Goal: Information Seeking & Learning: Learn about a topic

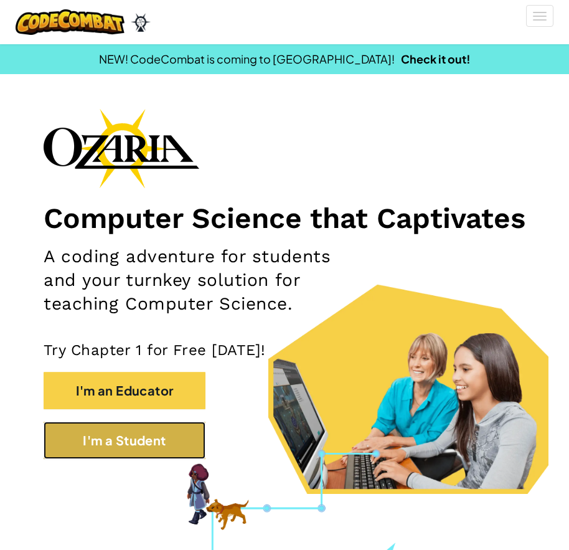
click at [79, 459] on button "I'm a Student" at bounding box center [125, 440] width 162 height 37
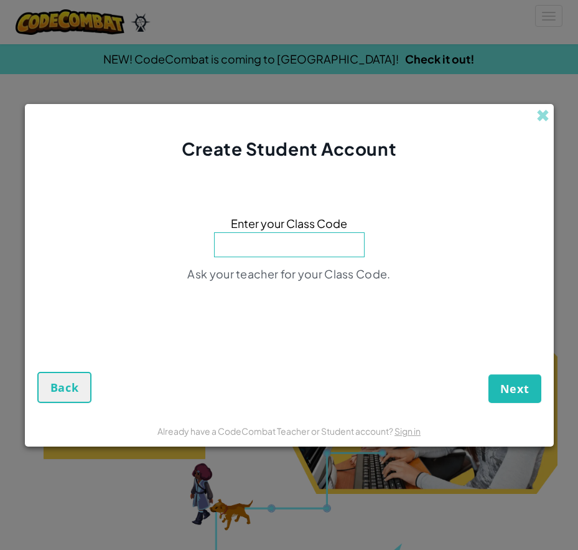
paste input "HorseMilkBack"
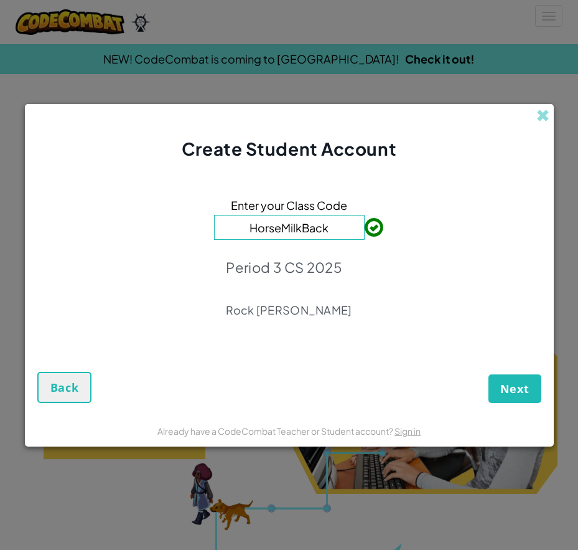
type input "HorseMilkBack"
click at [530, 400] on button "Next" at bounding box center [515, 388] width 53 height 29
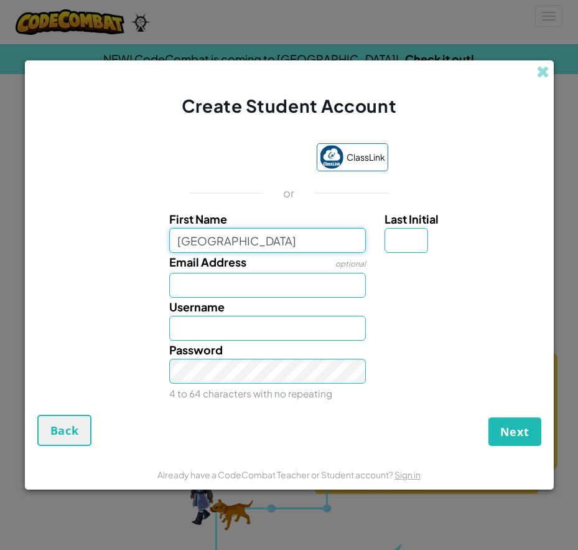
type input "Aden"
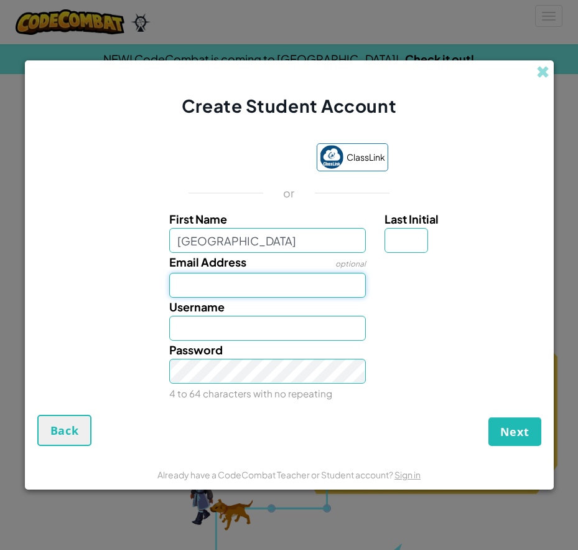
type input "Aden"
click at [262, 291] on input "Email Address" at bounding box center [267, 285] width 197 height 25
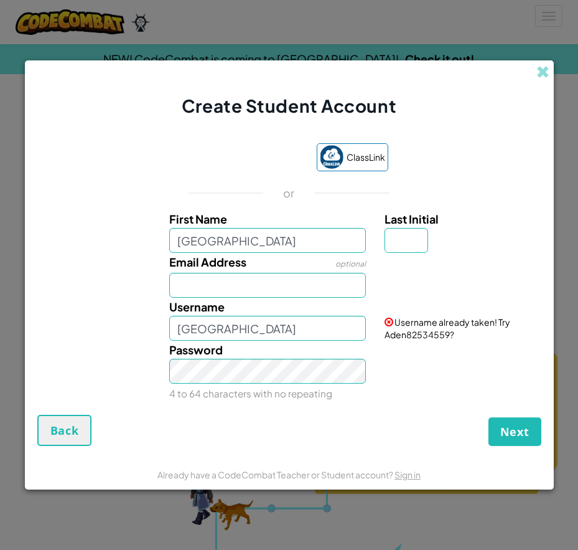
click at [538, 83] on div "Create Student Account" at bounding box center [289, 89] width 529 height 58
click at [247, 173] on div "ClassLink" at bounding box center [290, 158] width 198 height 31
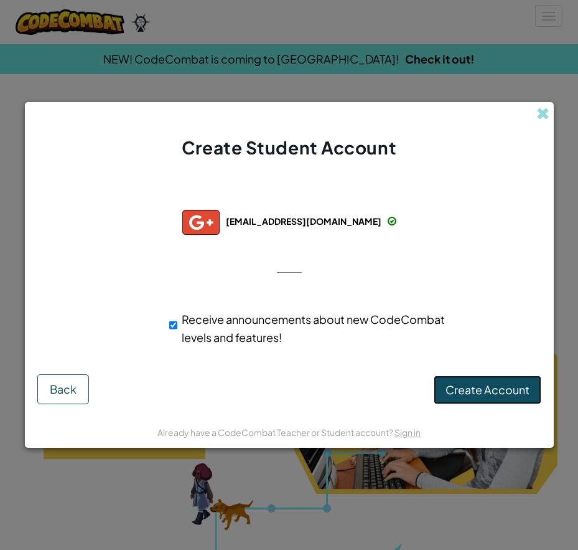
click at [470, 396] on span "Create Account" at bounding box center [488, 389] width 84 height 14
click at [468, 388] on button "Create Account" at bounding box center [488, 389] width 108 height 29
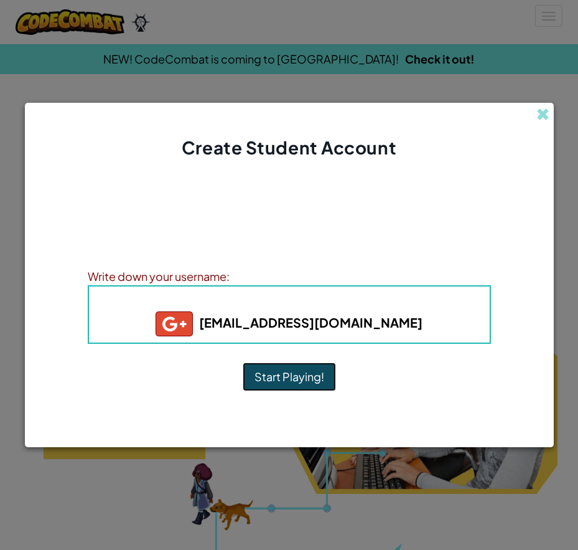
click at [296, 366] on button "Start Playing!" at bounding box center [289, 376] width 93 height 29
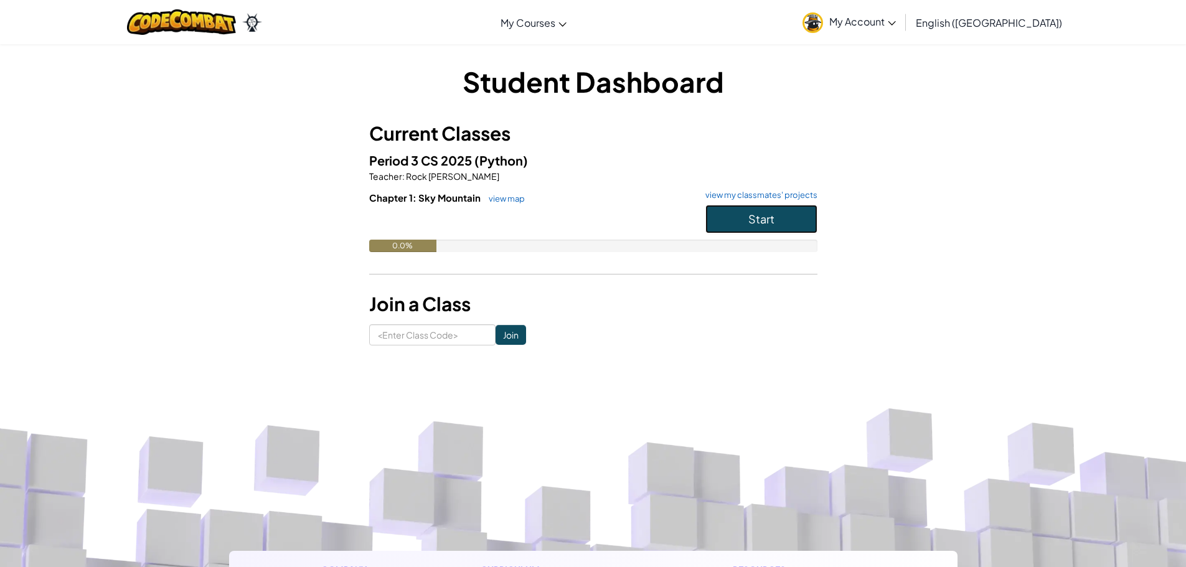
click at [578, 223] on span "Start" at bounding box center [761, 219] width 26 height 14
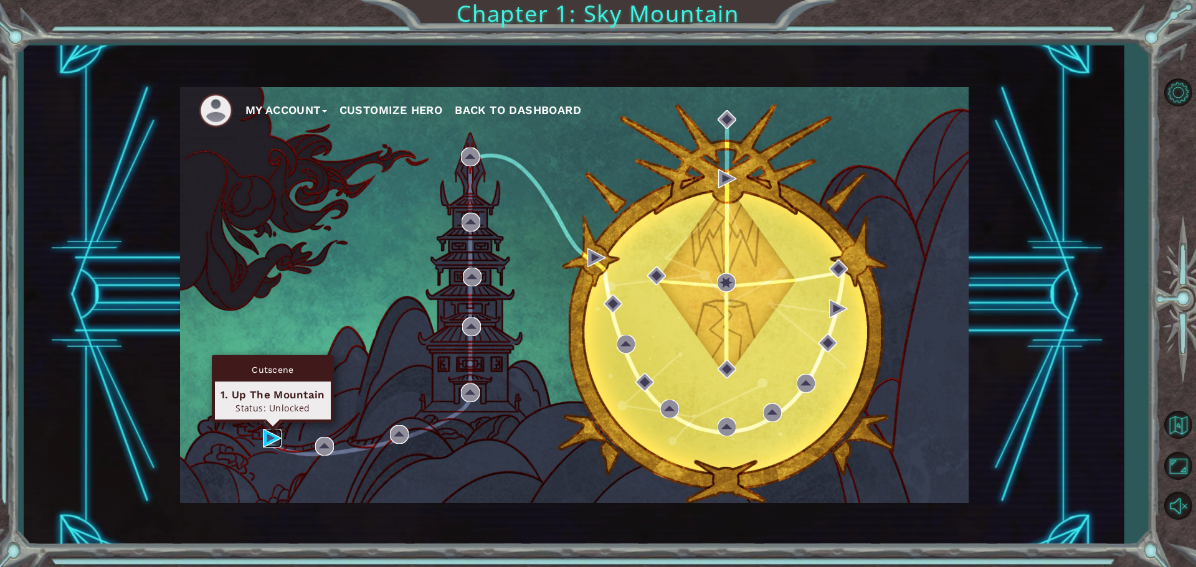
click at [270, 438] on img at bounding box center [272, 438] width 19 height 19
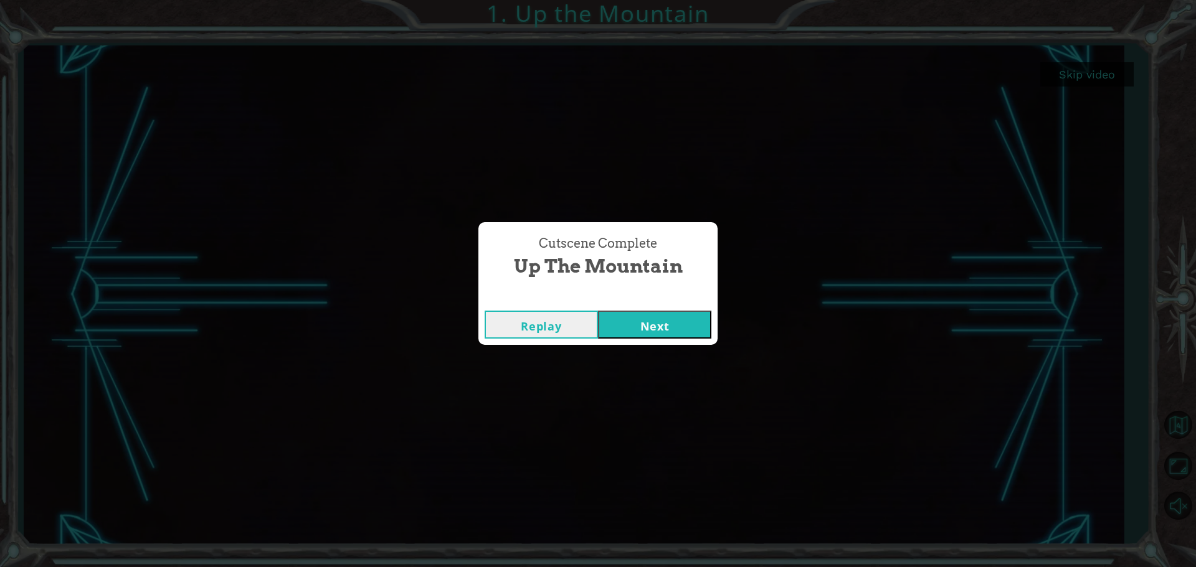
click at [578, 315] on button "Next" at bounding box center [654, 325] width 113 height 28
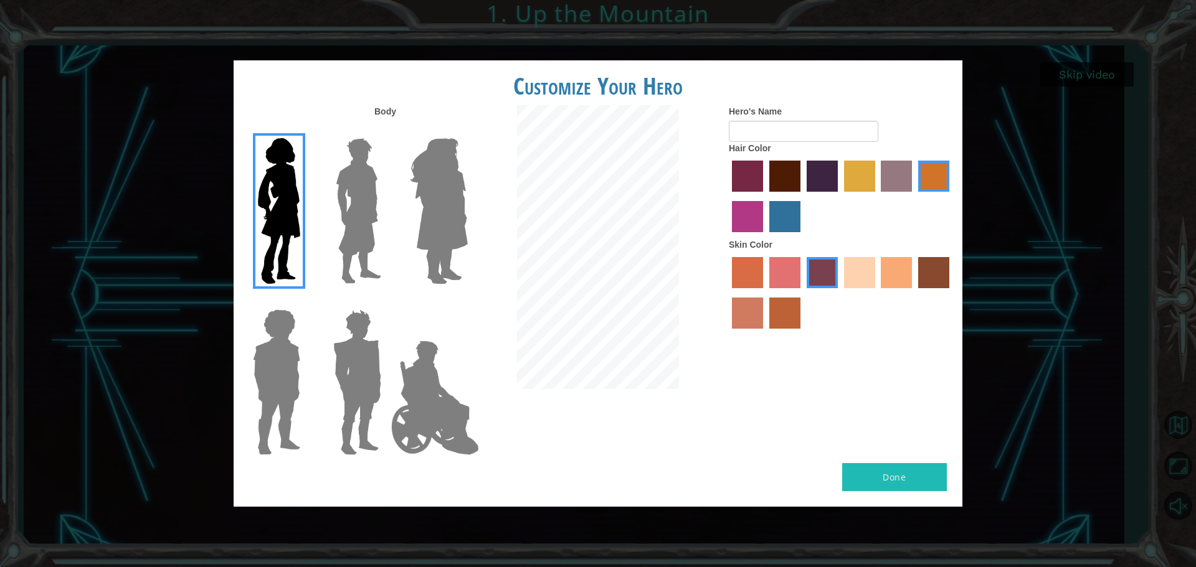
click at [465, 191] on img at bounding box center [439, 211] width 68 height 156
click at [467, 130] on input "Hero Amethyst" at bounding box center [467, 130] width 0 height 0
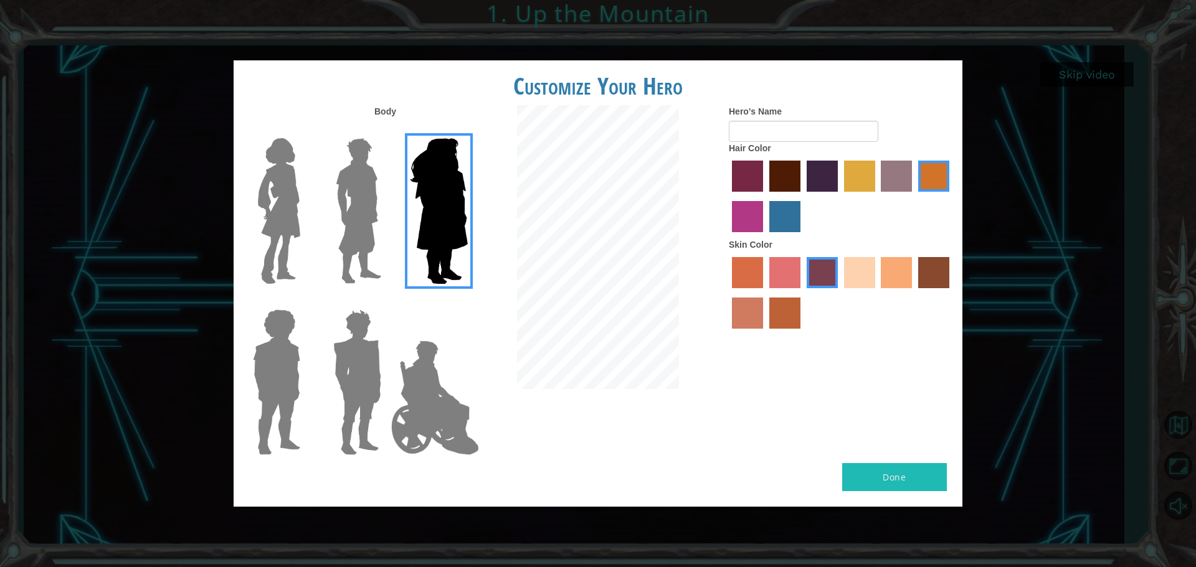
click at [354, 284] on img at bounding box center [358, 211] width 55 height 156
click at [386, 130] on input "Hero Lars" at bounding box center [386, 130] width 0 height 0
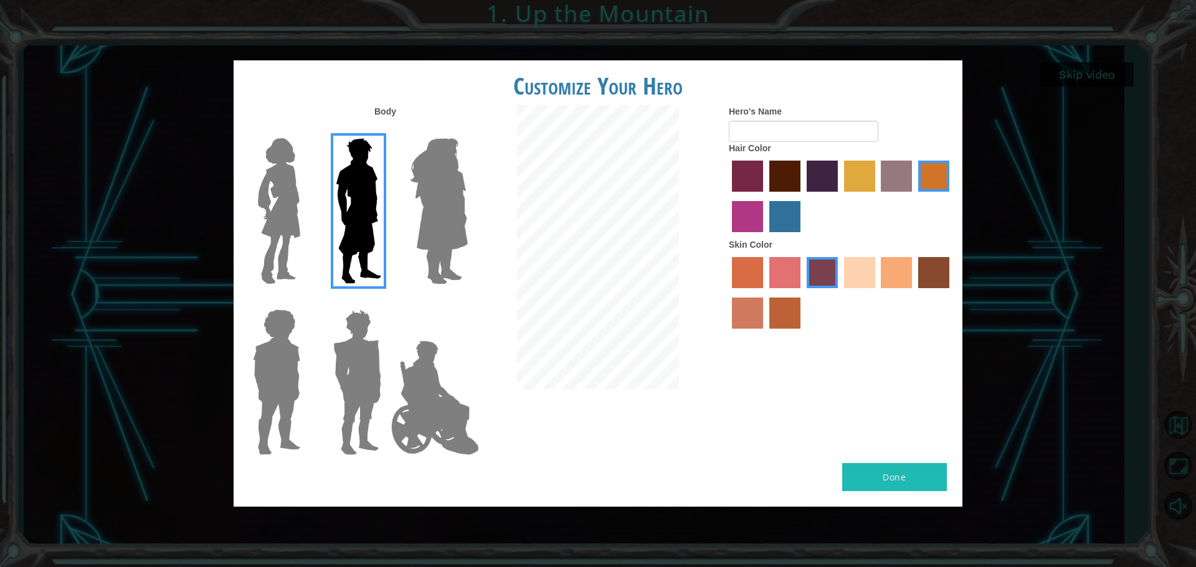
click at [349, 394] on img at bounding box center [357, 382] width 58 height 156
click at [386, 301] on input "Hero Garnet" at bounding box center [386, 301] width 0 height 0
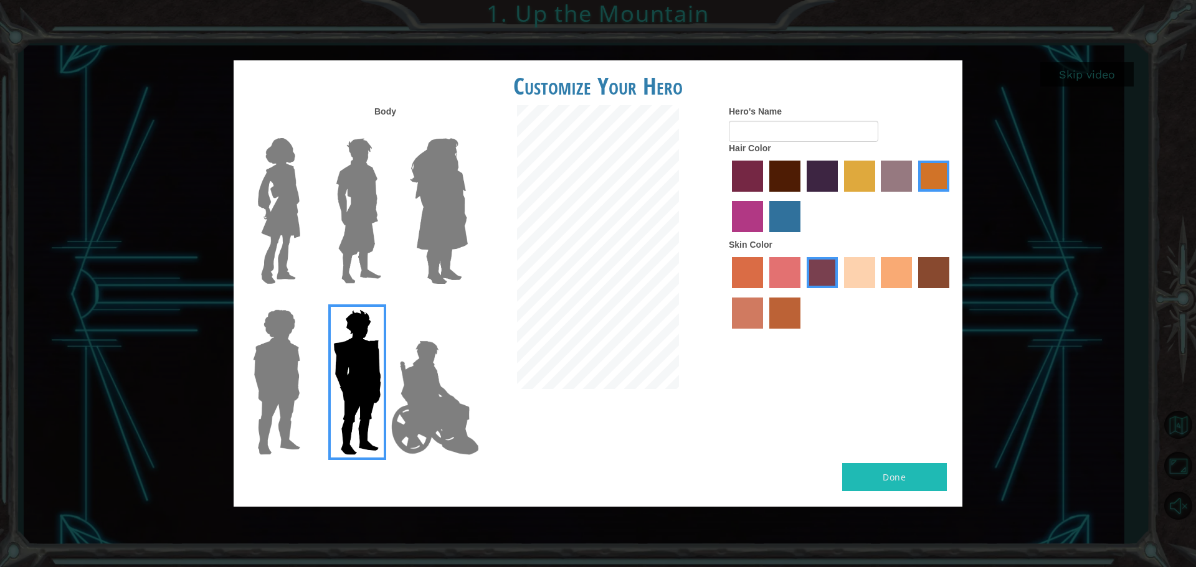
click at [276, 385] on img at bounding box center [276, 382] width 57 height 156
click at [305, 301] on input "Hero Steven" at bounding box center [305, 301] width 0 height 0
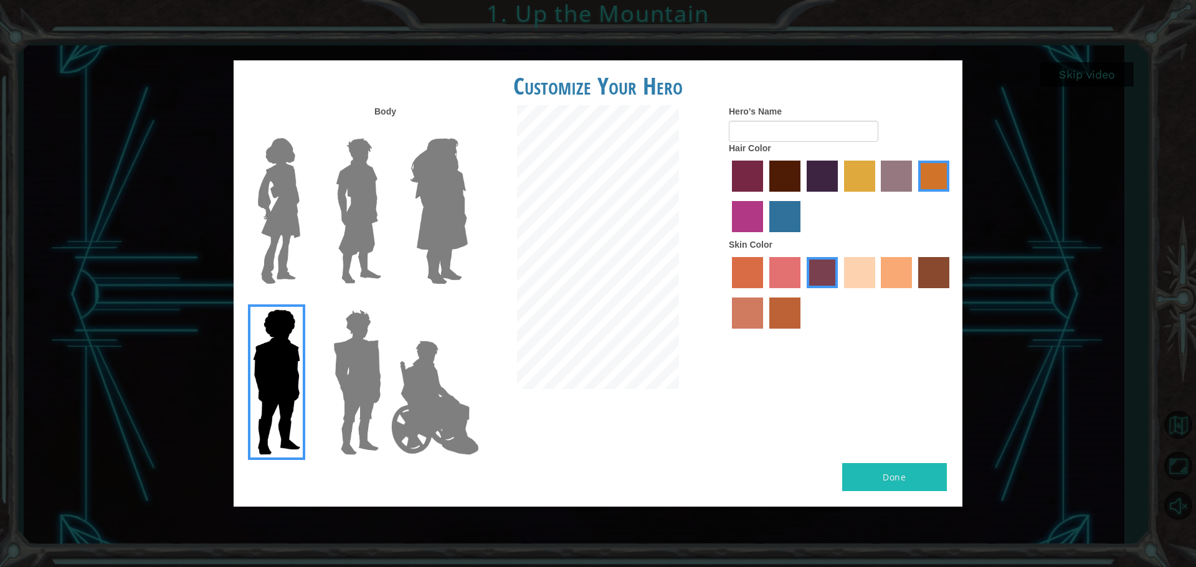
click at [370, 227] on img at bounding box center [358, 211] width 55 height 156
click at [386, 130] on input "Hero Lars" at bounding box center [386, 130] width 0 height 0
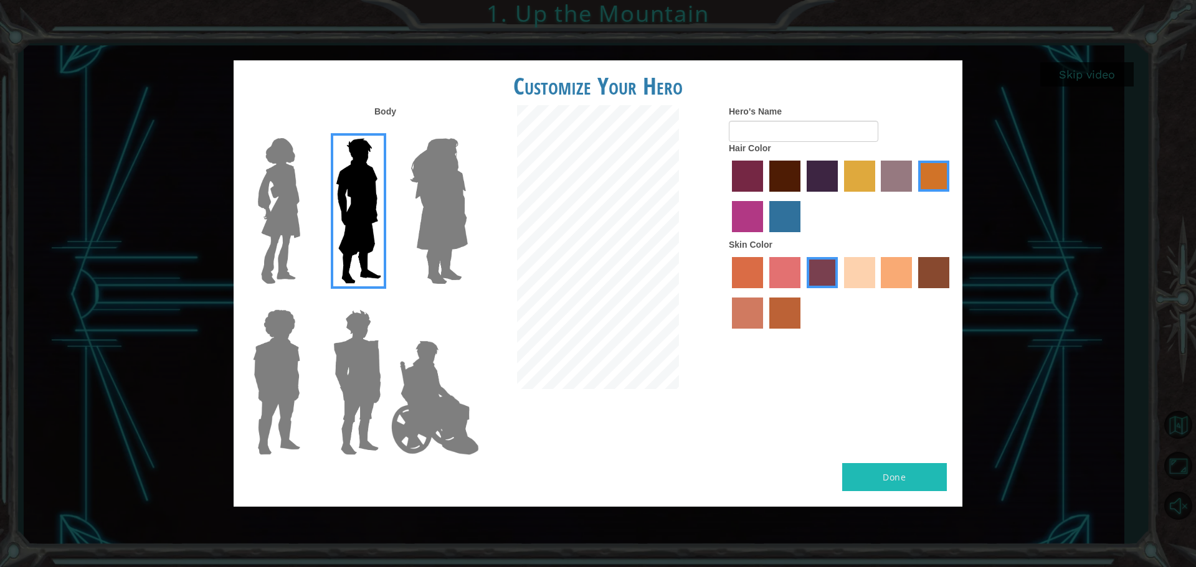
click at [349, 368] on img at bounding box center [357, 382] width 58 height 156
click at [386, 301] on input "Hero Garnet" at bounding box center [386, 301] width 0 height 0
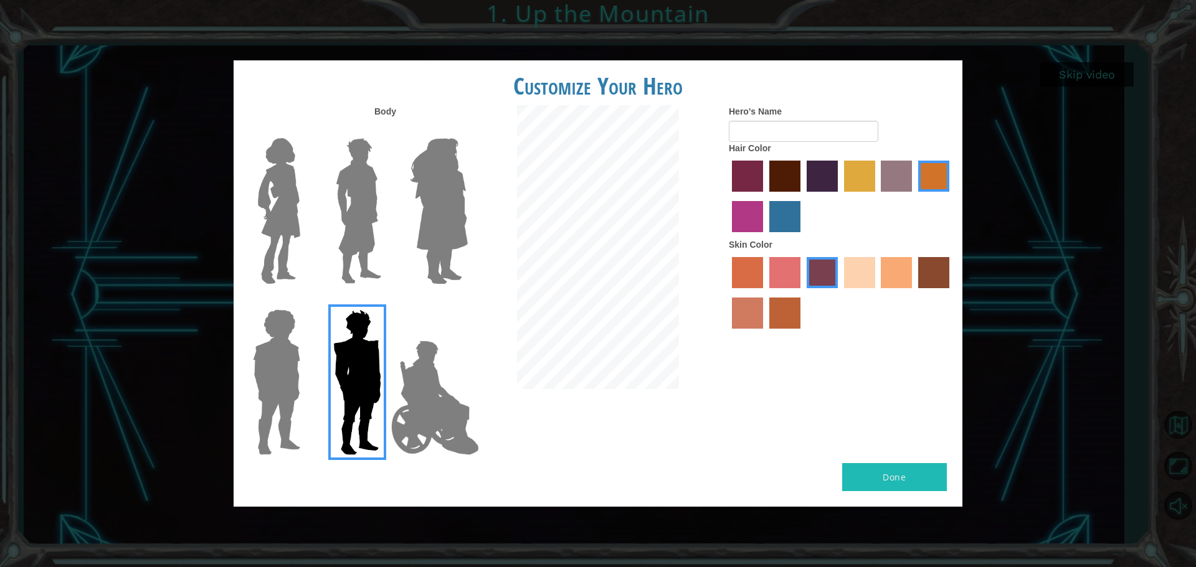
click at [578, 173] on label "bazaar hair color" at bounding box center [895, 176] width 31 height 31
click at [578, 196] on input "bazaar hair color" at bounding box center [877, 196] width 0 height 0
click at [578, 171] on label "gold drop hair color" at bounding box center [933, 176] width 31 height 31
click at [578, 196] on input "gold drop hair color" at bounding box center [913, 196] width 0 height 0
click at [578, 268] on label "sandy beach skin color" at bounding box center [859, 272] width 31 height 31
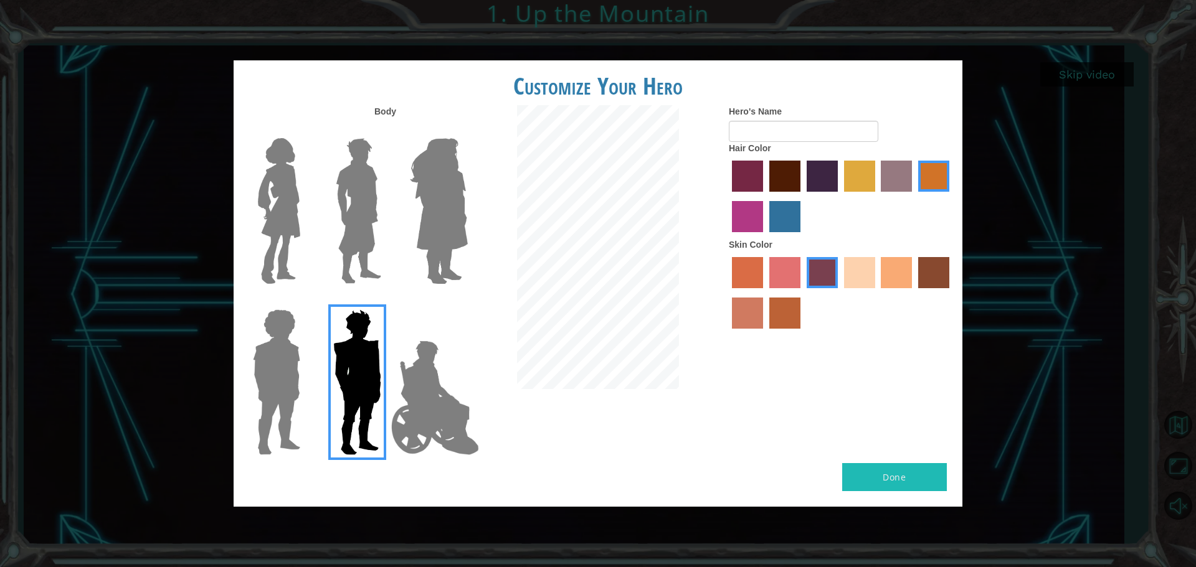
click at [578, 293] on input "sandy beach skin color" at bounding box center [839, 293] width 0 height 0
click at [578, 274] on label "tacao skin color" at bounding box center [895, 272] width 31 height 31
click at [578, 293] on input "tacao skin color" at bounding box center [877, 293] width 0 height 0
click at [578, 276] on label "karma skin color" at bounding box center [933, 272] width 31 height 31
click at [578, 293] on input "karma skin color" at bounding box center [913, 293] width 0 height 0
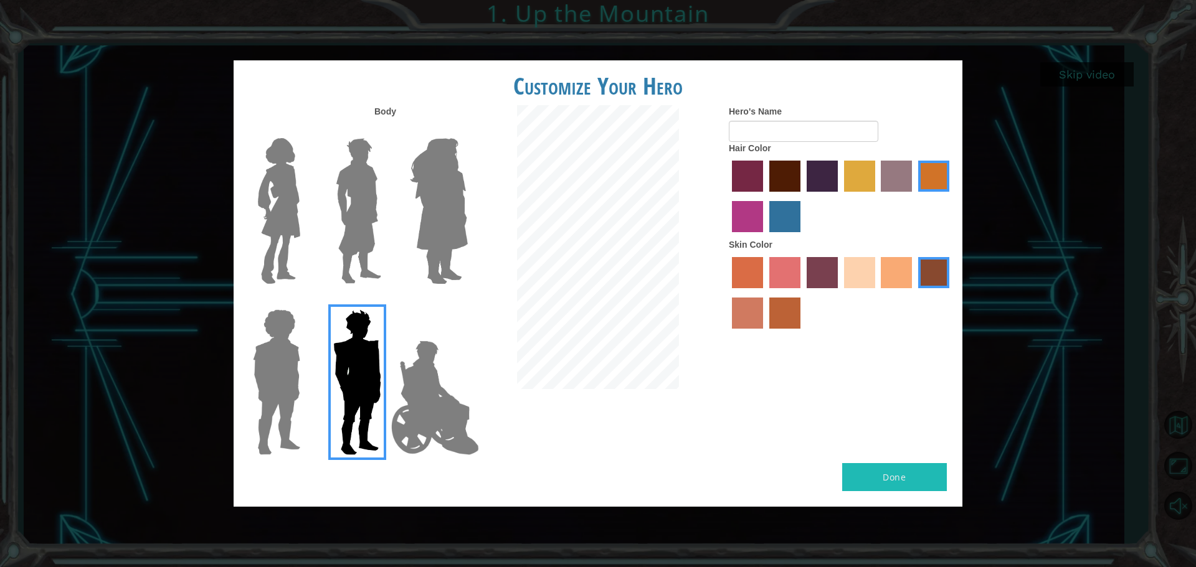
click at [578, 298] on label "smoke tree skin color" at bounding box center [784, 313] width 31 height 31
click at [578, 333] on input "smoke tree skin color" at bounding box center [765, 333] width 0 height 0
click at [578, 323] on label "burning sand skin color" at bounding box center [747, 313] width 31 height 31
click at [578, 293] on input "burning sand skin color" at bounding box center [951, 293] width 0 height 0
click at [578, 474] on button "Done" at bounding box center [894, 477] width 105 height 28
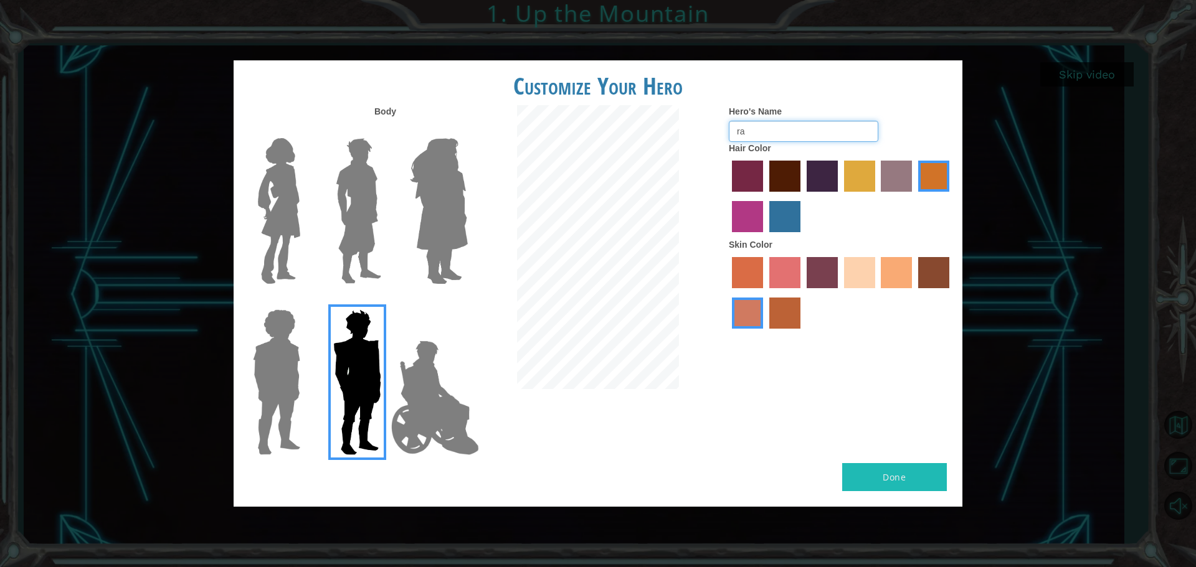
type input "r"
type input "[PERSON_NAME]"
click at [578, 490] on button "Done" at bounding box center [894, 477] width 105 height 28
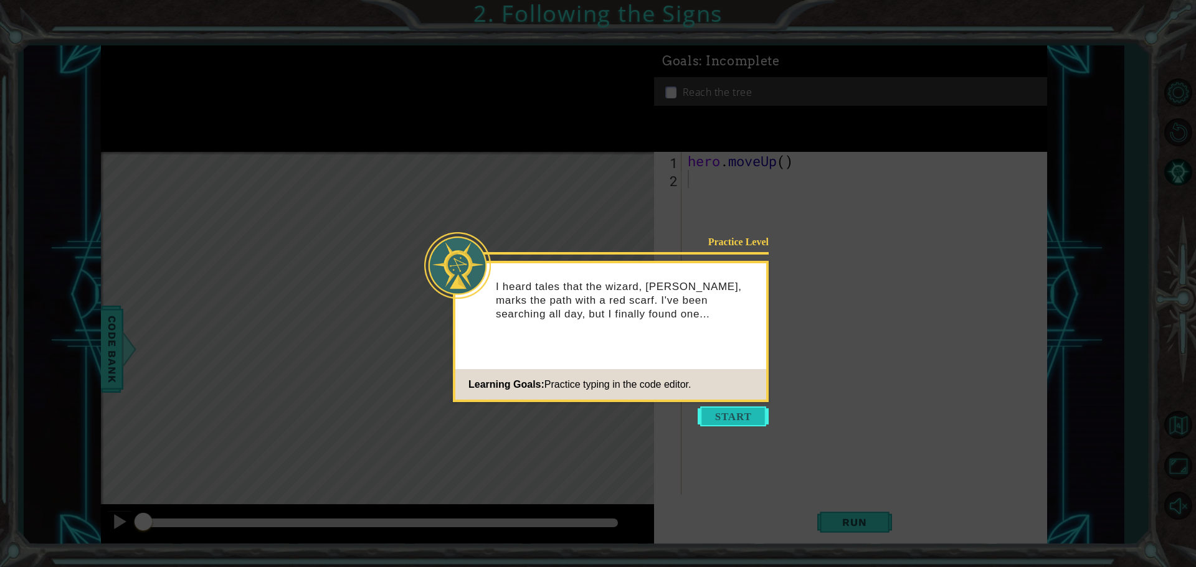
click at [578, 422] on button "Start" at bounding box center [732, 417] width 71 height 20
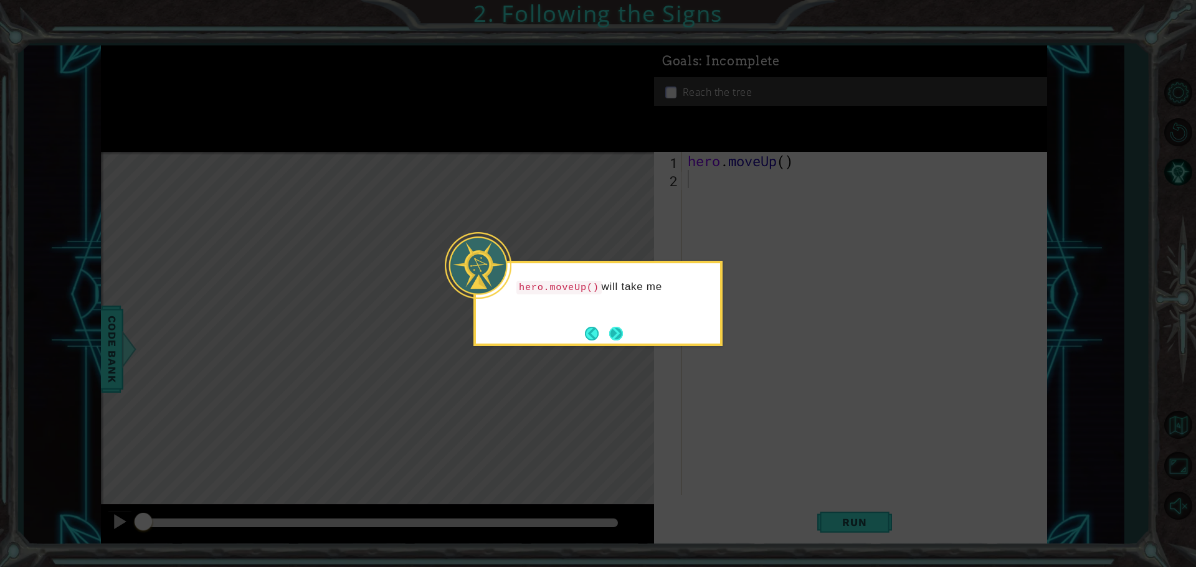
click at [578, 330] on button "Next" at bounding box center [616, 334] width 14 height 14
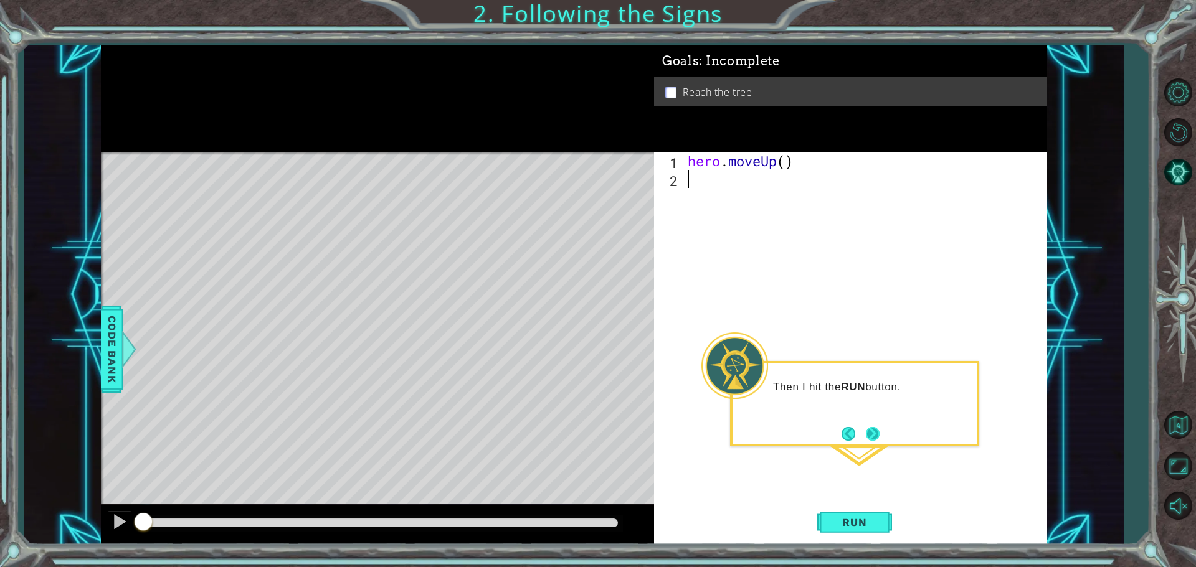
click at [578, 438] on button "Next" at bounding box center [873, 434] width 14 height 14
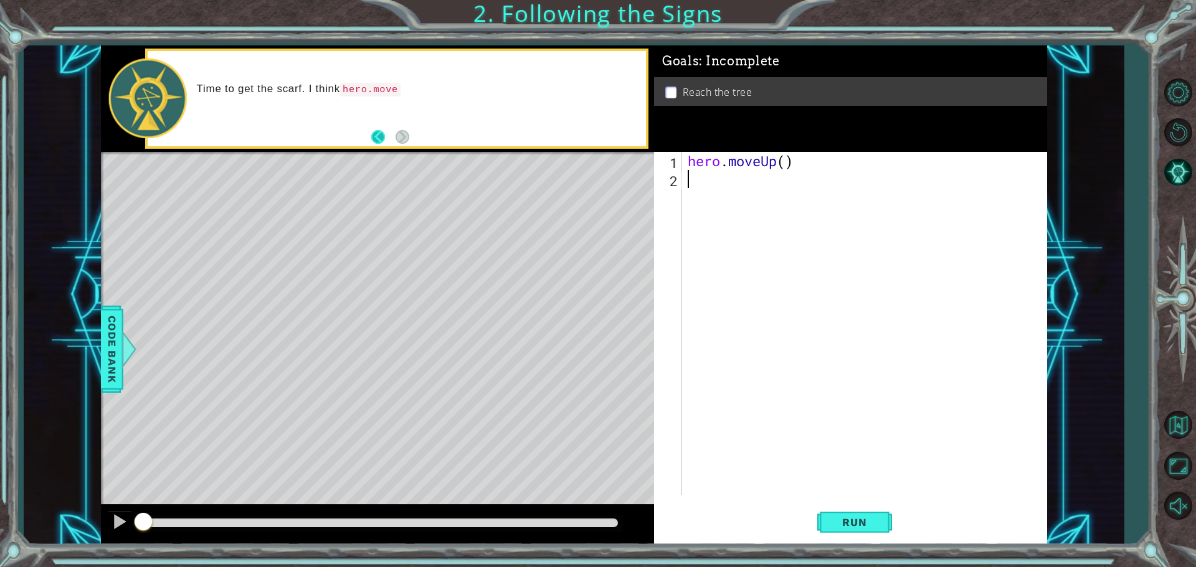
click at [384, 141] on button "Back" at bounding box center [383, 137] width 24 height 14
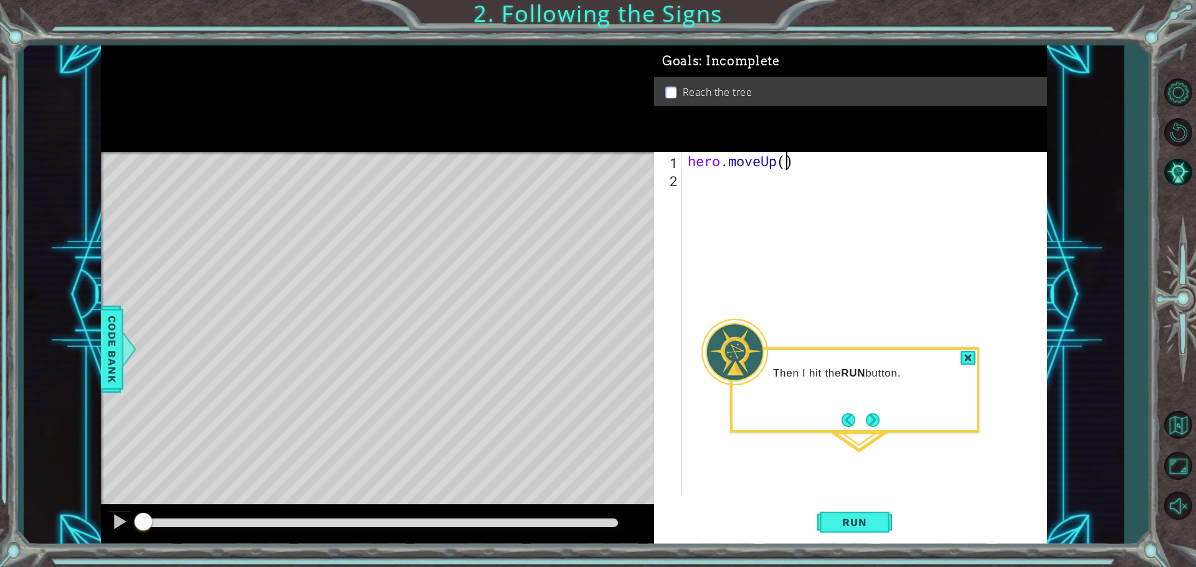
click at [578, 162] on div "hero . moveUp ( )" at bounding box center [867, 341] width 364 height 379
type textarea "hero.moveUp(2)"
click at [578, 528] on button "Run" at bounding box center [854, 522] width 75 height 39
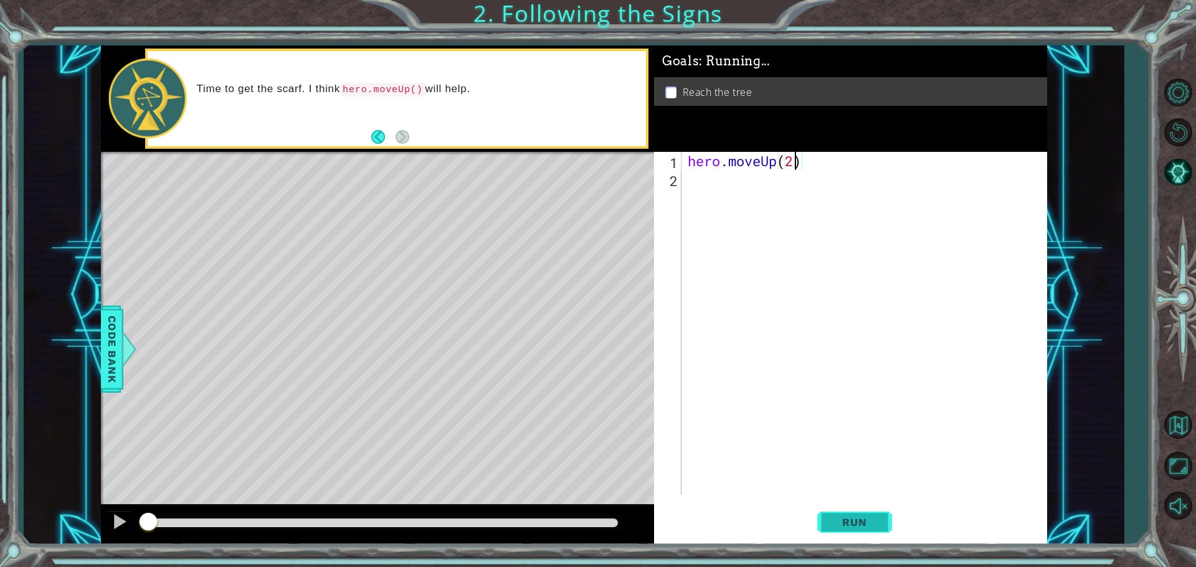
click at [578, 528] on span "Run" at bounding box center [853, 522] width 49 height 12
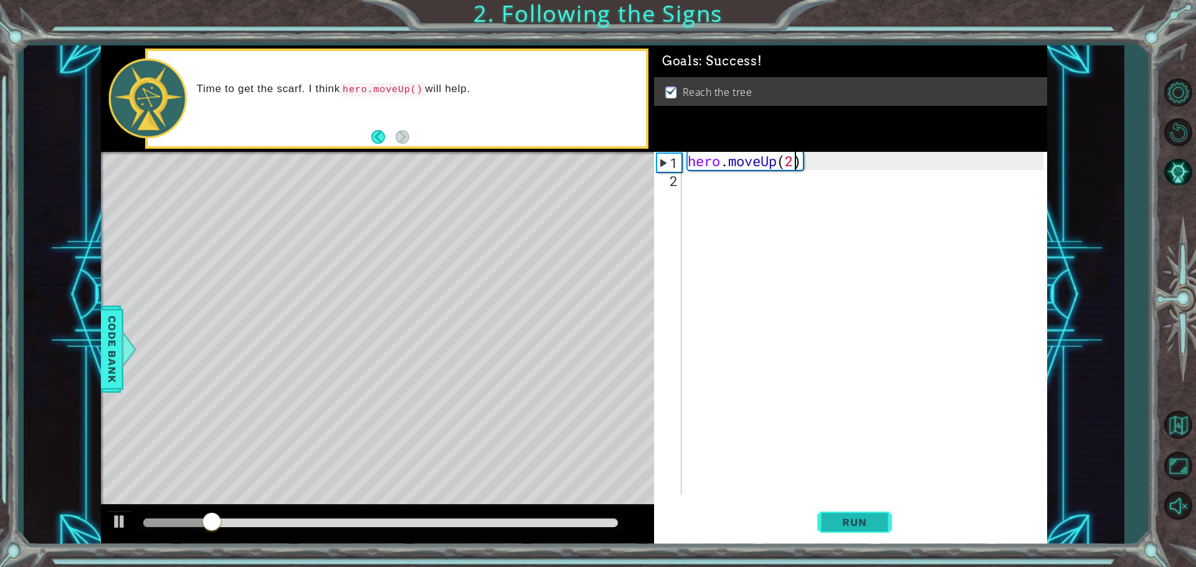
click at [578, 524] on span "Run" at bounding box center [853, 522] width 49 height 12
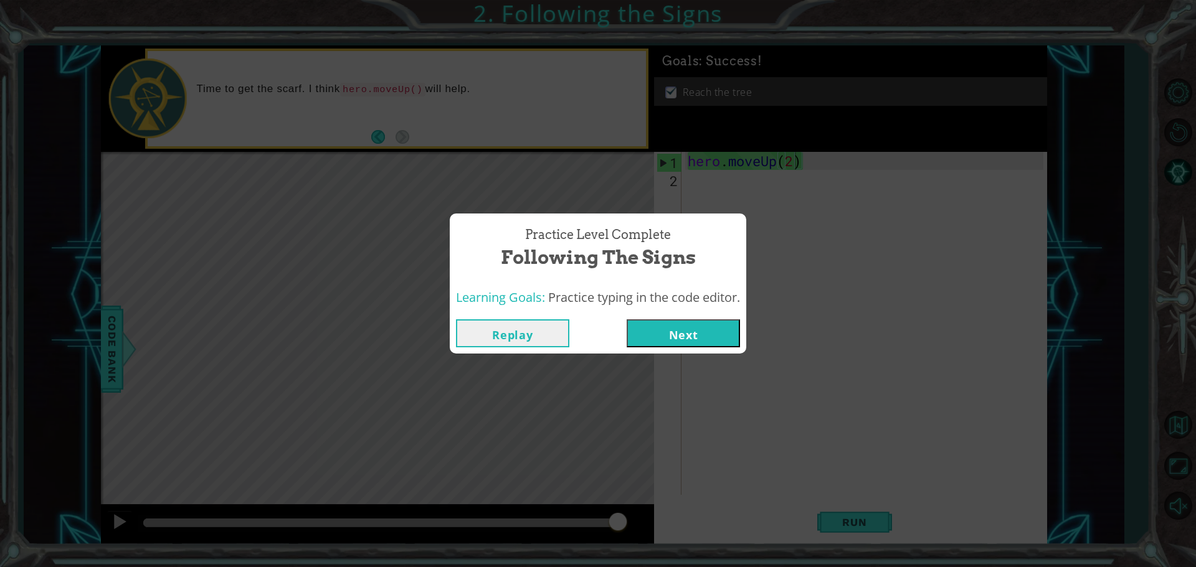
click at [578, 333] on button "Next" at bounding box center [682, 333] width 113 height 28
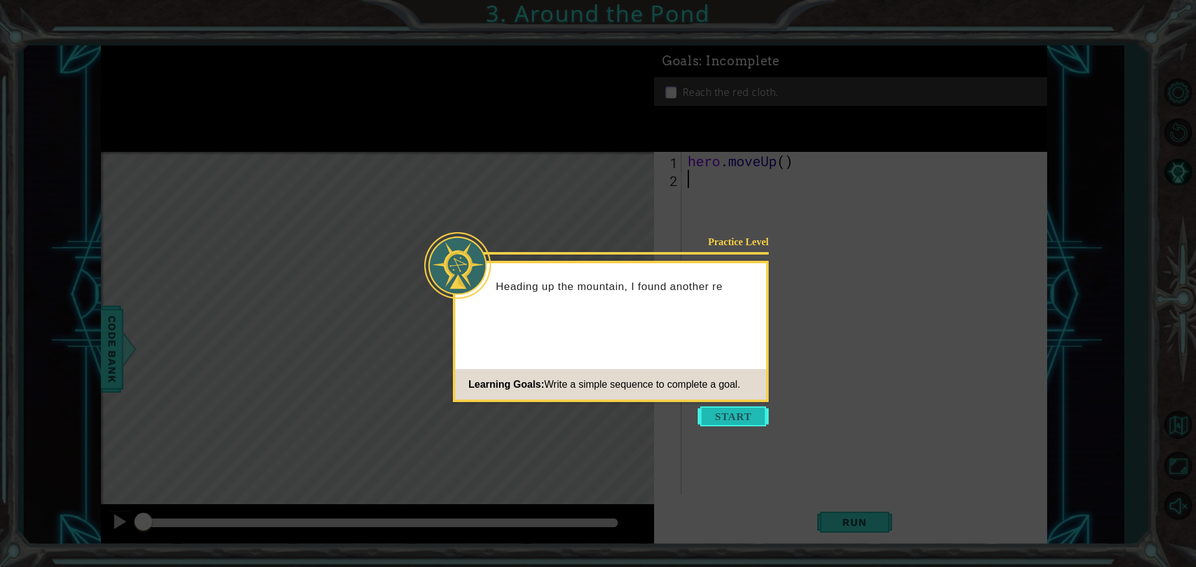
click at [578, 424] on button "Start" at bounding box center [732, 417] width 71 height 20
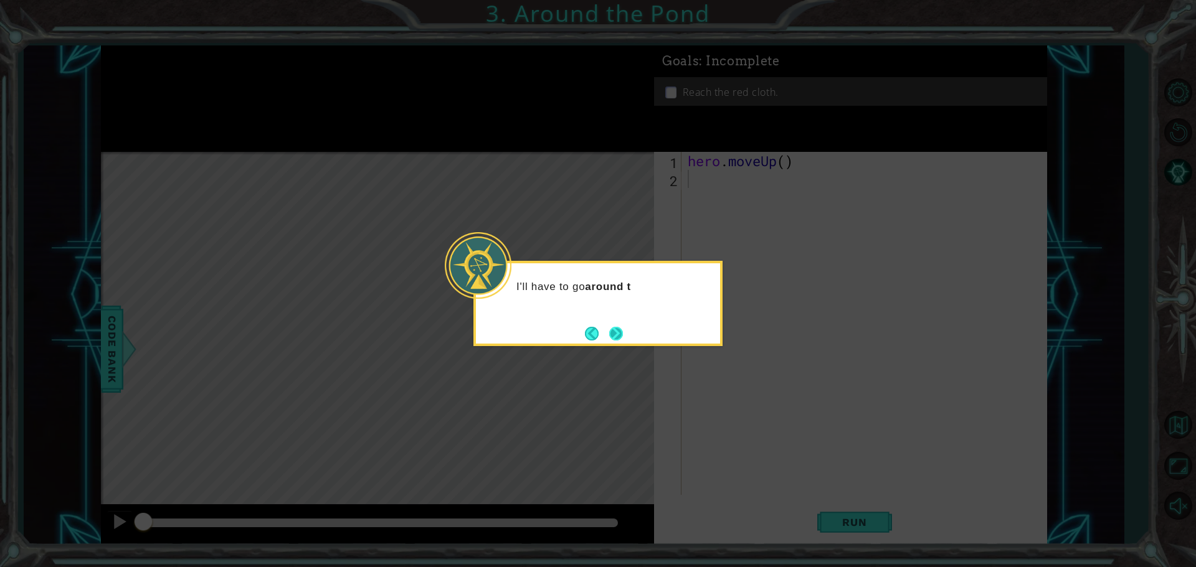
click at [578, 333] on button "Next" at bounding box center [616, 334] width 14 height 14
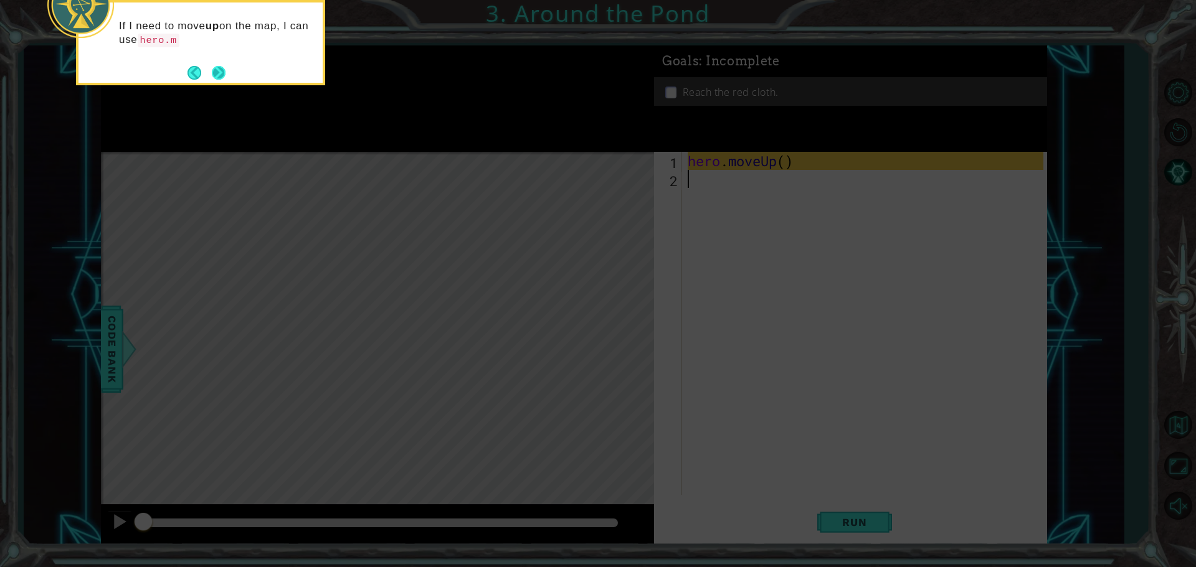
click at [217, 72] on button "Next" at bounding box center [219, 73] width 14 height 14
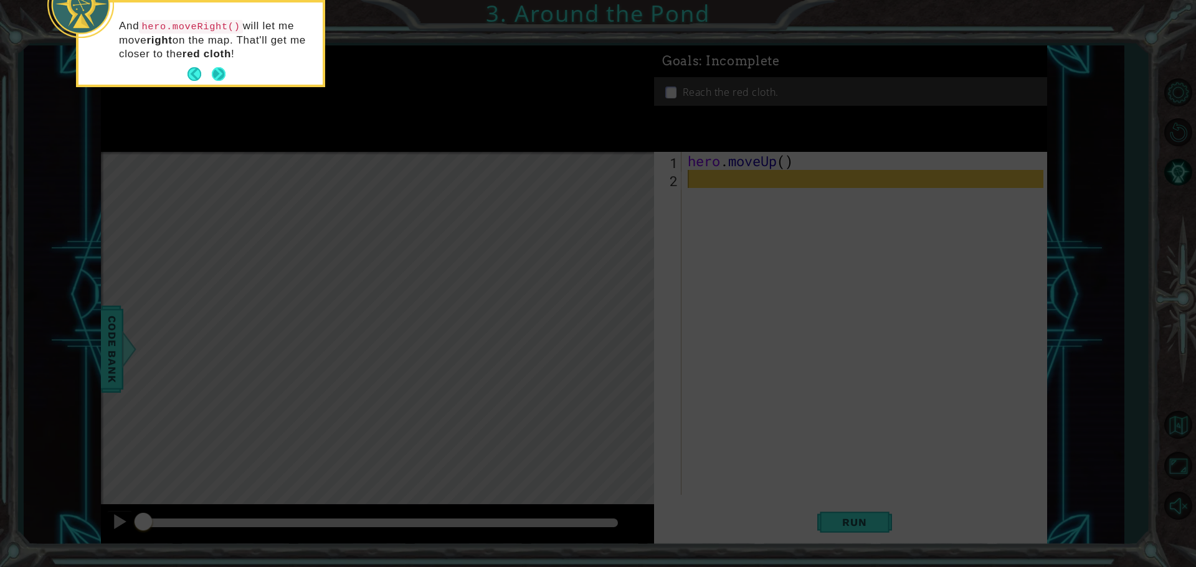
click at [222, 67] on button "Next" at bounding box center [219, 74] width 14 height 14
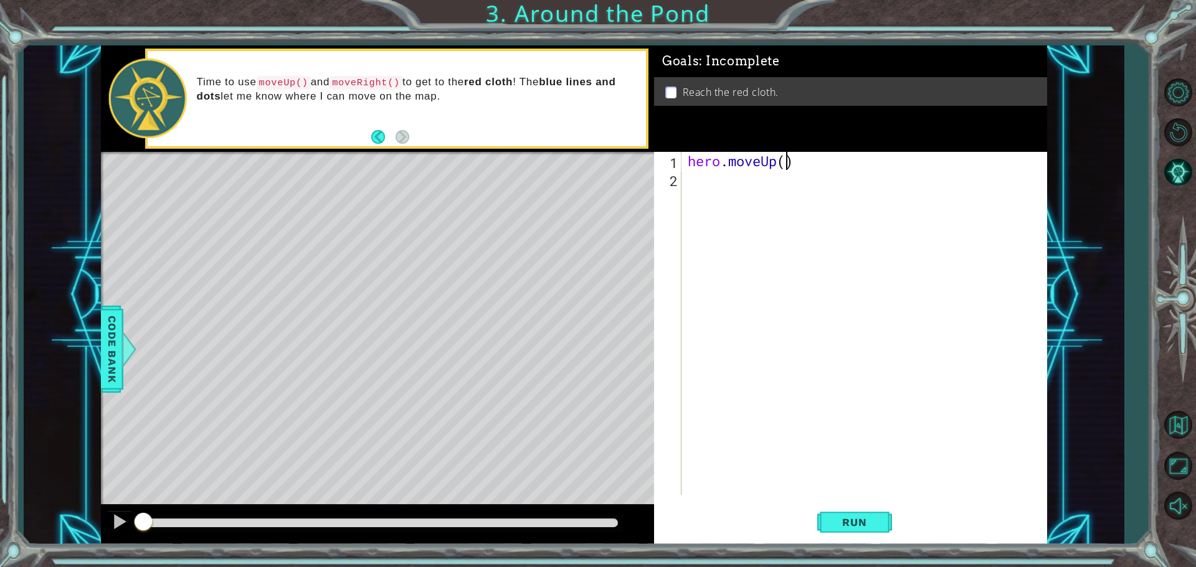
click at [578, 166] on div "hero . moveUp ( )" at bounding box center [867, 341] width 364 height 379
type textarea "hero.moveUp(2)"
click at [578, 526] on button "Run" at bounding box center [854, 522] width 75 height 39
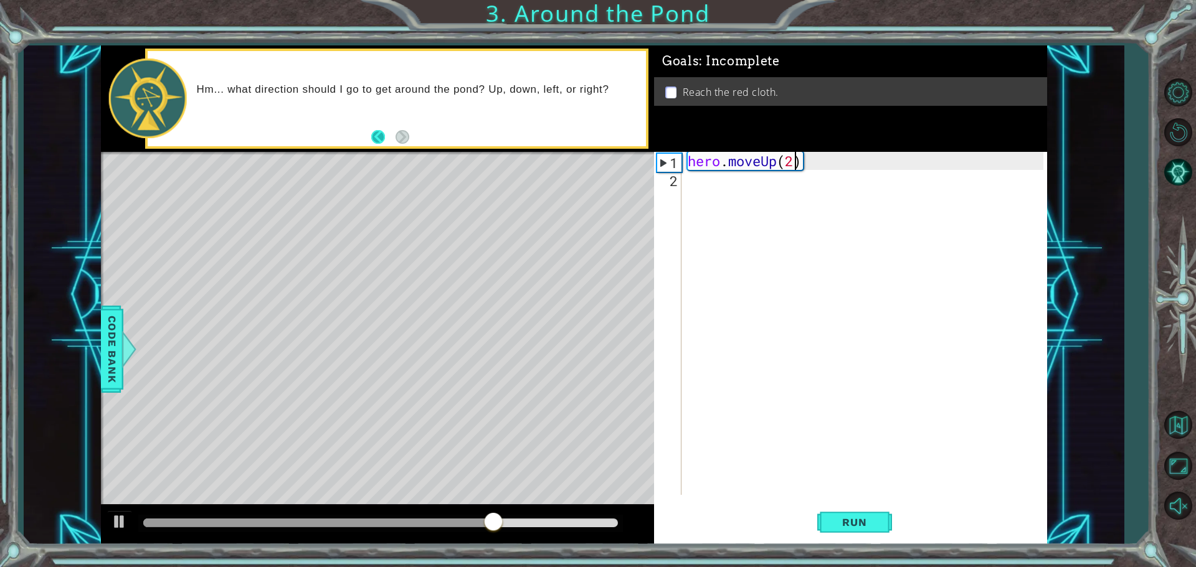
click at [375, 132] on button "Back" at bounding box center [383, 137] width 24 height 14
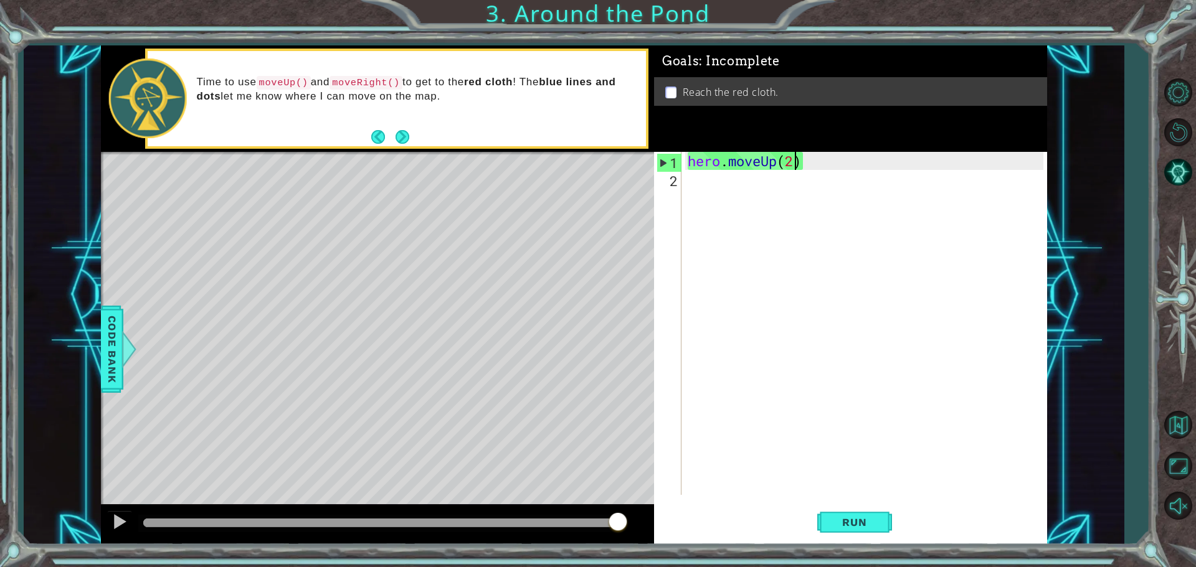
click at [578, 189] on div "hero . moveUp ( 2 )" at bounding box center [867, 341] width 364 height 379
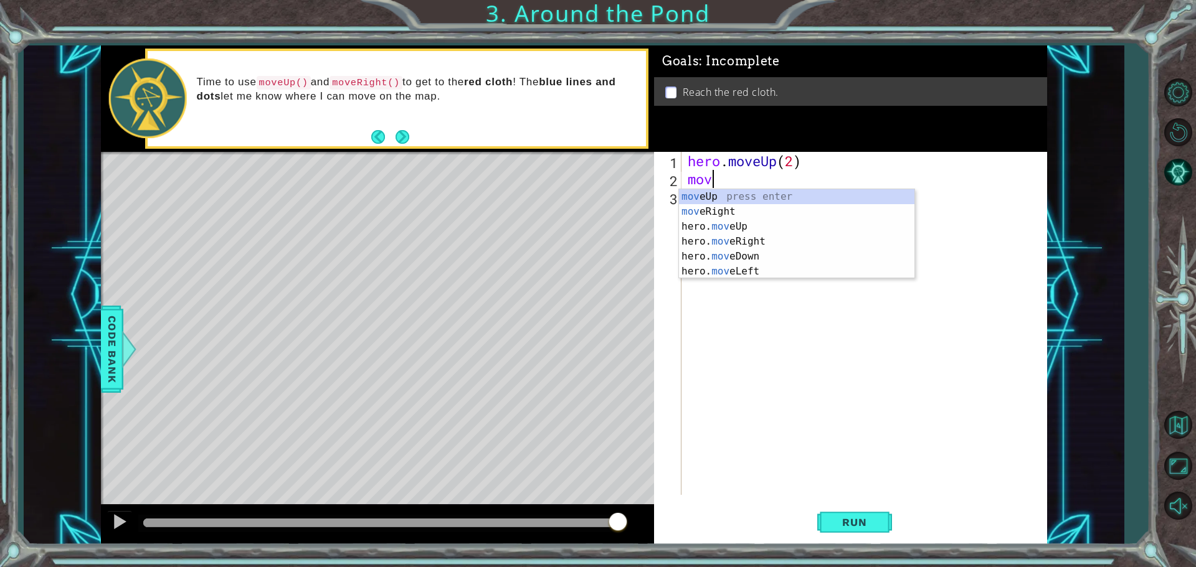
type textarea "move"
click at [578, 240] on div "move Up press enter move Right press enter hero. move Up press enter hero. move…" at bounding box center [796, 249] width 235 height 120
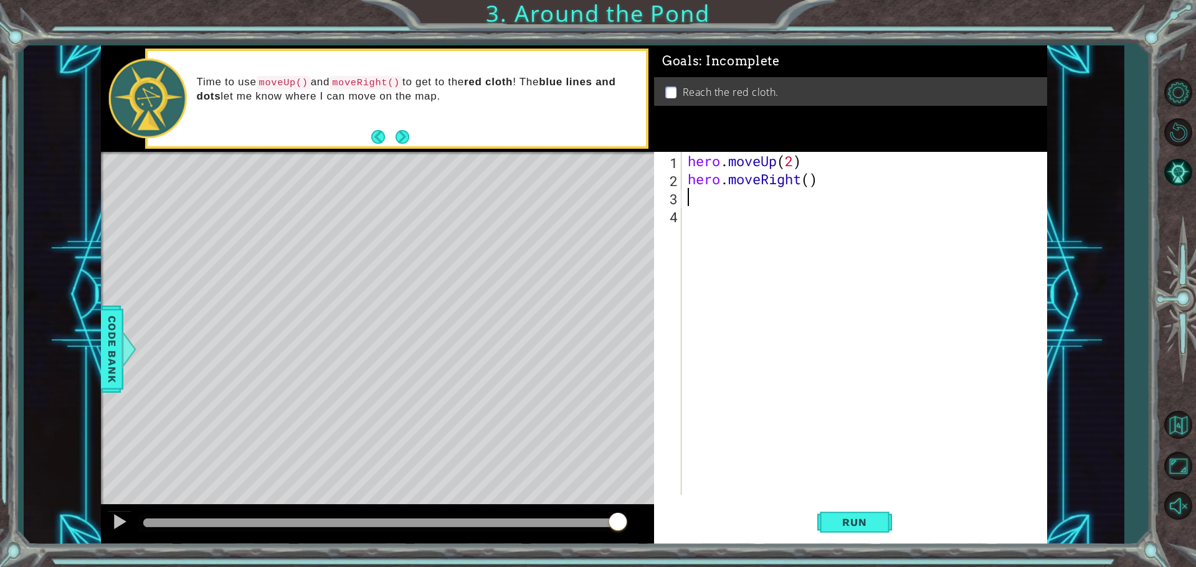
type textarea "h"
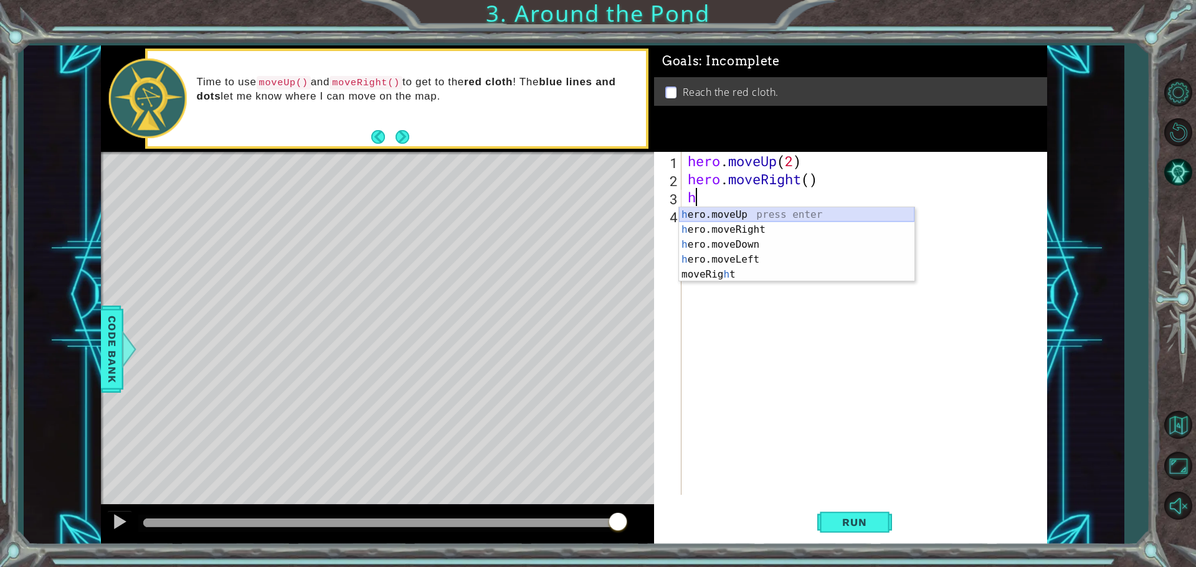
click at [578, 219] on div "h ero.moveUp press enter h ero.moveRight press enter h ero.moveDown press enter…" at bounding box center [796, 259] width 235 height 105
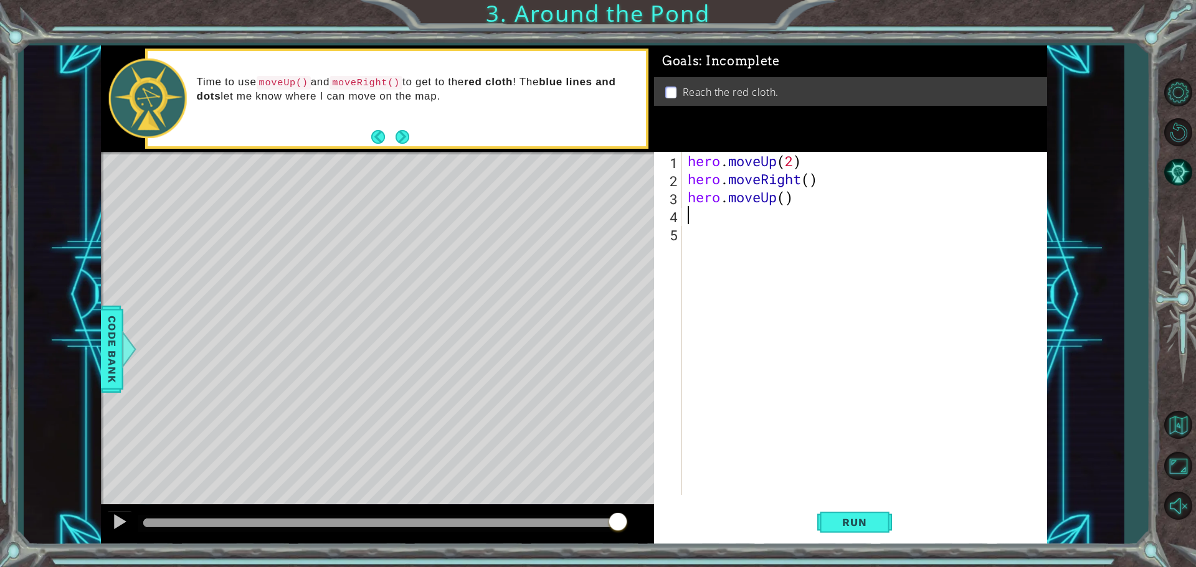
click at [578, 209] on div "hero . moveUp ( 2 ) hero . moveRight ( ) hero . moveUp ( )" at bounding box center [867, 341] width 364 height 379
click at [578, 198] on div "hero . moveUp ( 2 ) hero . moveRight ( ) hero . moveUp ( )" at bounding box center [867, 341] width 364 height 379
click at [578, 181] on div "hero . moveUp ( 2 ) hero . moveRight ( ) hero . moveUp ( 1 )" at bounding box center [867, 341] width 364 height 379
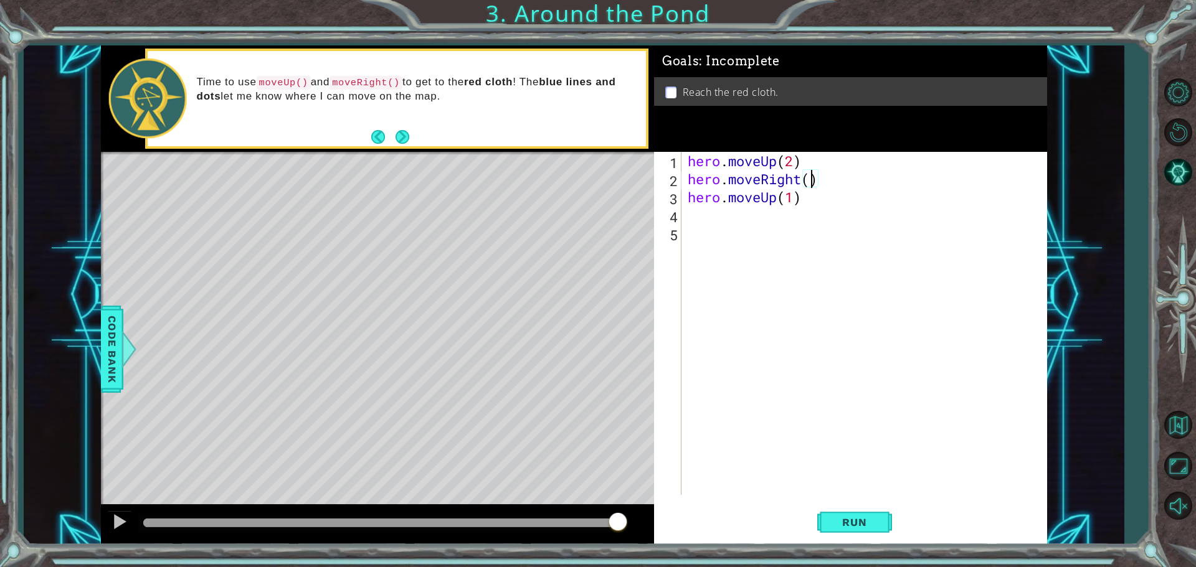
click at [578, 182] on div "hero . moveUp ( 2 ) hero . moveRight ( ) hero . moveUp ( 1 )" at bounding box center [867, 341] width 364 height 379
type textarea "hero.moveRight(1)"
click at [578, 521] on button "Run" at bounding box center [854, 522] width 75 height 39
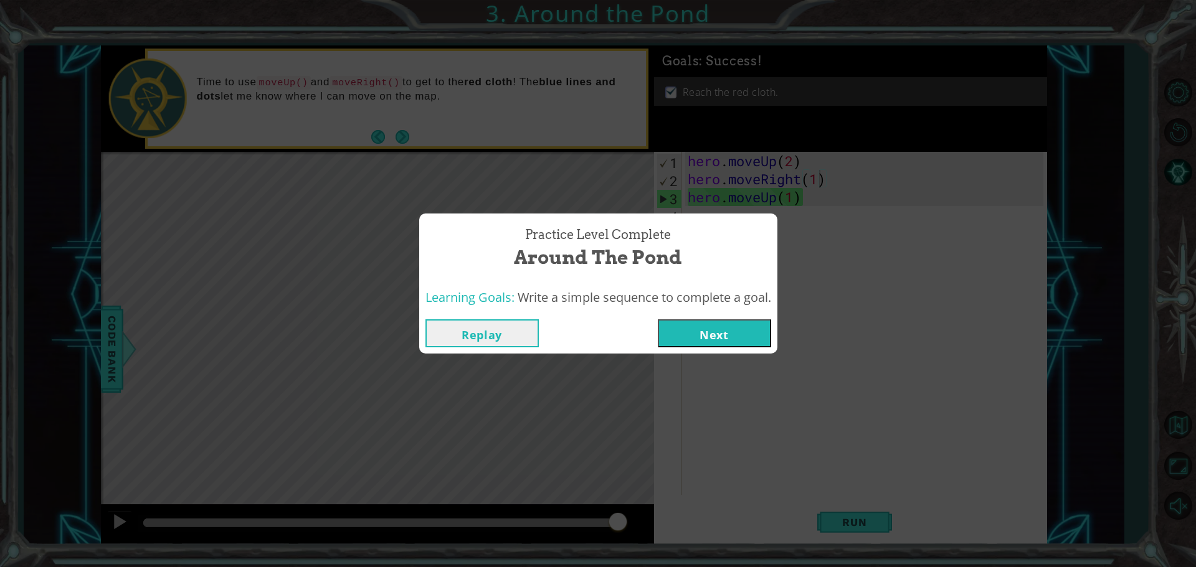
click at [578, 325] on button "Next" at bounding box center [714, 333] width 113 height 28
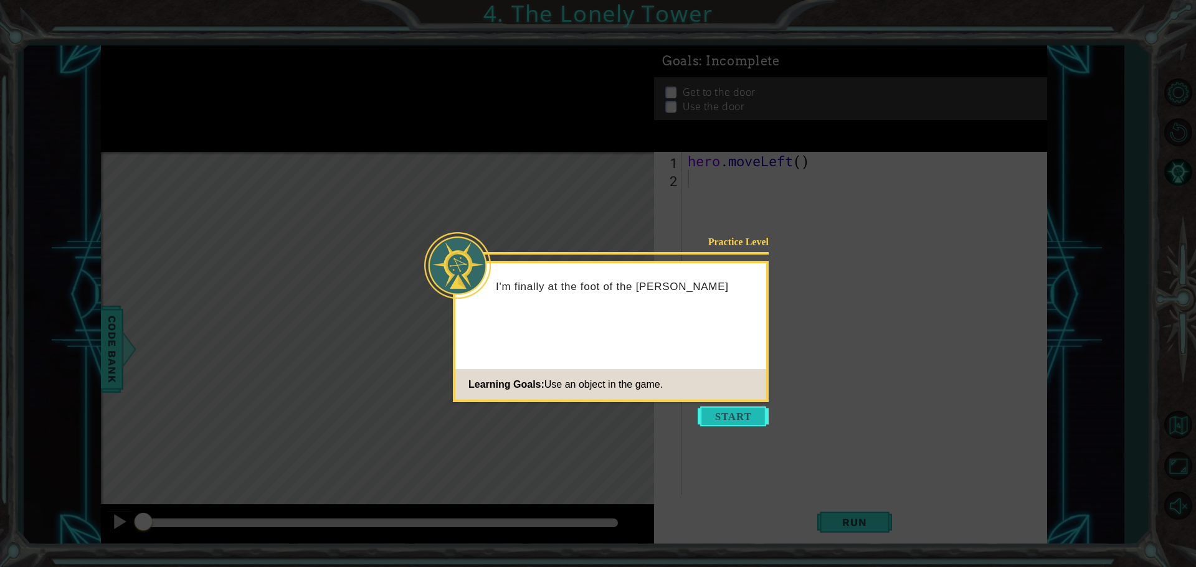
click at [578, 412] on button "Start" at bounding box center [732, 417] width 71 height 20
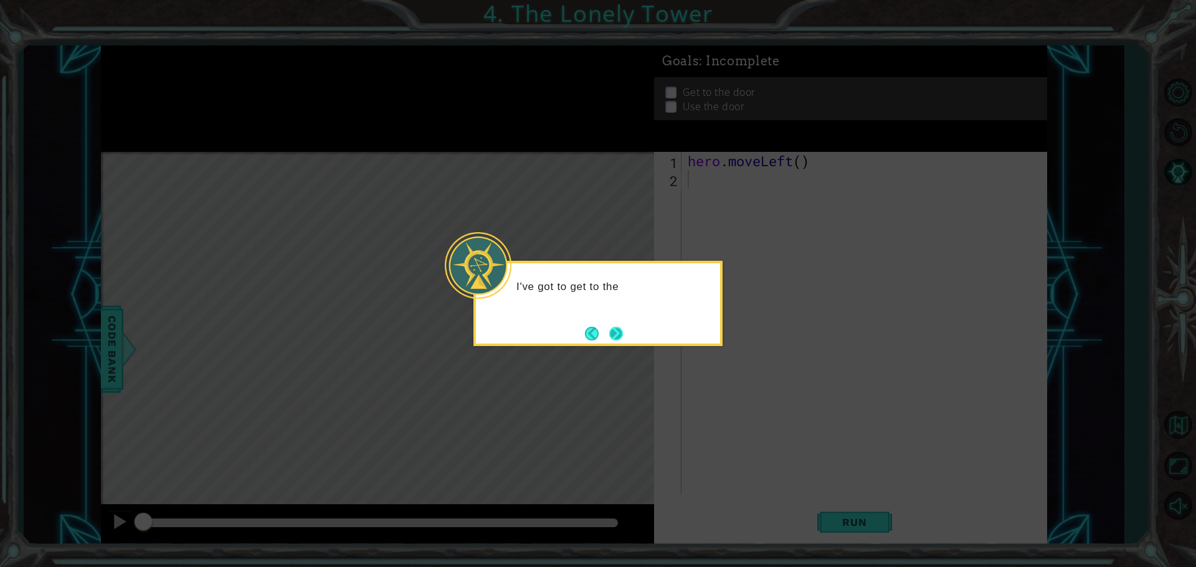
click at [578, 330] on div "I've got to get to the" at bounding box center [597, 303] width 249 height 85
click at [578, 330] on button "Next" at bounding box center [616, 334] width 14 height 14
click at [578, 335] on button "Next" at bounding box center [616, 334] width 14 height 14
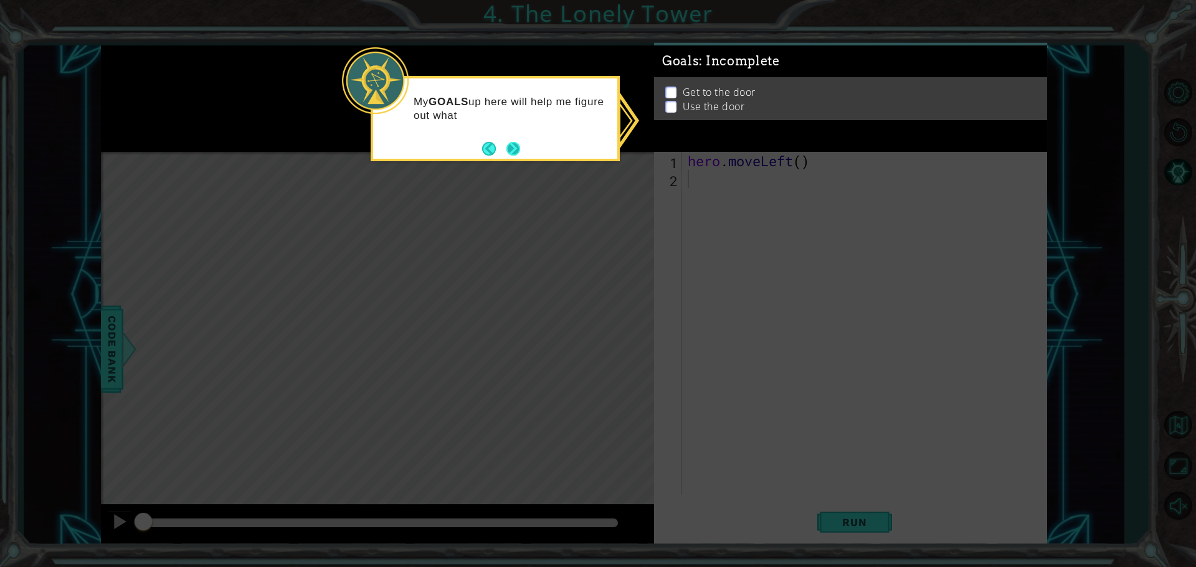
click at [503, 157] on footer at bounding box center [501, 148] width 38 height 19
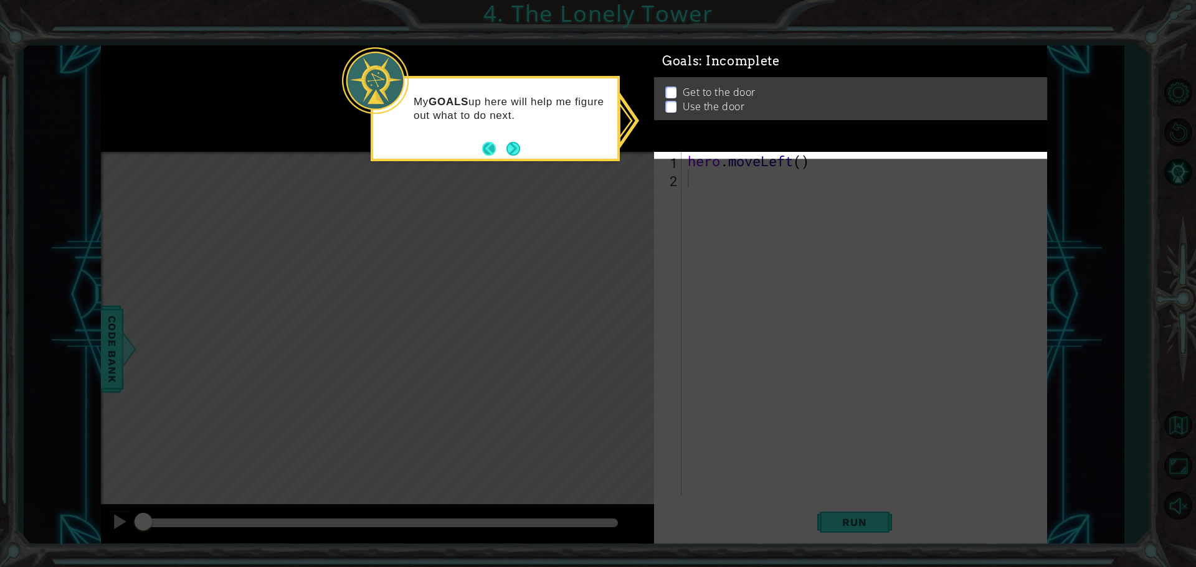
click at [499, 149] on button "Back" at bounding box center [494, 149] width 24 height 14
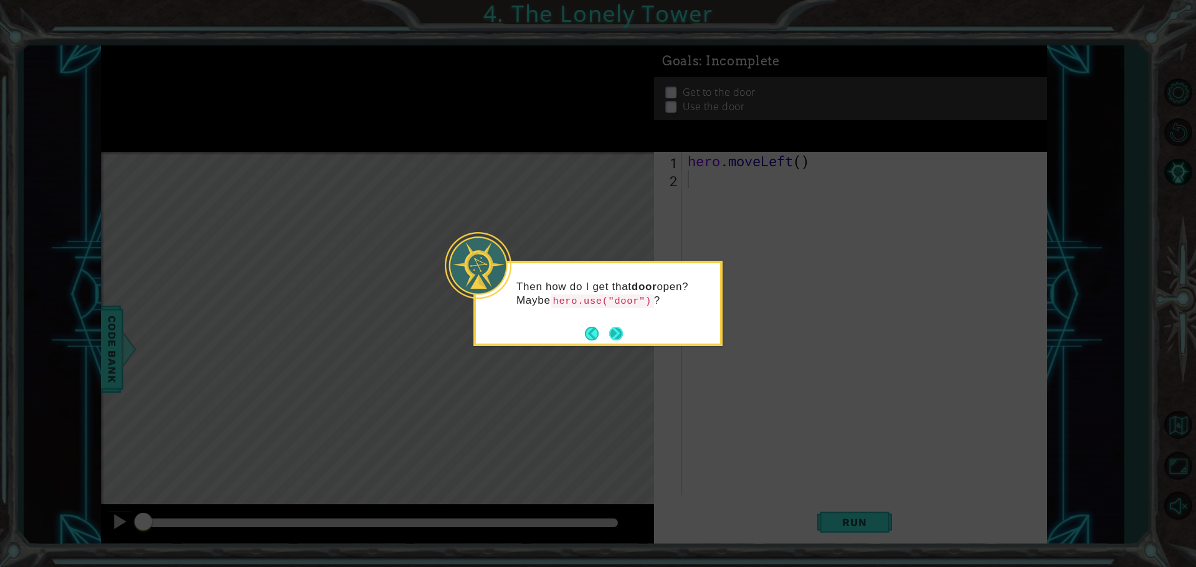
click at [578, 329] on button "Next" at bounding box center [616, 334] width 14 height 14
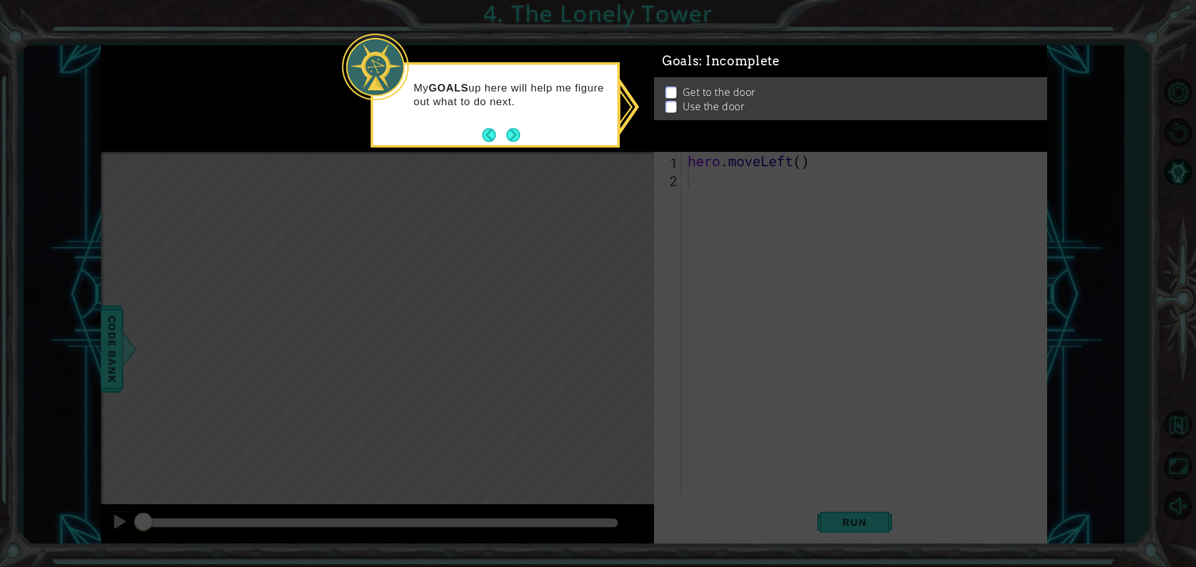
click at [518, 142] on button "Next" at bounding box center [513, 135] width 14 height 14
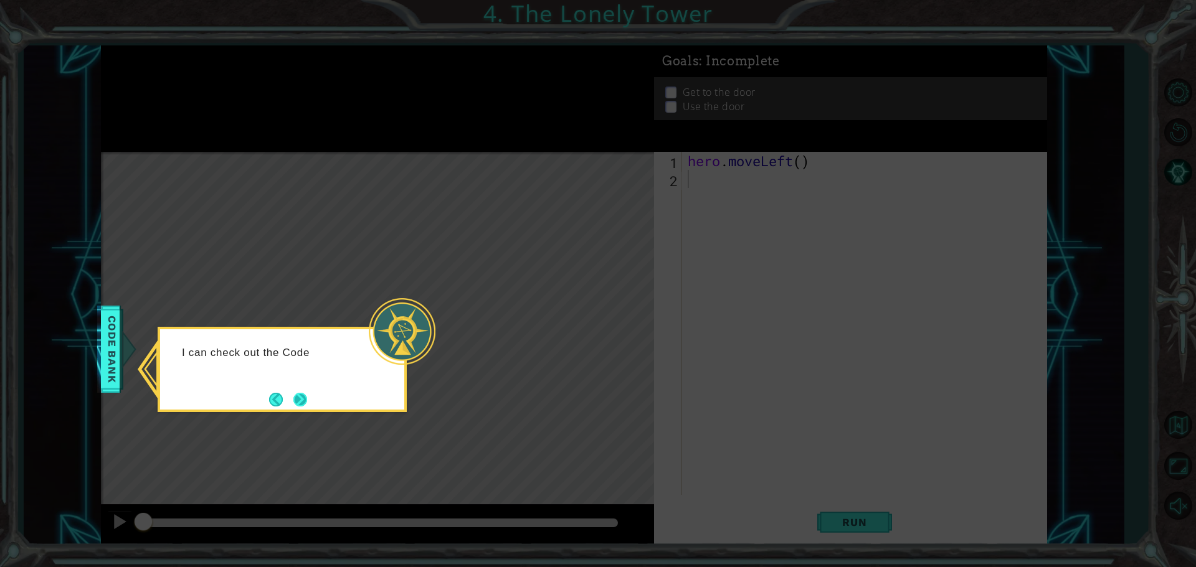
click at [303, 397] on button "Next" at bounding box center [300, 400] width 14 height 14
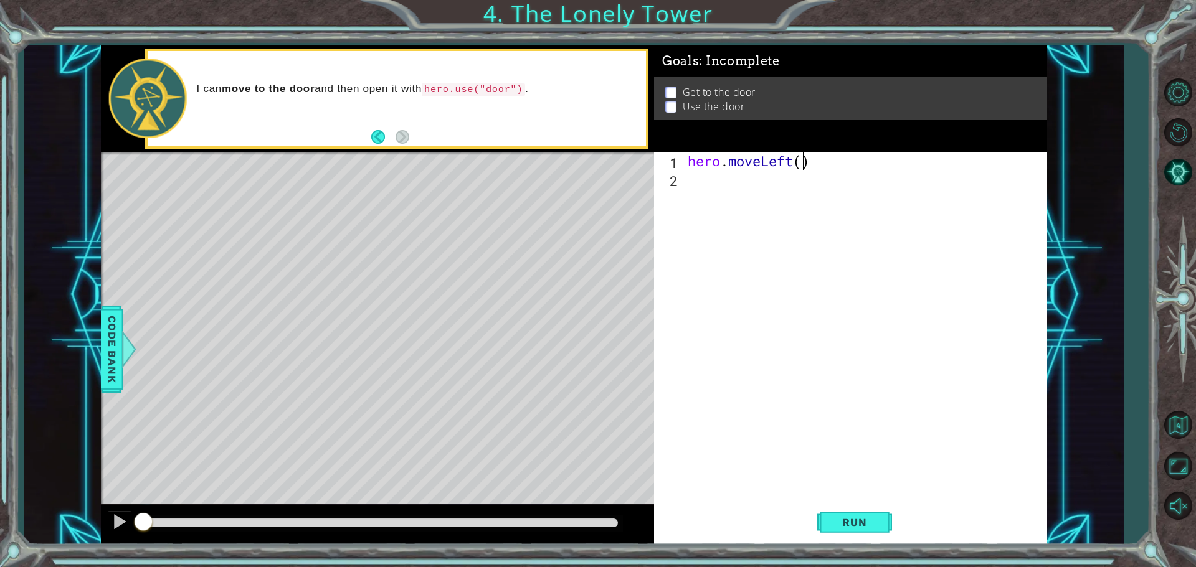
click at [578, 164] on div "hero . moveLeft ( )" at bounding box center [867, 341] width 364 height 379
click at [578, 518] on button "Run" at bounding box center [854, 522] width 75 height 39
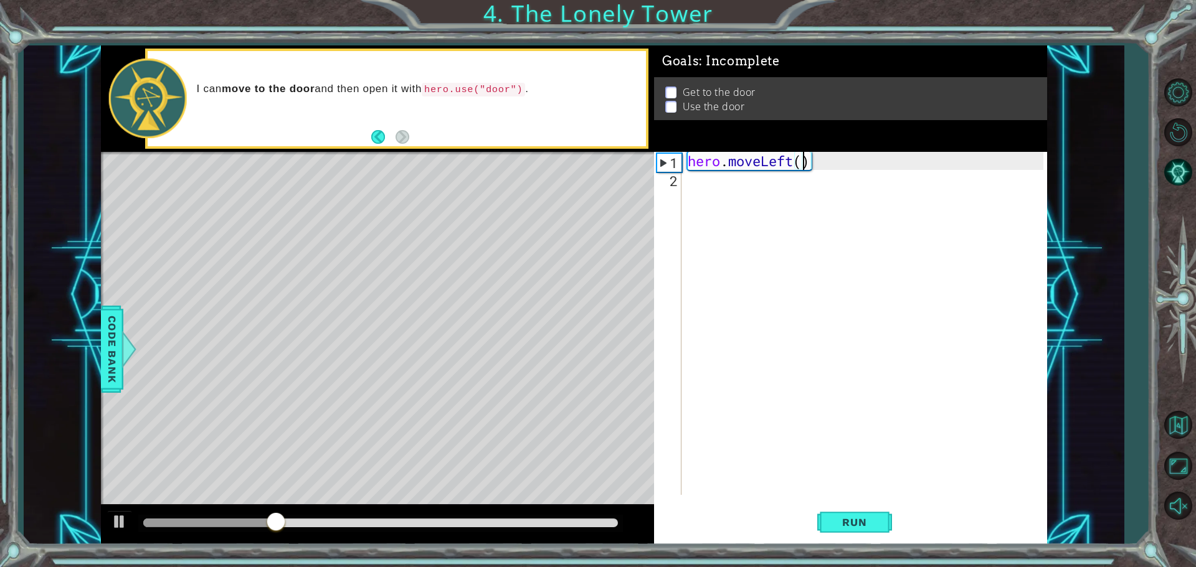
type textarea "hero.moveLeft(2)"
click at [578, 320] on div "hero . moveLeft ( 2 )" at bounding box center [867, 341] width 364 height 379
click at [123, 524] on div at bounding box center [119, 522] width 16 height 16
click at [578, 258] on div "hero . moveLeft ( 2 )" at bounding box center [867, 341] width 364 height 379
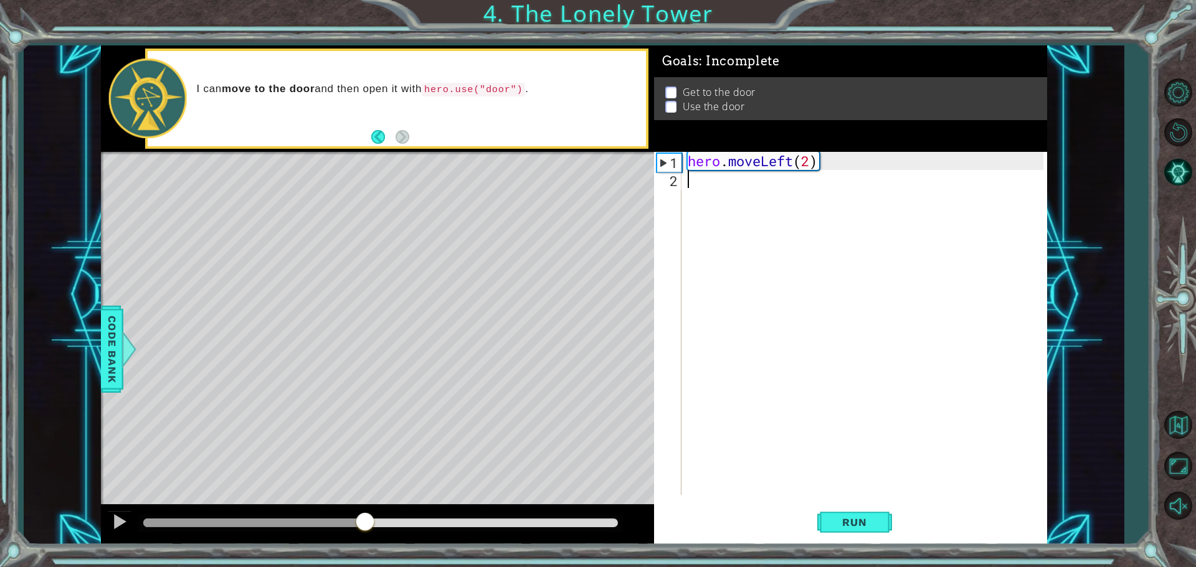
type textarea "h"
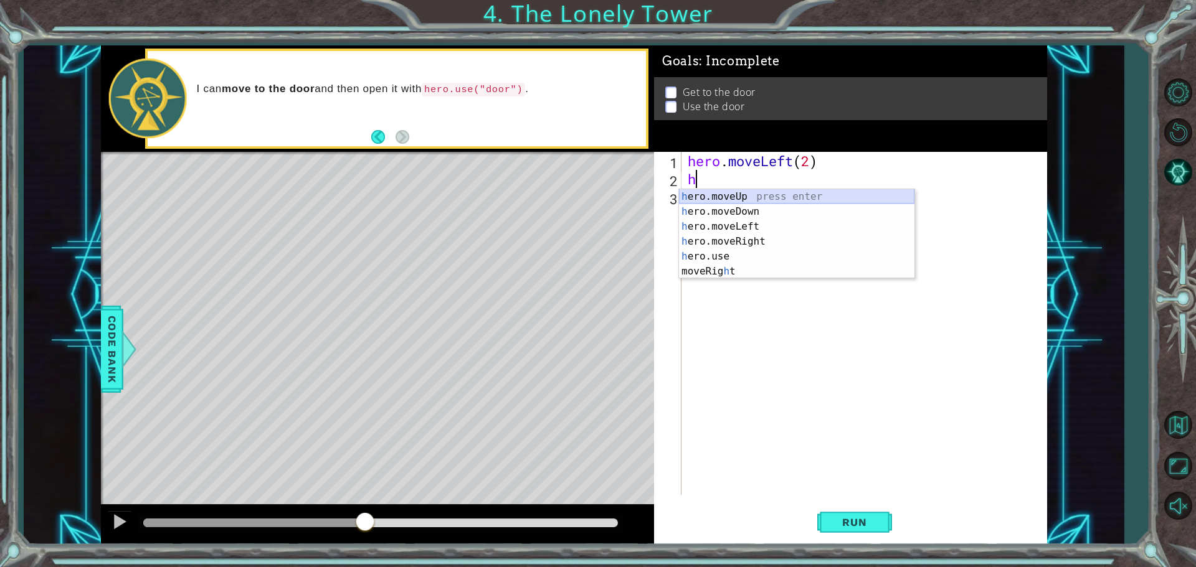
click at [578, 199] on div "h ero.moveUp press enter h ero.moveDown press enter h ero.moveLeft press enter …" at bounding box center [796, 249] width 235 height 120
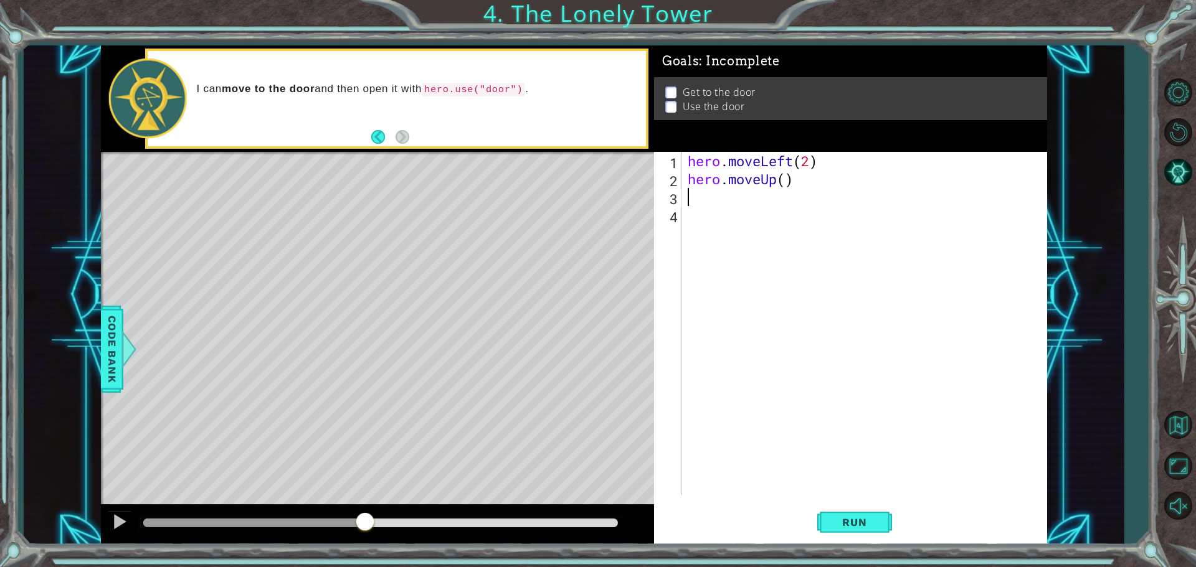
click at [578, 180] on div "hero . moveLeft ( 2 ) hero . moveUp ( )" at bounding box center [867, 341] width 364 height 379
click at [578, 181] on div "hero . moveLeft ( 2 ) hero . moveUp ( )" at bounding box center [867, 341] width 364 height 379
type textarea "hero.moveUp(2)"
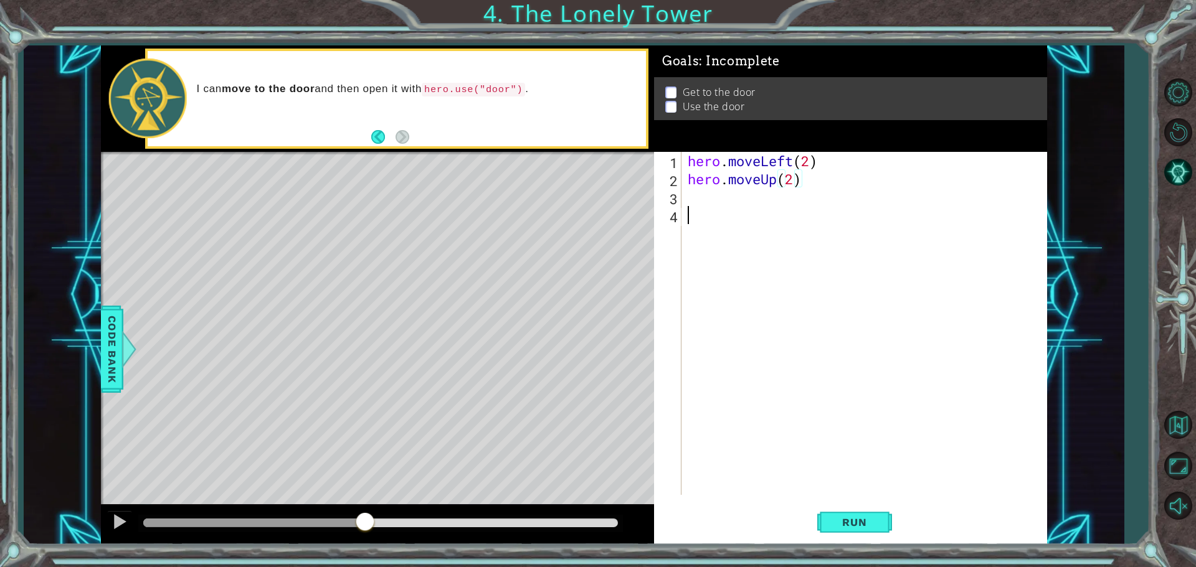
click at [578, 210] on div "hero . moveLeft ( 2 ) hero . moveUp ( 2 )" at bounding box center [867, 341] width 364 height 379
click at [578, 201] on div "hero . moveLeft ( 2 ) hero . moveUp ( 2 )" at bounding box center [867, 341] width 364 height 379
type textarea "h"
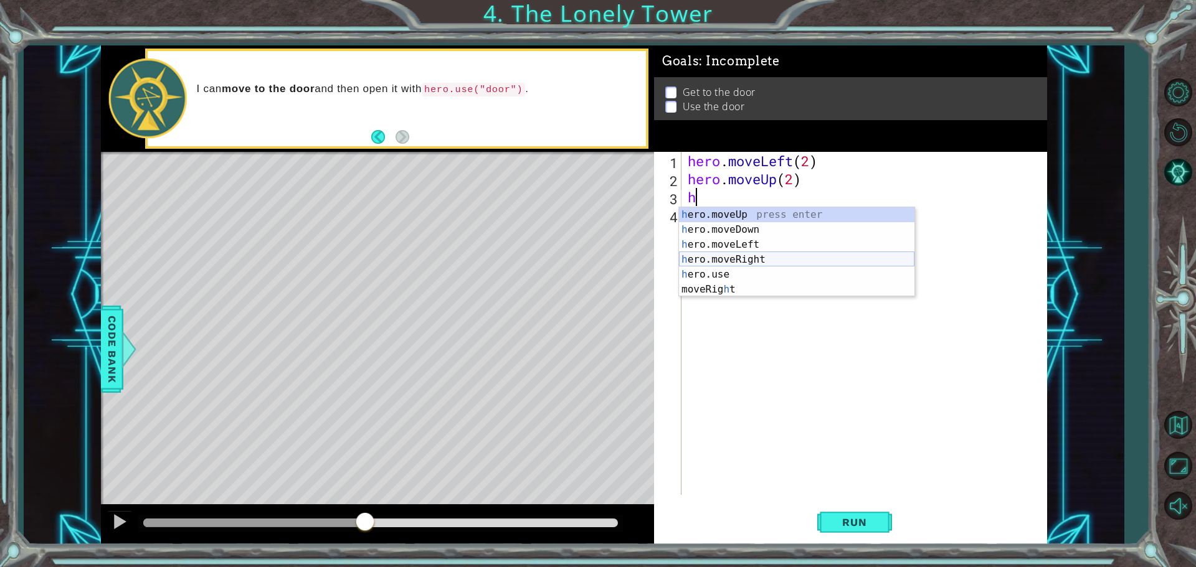
click at [578, 253] on div "h ero.moveUp press enter h ero.moveDown press enter h ero.moveLeft press enter …" at bounding box center [796, 267] width 235 height 120
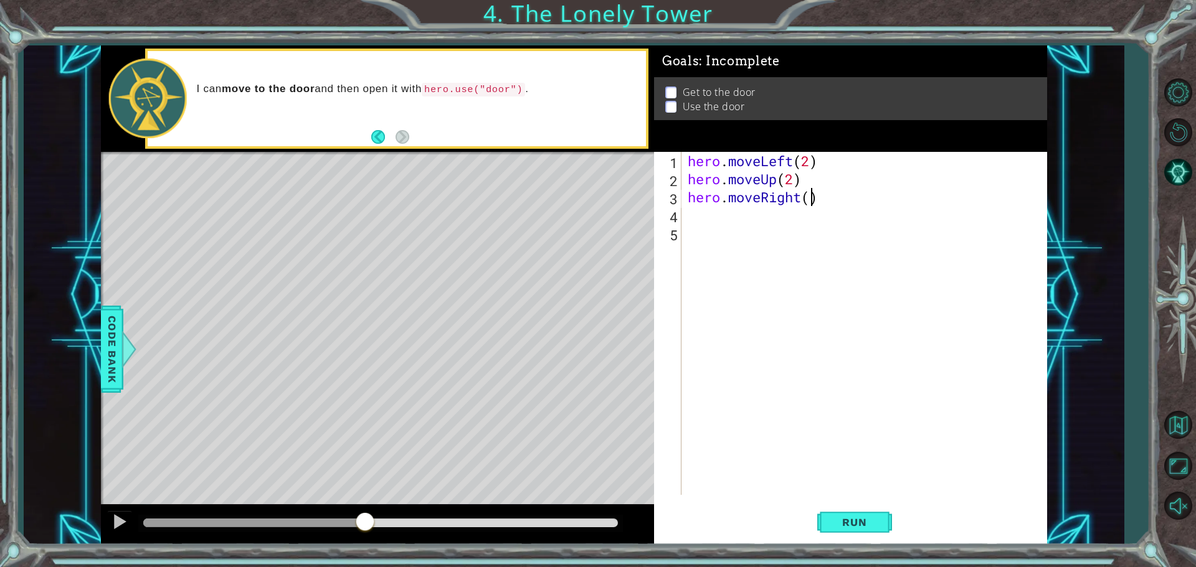
click at [578, 200] on div "hero . moveLeft ( 2 ) hero . moveUp ( 2 ) hero . moveRight ( )" at bounding box center [867, 341] width 364 height 379
type textarea "hero.moveRight(2)"
click at [578, 525] on button "Run" at bounding box center [854, 522] width 75 height 39
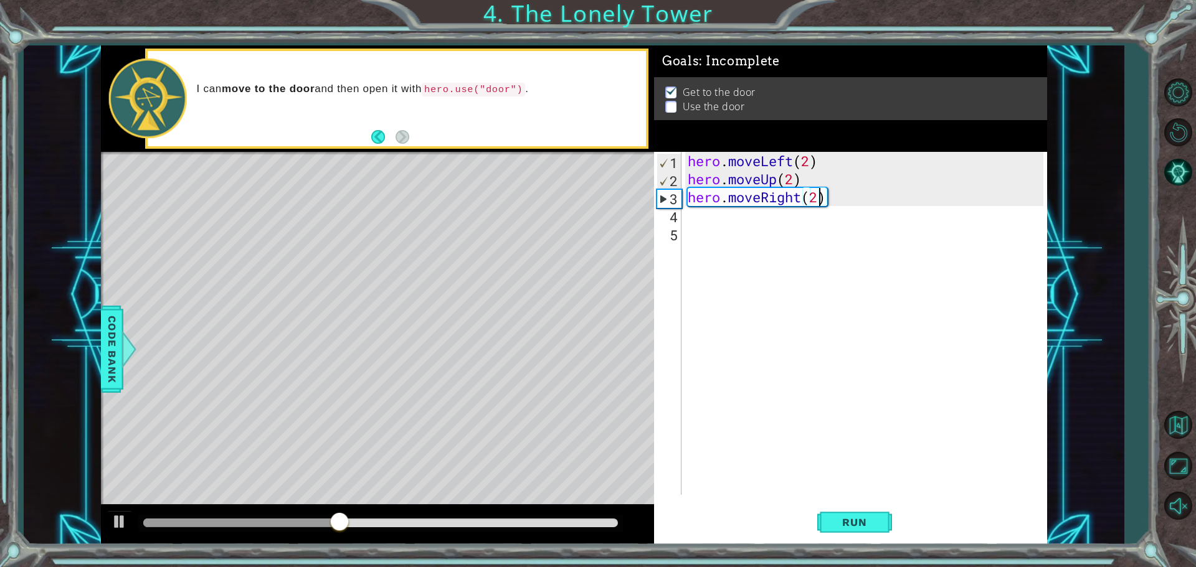
click at [578, 227] on div "hero . moveLeft ( 2 ) hero . moveUp ( 2 ) hero . moveRight ( 2 )" at bounding box center [867, 341] width 364 height 379
click at [578, 217] on div "hero . moveLeft ( 2 ) hero . moveUp ( 2 ) hero . moveRight ( 2 )" at bounding box center [867, 341] width 364 height 379
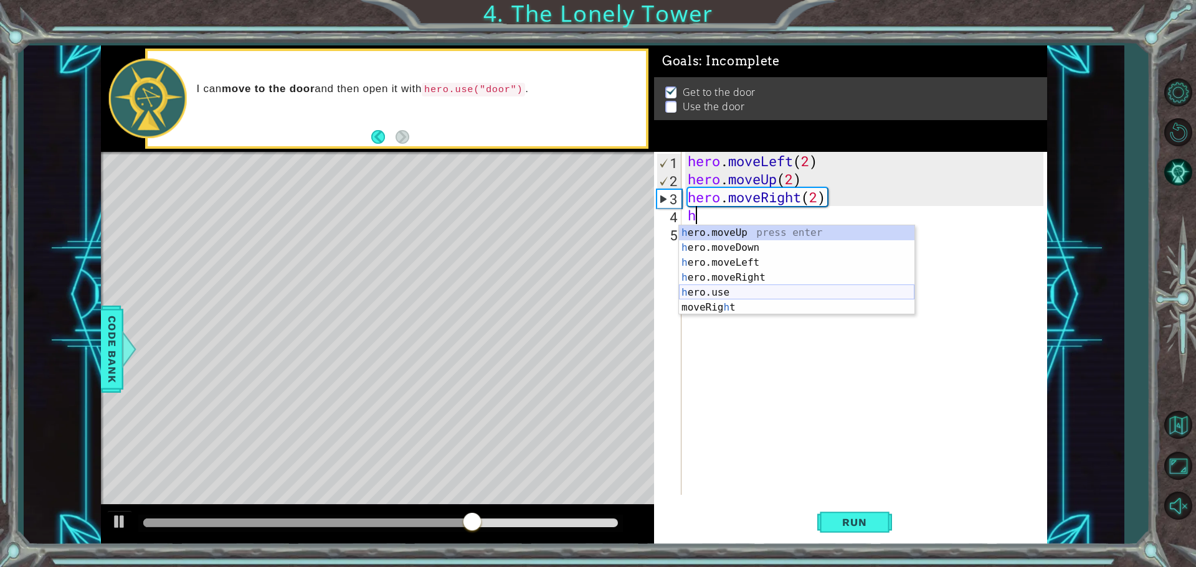
click at [578, 291] on div "h ero.moveUp press enter h ero.moveDown press enter h ero.moveLeft press enter …" at bounding box center [796, 285] width 235 height 120
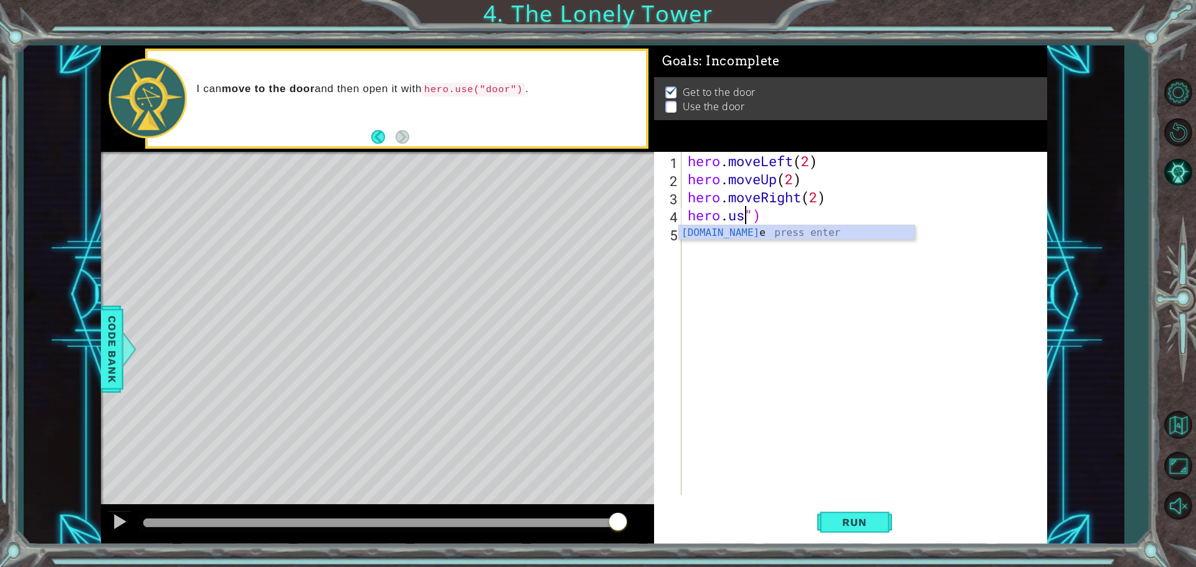
scroll to position [0, 2]
click at [578, 201] on div "hero . moveLeft ( 2 ) hero . moveUp ( 2 ) hero . moveRight ( 2 ) hero . u ")" at bounding box center [867, 341] width 364 height 379
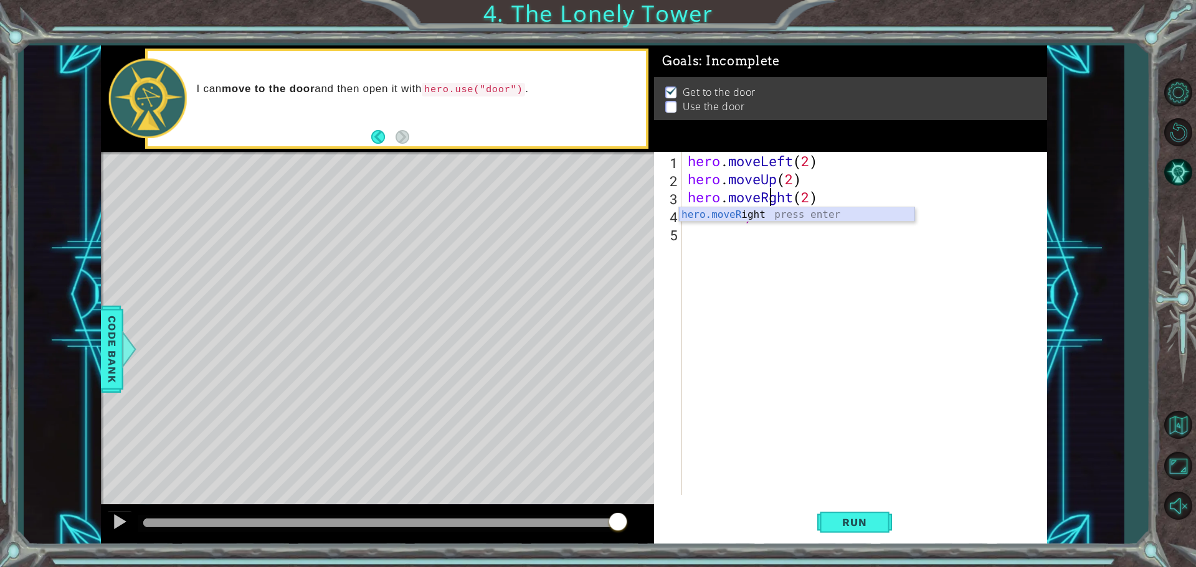
click at [578, 215] on div "hero.moveR ight press enter" at bounding box center [796, 229] width 235 height 45
click at [578, 215] on div "hero . moveLeft ( 2 ) hero . moveUp ( 2 ) hero . moveRight ( ) ( 2 ) hero . u ")" at bounding box center [867, 341] width 364 height 379
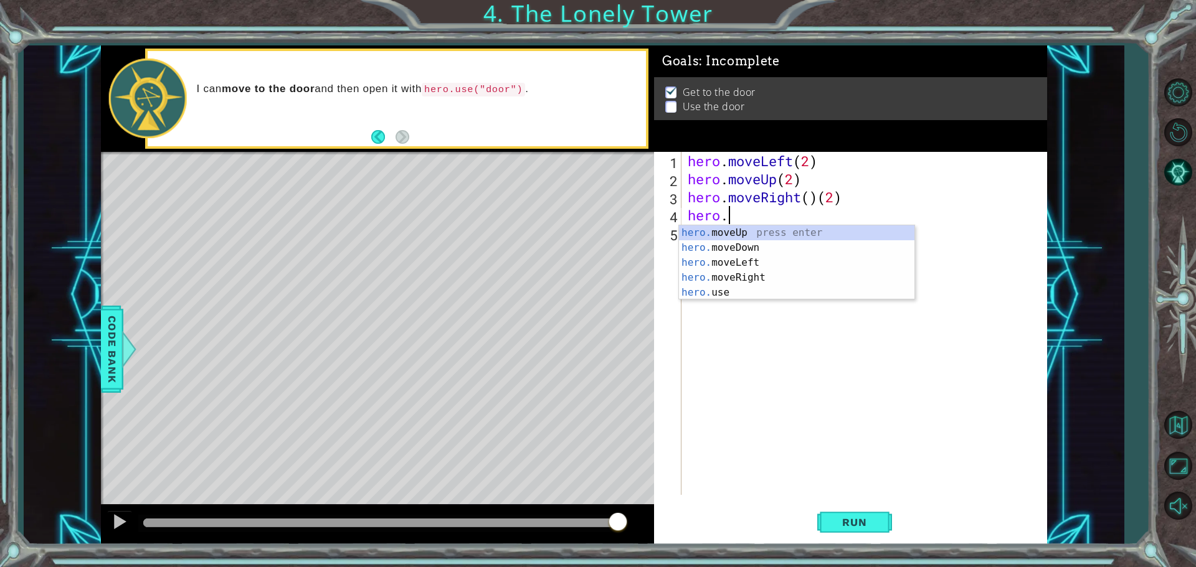
scroll to position [0, 1]
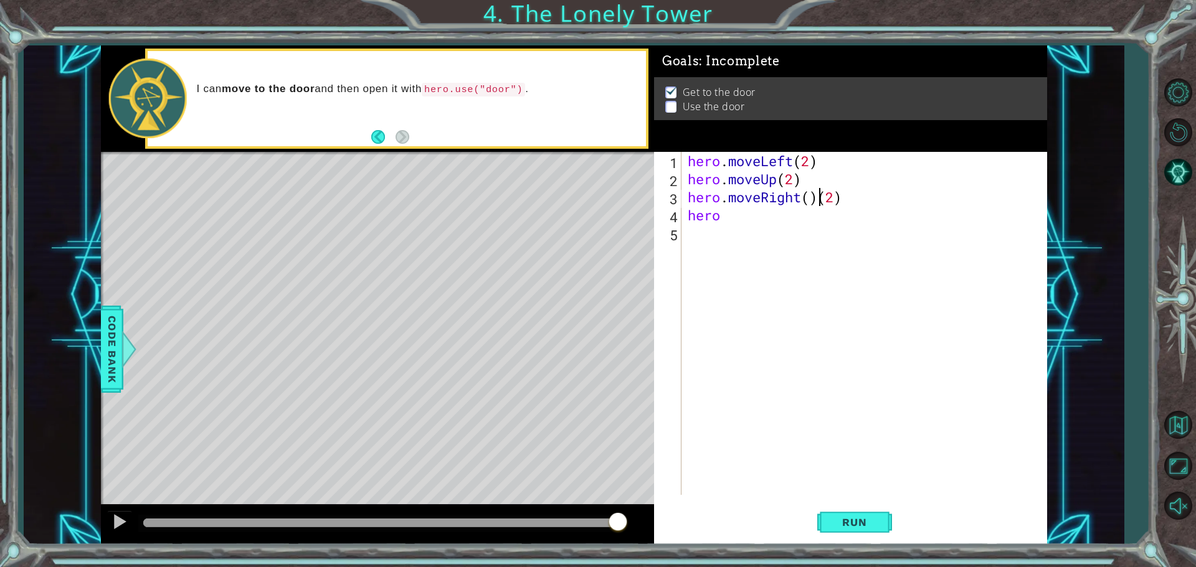
click at [578, 196] on div "hero . moveLeft ( 2 ) hero . moveUp ( 2 ) hero . moveRight ( ) ( 2 ) hero" at bounding box center [867, 341] width 364 height 379
type textarea "hero.moveRight(2)"
click at [578, 238] on div "hero . moveLeft ( 2 ) hero . moveUp ( 2 ) hero . moveRight ( 2 ) hero" at bounding box center [867, 341] width 364 height 379
click at [578, 224] on div "hero . moveLeft ( 2 ) hero . moveUp ( 2 ) hero . moveRight ( 2 ) hero" at bounding box center [867, 341] width 364 height 379
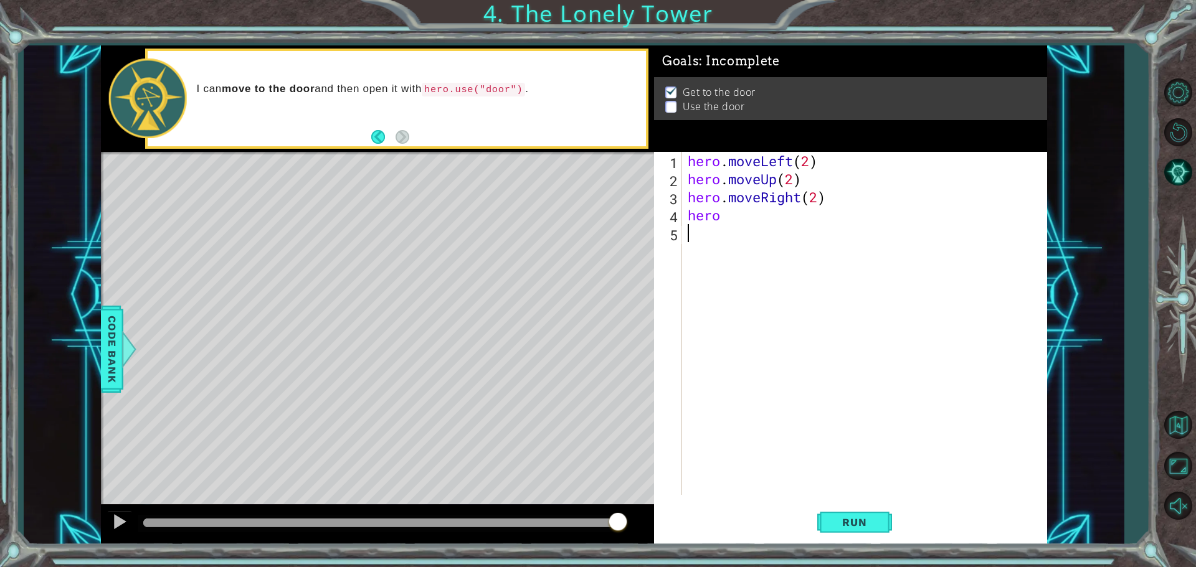
click at [578, 224] on div "hero . moveLeft ( 2 ) hero . moveUp ( 2 ) hero . moveRight ( 2 ) hero" at bounding box center [867, 341] width 364 height 379
click at [578, 214] on div "hero . moveLeft ( 2 ) hero . moveUp ( 2 ) hero . moveRight ( 2 ) hero" at bounding box center [867, 341] width 364 height 379
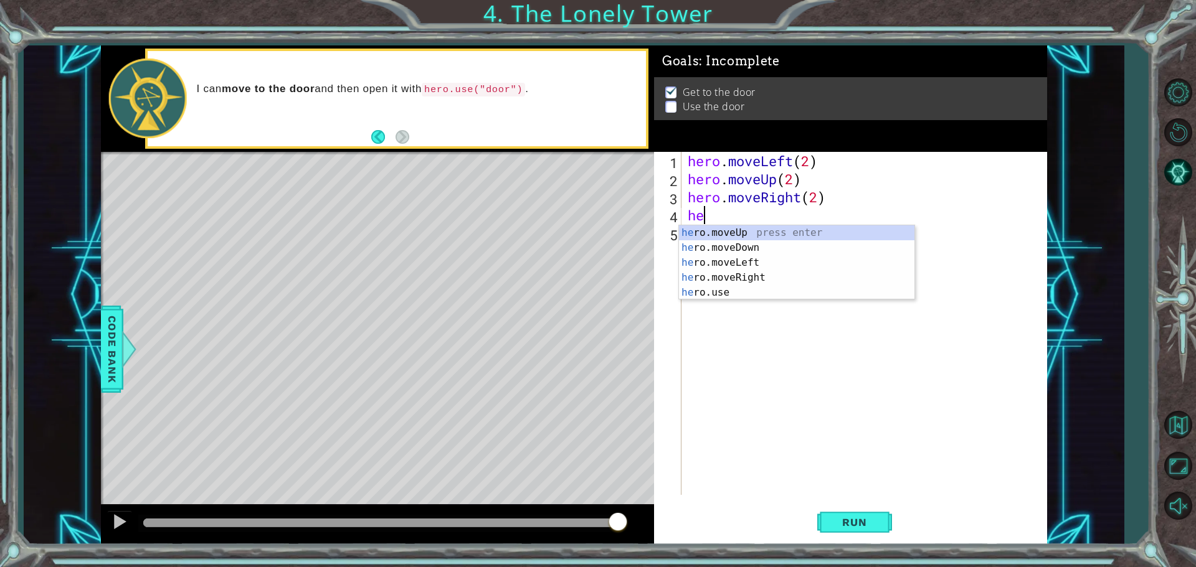
type textarea "h"
click at [578, 293] on div "h ero.moveUp press enter h ero.moveDown press enter h ero.moveLeft press enter …" at bounding box center [796, 285] width 235 height 120
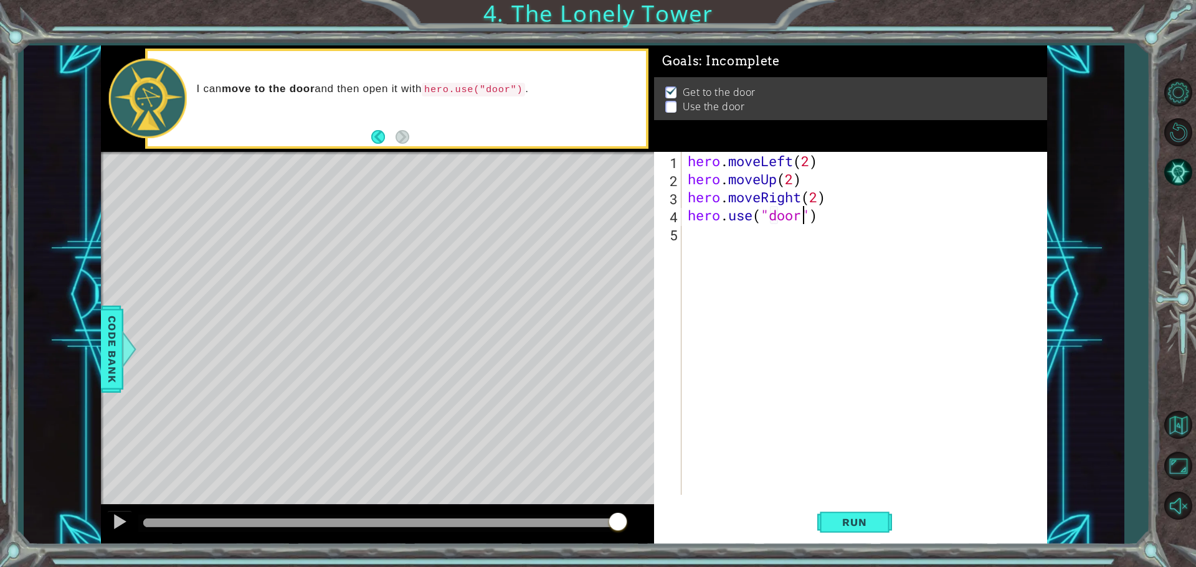
scroll to position [0, 5]
type textarea "hero.use("door")"
click at [578, 516] on span "Run" at bounding box center [853, 522] width 49 height 12
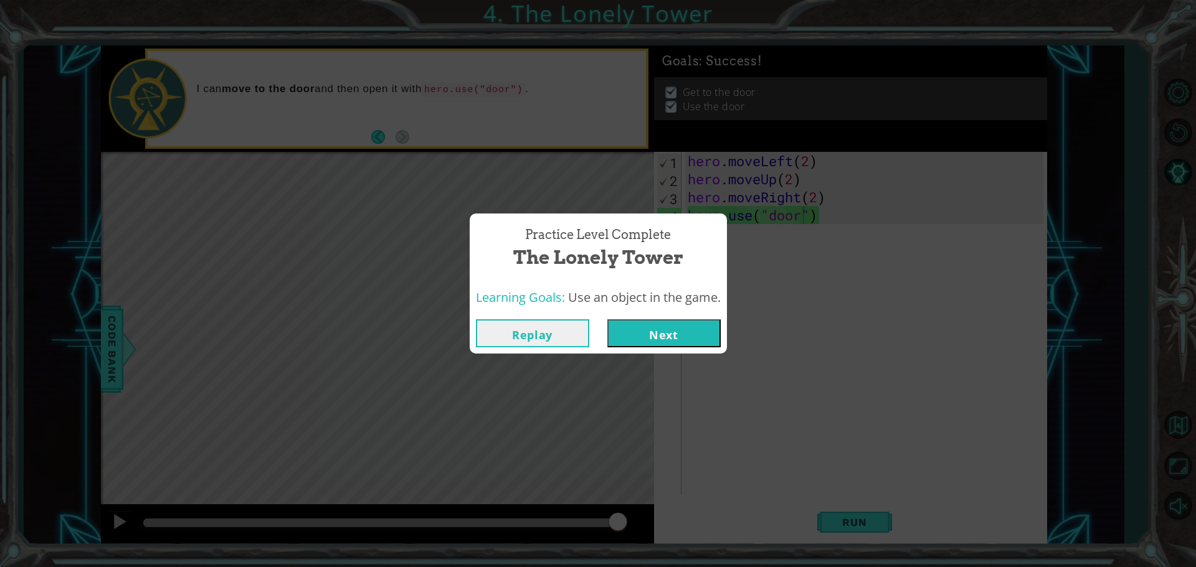
click at [578, 337] on button "Next" at bounding box center [663, 333] width 113 height 28
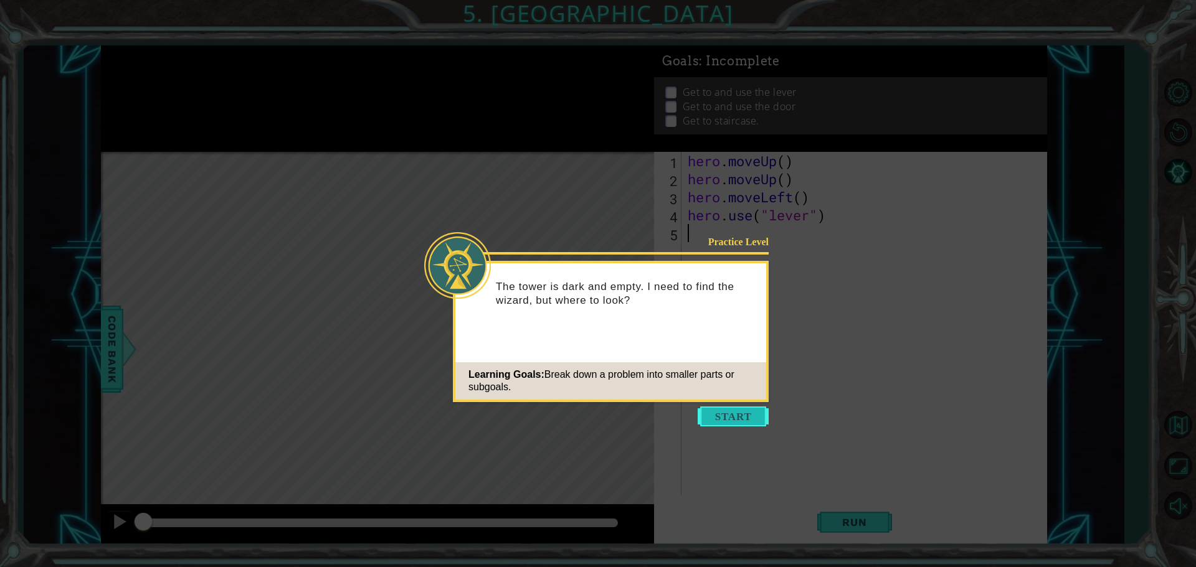
click at [578, 416] on button "Start" at bounding box center [732, 417] width 71 height 20
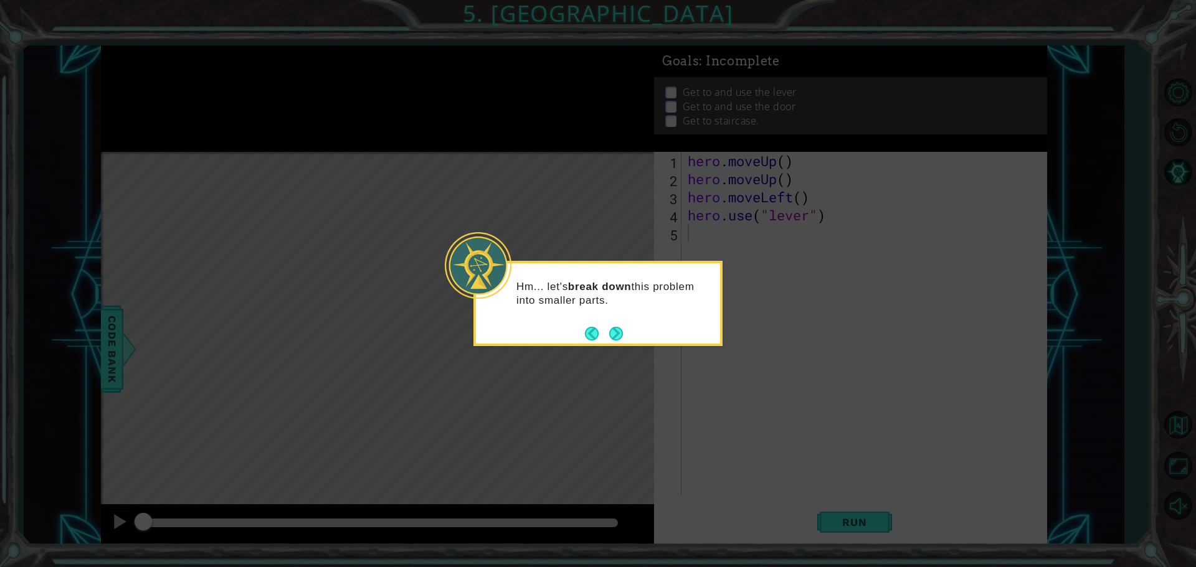
drag, startPoint x: 608, startPoint y: 336, endPoint x: 632, endPoint y: 367, distance: 39.1
click at [578, 367] on icon at bounding box center [598, 283] width 1196 height 567
click at [578, 334] on button "Next" at bounding box center [616, 334] width 14 height 14
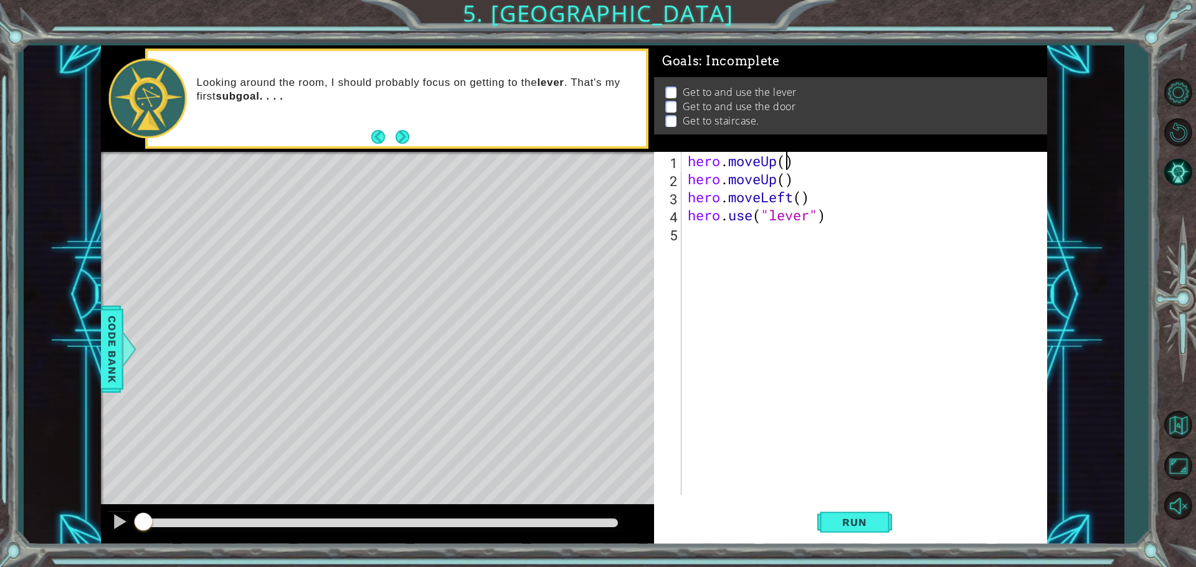
click at [578, 159] on div "hero . moveUp ( ) hero . moveUp ( ) hero . moveLeft ( ) hero . use ( "lever" )" at bounding box center [867, 341] width 364 height 379
click at [578, 181] on div "hero . moveUp ( 2 ) hero . moveUp ( ) hero . moveLeft ( ) hero . use ( "lever" )" at bounding box center [867, 341] width 364 height 379
click at [578, 186] on div "hero . moveUp ( 2 ) hero . moveUp ( ) hero . moveLeft ( ) hero . use ( "lever" )" at bounding box center [867, 341] width 364 height 379
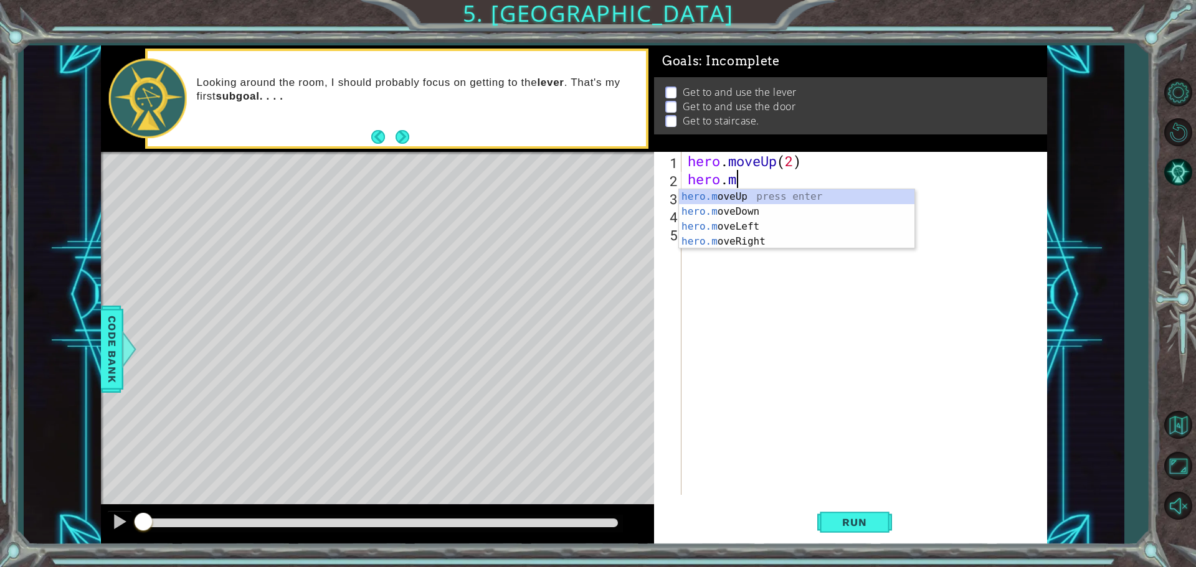
type textarea "hero."
click at [578, 245] on div "hero. moveUp press enter hero. moveDown press enter hero. moveLeft press enter …" at bounding box center [796, 241] width 235 height 105
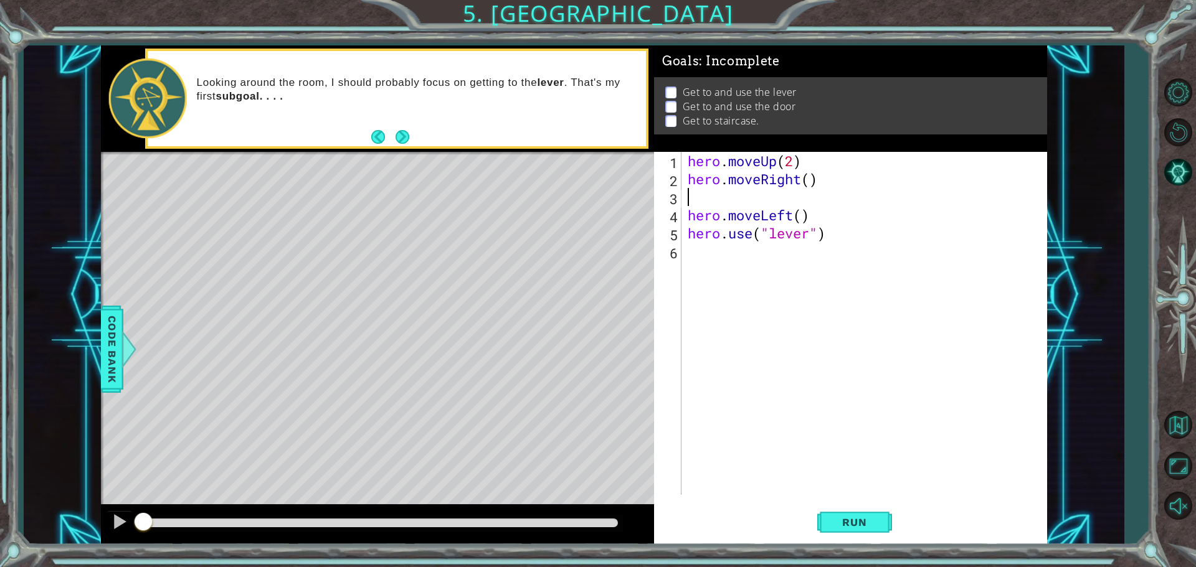
scroll to position [0, 0]
click at [578, 194] on div "hero . moveUp ( 2 ) hero . moveRight ( ) hero . moveLeft ( ) hero . use ( "leve…" at bounding box center [867, 341] width 364 height 379
click at [578, 188] on div "hero . moveUp ( 2 ) hero . moveRight ( ) hero . moveLeft ( ) hero . use ( "leve…" at bounding box center [867, 341] width 364 height 379
click at [578, 184] on div "hero . moveUp ( 2 ) hero . moveRight ( ) hero . moveLeft ( ) hero . use ( "leve…" at bounding box center [867, 341] width 364 height 379
type textarea "hero.moveRight(2)"
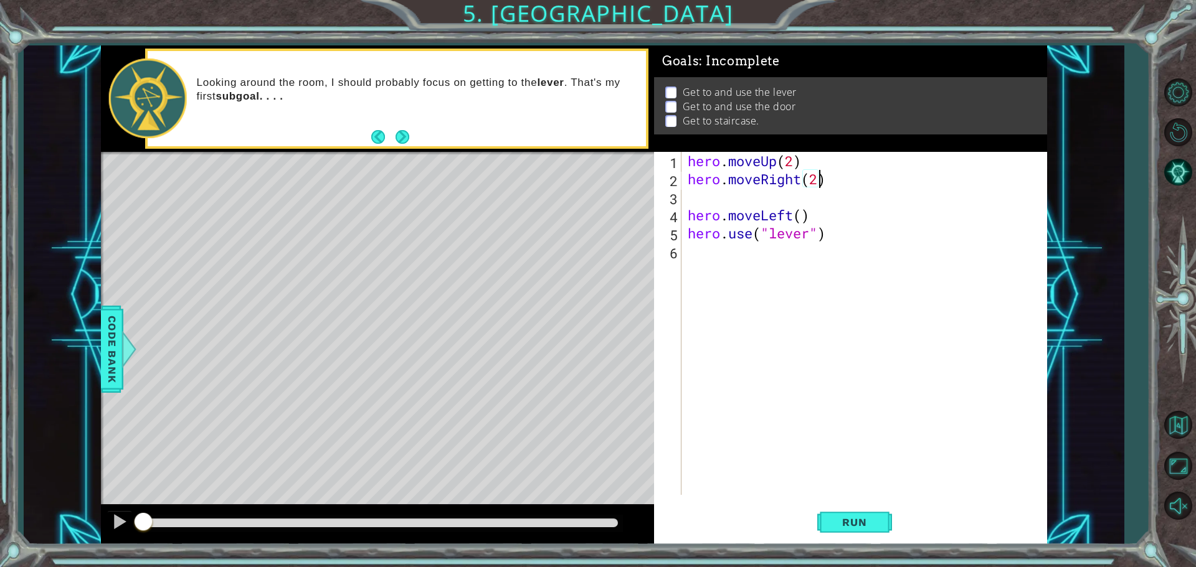
scroll to position [0, 6]
click at [578, 197] on div "hero . moveUp ( 2 ) hero . moveRight ( 2 ) hero . moveLeft ( ) hero . use ( "le…" at bounding box center [867, 341] width 364 height 379
click at [578, 185] on div "hero . moveUp ( 2 ) hero . moveRight ( 2 ) hero . moveLeft ( ) hero . use ( "le…" at bounding box center [867, 341] width 364 height 379
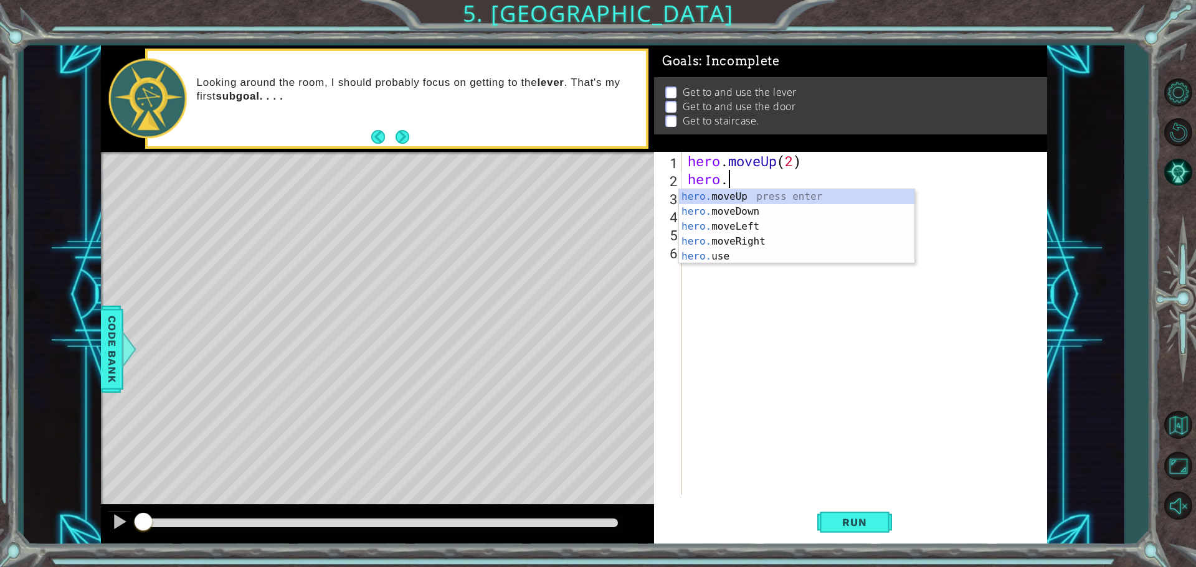
type textarea "hero."
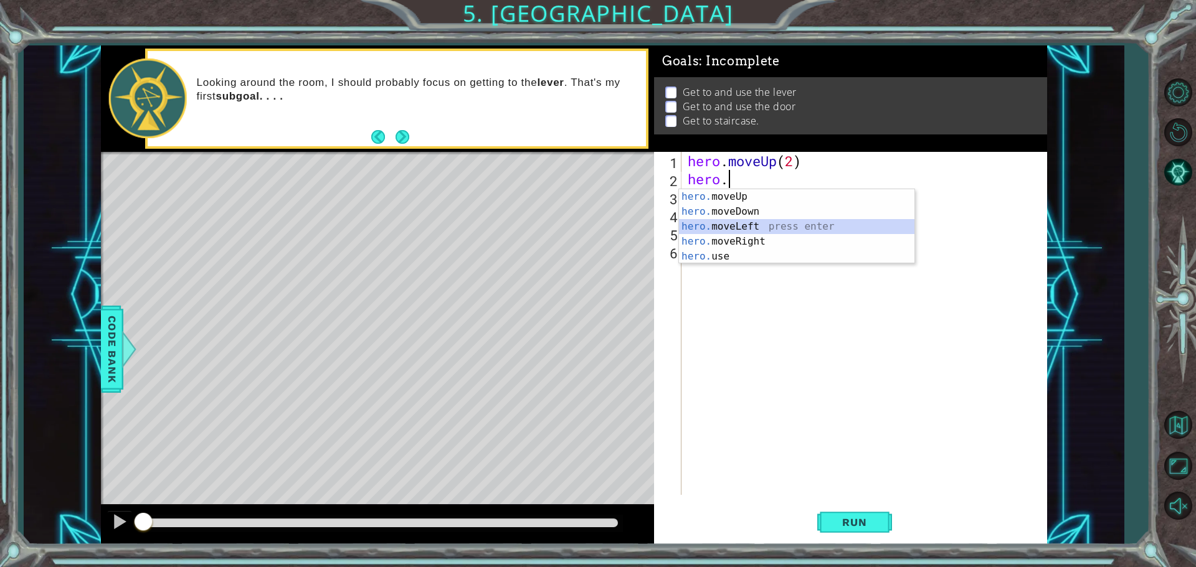
click at [578, 230] on div "hero. moveUp press enter hero. moveDown press enter hero. moveLeft press enter …" at bounding box center [796, 241] width 235 height 105
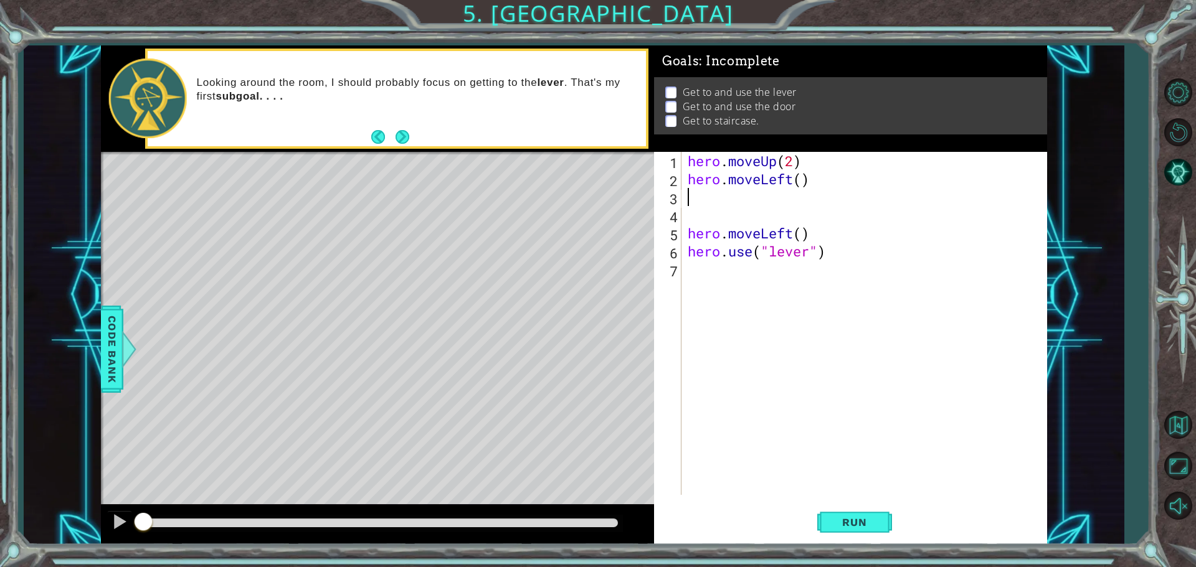
click at [578, 179] on div "hero . moveUp ( 2 ) hero . moveLeft ( ) hero . moveLeft ( ) hero . use ( "lever…" at bounding box center [867, 341] width 364 height 379
type textarea "hero.moveLeft(1)"
click at [578, 196] on div "hero . moveUp ( 2 ) hero . moveLeft ( 1 ) hero . moveLeft ( ) hero . use ( "lev…" at bounding box center [867, 341] width 364 height 379
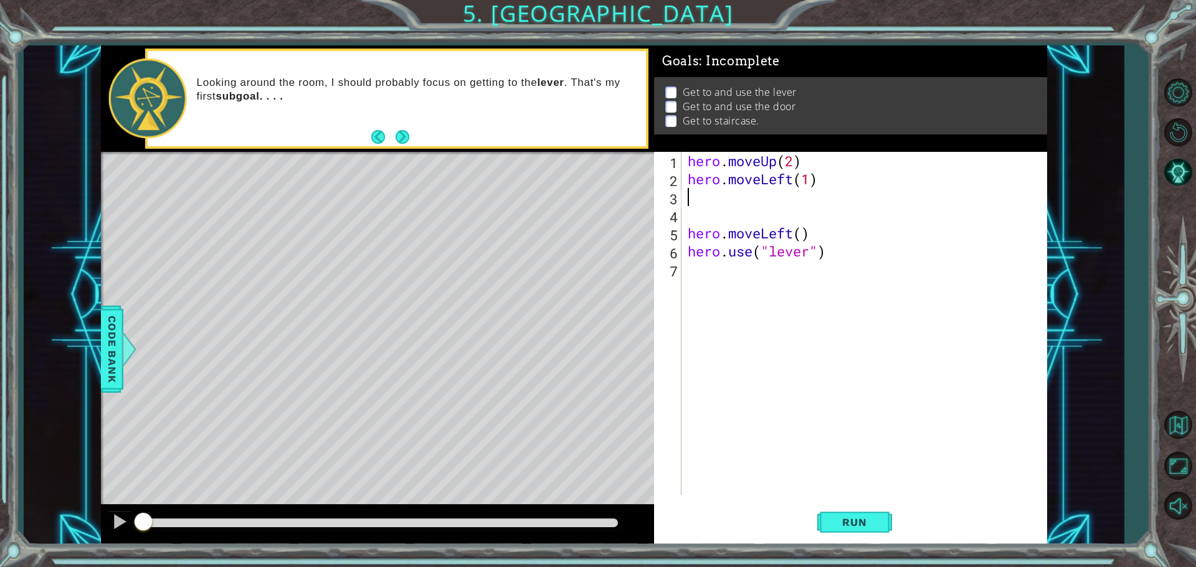
type textarea "hero.moveLeft(1)"
click at [578, 195] on div "hero . moveUp ( 2 ) hero . moveLeft ( 1 ) hero . moveLeft ( ) hero . use ( "lev…" at bounding box center [867, 341] width 364 height 379
type textarea "h"
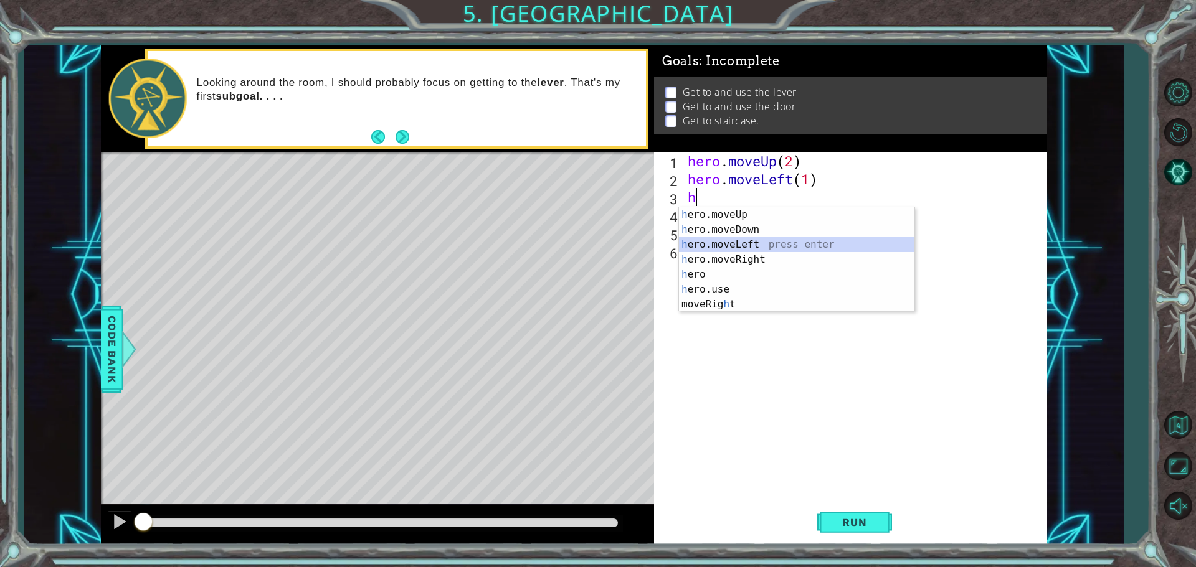
click at [578, 252] on div "h ero.moveUp press enter h ero.moveDown press enter h ero.moveLeft press enter …" at bounding box center [796, 274] width 235 height 135
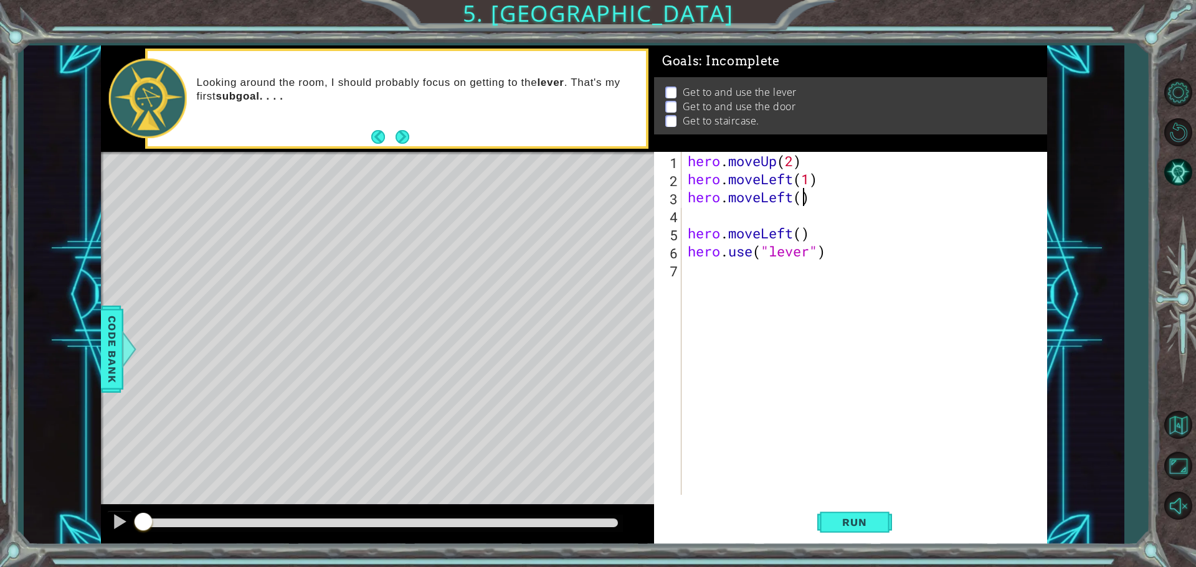
click at [578, 198] on div "hero . moveUp ( 2 ) hero . moveLeft ( 1 ) hero . moveLeft ( ) hero . moveLeft (…" at bounding box center [867, 341] width 364 height 379
type textarea "hero.moveLeft()"
click at [578, 207] on div "hero . moveUp ( 2 ) hero . moveLeft ( 1 ) hero . moveLeft ( ) hero . moveLeft (…" at bounding box center [867, 341] width 364 height 379
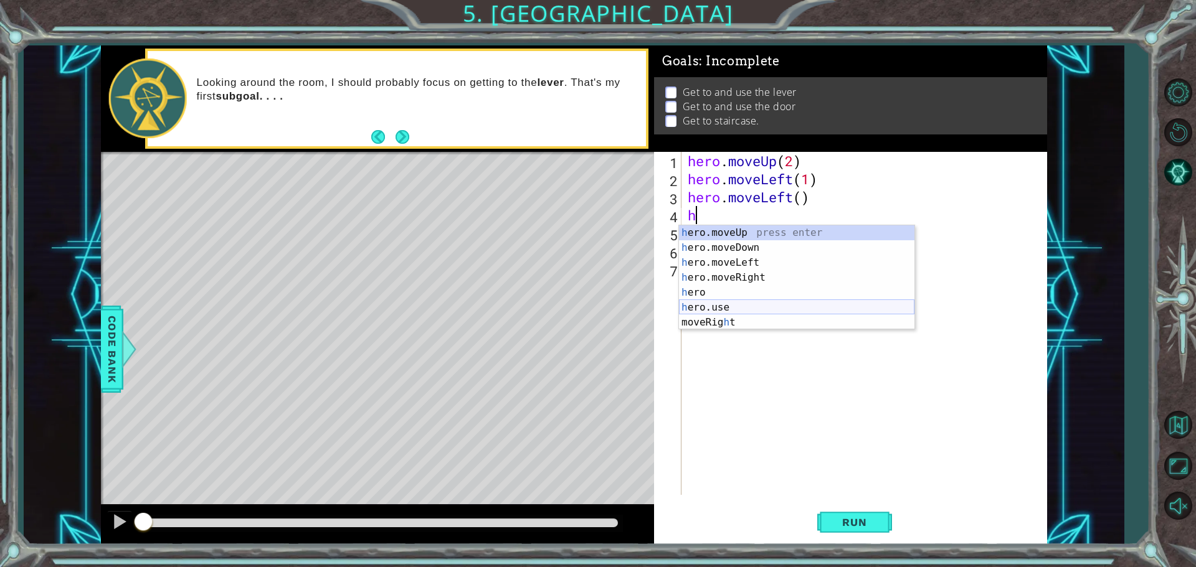
click at [578, 300] on div "h ero.moveUp press enter h ero.moveDown press enter h ero.moveLeft press enter …" at bounding box center [796, 292] width 235 height 135
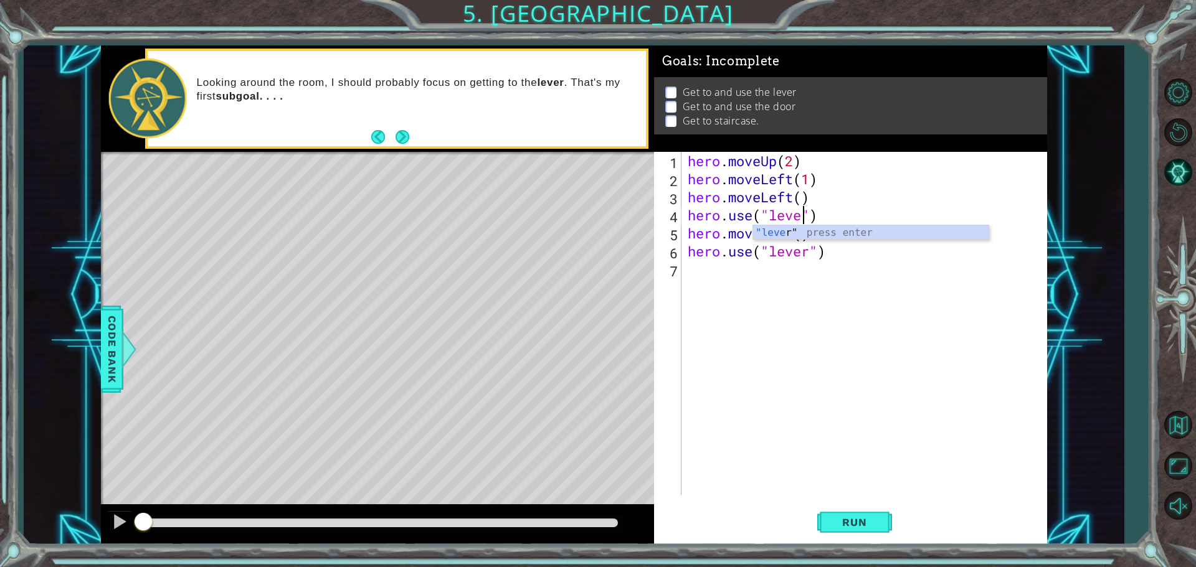
type textarea "hero.use("lever")"
click at [578, 357] on div "hero . moveUp ( 2 ) hero . moveLeft ( 1 ) hero . moveLeft ( ) hero . use ( "lev…" at bounding box center [867, 341] width 364 height 379
click at [578, 359] on div "hero . moveUp ( 2 ) hero . moveLeft ( 1 ) hero . moveLeft ( ) hero . use ( "lev…" at bounding box center [867, 341] width 364 height 379
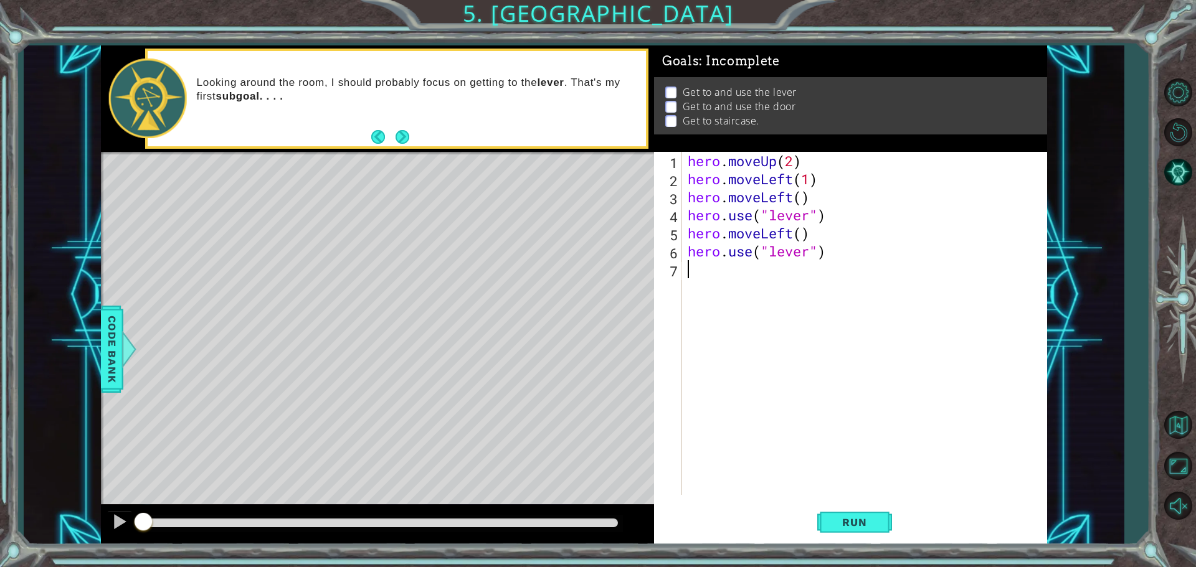
click at [578, 204] on div "hero . moveUp ( 2 ) hero . moveLeft ( 1 ) hero . moveLeft ( ) hero . use ( "lev…" at bounding box center [867, 341] width 364 height 379
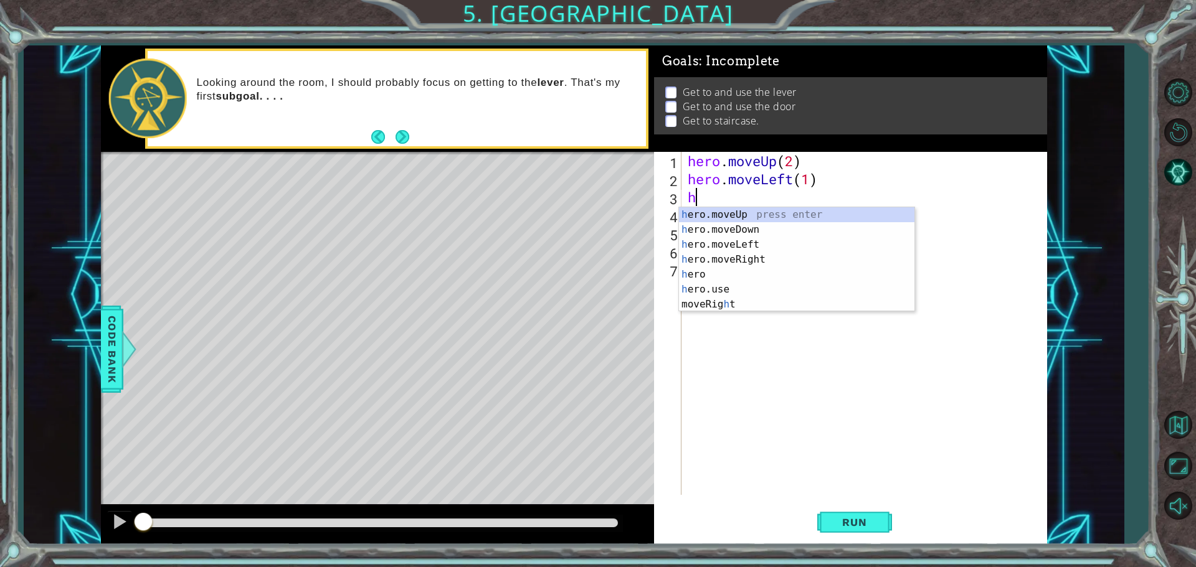
type textarea "h"
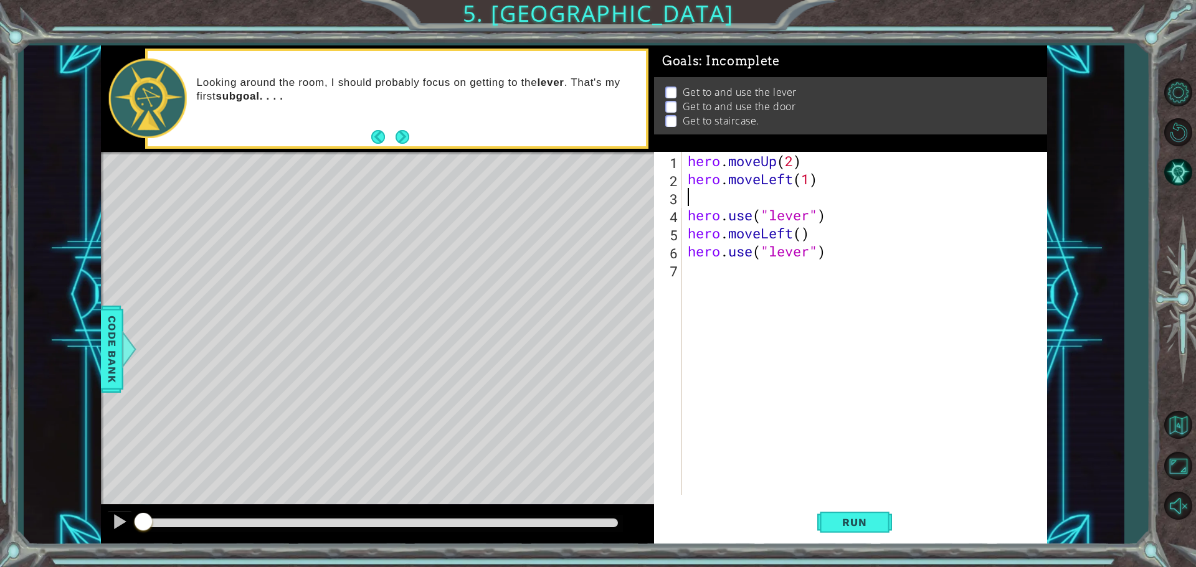
type textarea "hero.moveLeft(1)"
click at [578, 348] on div "hero . moveUp ( 2 ) hero . moveLeft ( 1 ) hero . use ( "lever" ) hero . moveLef…" at bounding box center [867, 341] width 364 height 379
click at [578, 215] on div "hero . moveUp ( 2 ) hero . moveLeft ( 1 ) hero . use ( "lever" ) hero . moveLef…" at bounding box center [867, 341] width 364 height 379
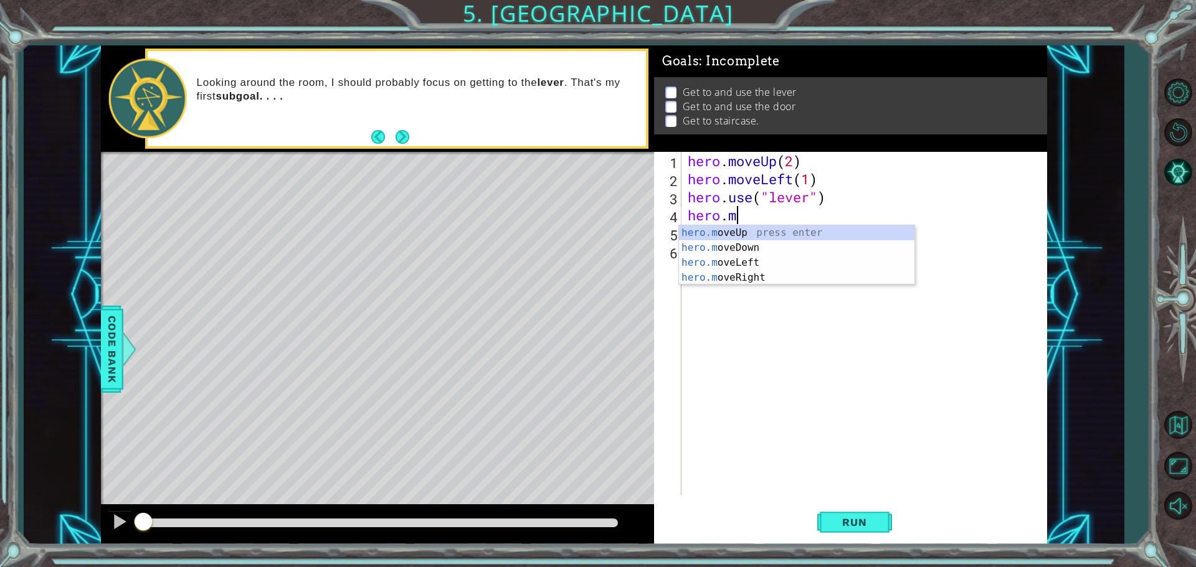
type textarea "h"
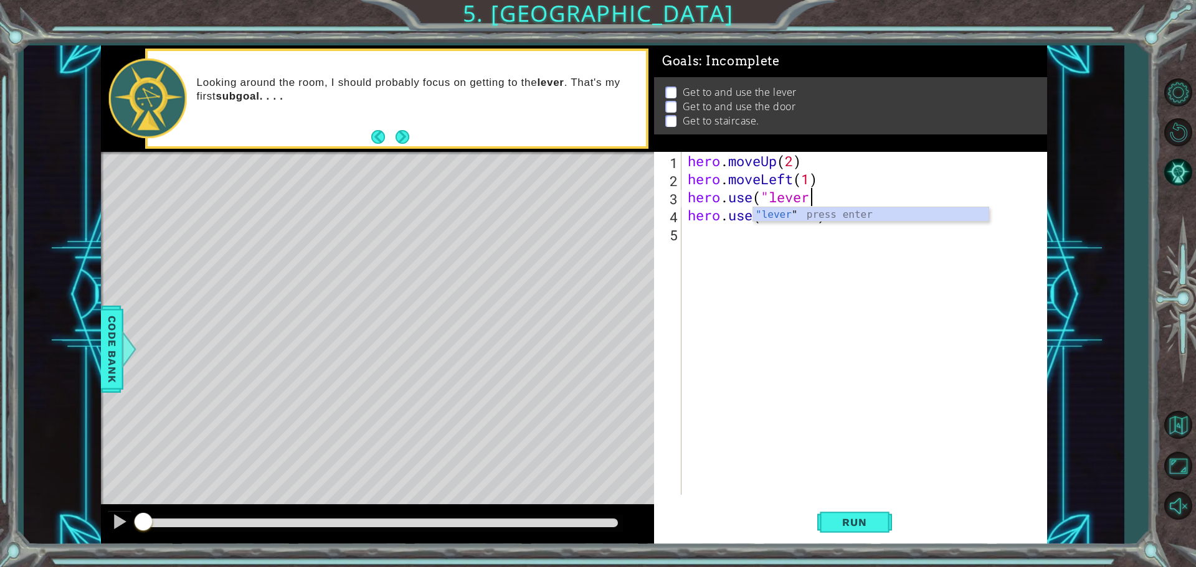
click at [578, 215] on div ""lever " press enter" at bounding box center [870, 229] width 235 height 45
type textarea "hero.use("lever""
click at [578, 225] on div "hero . moveUp ( 2 ) hero . moveLeft ( 1 ) hero . use ( "lever" hero . use ( "le…" at bounding box center [867, 341] width 364 height 379
click at [578, 213] on div "hero . moveUp ( 2 ) hero . moveLeft ( 1 ) hero . use ( "lever" hero . use ( "le…" at bounding box center [867, 341] width 364 height 379
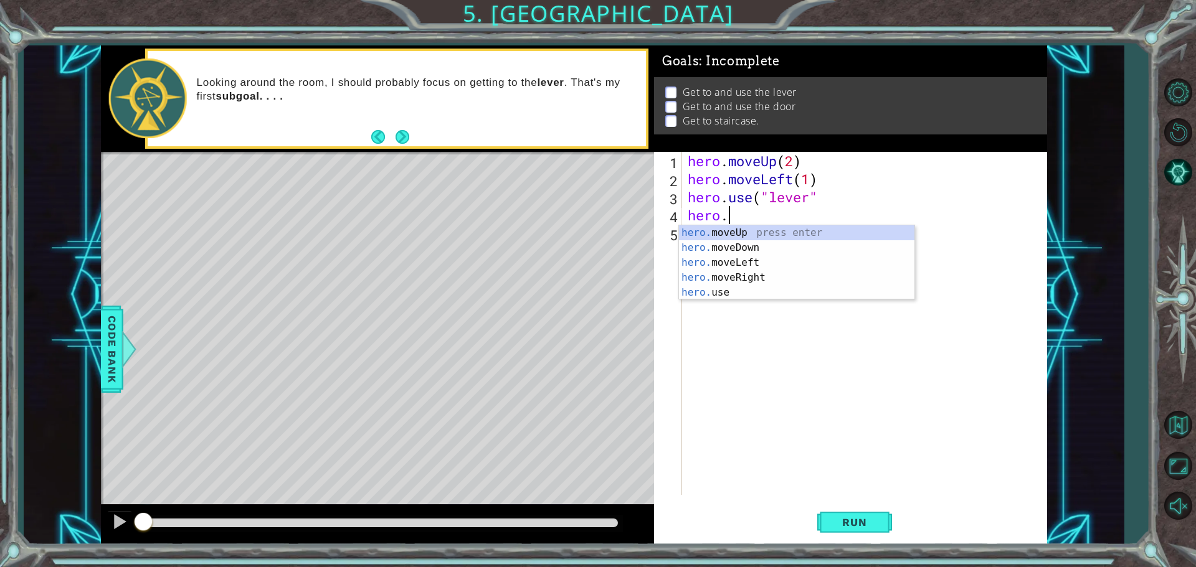
type textarea "hero"
click at [578, 295] on div "hero press enter hero .moveUp press enter hero .moveDown press enter hero .move…" at bounding box center [796, 285] width 235 height 120
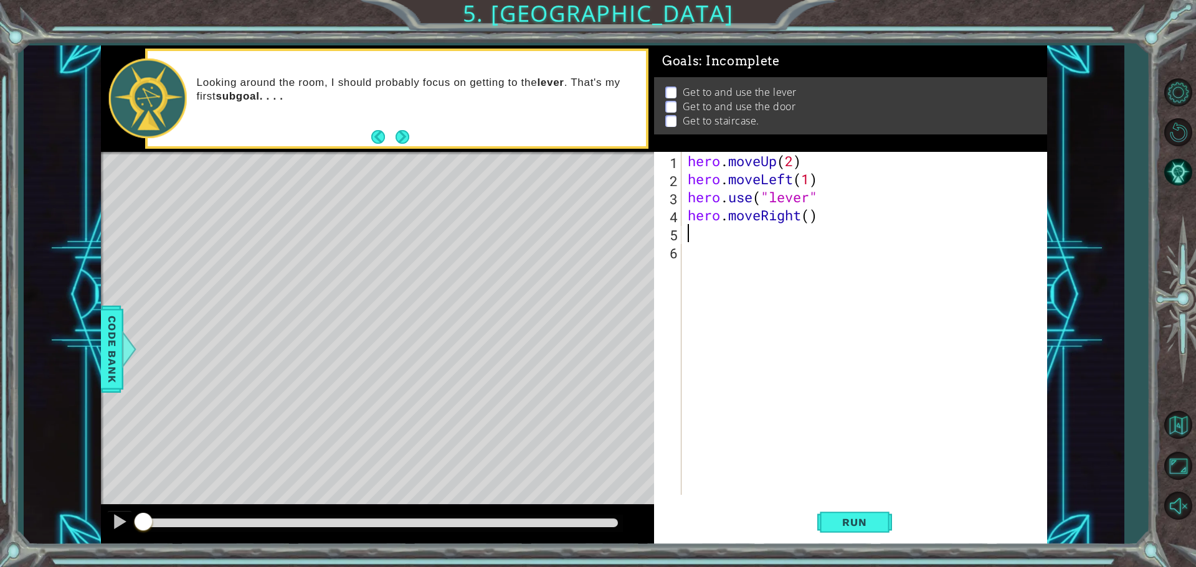
click at [578, 215] on div "hero . moveUp ( 2 ) hero . moveLeft ( 1 ) hero . use ( "lever" hero . moveRight…" at bounding box center [867, 341] width 364 height 379
type textarea "hero.moveRight(3)"
click at [578, 240] on div "hero . moveUp ( 2 ) hero . moveLeft ( 1 ) hero . use ( "lever" hero . moveRight…" at bounding box center [867, 341] width 364 height 379
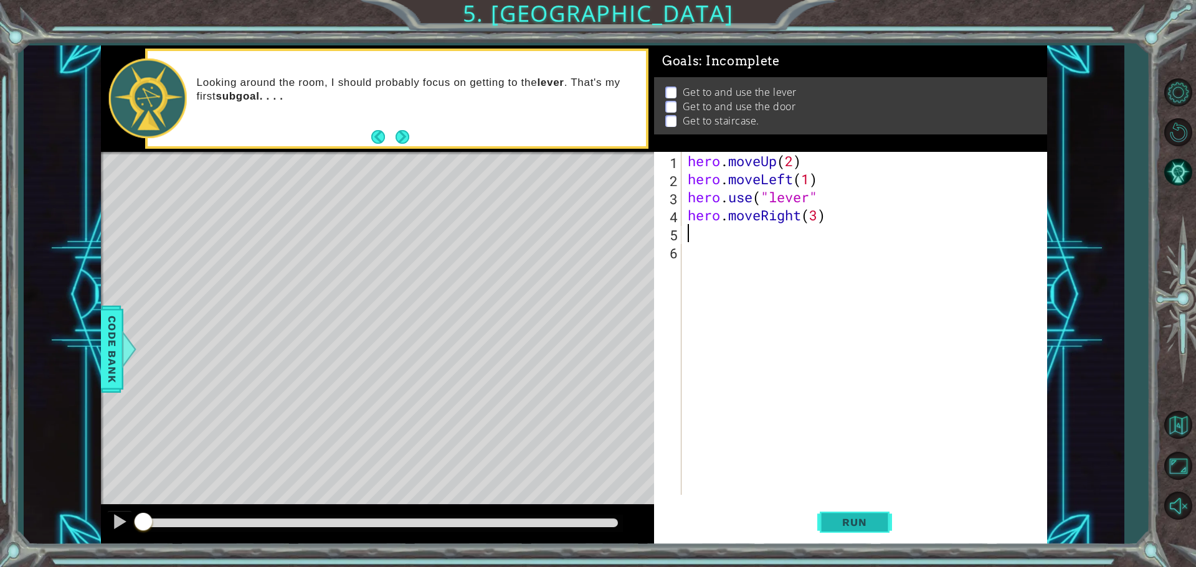
click at [578, 523] on span "Run" at bounding box center [853, 522] width 49 height 12
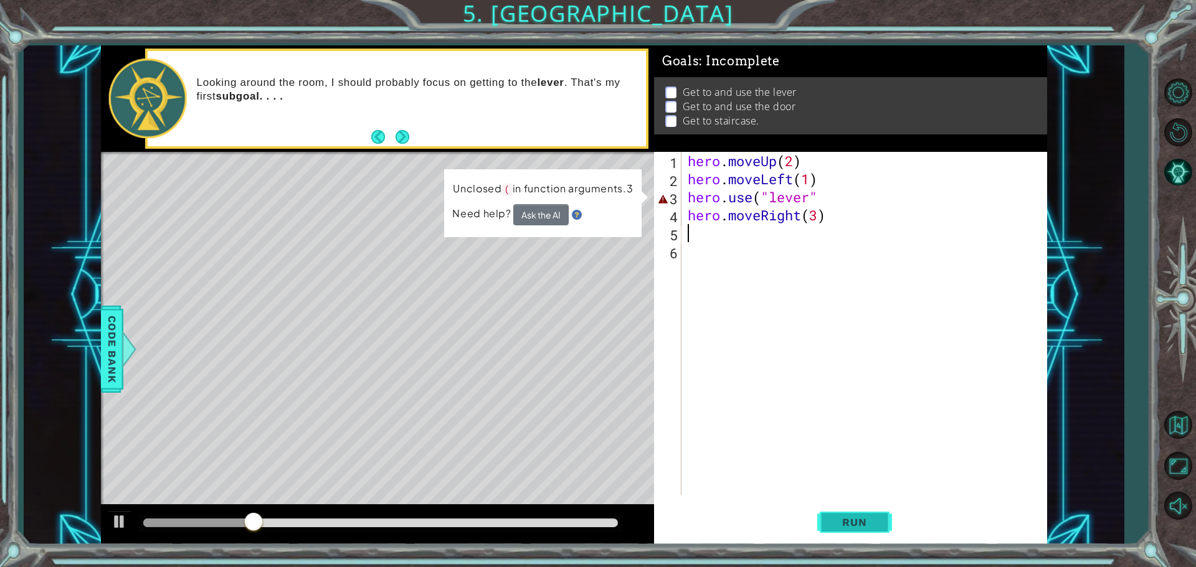
click at [578, 521] on span "Run" at bounding box center [853, 522] width 49 height 12
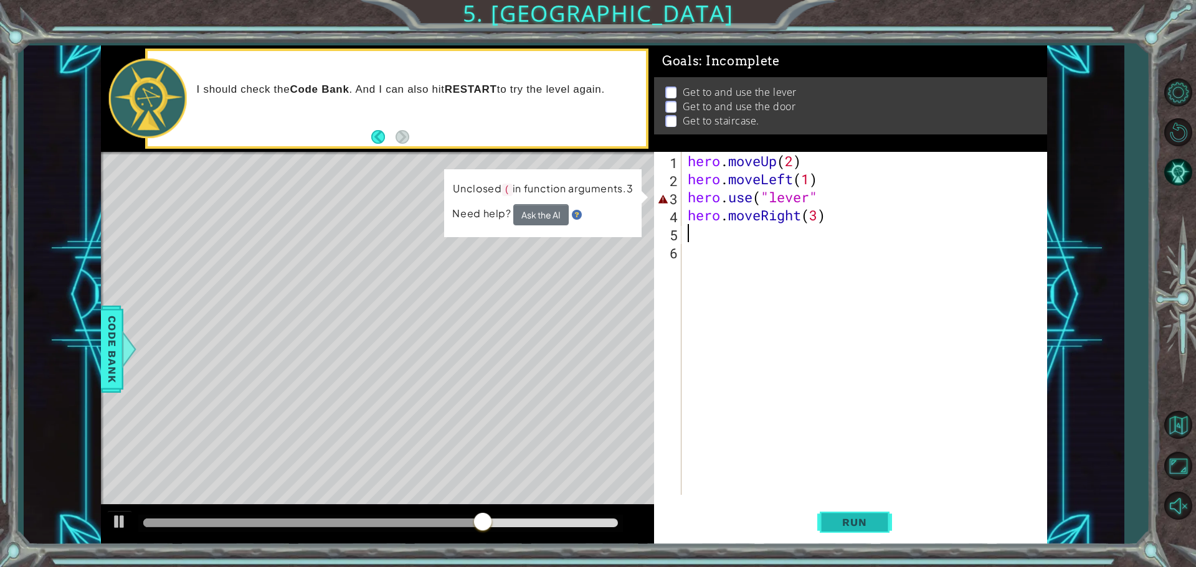
click at [578, 528] on span "Run" at bounding box center [853, 522] width 49 height 12
click at [578, 198] on div "hero . moveUp ( 2 ) hero . moveLeft ( 1 ) hero . use ( "lever" hero . moveRight…" at bounding box center [867, 341] width 364 height 379
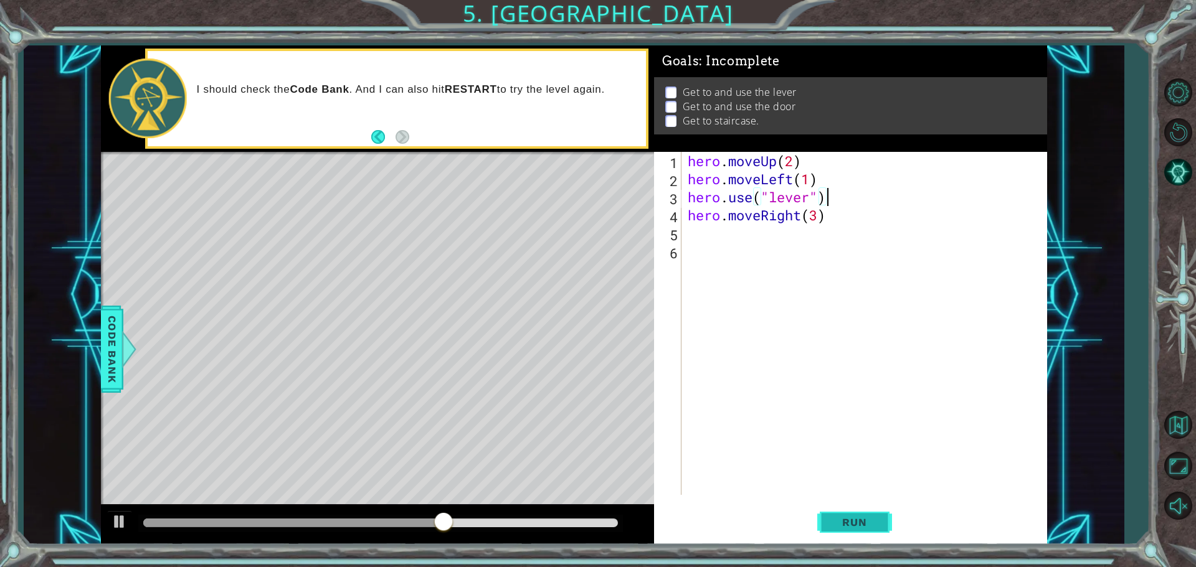
type textarea "hero.use("lever")"
click at [578, 522] on span "Run" at bounding box center [853, 522] width 49 height 12
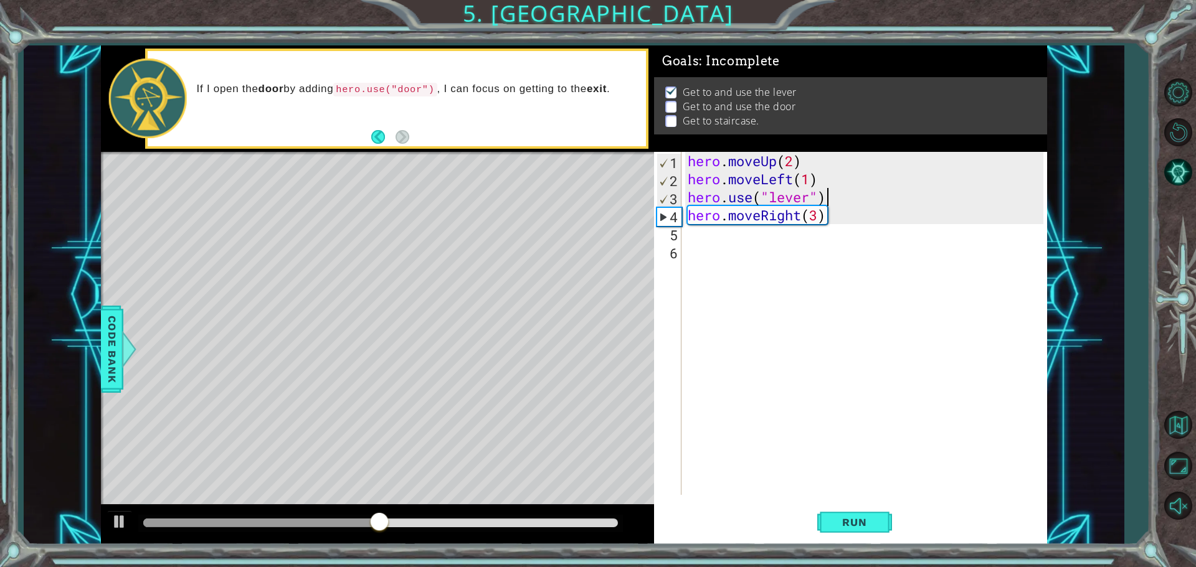
click at [578, 242] on div "hero . moveUp ( 2 ) hero . moveLeft ( 1 ) hero . use ( "lever" ) hero . moveRig…" at bounding box center [867, 341] width 364 height 379
type textarea "j"
type textarea "h"
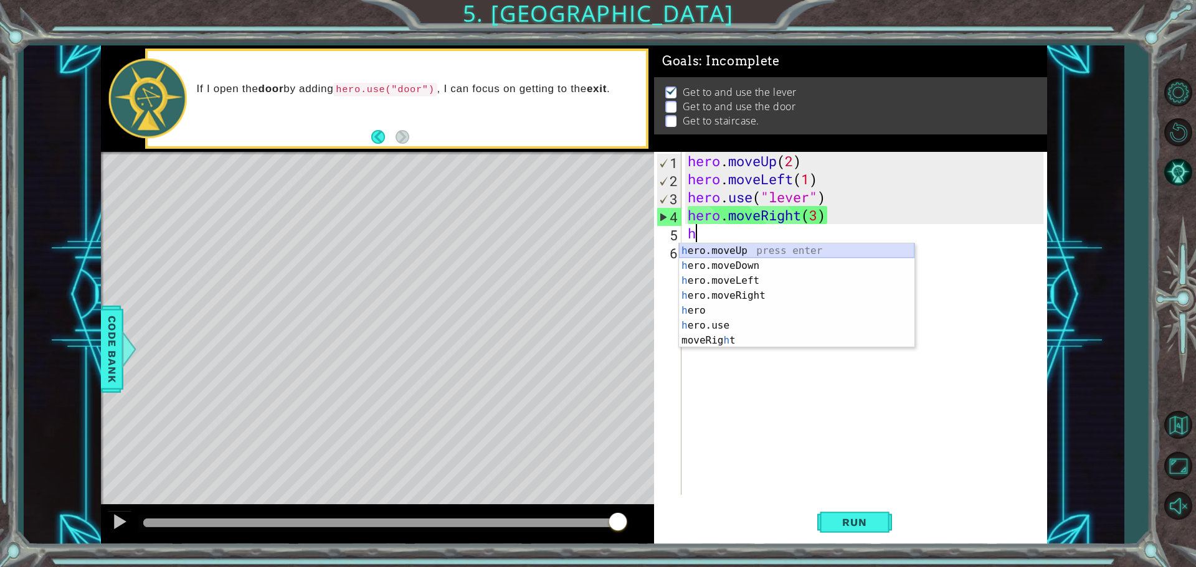
click at [578, 247] on div "h ero.moveUp press enter h ero.moveDown press enter h ero.moveLeft press enter …" at bounding box center [796, 310] width 235 height 135
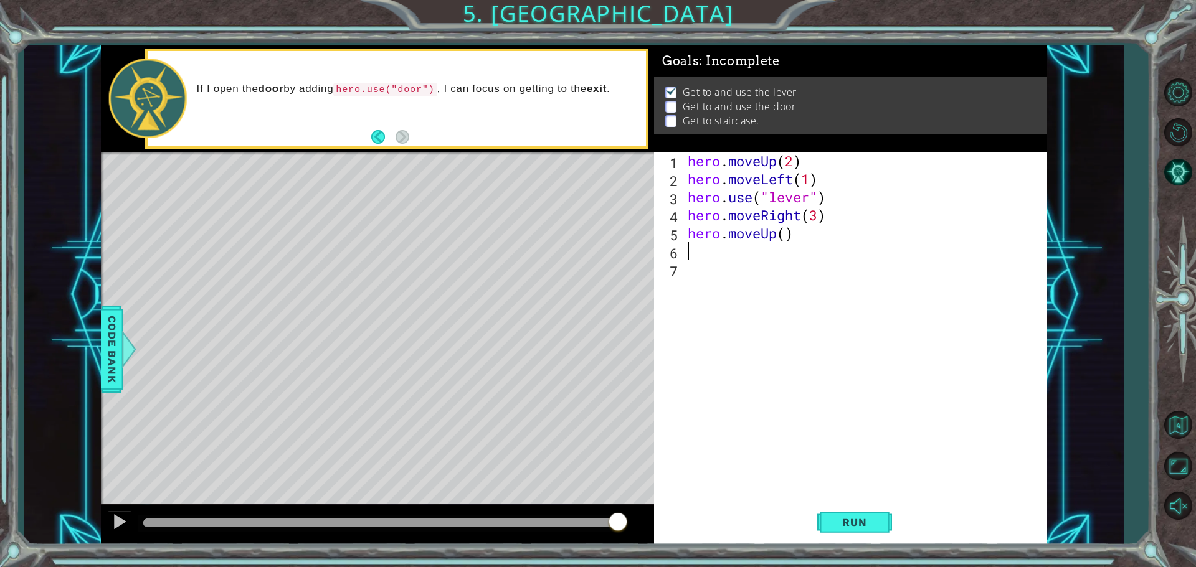
click at [578, 237] on div "hero . moveUp ( 2 ) hero . moveLeft ( 1 ) hero . use ( "lever" ) hero . moveRig…" at bounding box center [867, 341] width 364 height 379
type textarea "hero.moveUp(2)"
click at [578, 254] on div "hero . moveUp ( 2 ) hero . moveLeft ( 1 ) hero . use ( "lever" ) hero . moveRig…" at bounding box center [867, 341] width 364 height 379
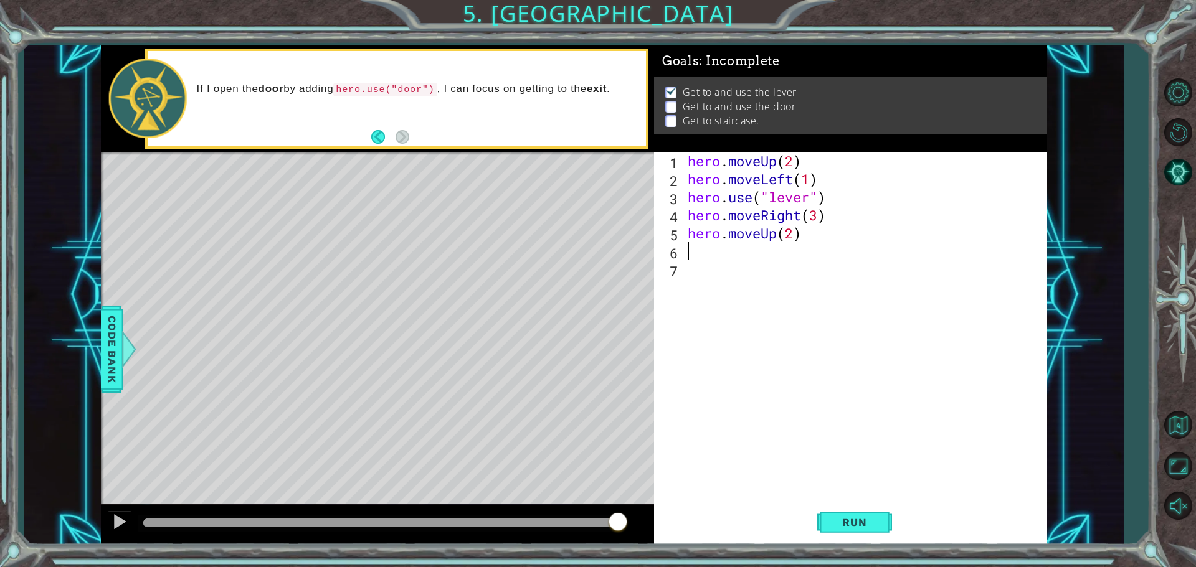
type textarea "h"
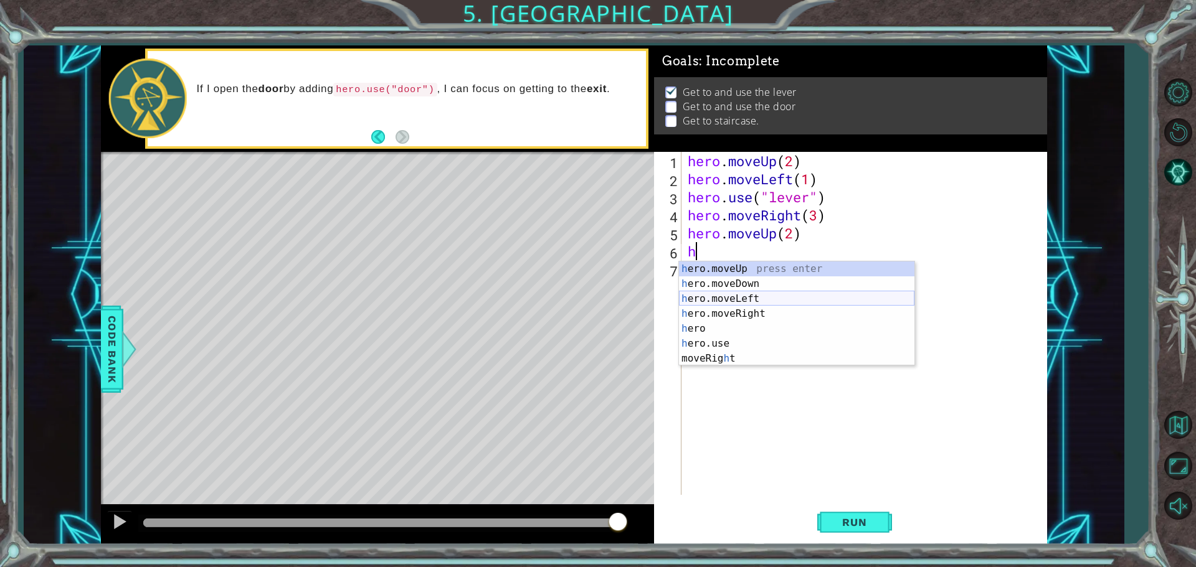
click at [578, 303] on div "h ero.moveUp press enter h ero.moveDown press enter h ero.moveLeft press enter …" at bounding box center [796, 329] width 235 height 135
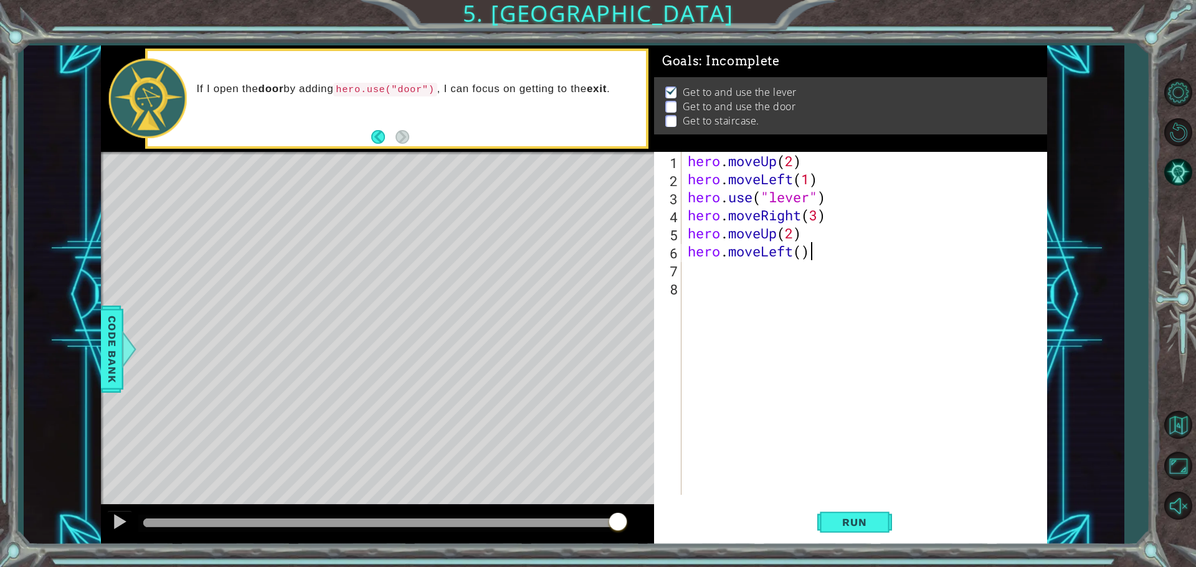
click at [578, 256] on div "hero . moveUp ( 2 ) hero . moveLeft ( 1 ) hero . use ( "lever" ) hero . moveRig…" at bounding box center [867, 341] width 364 height 379
click at [578, 255] on div "hero . moveUp ( 2 ) hero . moveLeft ( 1 ) hero . use ( "lever" ) hero . moveRig…" at bounding box center [867, 341] width 364 height 379
type textarea "hero.moveLeft(3)"
click at [578, 267] on div "hero . moveUp ( 2 ) hero . moveLeft ( 1 ) hero . use ( "lever" ) hero . moveRig…" at bounding box center [867, 341] width 364 height 379
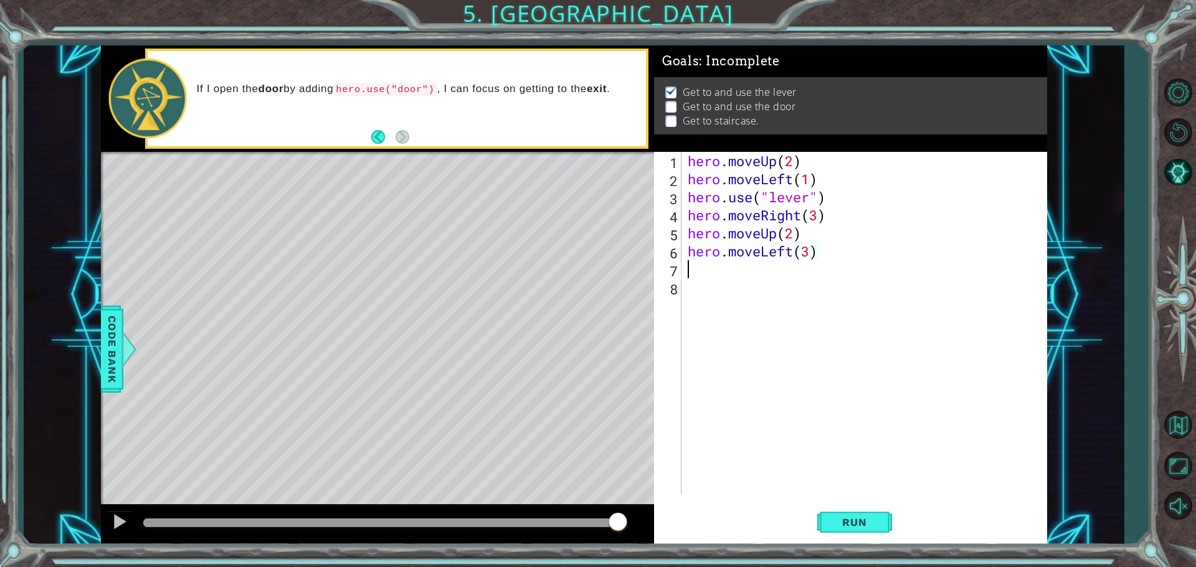
scroll to position [0, 0]
type textarea "h"
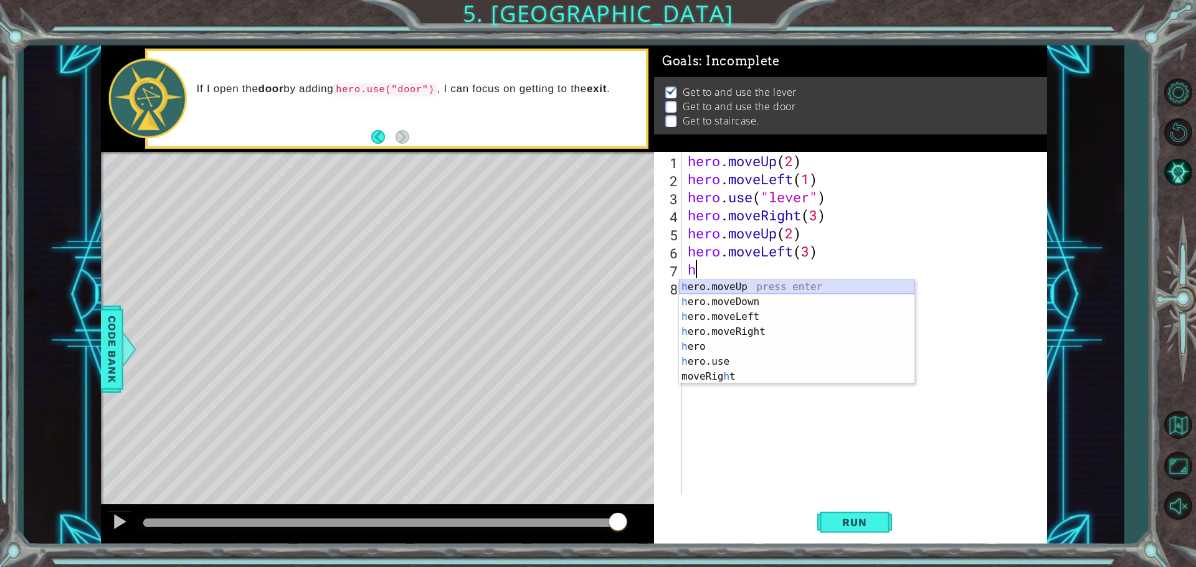
click at [578, 286] on div "h ero.moveUp press enter h ero.moveDown press enter h ero.moveLeft press enter …" at bounding box center [796, 347] width 235 height 135
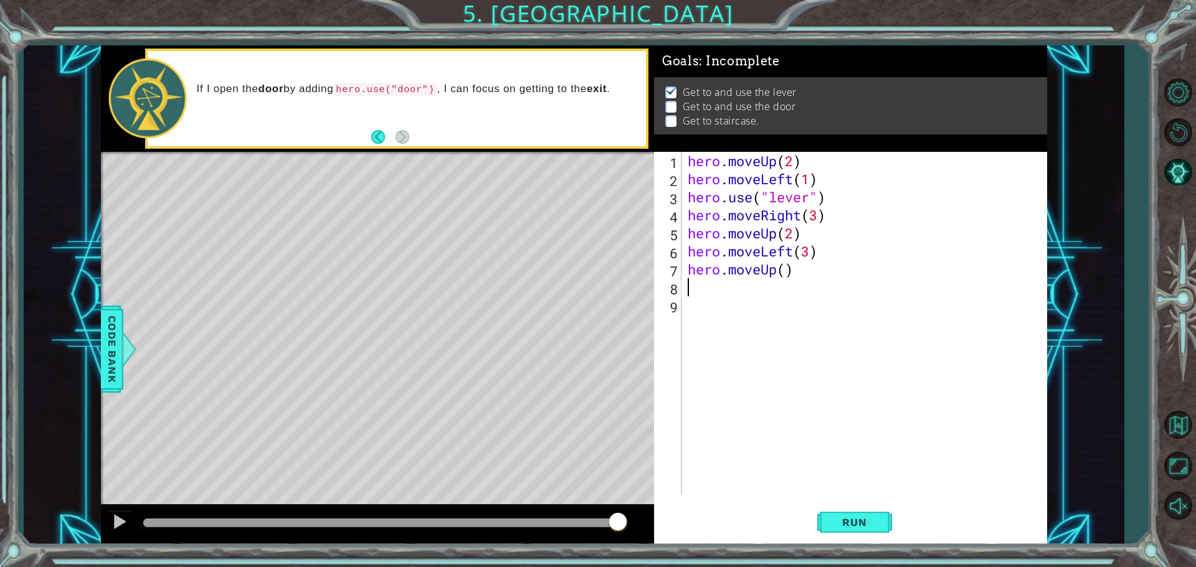
click at [578, 270] on div "hero . moveUp ( 2 ) hero . moveLeft ( 1 ) hero . use ( "lever" ) hero . moveRig…" at bounding box center [867, 341] width 364 height 379
click at [578, 524] on span "Run" at bounding box center [853, 522] width 49 height 12
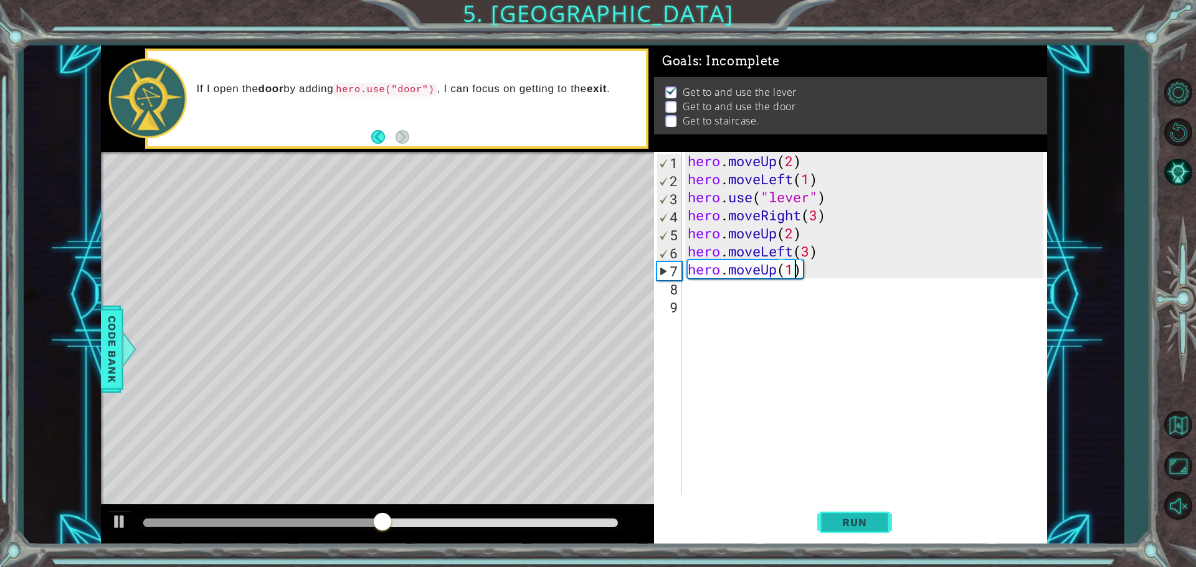
click at [578, 528] on span "Run" at bounding box center [853, 522] width 49 height 12
click at [578, 203] on div "hero . moveUp ( 2 ) hero . moveLeft ( 1 ) hero . use ( "lever" ) hero . moveRig…" at bounding box center [867, 341] width 364 height 379
type textarea "hero.use("lever")"
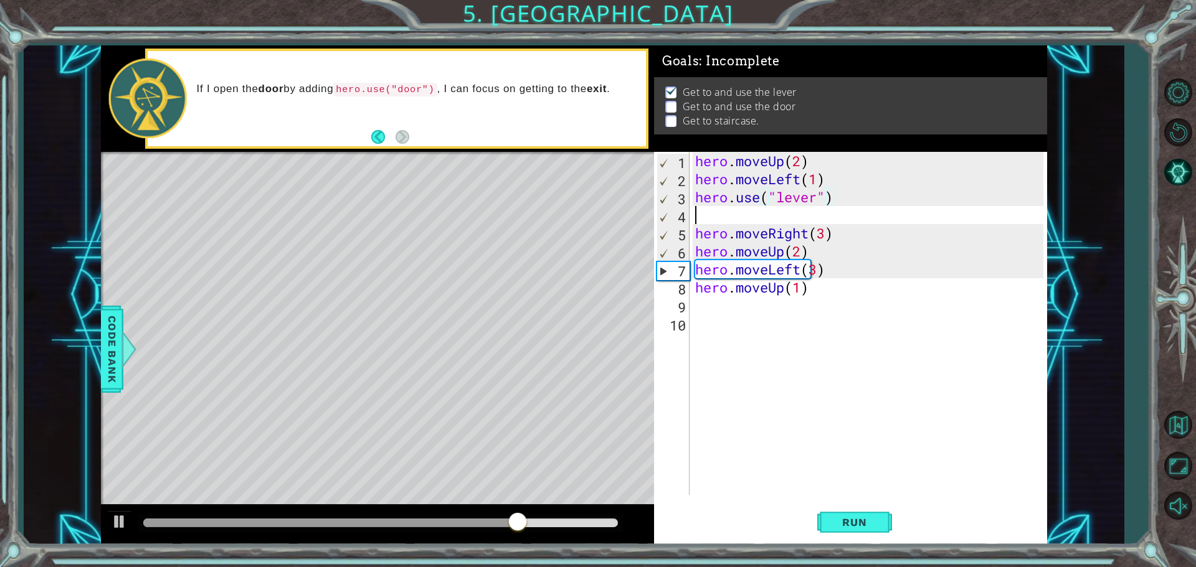
scroll to position [0, 0]
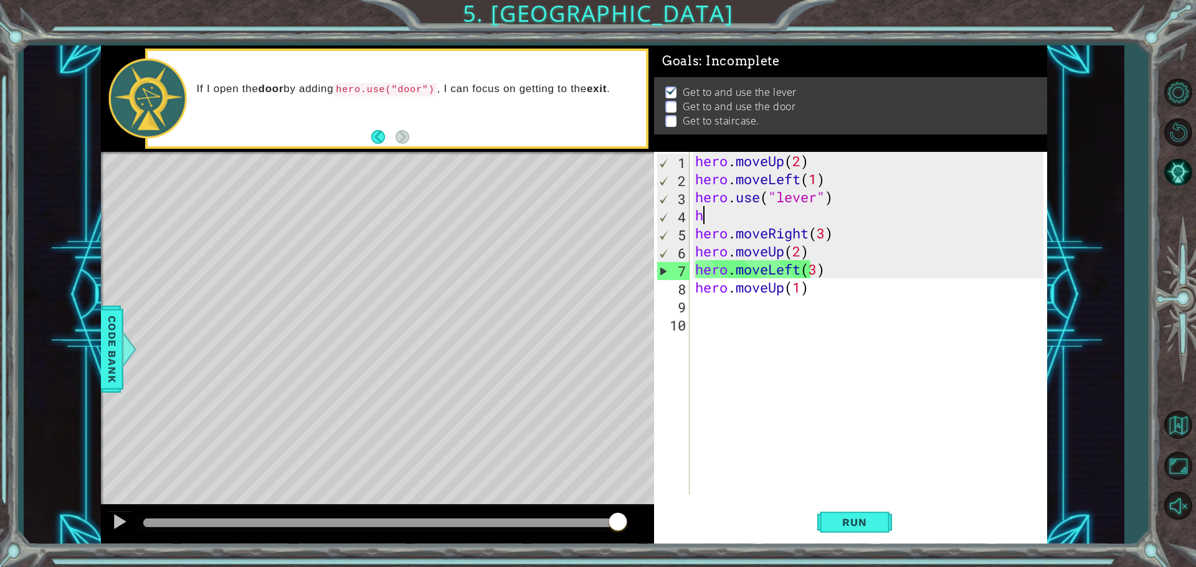
drag, startPoint x: 748, startPoint y: 215, endPoint x: 713, endPoint y: 207, distance: 35.7
click at [578, 207] on div "hero . moveUp ( 2 ) hero . moveLeft ( 1 ) hero . use ( "lever" ) h hero . moveR…" at bounding box center [870, 341] width 357 height 379
click at [578, 210] on div "hero . moveUp ( 2 ) hero . moveLeft ( 1 ) hero . use ( "lever" ) h hero . moveR…" at bounding box center [870, 341] width 357 height 379
type textarea "h"
click at [578, 224] on div "hero . moveUp ( 2 ) hero . moveLeft ( 1 ) hero . use ( "lever" ) h hero . moveR…" at bounding box center [867, 323] width 351 height 343
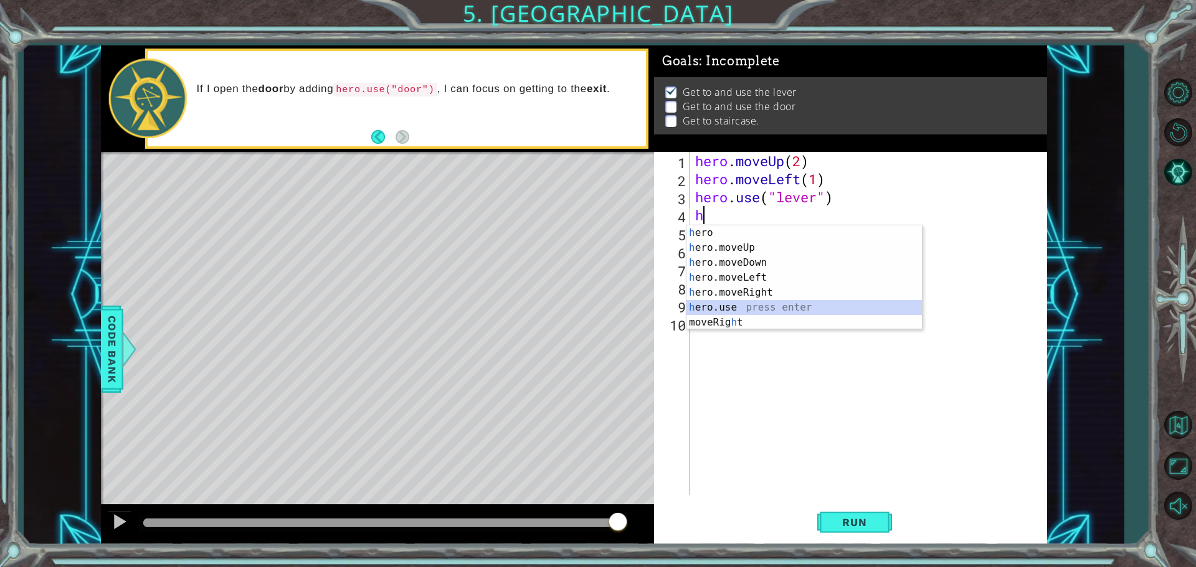
click at [578, 312] on div "h ero press enter h ero.moveUp press enter h ero.moveDown press enter h ero.mov…" at bounding box center [803, 292] width 235 height 135
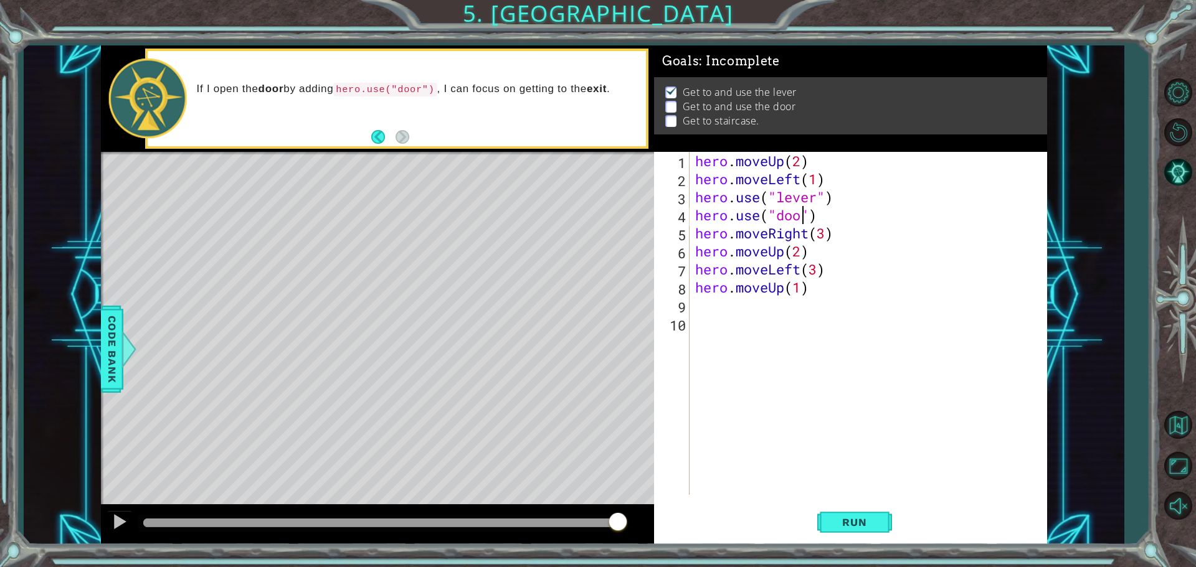
scroll to position [0, 5]
click at [578, 517] on span "Run" at bounding box center [853, 522] width 49 height 12
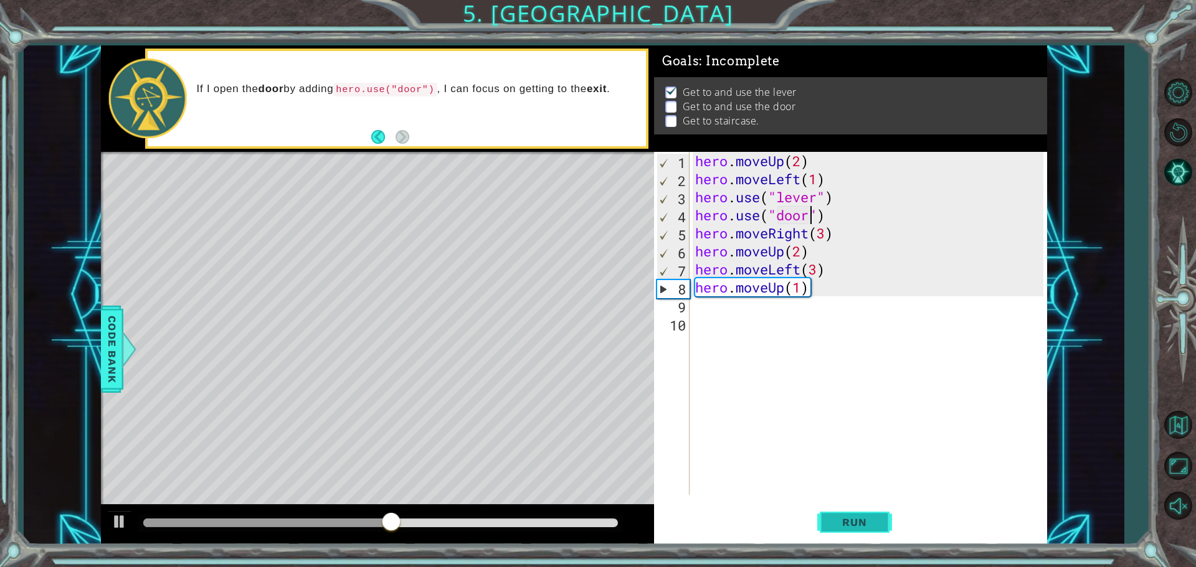
click at [578, 522] on span "Run" at bounding box center [853, 522] width 49 height 12
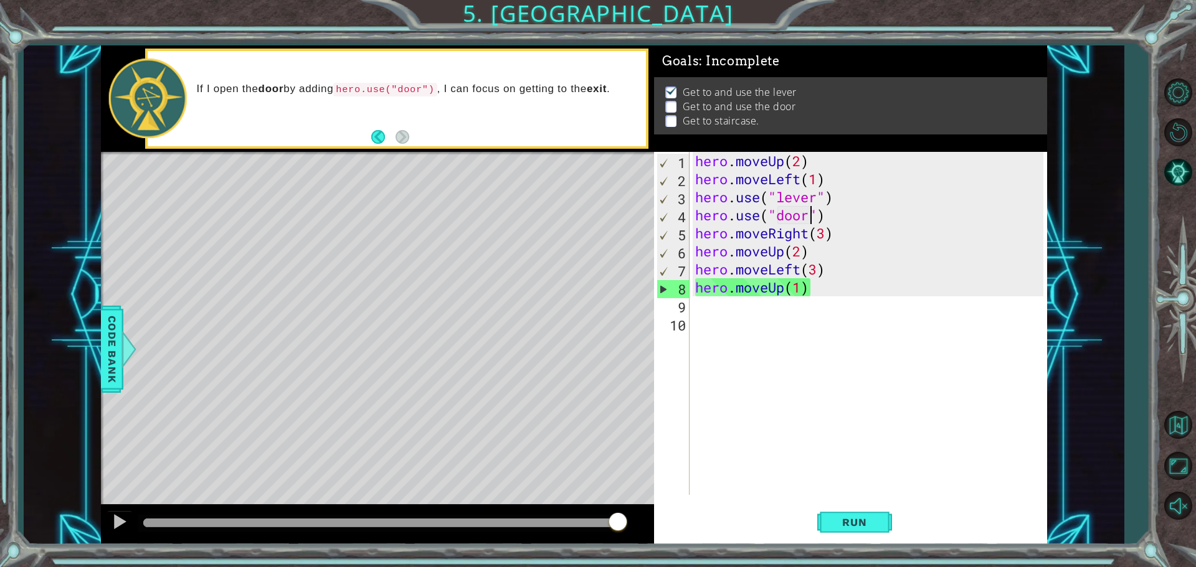
click at [578, 295] on div "hero . moveUp ( 2 ) hero . moveLeft ( 1 ) hero . use ( "lever" ) hero . use ( "…" at bounding box center [870, 341] width 357 height 379
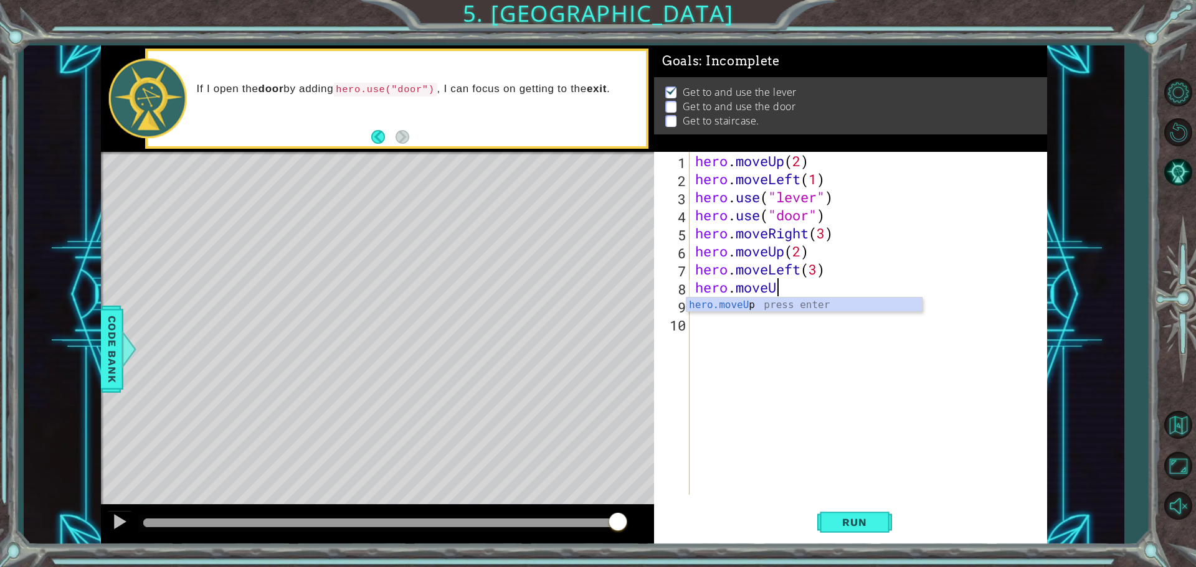
scroll to position [0, 0]
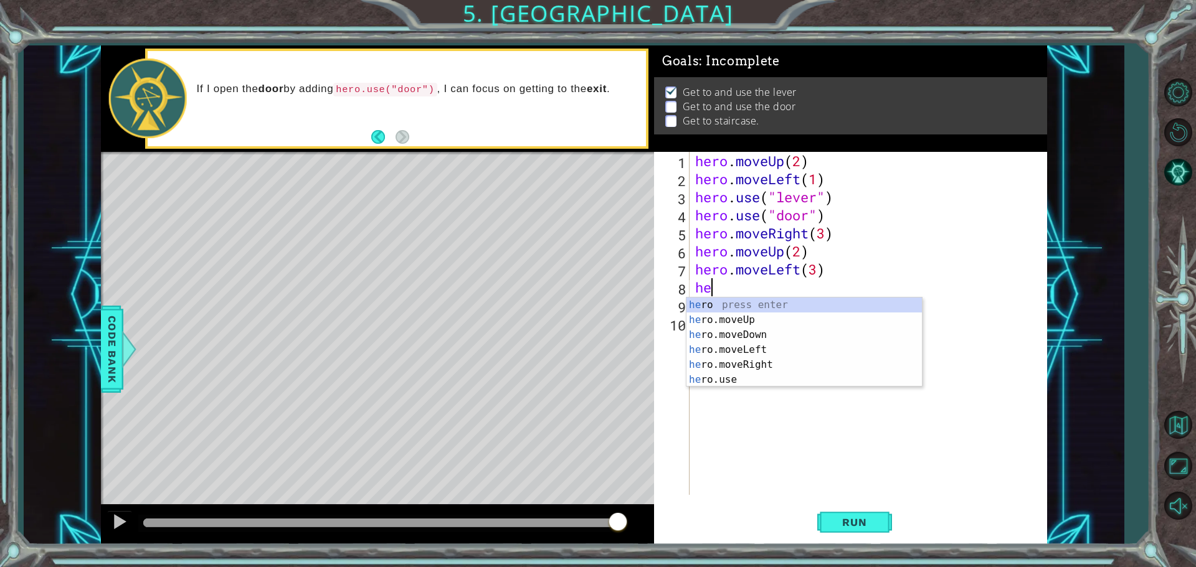
type textarea "h"
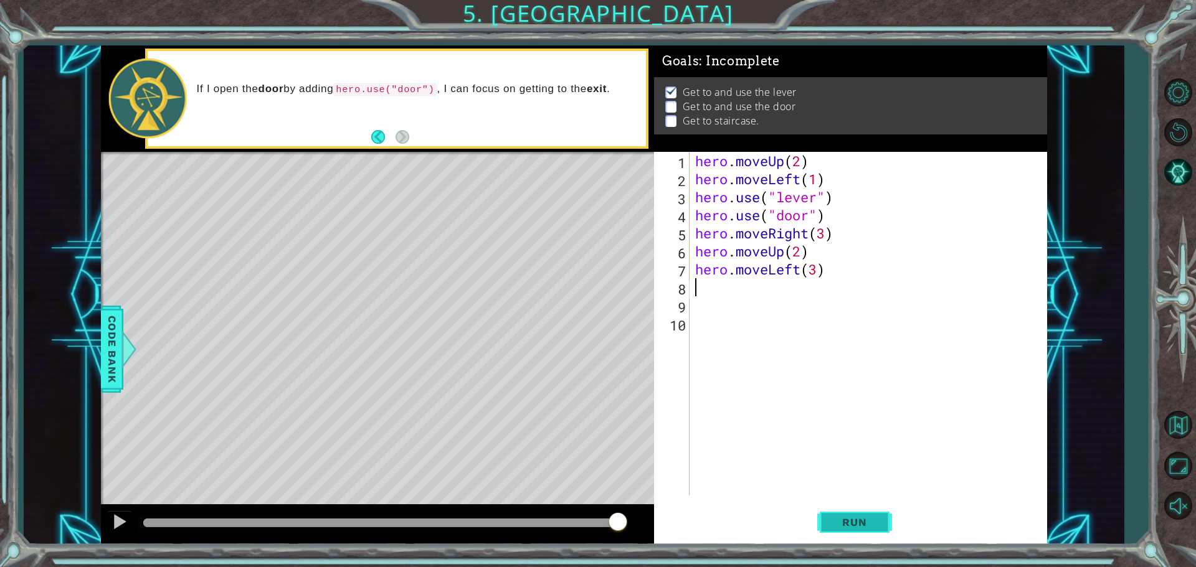
click at [578, 527] on span "Run" at bounding box center [853, 522] width 49 height 12
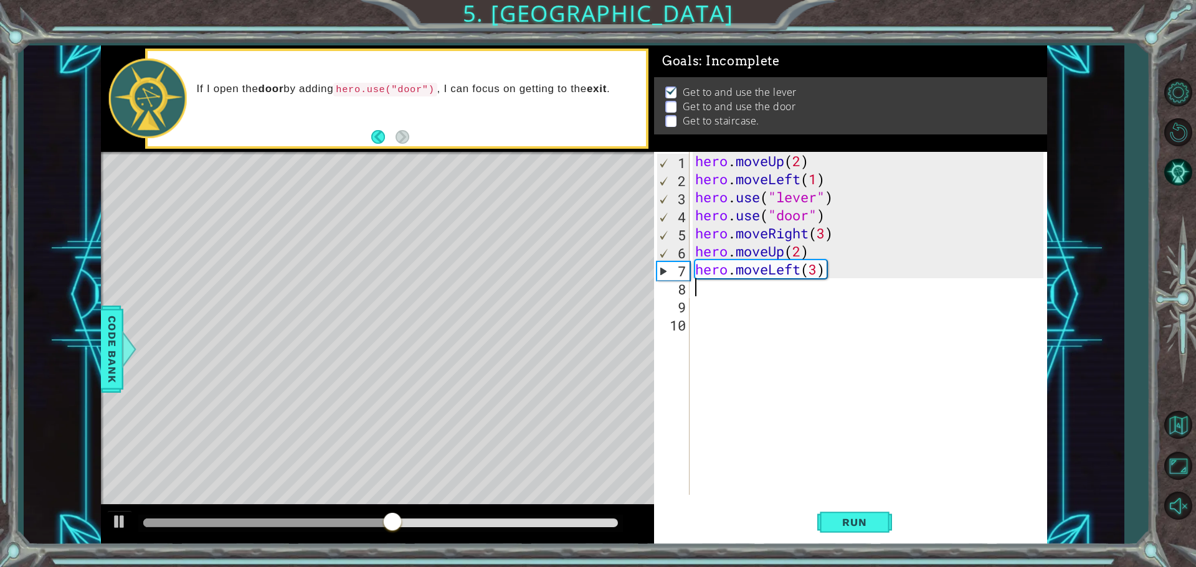
click at [578, 250] on div "hero . moveUp ( 2 ) hero . moveLeft ( 1 ) hero . use ( "lever" ) hero . use ( "…" at bounding box center [870, 341] width 357 height 379
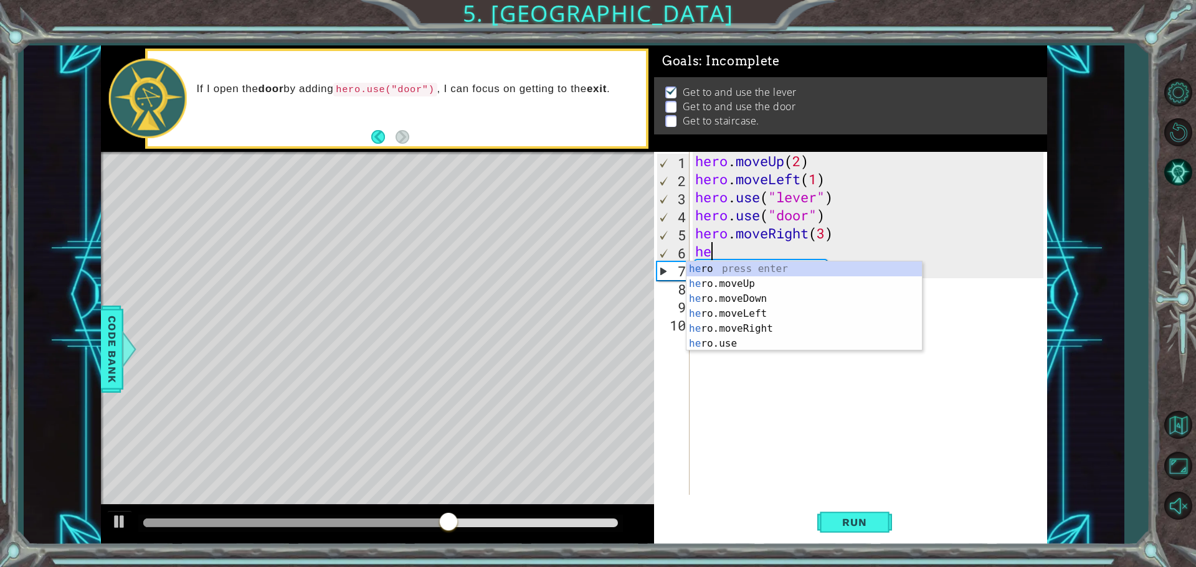
type textarea "h"
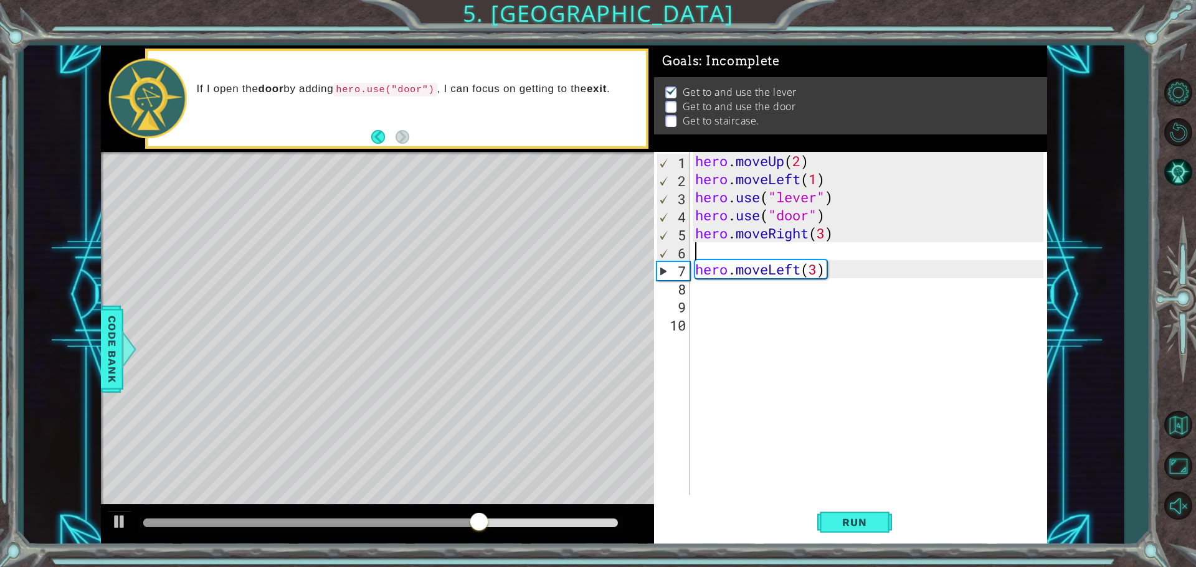
click at [578, 370] on div "hero . moveUp ( 2 ) hero . moveLeft ( 1 ) hero . use ( "lever" ) hero . use ( "…" at bounding box center [870, 341] width 357 height 379
click at [578, 531] on button "Run" at bounding box center [854, 522] width 75 height 39
click at [578, 275] on div "hero . moveUp ( 2 ) hero . moveLeft ( 1 ) hero . use ( "lever" ) hero . use ( "…" at bounding box center [870, 341] width 357 height 379
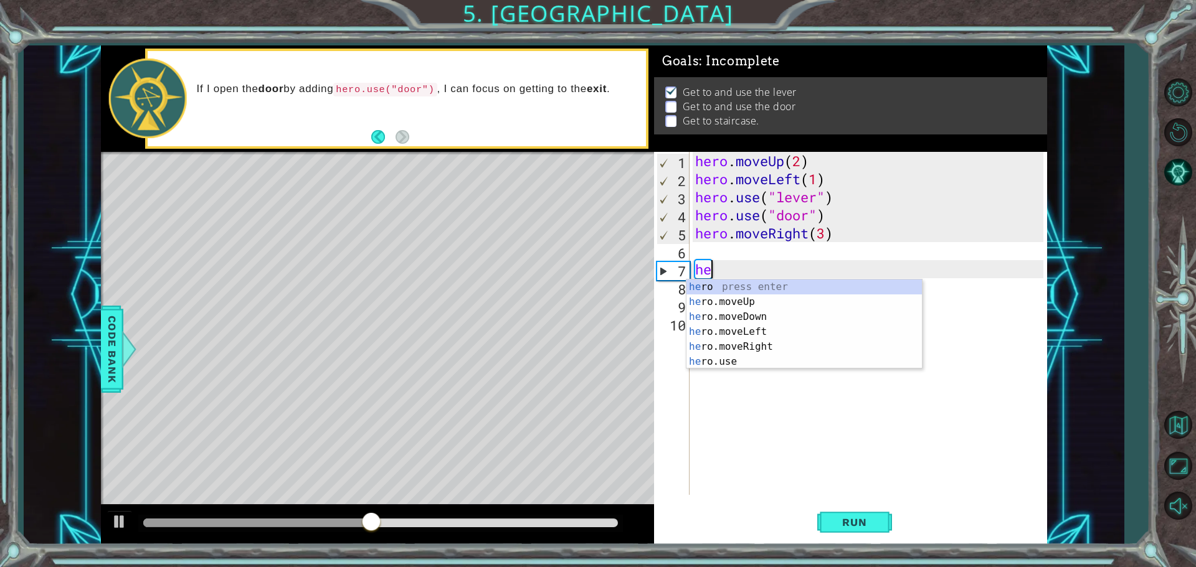
type textarea "h"
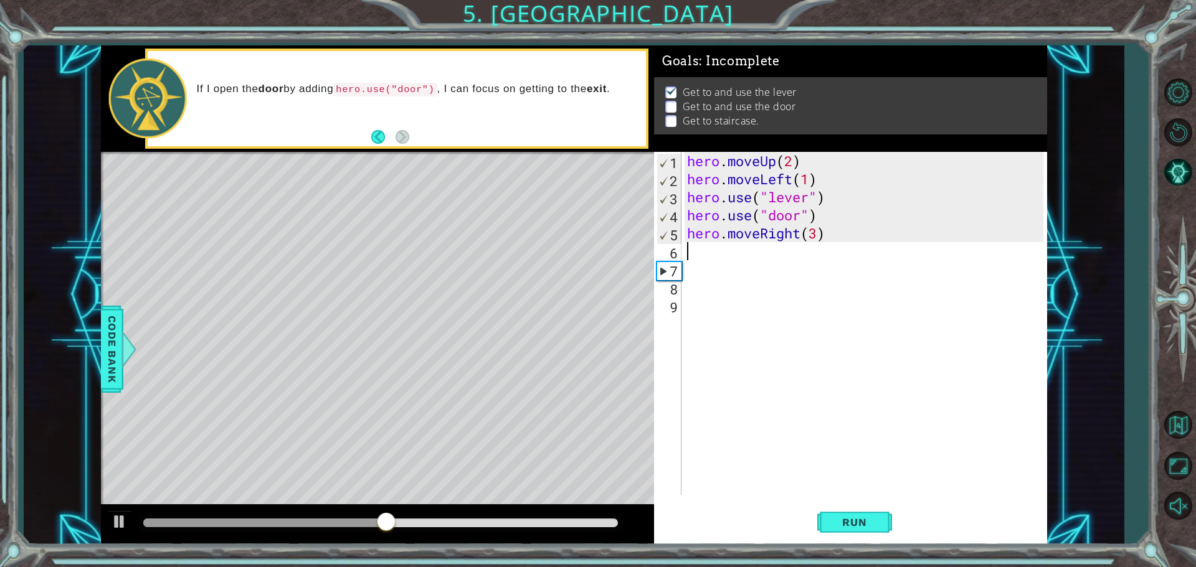
click at [578, 292] on div "hero . moveUp ( 2 ) hero . moveLeft ( 1 ) hero . use ( "lever" ) hero . use ( "…" at bounding box center [866, 341] width 365 height 379
click at [578, 529] on button "Run" at bounding box center [854, 522] width 75 height 39
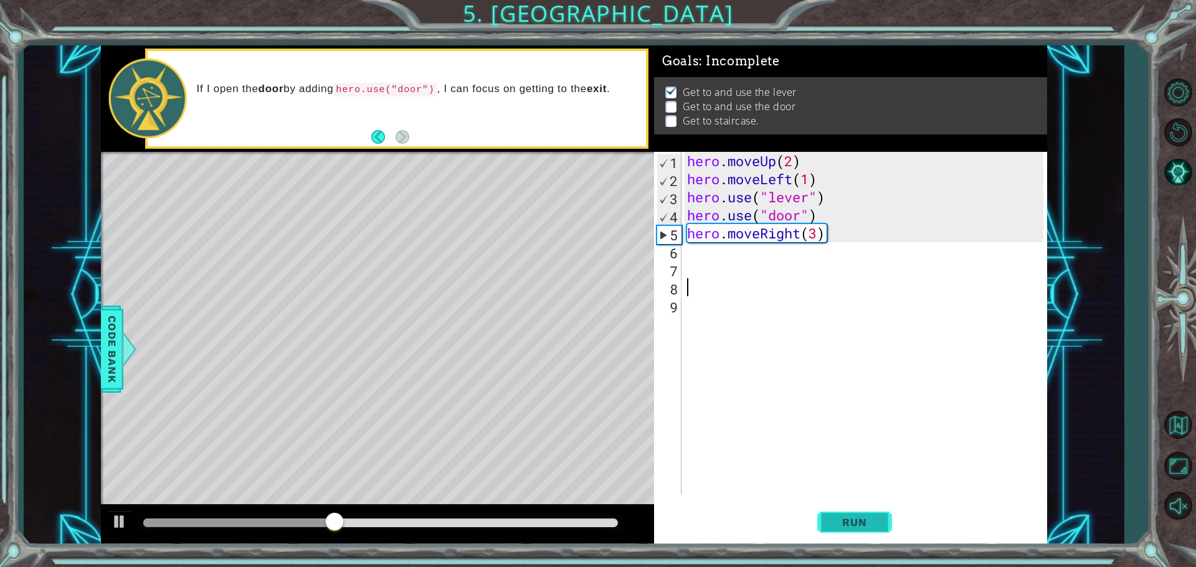
click at [578, 527] on span "Run" at bounding box center [853, 522] width 49 height 12
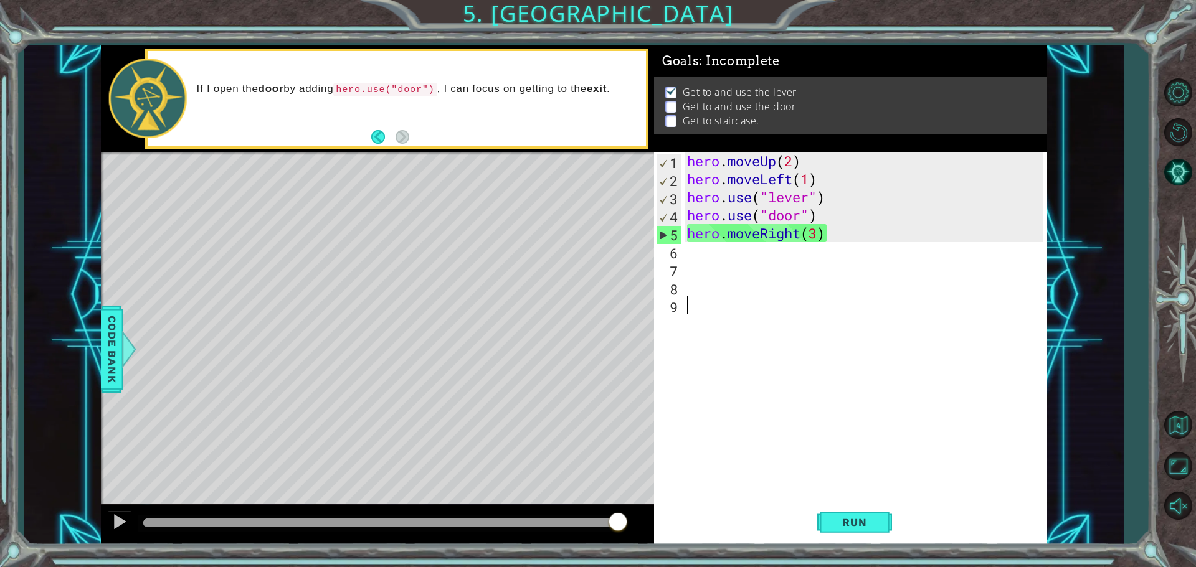
click at [578, 296] on div "hero . moveUp ( 2 ) hero . moveLeft ( 1 ) hero . use ( "lever" ) hero . use ( "…" at bounding box center [866, 341] width 365 height 379
click at [578, 298] on div "hero . moveUp ( 2 ) hero . moveLeft ( 1 ) hero . use ( "lever" ) hero . use ( "…" at bounding box center [866, 341] width 365 height 379
click at [578, 205] on div "hero . moveUp ( 2 ) hero . moveLeft ( 1 ) hero . use ( "lever" ) hero . use ( "…" at bounding box center [866, 341] width 365 height 379
click at [578, 200] on div "hero . moveUp ( 2 ) hero . moveLeft ( 1 ) hero . use ( "lever" ) hero . use ( "…" at bounding box center [866, 341] width 365 height 379
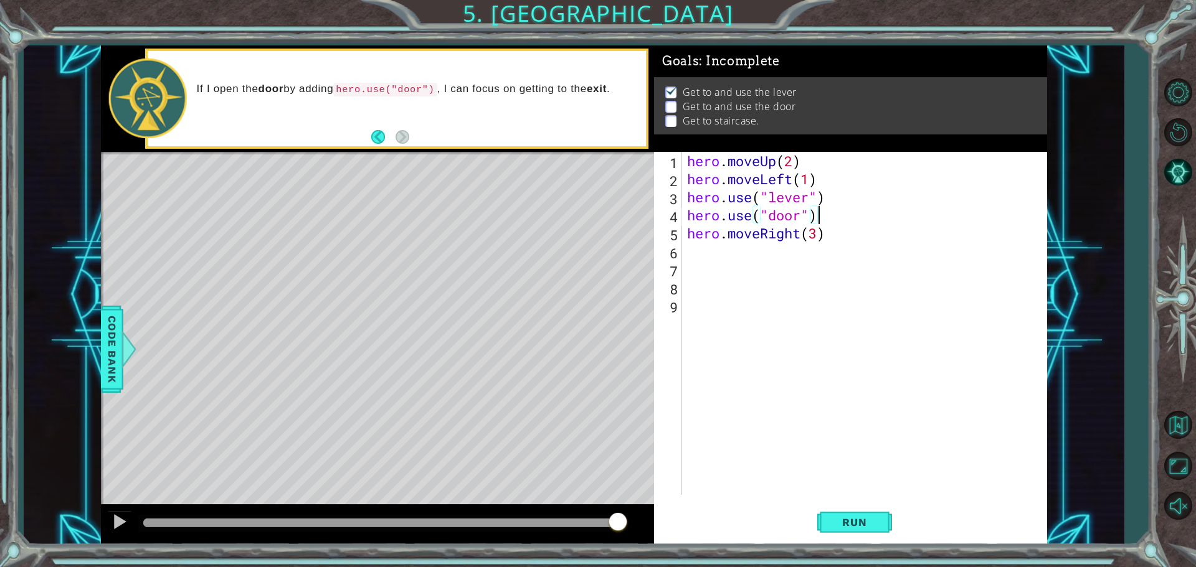
drag, startPoint x: 829, startPoint y: 218, endPoint x: 818, endPoint y: 215, distance: 11.5
drag, startPoint x: 818, startPoint y: 215, endPoint x: 793, endPoint y: 242, distance: 36.6
drag, startPoint x: 793, startPoint y: 242, endPoint x: 837, endPoint y: 205, distance: 57.5
drag, startPoint x: 837, startPoint y: 205, endPoint x: 814, endPoint y: 239, distance: 40.4
drag, startPoint x: 814, startPoint y: 239, endPoint x: 831, endPoint y: 234, distance: 17.7
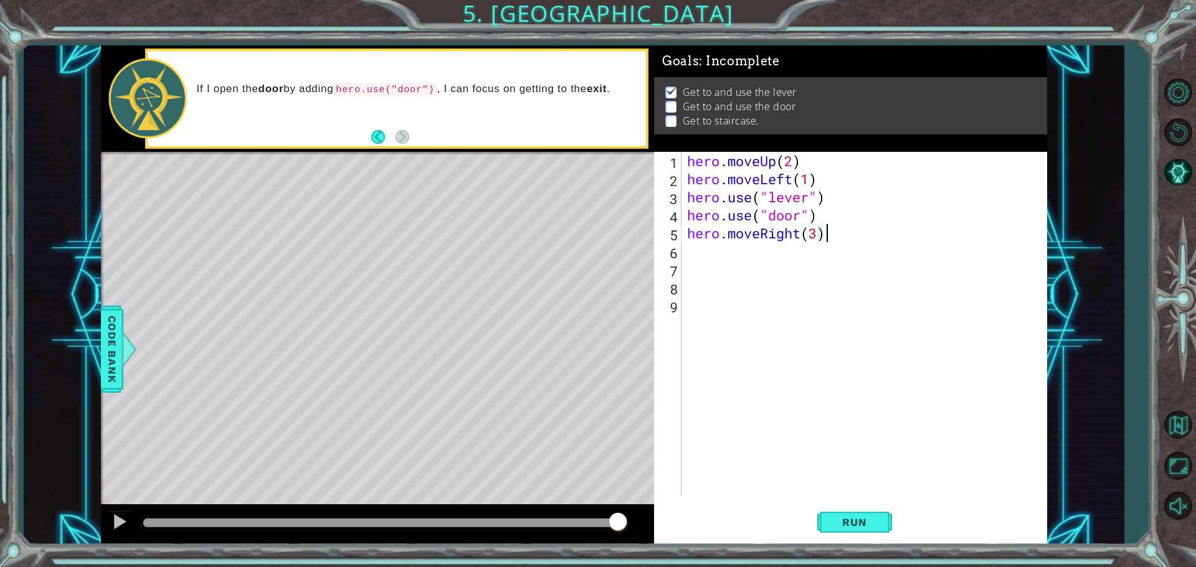
click at [578, 234] on div "hero . moveUp ( 2 ) hero . moveLeft ( 1 ) hero . use ( "lever" ) hero . use ( "…" at bounding box center [866, 341] width 365 height 379
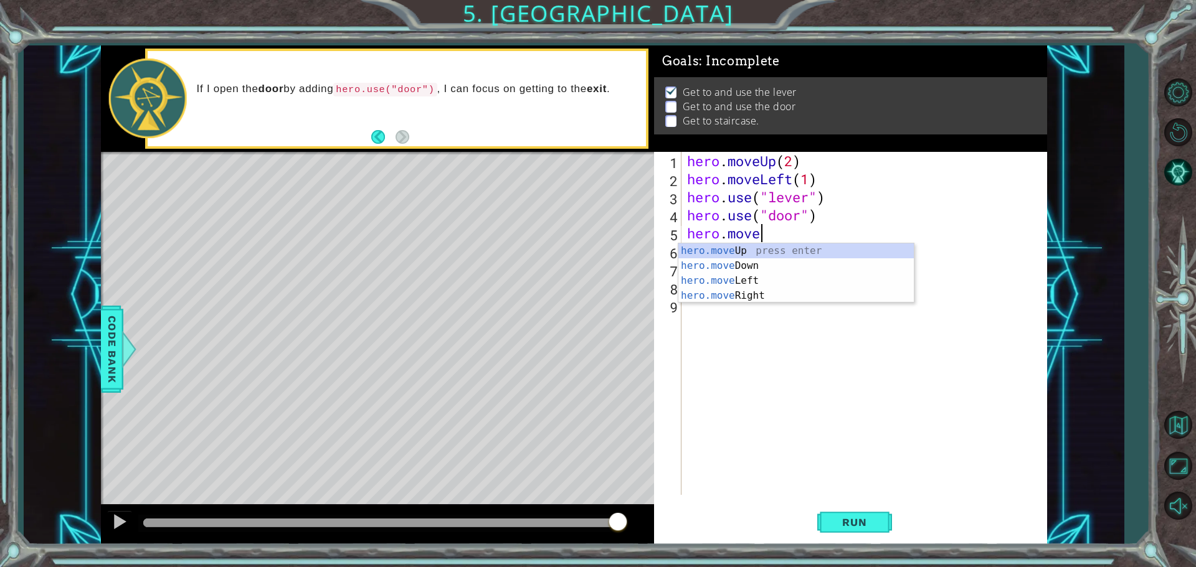
type textarea "h"
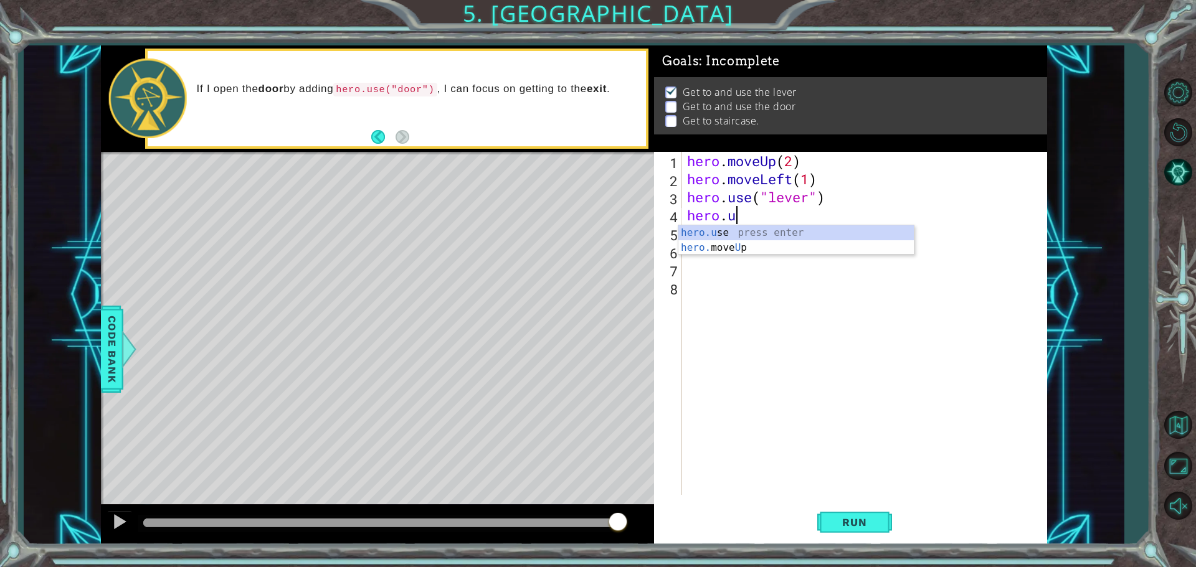
type textarea "hero."
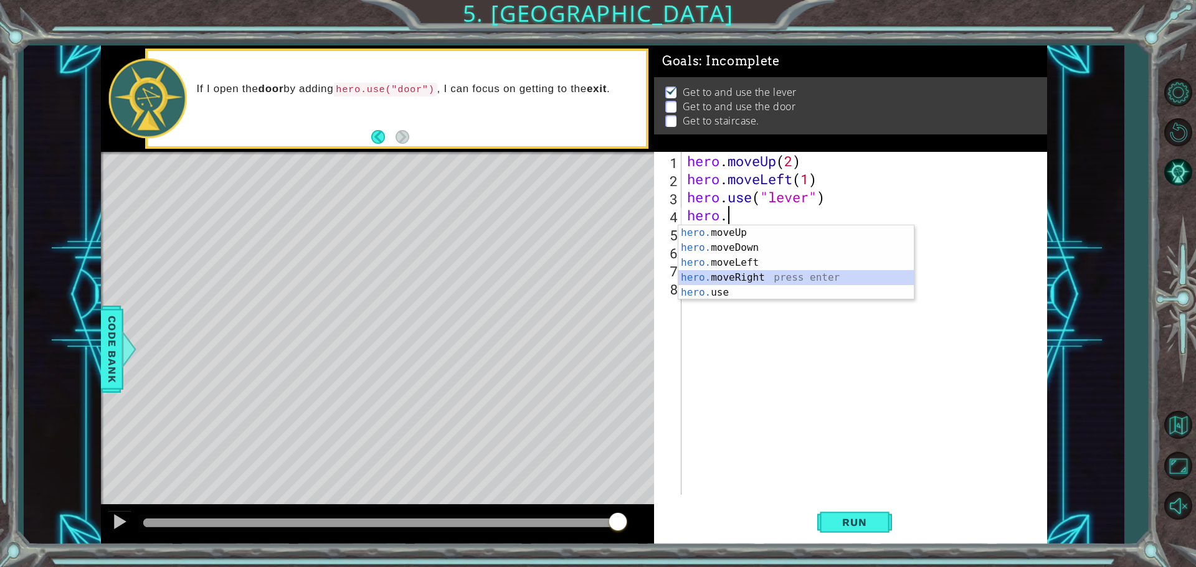
drag, startPoint x: 796, startPoint y: 285, endPoint x: 742, endPoint y: 270, distance: 56.2
click at [578, 270] on div "hero. moveUp press enter hero. moveDown press enter hero. moveLeft press enter …" at bounding box center [795, 277] width 235 height 105
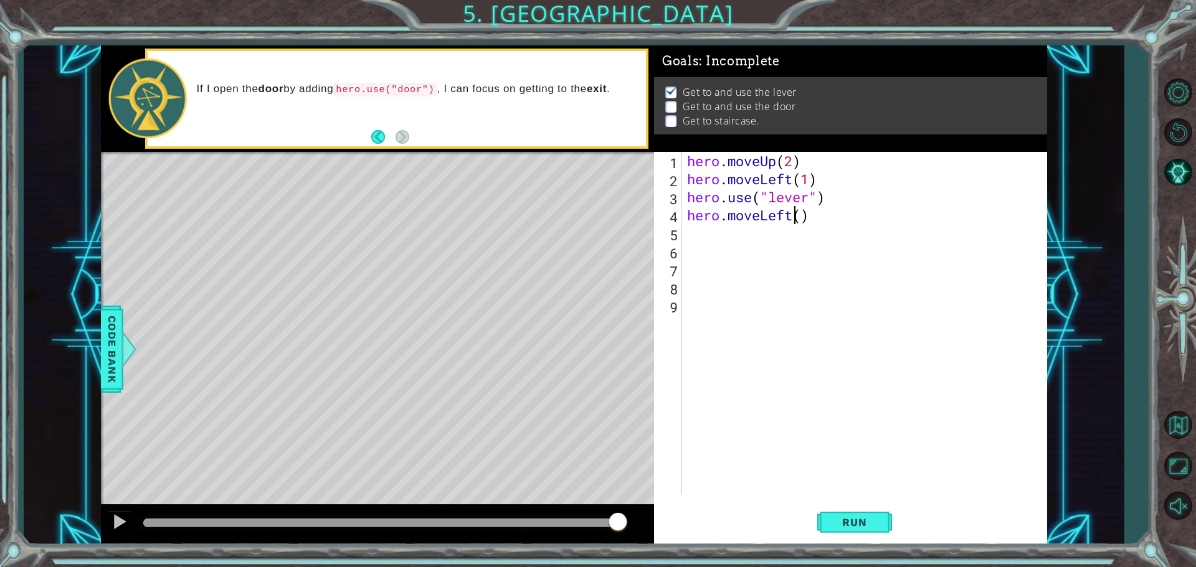
click at [578, 210] on div "hero . moveUp ( 2 ) hero . moveLeft ( 1 ) hero . use ( "lever" ) hero . moveLef…" at bounding box center [866, 341] width 365 height 379
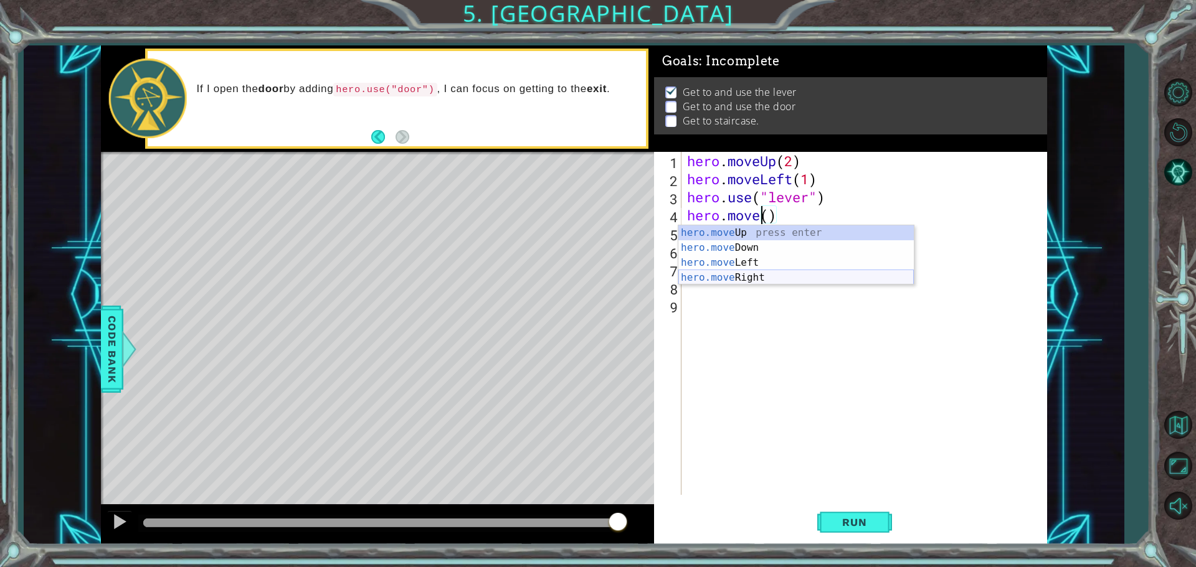
click at [578, 282] on div "hero.move Up press enter hero.move Down press enter hero.move Left press enter …" at bounding box center [795, 270] width 235 height 90
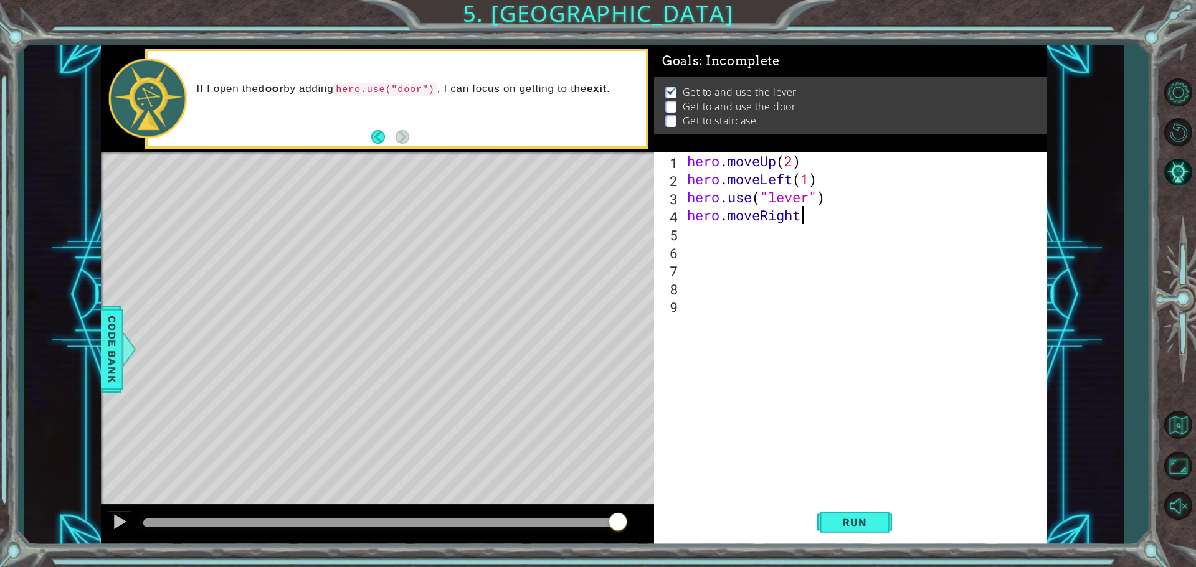
scroll to position [0, 5]
type textarea "hero.moveRight(3)"
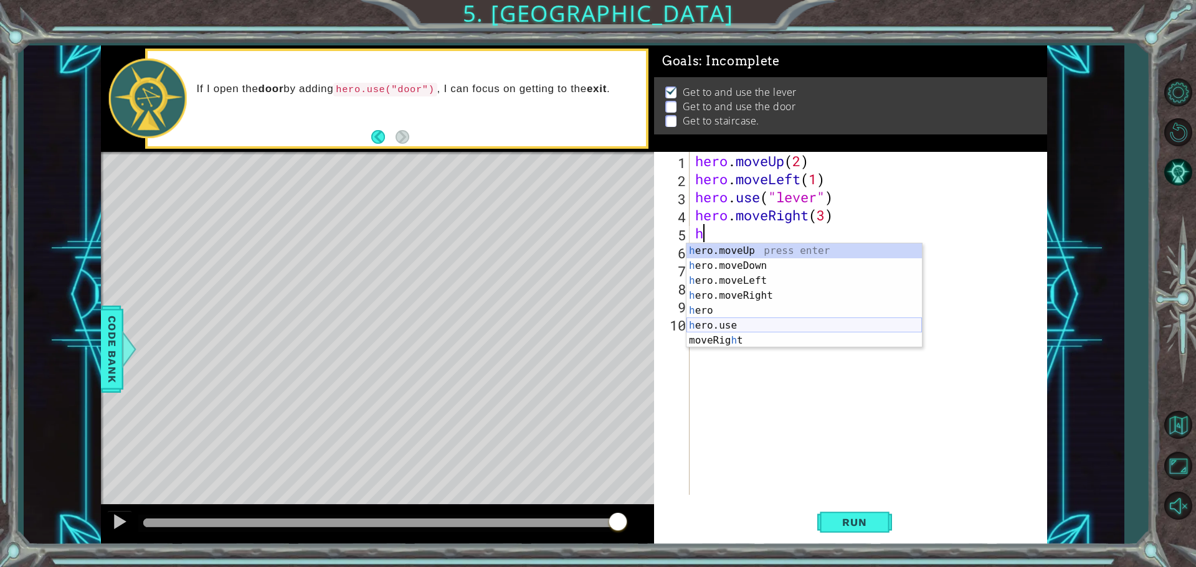
click at [578, 329] on div "h ero.moveUp press enter h ero.moveDown press enter h ero.moveLeft press enter …" at bounding box center [803, 310] width 235 height 135
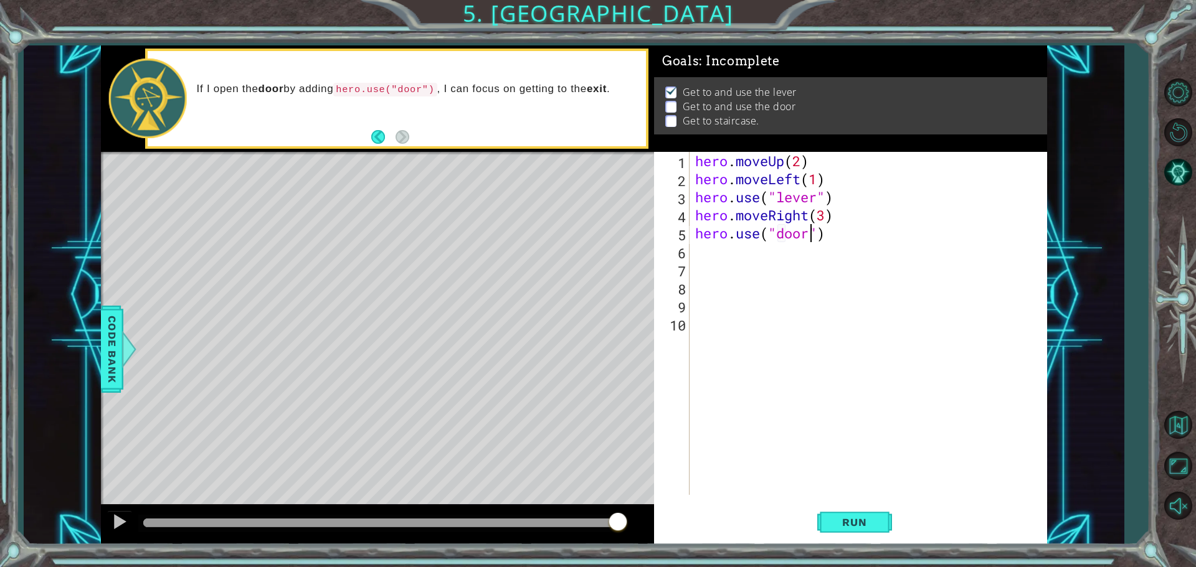
scroll to position [0, 5]
type textarea "hero.use("door")"
click at [578, 524] on span "Run" at bounding box center [853, 522] width 49 height 12
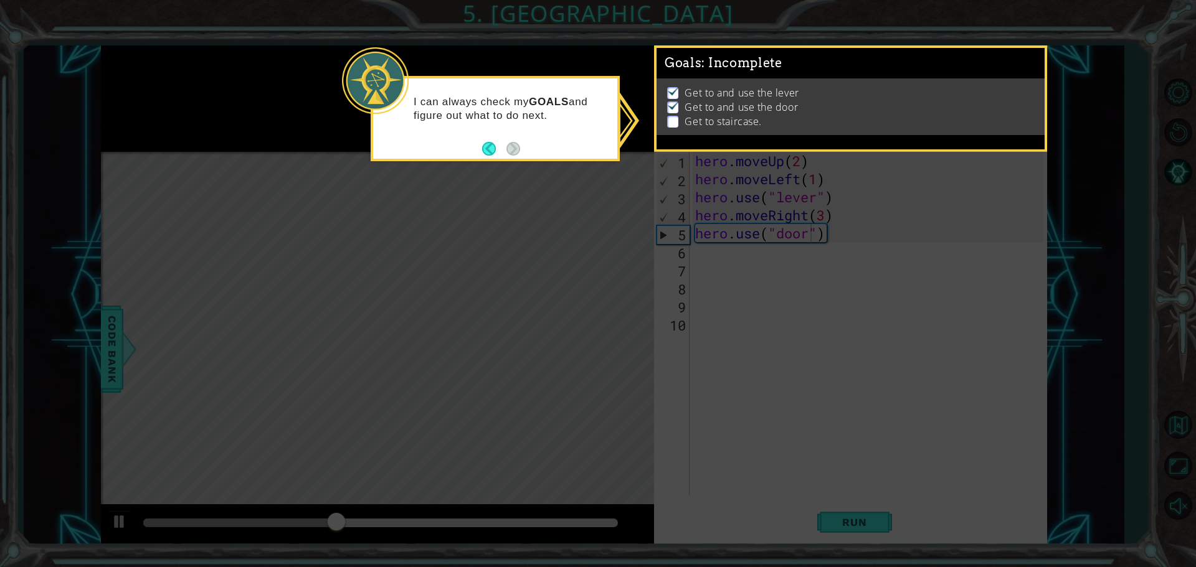
click at [578, 121] on p at bounding box center [672, 122] width 11 height 12
click at [578, 540] on icon at bounding box center [598, 283] width 1196 height 567
click at [479, 144] on div "I can always check my GOALS and figure out what to do next." at bounding box center [495, 114] width 244 height 63
click at [500, 153] on button "Back" at bounding box center [494, 149] width 24 height 14
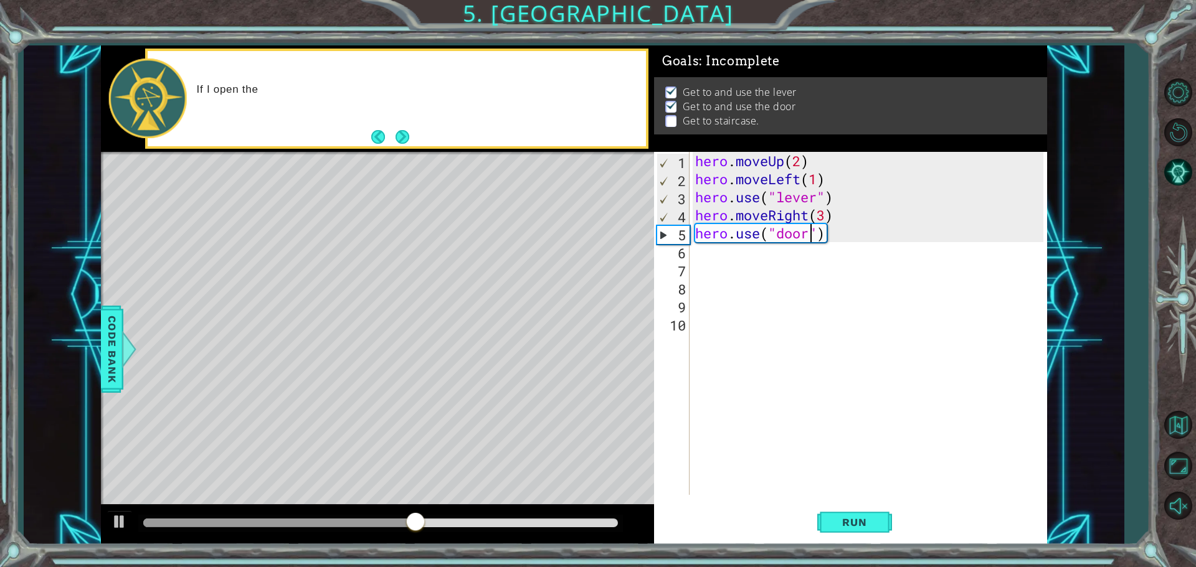
click at [578, 333] on div "hero . moveUp ( 2 ) hero . moveLeft ( 1 ) hero . use ( "lever" ) hero . moveRig…" at bounding box center [870, 341] width 357 height 379
click at [578, 247] on div "hero . moveUp ( 2 ) hero . moveLeft ( 1 ) hero . use ( "lever" ) hero . moveRig…" at bounding box center [870, 341] width 357 height 379
type textarea "h"
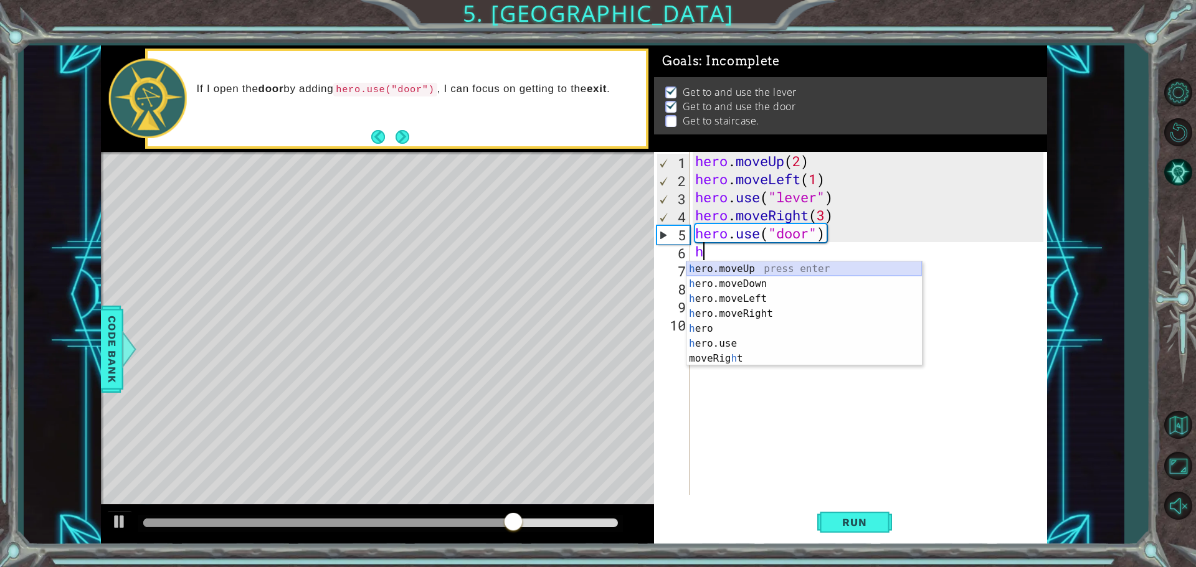
click at [578, 274] on div "h ero.moveUp press enter h ero.moveDown press enter h ero.moveLeft press enter …" at bounding box center [803, 329] width 235 height 135
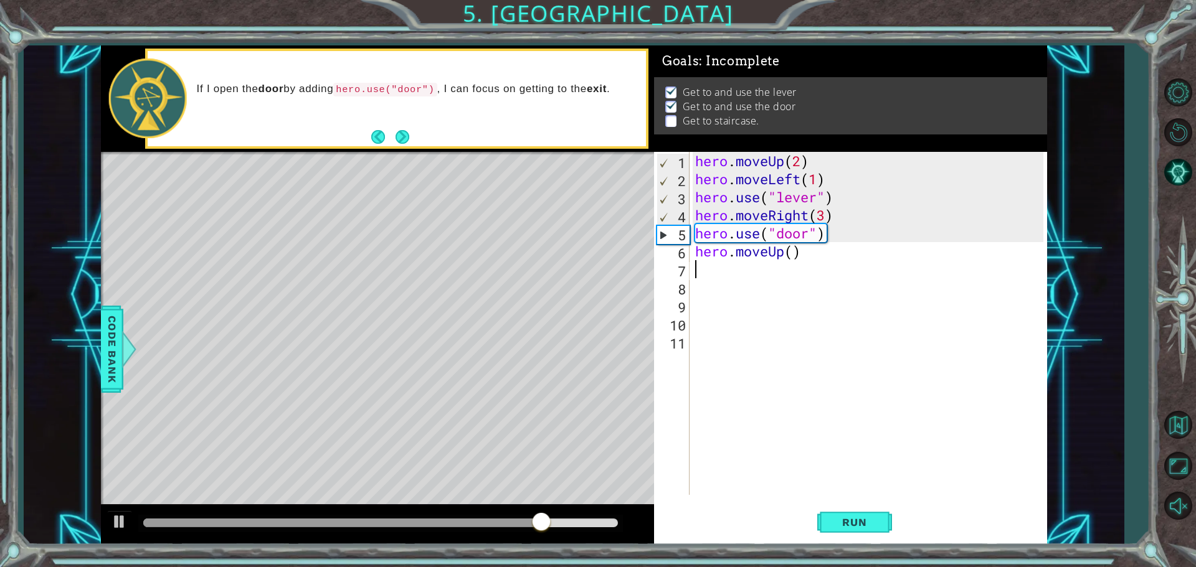
click at [578, 252] on div "hero . moveUp ( 2 ) hero . moveLeft ( 1 ) hero . use ( "lever" ) hero . moveRig…" at bounding box center [870, 341] width 357 height 379
type textarea "hero.moveUp(2)"
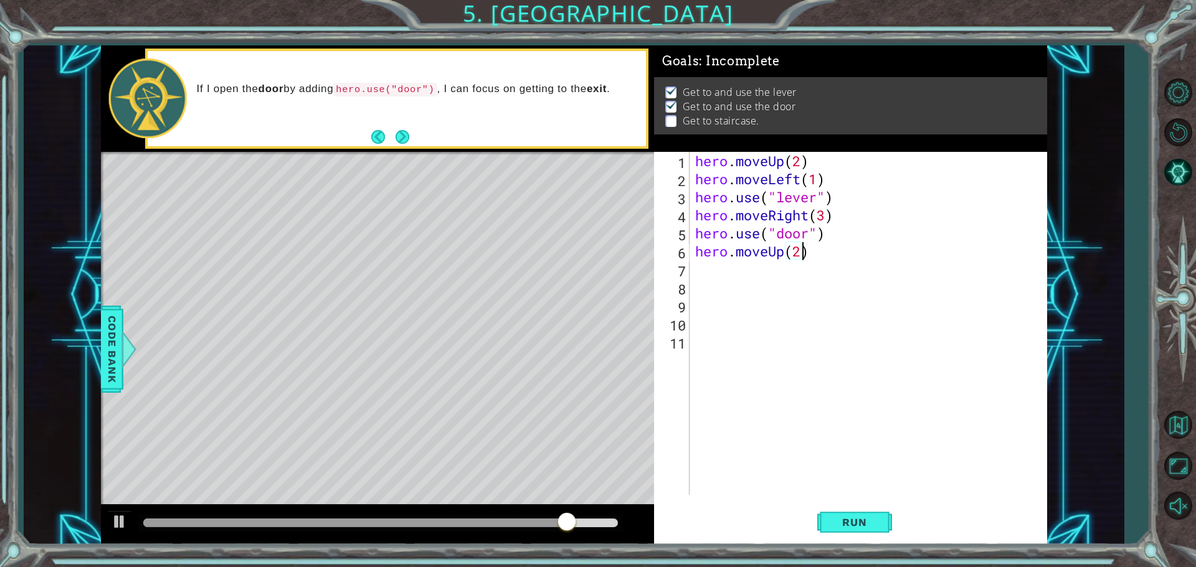
scroll to position [0, 4]
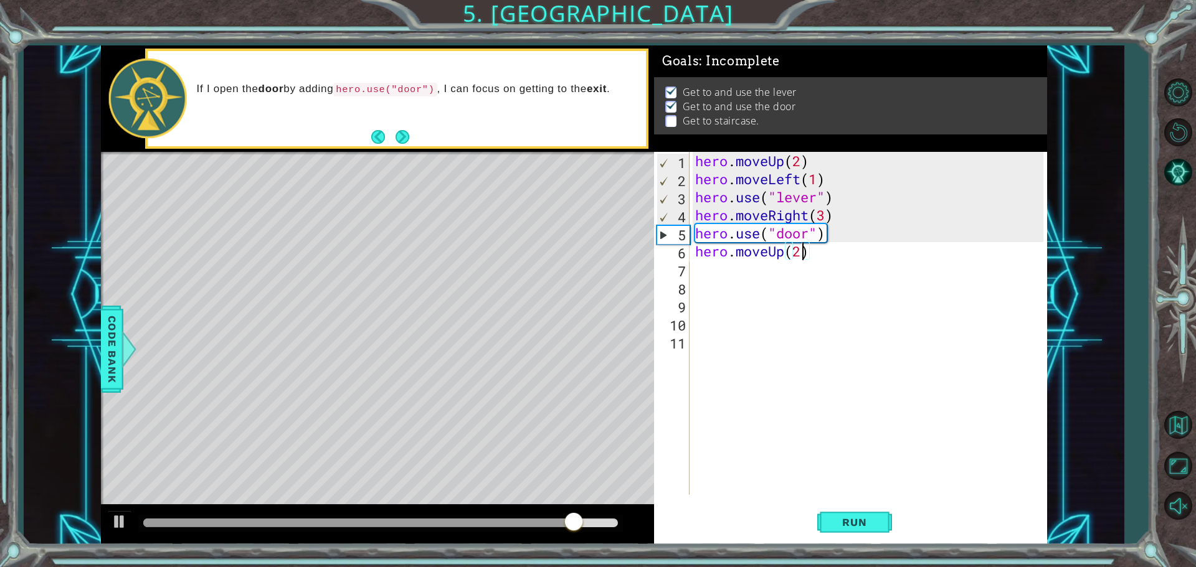
click at [578, 253] on div "hero . moveUp ( 2 ) hero . moveLeft ( 1 ) hero . use ( "lever" ) hero . moveRig…" at bounding box center [870, 341] width 357 height 379
click at [578, 269] on div "hero . moveUp ( 2 ) hero . moveLeft ( 1 ) hero . use ( "lever" ) hero . moveRig…" at bounding box center [870, 341] width 357 height 379
type textarea "h"
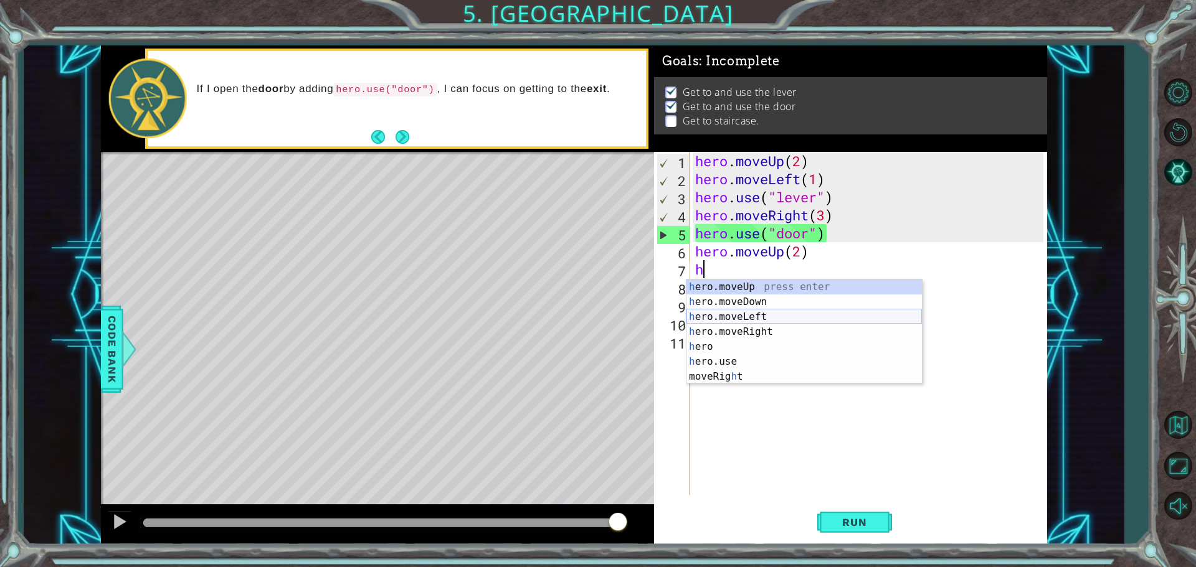
click at [578, 321] on div "h ero.moveUp press enter h ero.moveDown press enter h ero.moveLeft press enter …" at bounding box center [803, 347] width 235 height 135
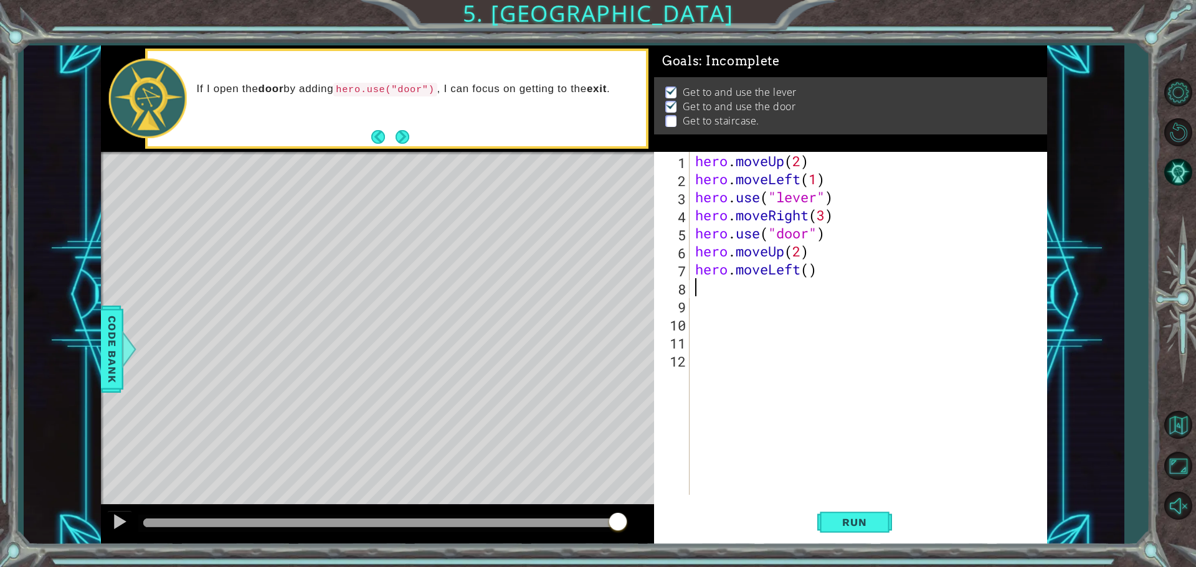
drag, startPoint x: 806, startPoint y: 269, endPoint x: 806, endPoint y: 276, distance: 7.5
click at [578, 269] on div "hero . moveUp ( 2 ) hero . moveLeft ( 1 ) hero . use ( "lever" ) hero . moveRig…" at bounding box center [870, 341] width 357 height 379
click at [578, 276] on div "hero . moveUp ( 2 ) hero . moveLeft ( 1 ) hero . use ( "lever" ) hero . moveRig…" at bounding box center [870, 341] width 357 height 379
type textarea "hero.moveLeft(3)"
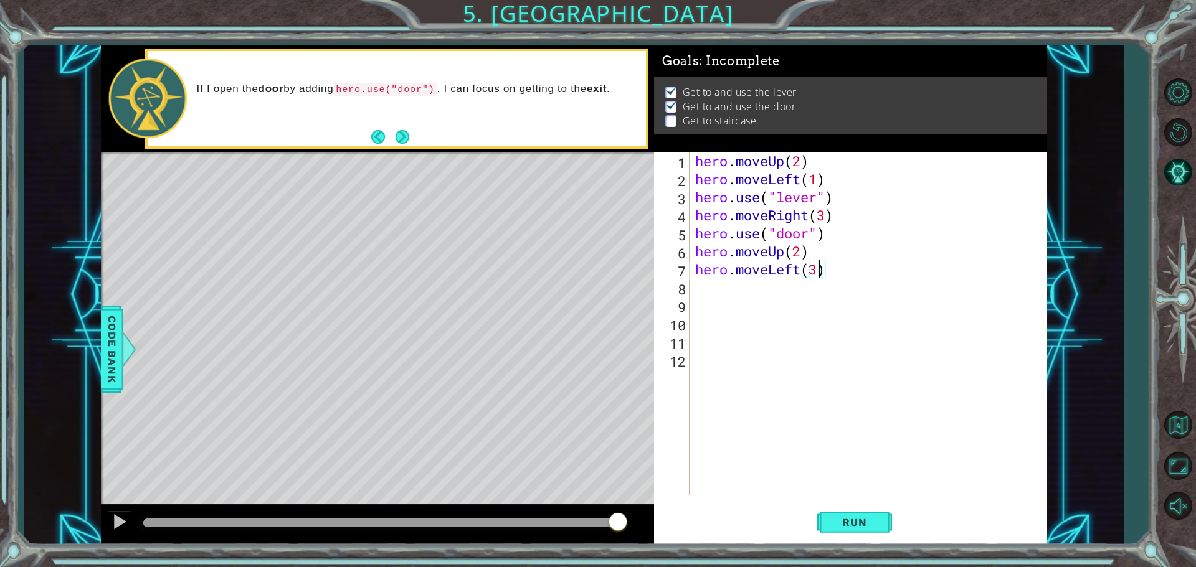
click at [578, 290] on div "hero . moveUp ( 2 ) hero . moveLeft ( 1 ) hero . use ( "lever" ) hero . moveRig…" at bounding box center [870, 341] width 357 height 379
type textarea "h"
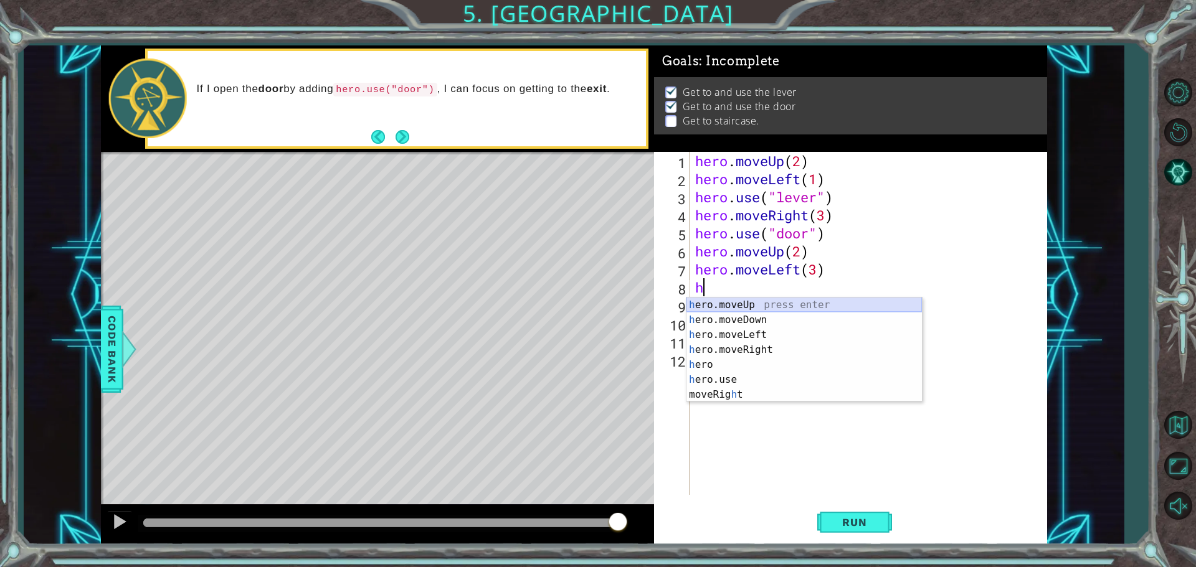
click at [578, 304] on div "h ero.moveUp press enter h ero.moveDown press enter h ero.moveLeft press enter …" at bounding box center [803, 365] width 235 height 135
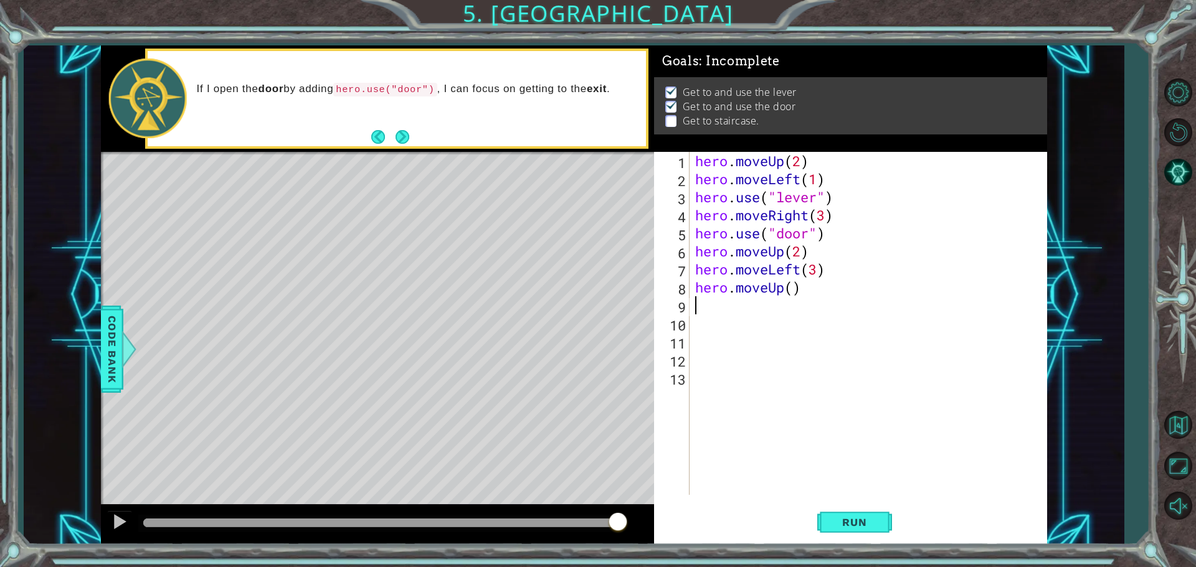
click at [578, 288] on div "hero . moveUp ( 2 ) hero . moveLeft ( 1 ) hero . use ( "lever" ) hero . moveRig…" at bounding box center [870, 341] width 357 height 379
type textarea "hero.moveUp(1)"
click at [578, 519] on span "Run" at bounding box center [853, 522] width 49 height 12
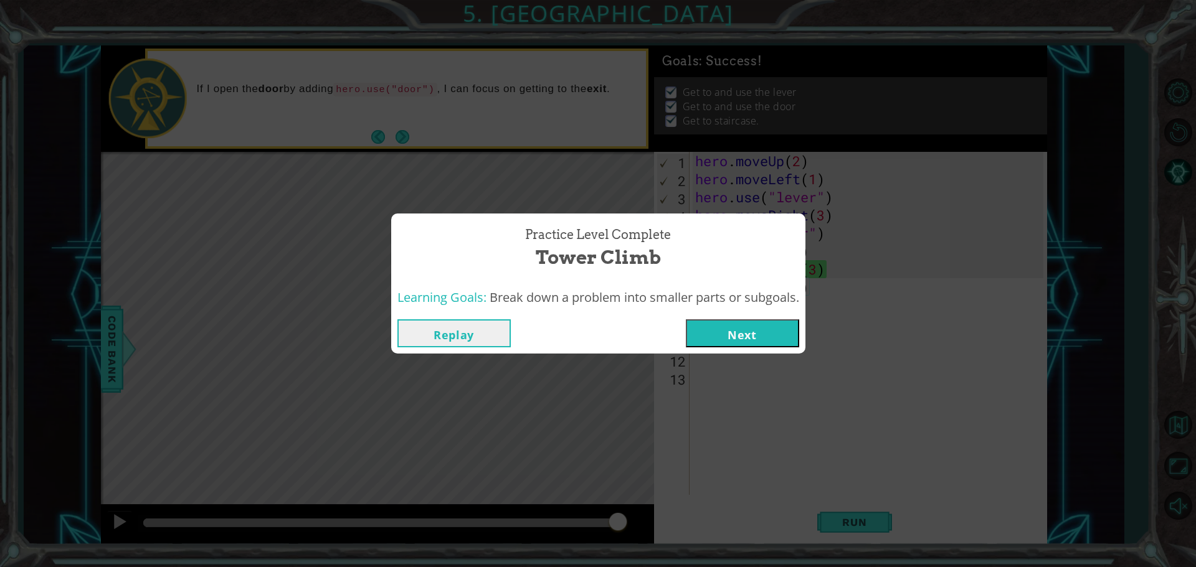
click at [578, 337] on button "Next" at bounding box center [742, 333] width 113 height 28
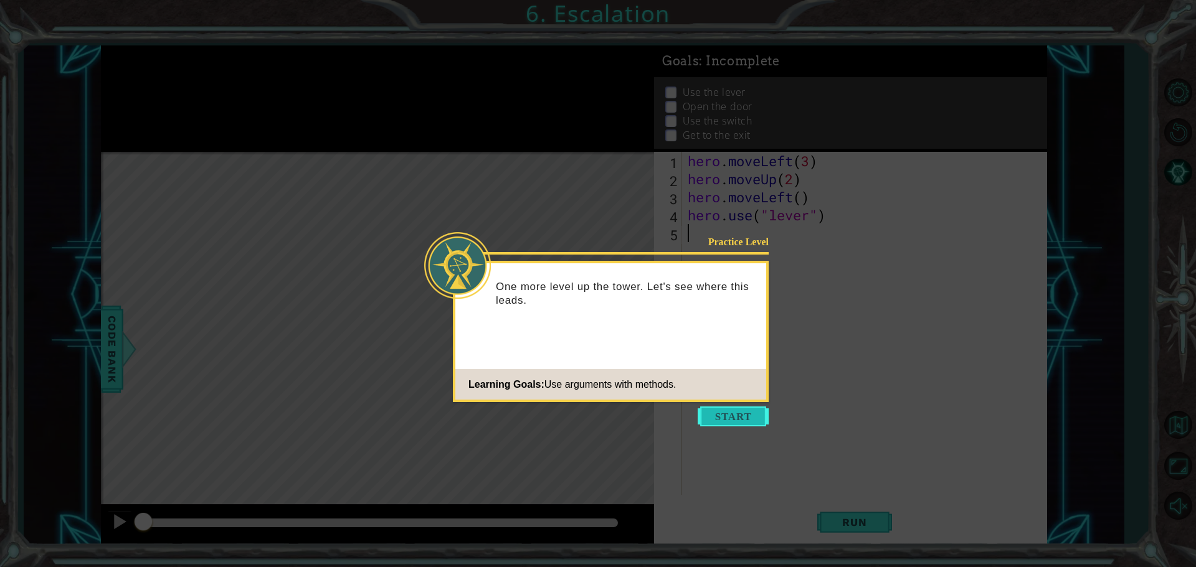
click at [578, 422] on button "Start" at bounding box center [732, 417] width 71 height 20
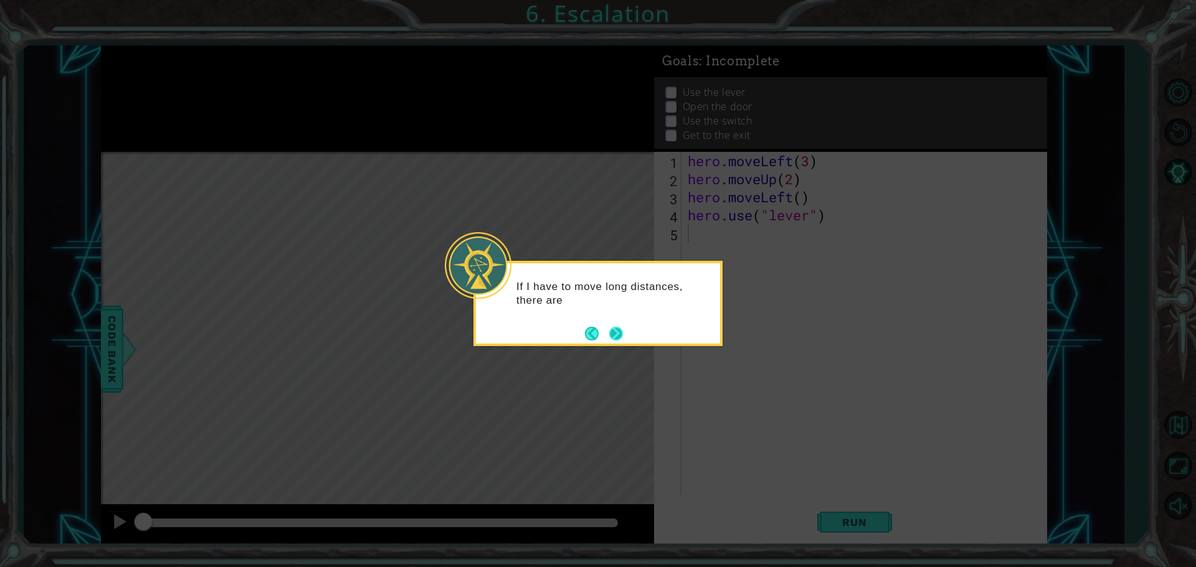
click at [578, 337] on button "Next" at bounding box center [616, 334] width 14 height 14
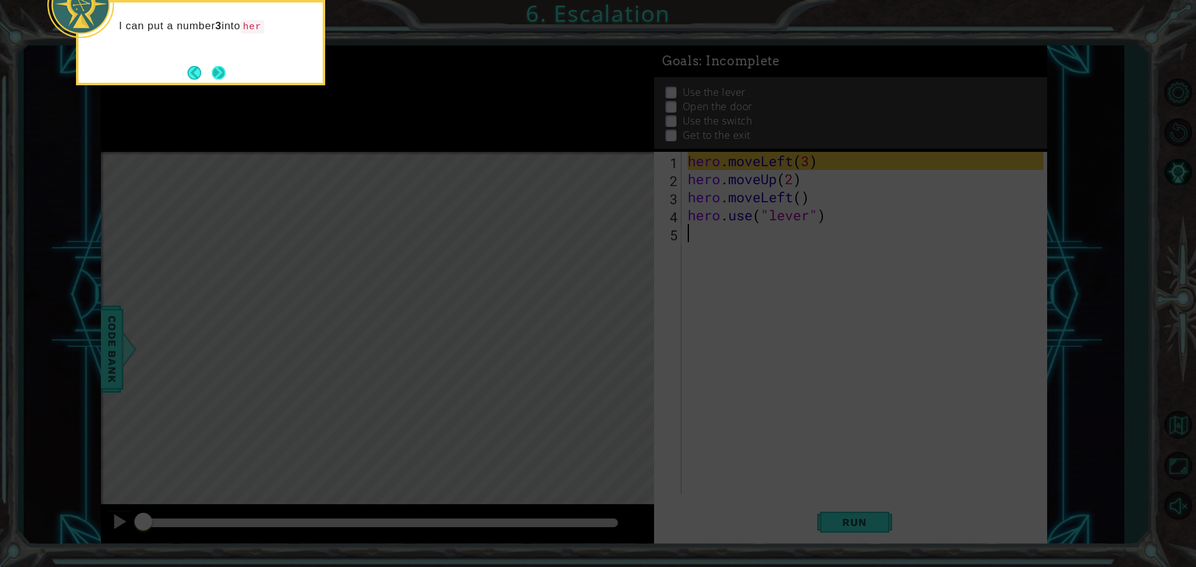
click at [214, 75] on button "Next" at bounding box center [219, 73] width 14 height 14
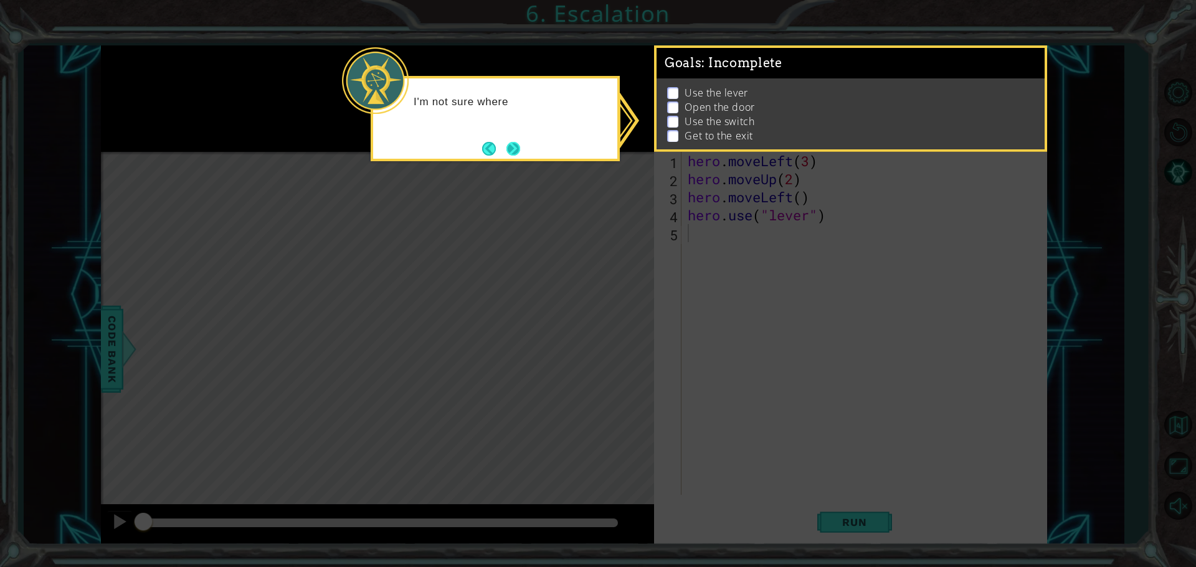
click at [519, 142] on button "Next" at bounding box center [513, 149] width 14 height 14
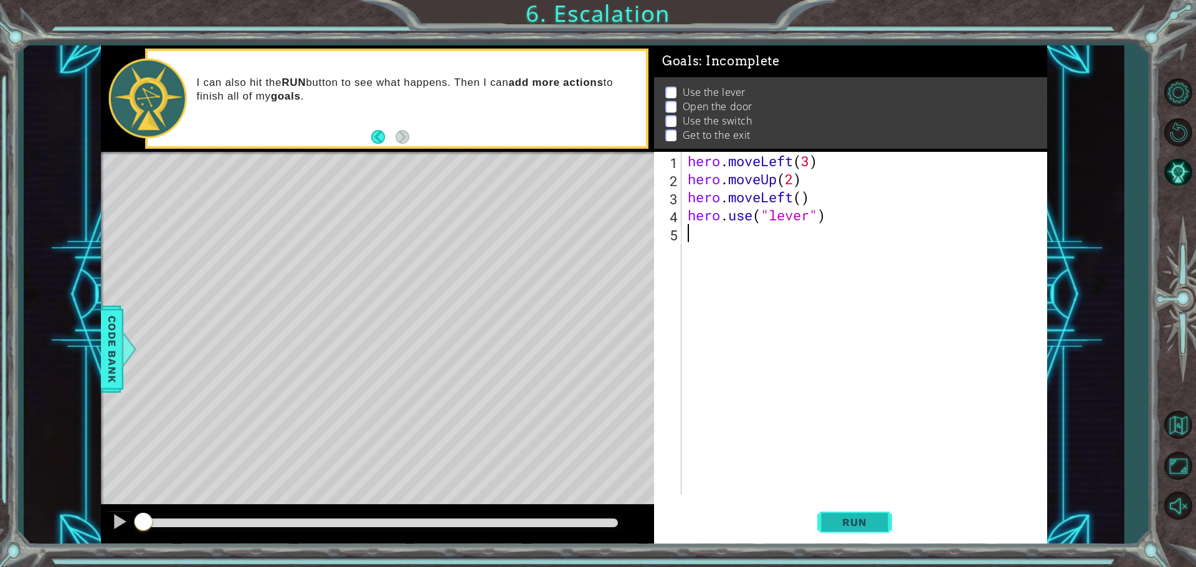
click at [578, 514] on button "Run" at bounding box center [854, 522] width 75 height 39
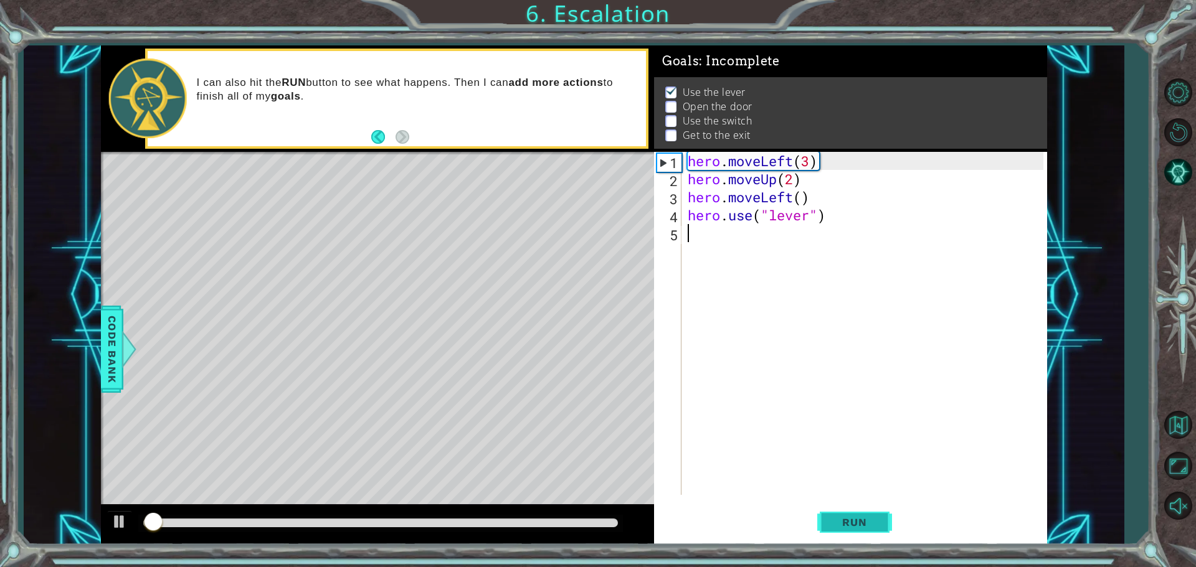
scroll to position [6, 0]
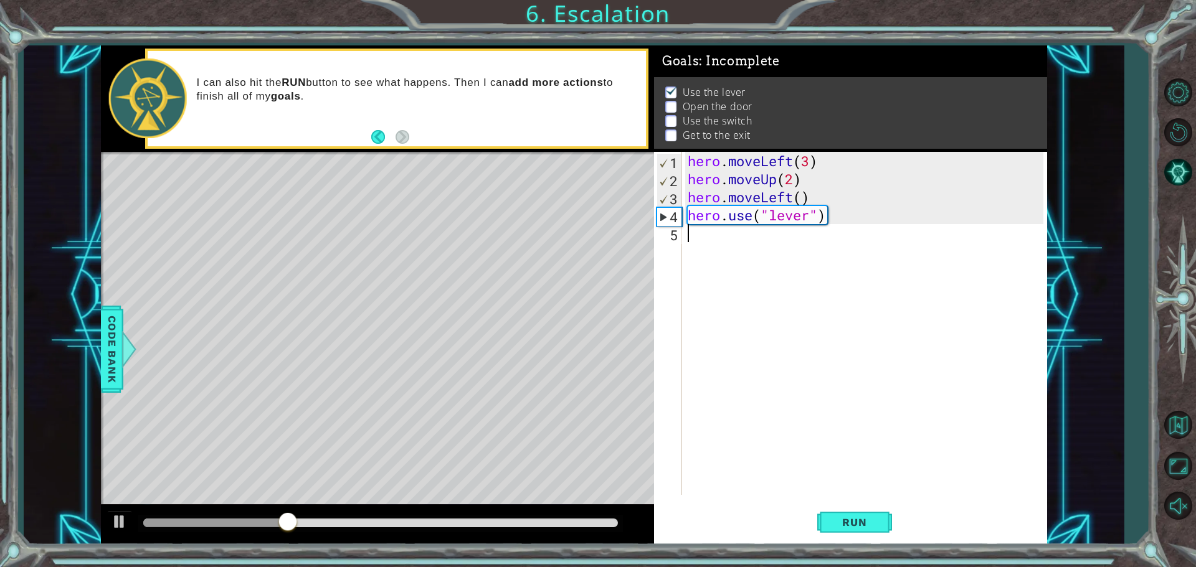
click at [578, 235] on div "hero . moveLeft ( 3 ) hero . moveUp ( 2 ) hero . moveLeft ( ) hero . use ( "lev…" at bounding box center [867, 341] width 364 height 379
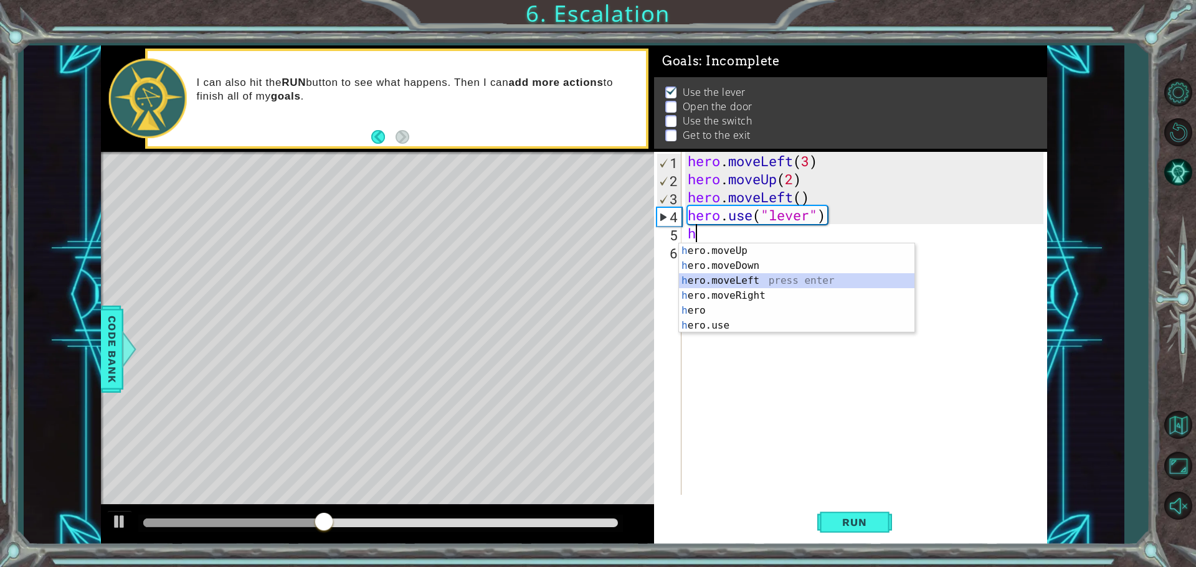
click at [578, 281] on div "h ero.moveUp press enter h ero.moveDown press enter h ero.moveLeft press enter …" at bounding box center [796, 303] width 235 height 120
type textarea "hero.moveLeft(1)"
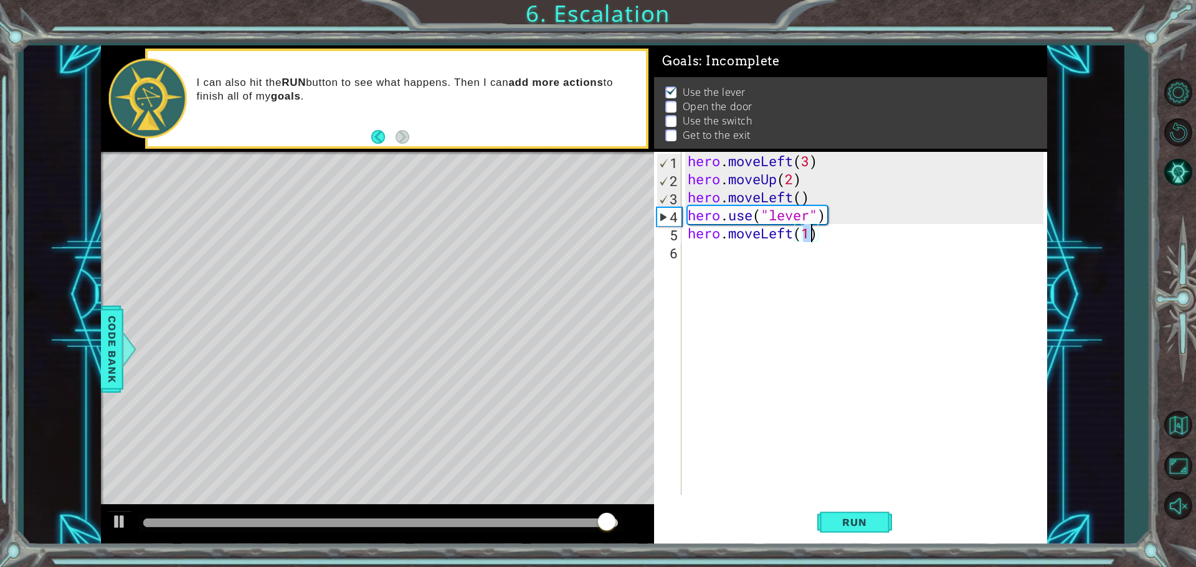
click at [578, 260] on div "hero . moveLeft ( 3 ) hero . moveUp ( 2 ) hero . moveLeft ( ) hero . use ( "lev…" at bounding box center [867, 341] width 364 height 379
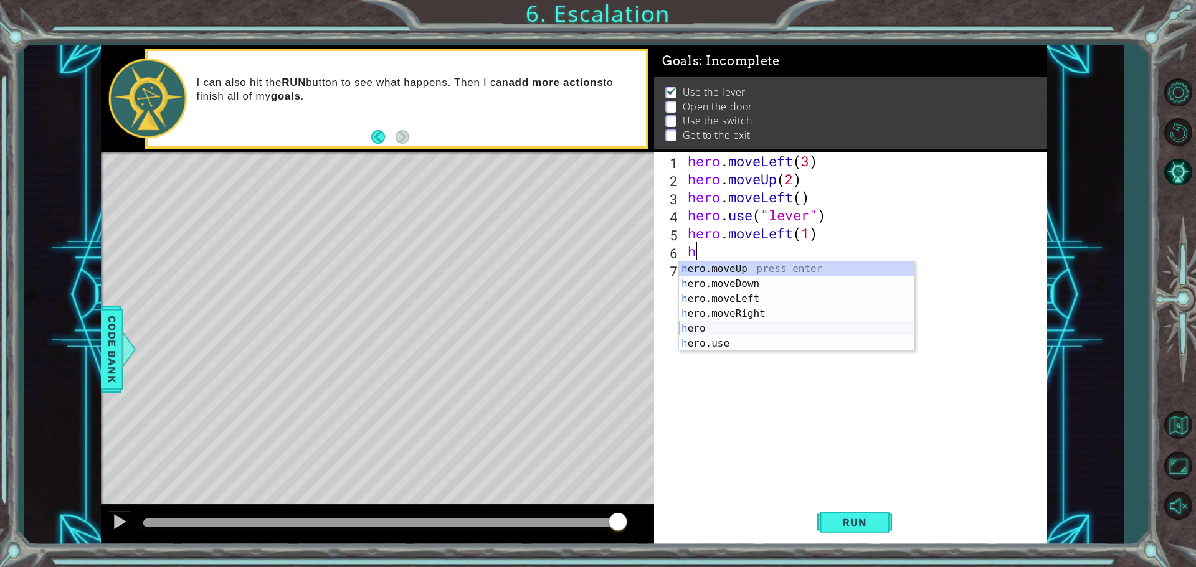
click at [578, 329] on div "h ero.moveUp press enter h ero.moveDown press enter h ero.moveLeft press enter …" at bounding box center [796, 322] width 235 height 120
click at [578, 340] on div "h ero.moveUp press enter h ero.moveDown press enter h ero.moveLeft press enter …" at bounding box center [796, 322] width 235 height 120
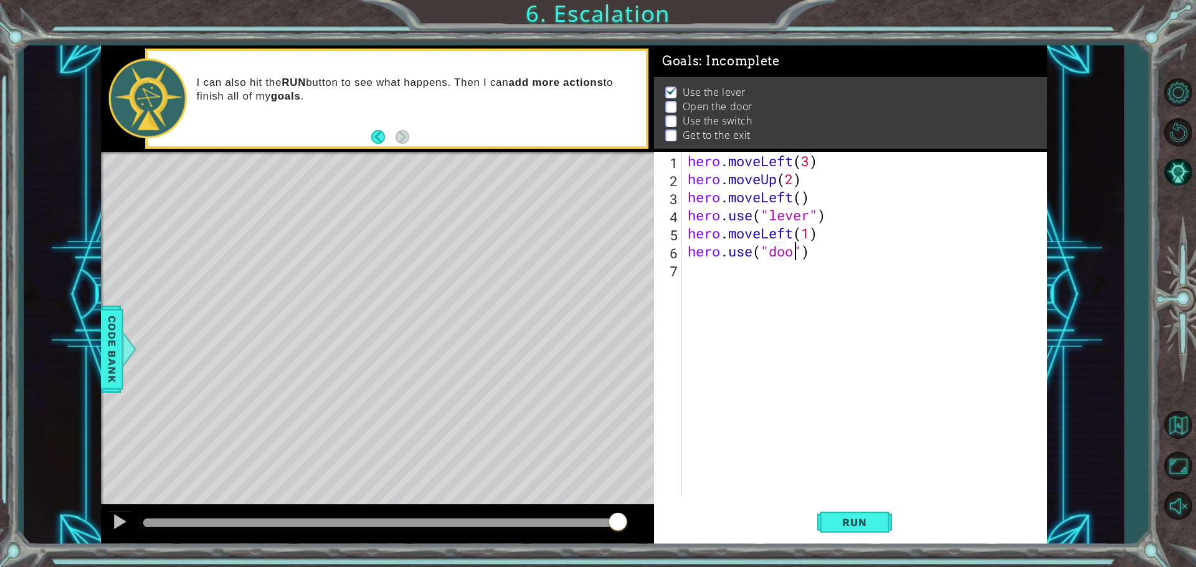
type textarea "hero.use("door")"
click at [578, 262] on div "hero . moveLeft ( 3 ) hero . moveUp ( 2 ) hero . moveLeft ( ) hero . use ( "lev…" at bounding box center [867, 341] width 364 height 379
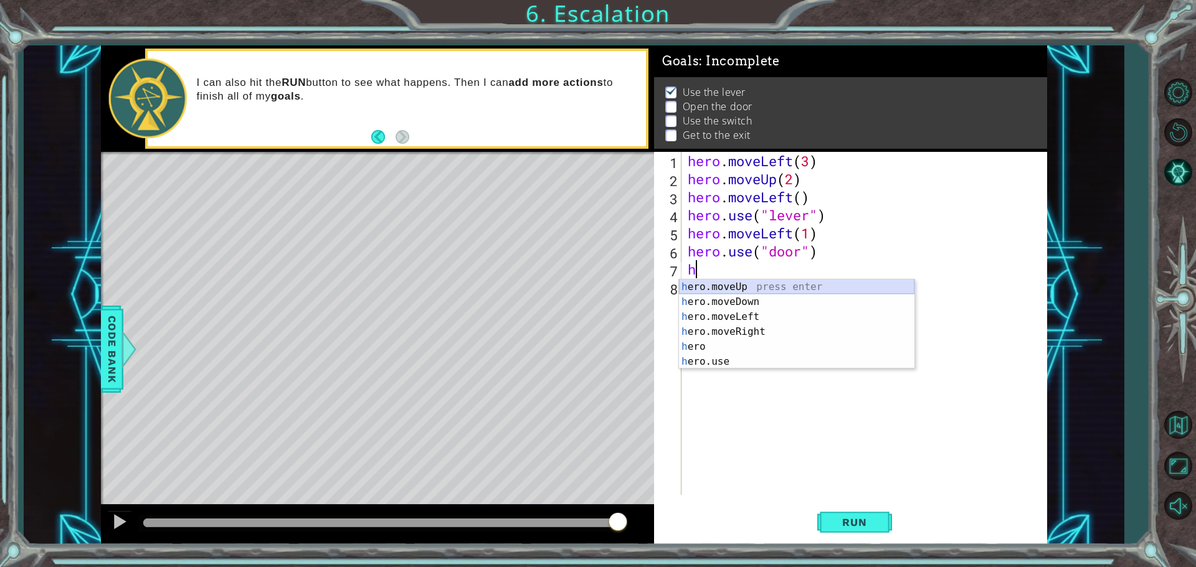
click at [578, 291] on div "h ero.moveUp press enter h ero.moveDown press enter h ero.moveLeft press enter …" at bounding box center [796, 340] width 235 height 120
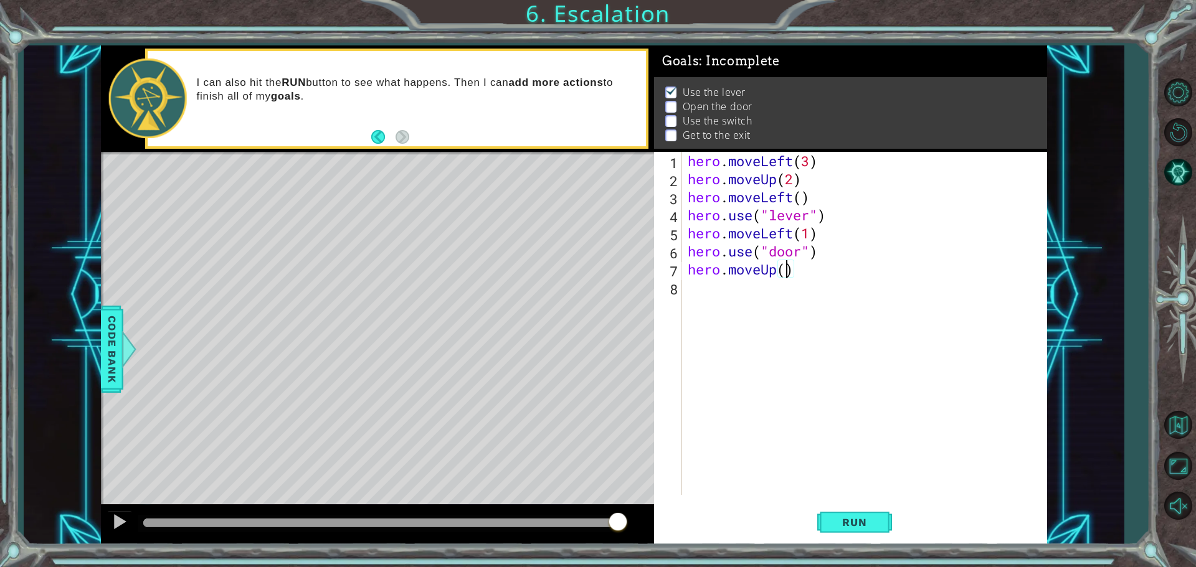
type textarea "hero.moveUp(2)"
click at [578, 304] on div "hero . moveLeft ( 3 ) hero . moveUp ( 2 ) hero . moveLeft ( ) hero . use ( "lev…" at bounding box center [867, 341] width 364 height 379
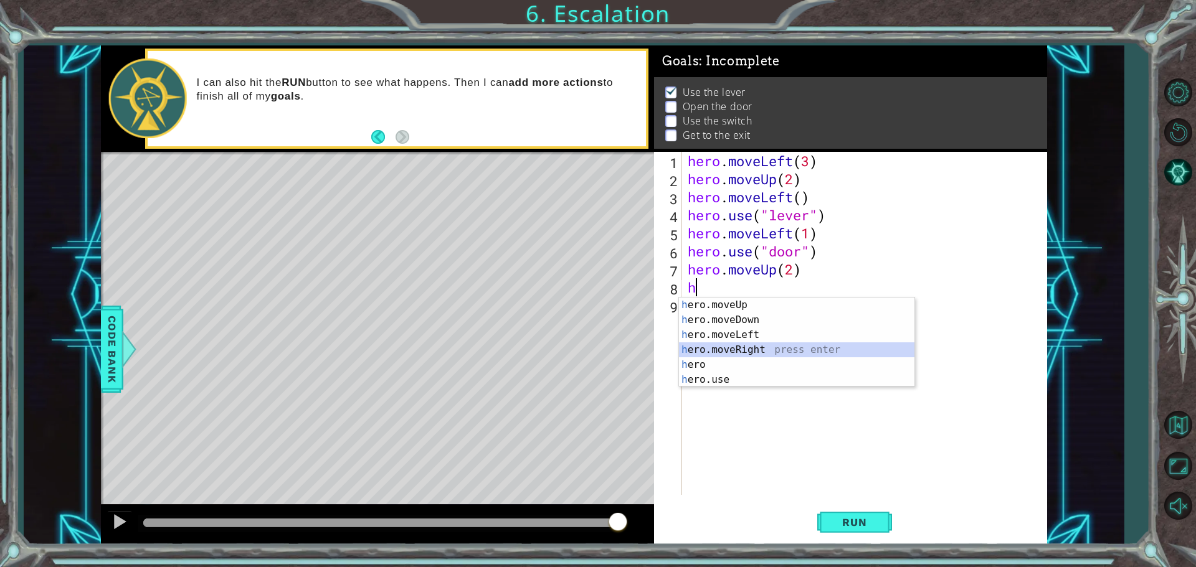
click at [578, 348] on div "h ero.moveUp press enter h ero.moveDown press enter h ero.moveLeft press enter …" at bounding box center [796, 358] width 235 height 120
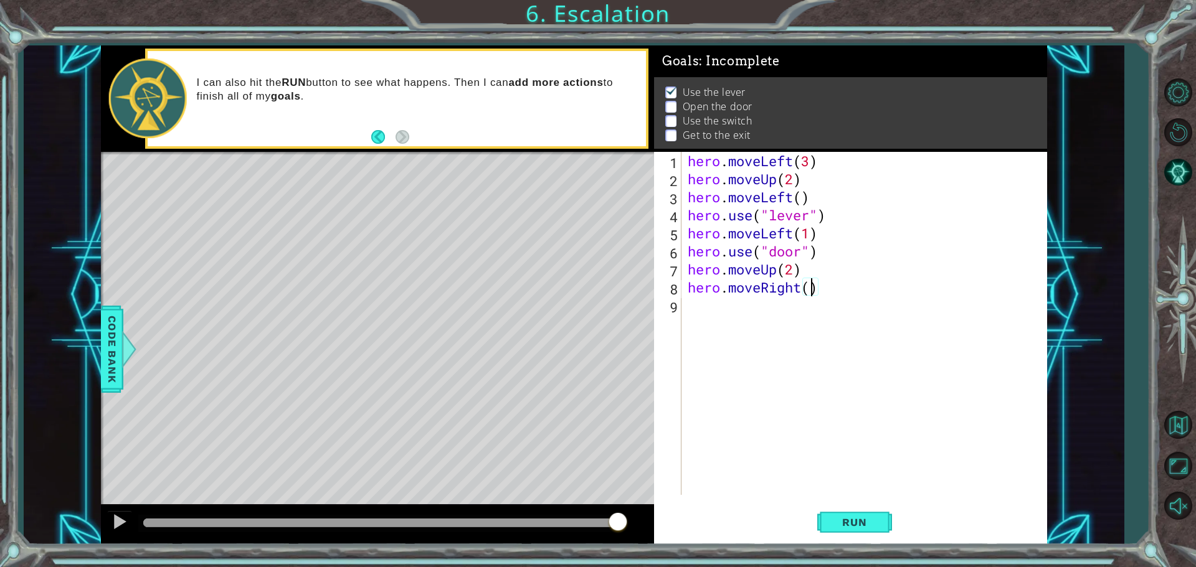
type textarea "hero.moveRight(3)"
click at [578, 298] on div "hero . moveLeft ( 3 ) hero . moveUp ( 2 ) hero . moveLeft ( ) hero . use ( "lev…" at bounding box center [867, 341] width 364 height 379
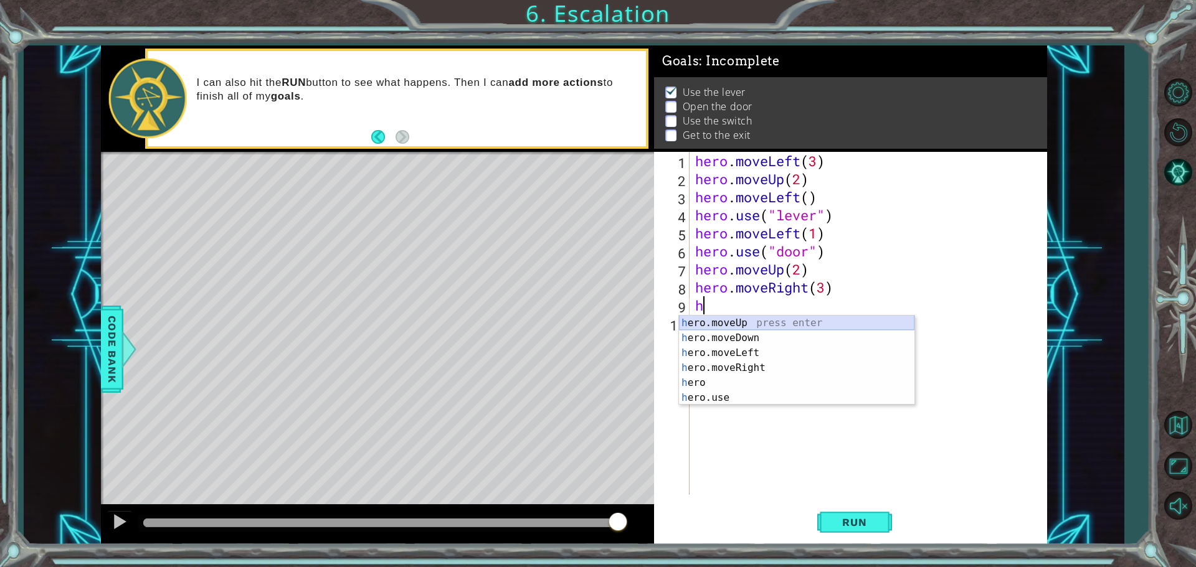
click at [578, 321] on div "h ero.moveUp press enter h ero.moveDown press enter h ero.moveLeft press enter …" at bounding box center [796, 376] width 235 height 120
type textarea "hero.moveUp(1)"
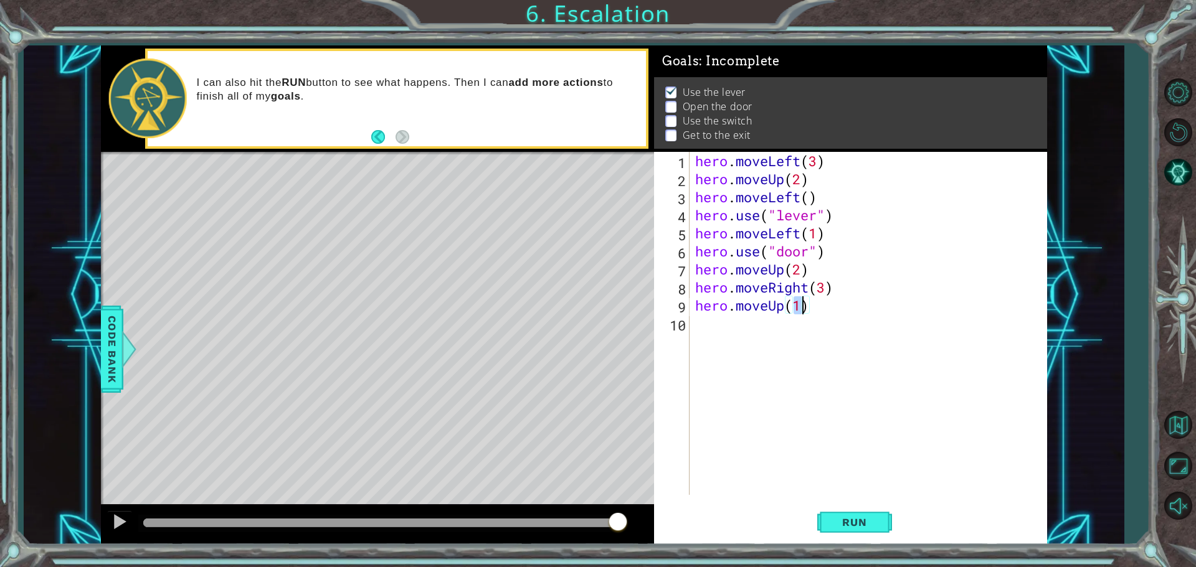
click at [578, 444] on div "hero . moveLeft ( 3 ) hero . moveUp ( 2 ) hero . moveLeft ( ) hero . use ( "lev…" at bounding box center [870, 341] width 357 height 379
click at [578, 518] on span "Run" at bounding box center [853, 522] width 49 height 12
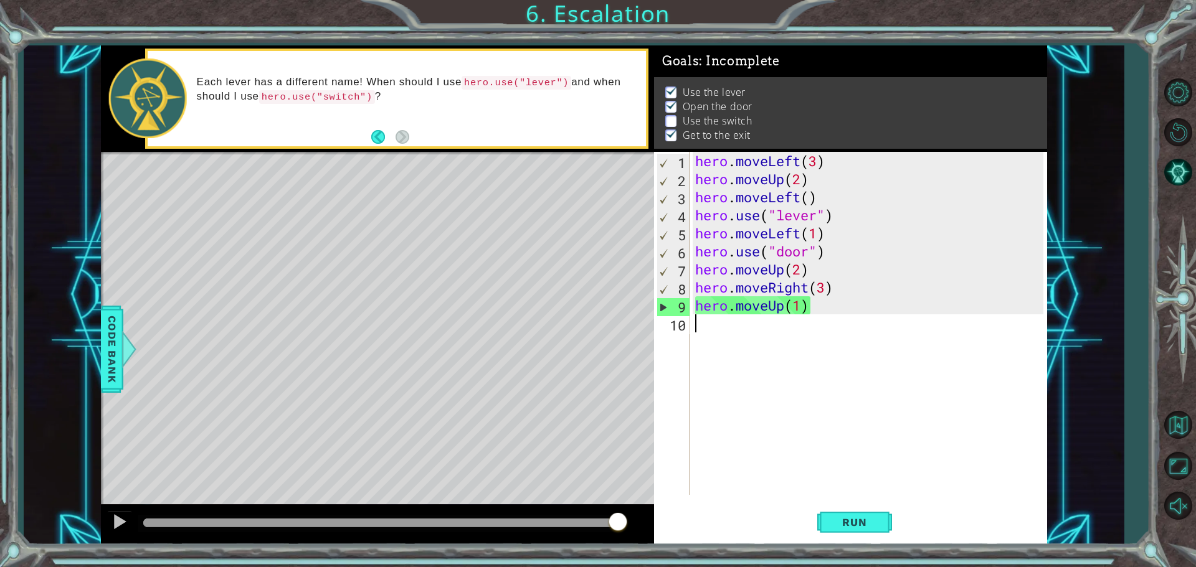
click at [578, 288] on div "hero . moveLeft ( 3 ) hero . moveUp ( 2 ) hero . moveLeft ( ) hero . use ( "lev…" at bounding box center [870, 341] width 357 height 379
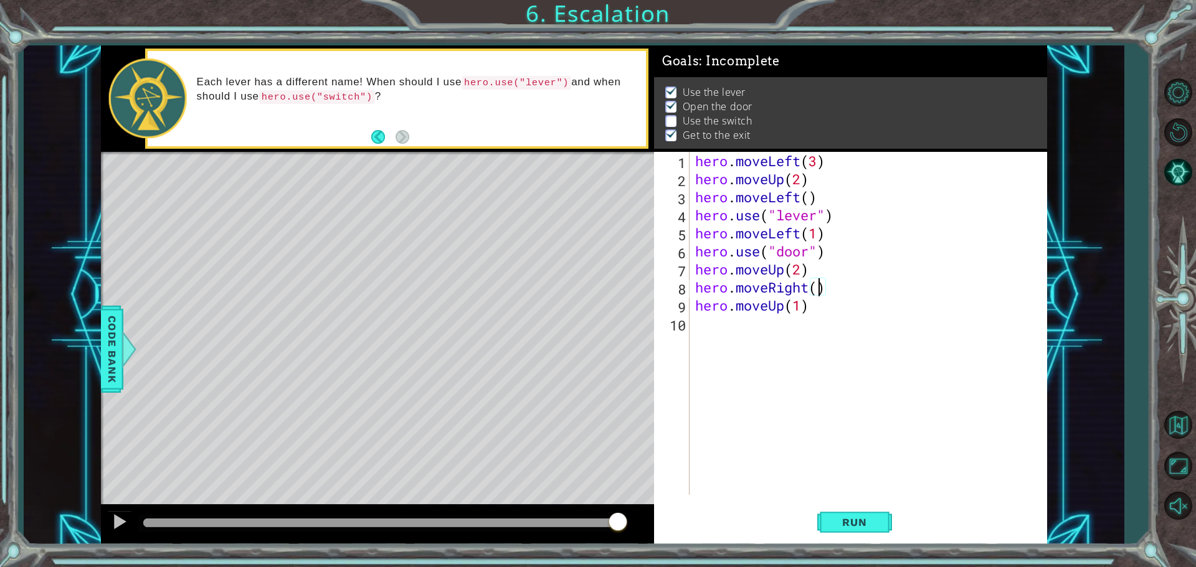
type textarea "hero.moveRight(2)"
click at [578, 288] on div "hero . moveLeft ( 3 ) hero . moveUp ( 2 ) hero . moveLeft ( ) hero . use ( "lev…" at bounding box center [870, 341] width 357 height 379
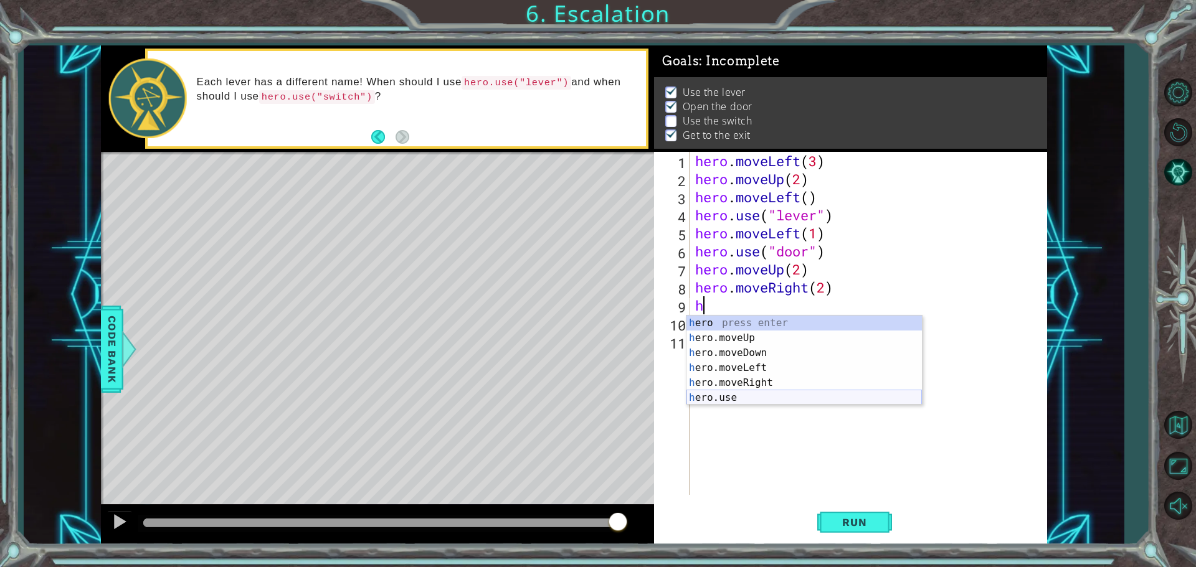
click at [578, 394] on div "h ero press enter h ero.moveUp press enter h ero.moveDown press enter h ero.mov…" at bounding box center [803, 376] width 235 height 120
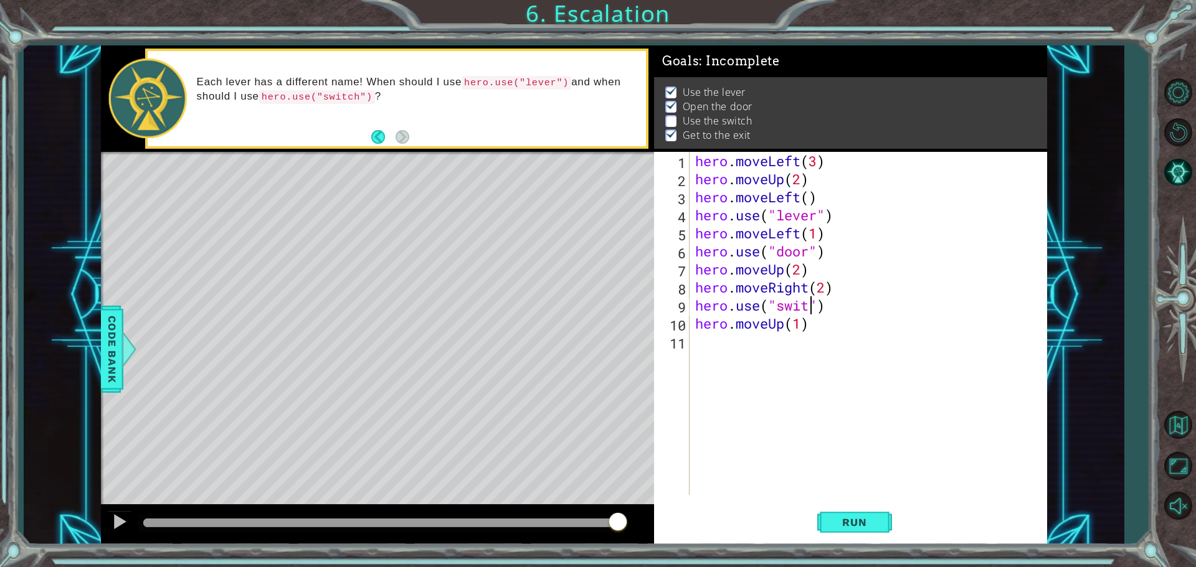
scroll to position [0, 6]
type textarea "hero.use("switch")"
click at [578, 521] on span "Run" at bounding box center [853, 522] width 49 height 12
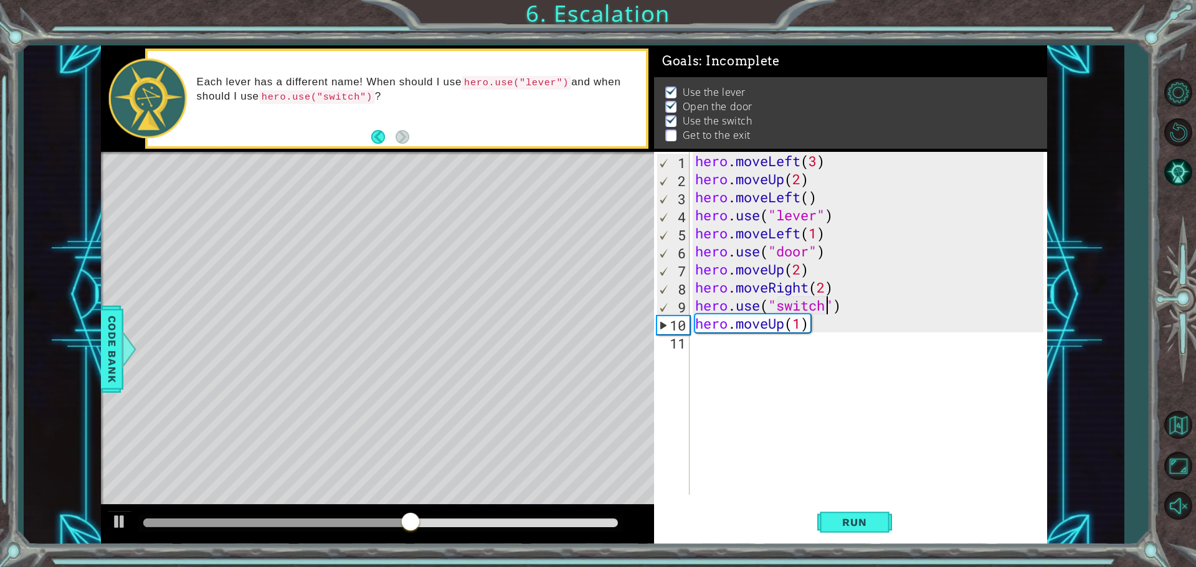
click at [578, 346] on div "hero . moveLeft ( 3 ) hero . moveUp ( 2 ) hero . moveLeft ( ) hero . use ( "lev…" at bounding box center [870, 341] width 357 height 379
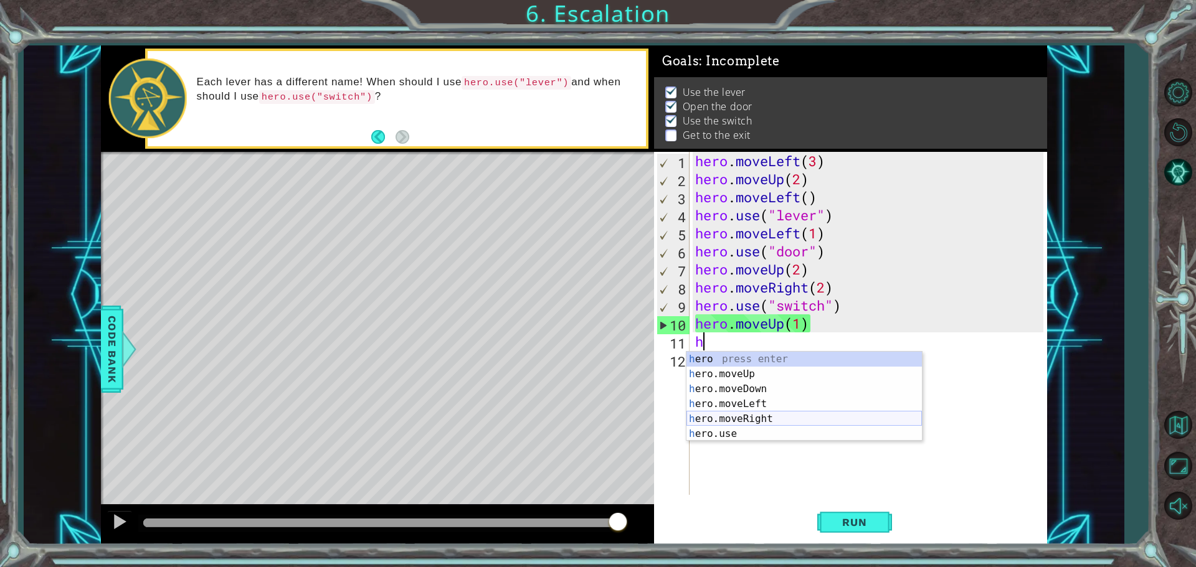
click at [578, 419] on div "h ero press enter h ero.moveUp press enter h ero.moveDown press enter h ero.mov…" at bounding box center [803, 412] width 235 height 120
type textarea "hero.moveRight(1)"
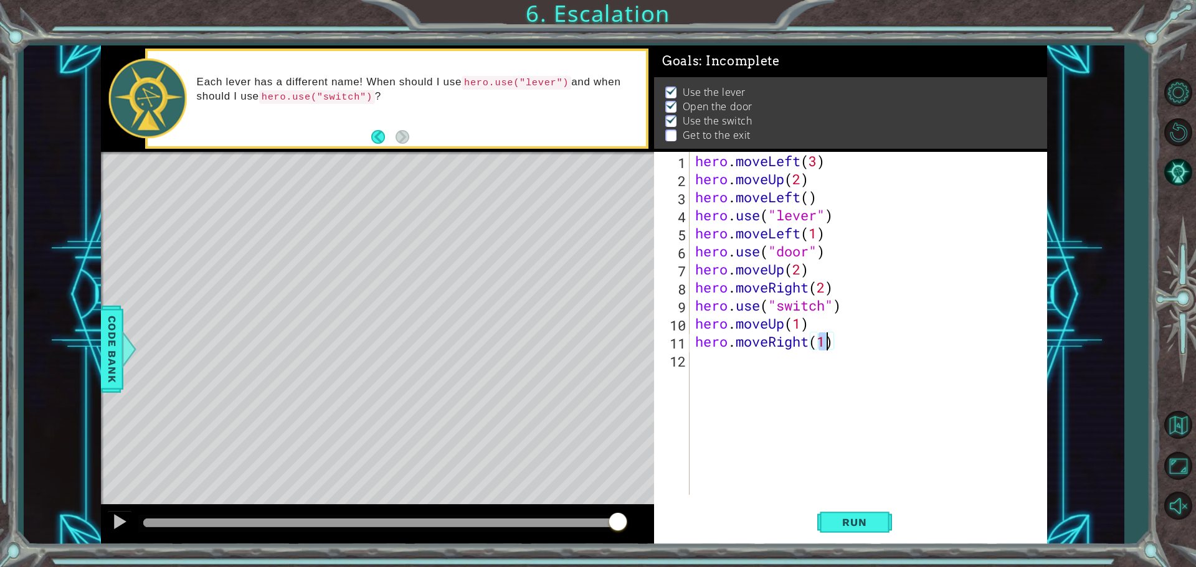
click at [578, 356] on div "hero . moveLeft ( 3 ) hero . moveUp ( 2 ) hero . moveLeft ( ) hero . use ( "lev…" at bounding box center [870, 341] width 357 height 379
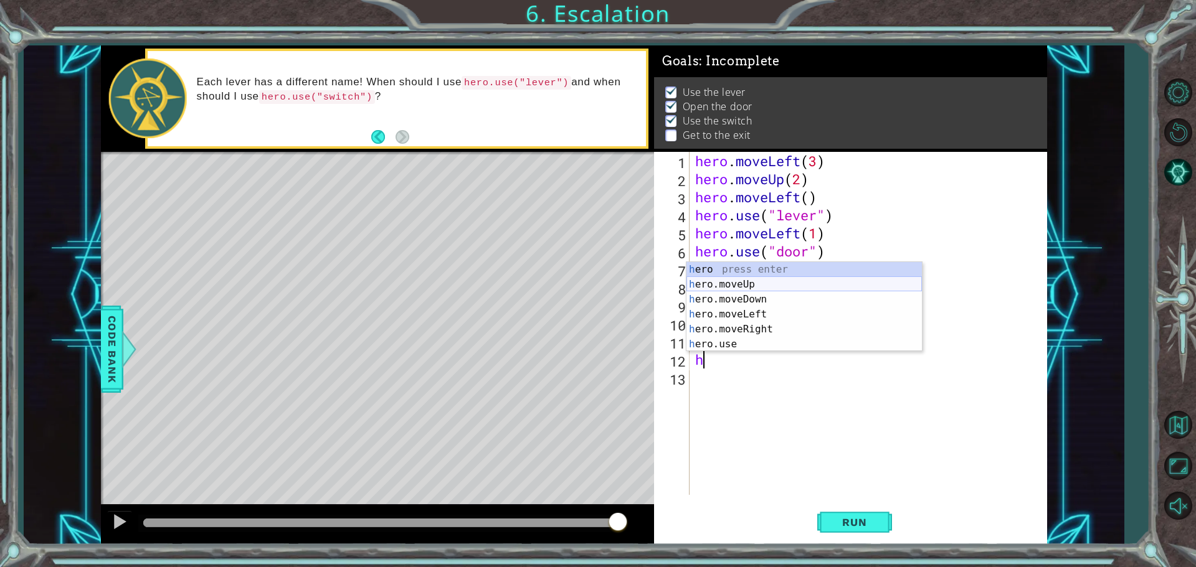
click at [578, 280] on div "h ero press enter h ero.moveUp press enter h ero.moveDown press enter h ero.mov…" at bounding box center [803, 322] width 235 height 120
type textarea "hero.moveUp(1)"
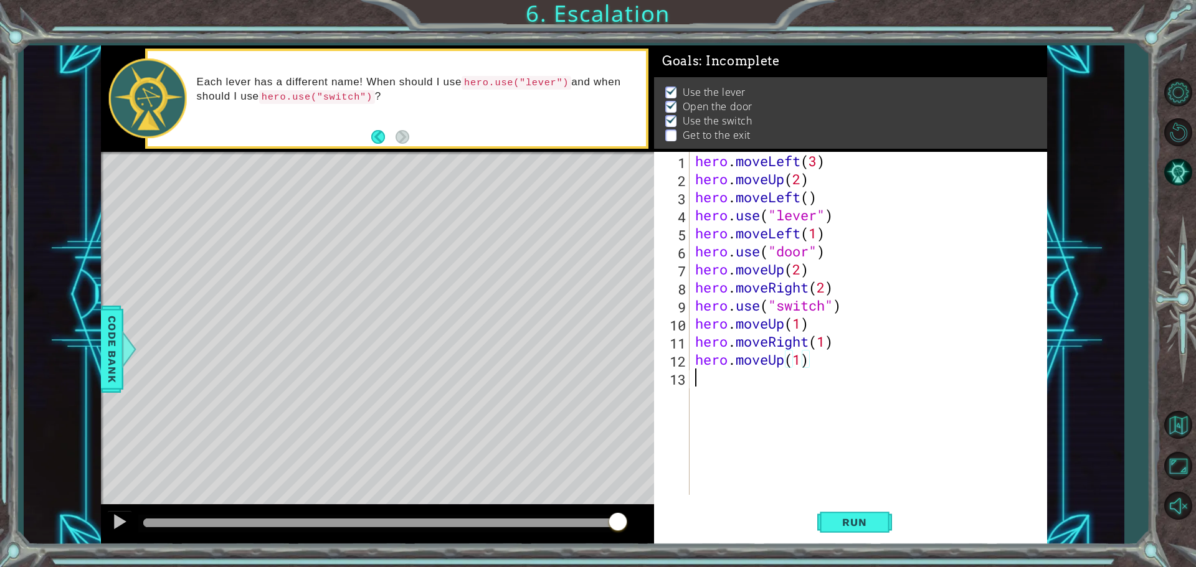
click at [578, 451] on div "hero . moveLeft ( 3 ) hero . moveUp ( 2 ) hero . moveLeft ( ) hero . use ( "lev…" at bounding box center [870, 341] width 357 height 379
click at [578, 525] on button "Run" at bounding box center [854, 522] width 75 height 39
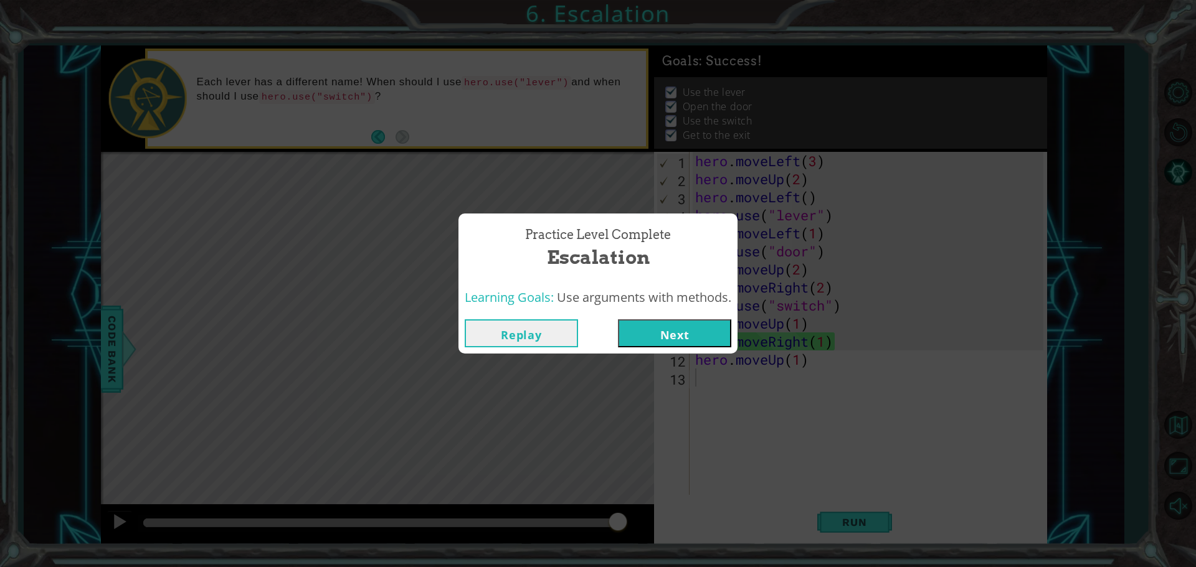
click at [578, 337] on button "Next" at bounding box center [674, 333] width 113 height 28
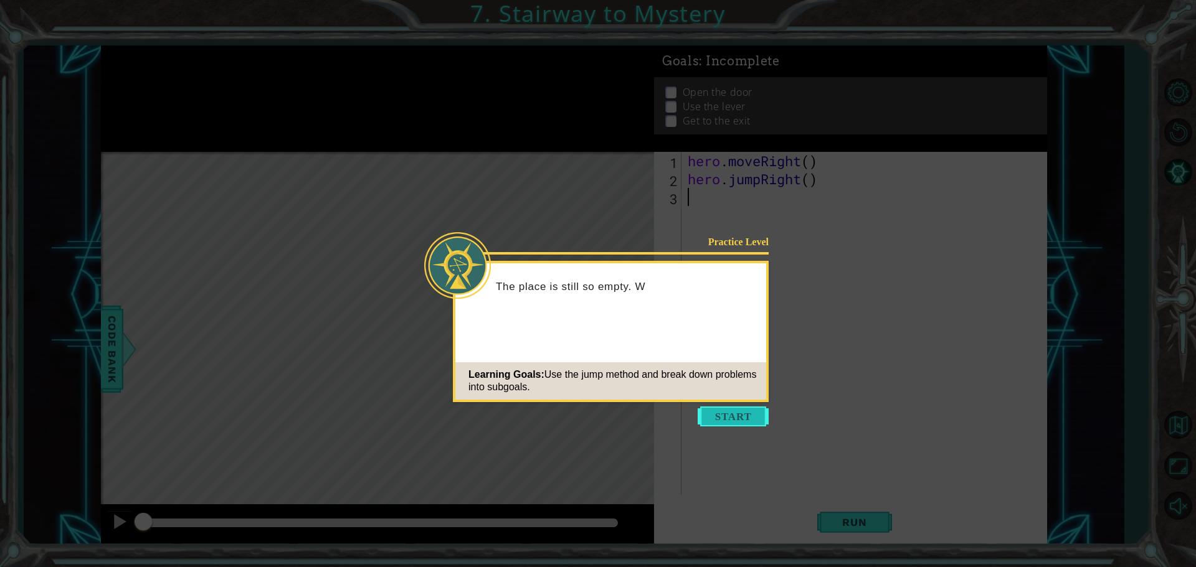
click at [578, 410] on button "Start" at bounding box center [732, 417] width 71 height 20
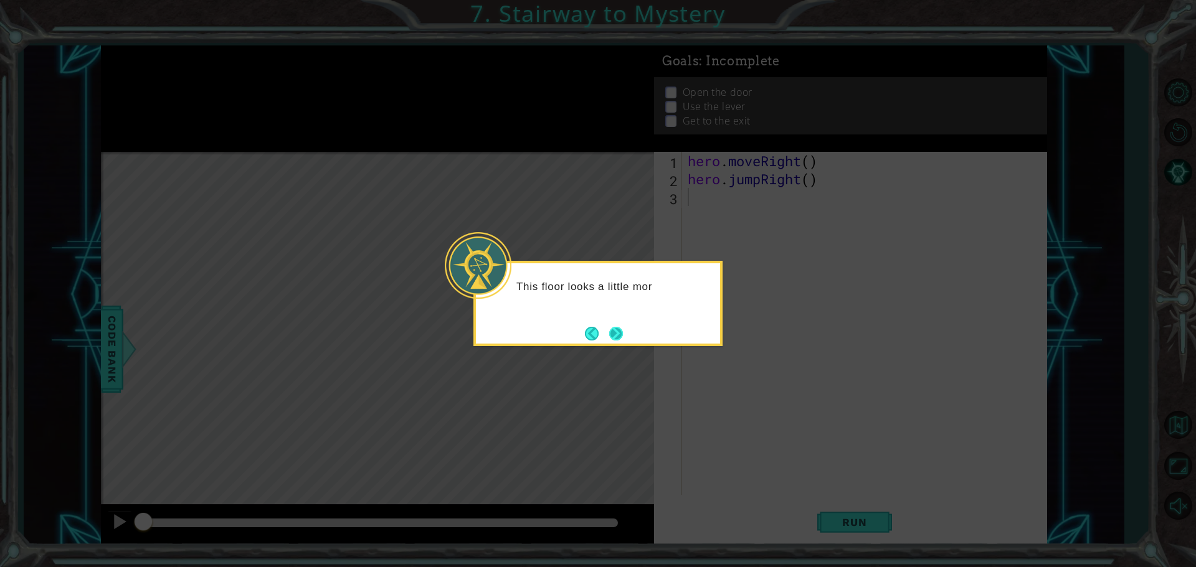
click at [578, 335] on button "Next" at bounding box center [616, 334] width 14 height 14
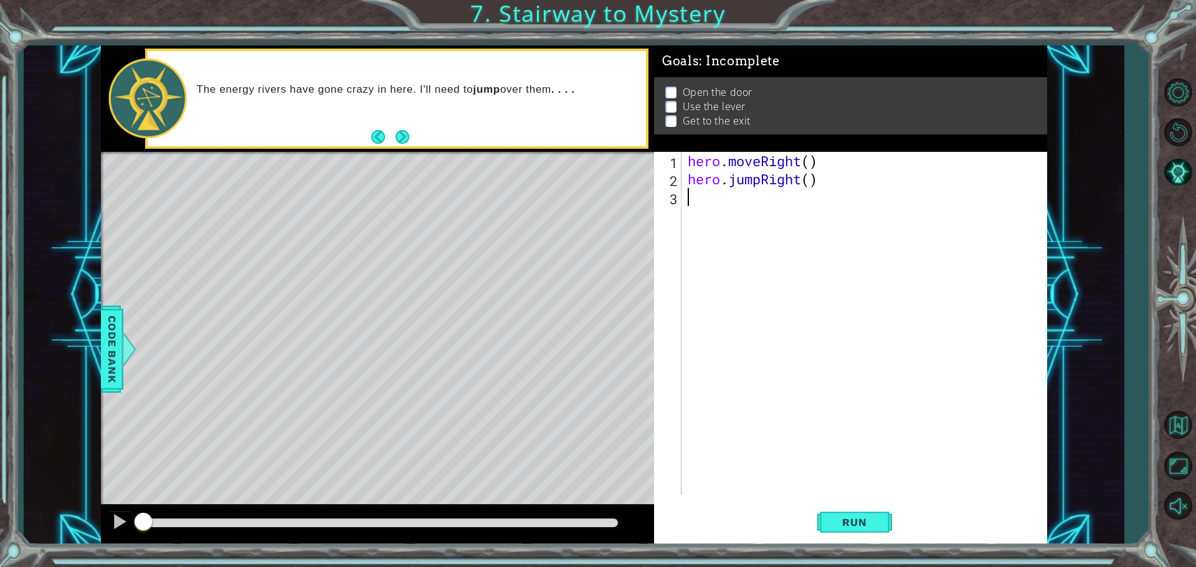
click at [578, 161] on div "hero . moveRight ( ) hero . jumpRight ( )" at bounding box center [867, 341] width 364 height 379
type textarea "hero.moveRight()"
click at [578, 157] on div "hero . moveRight ( ) hero . jumpRight ( )" at bounding box center [867, 341] width 364 height 379
click at [578, 211] on div "hero . moveRight ( ) hero . jumpRight ( )" at bounding box center [867, 341] width 364 height 379
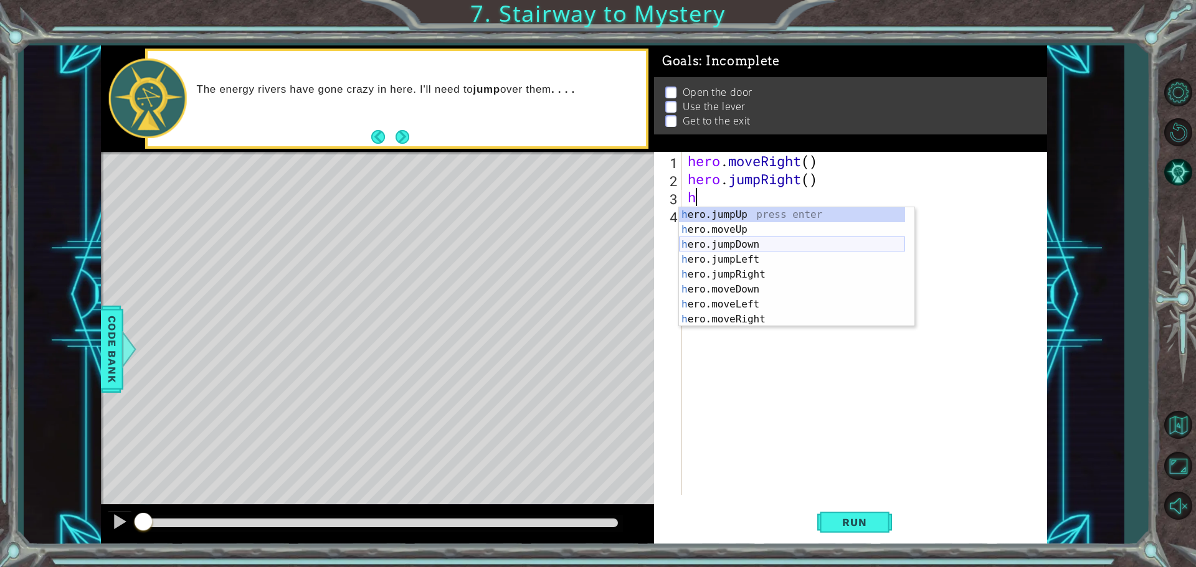
scroll to position [15, 0]
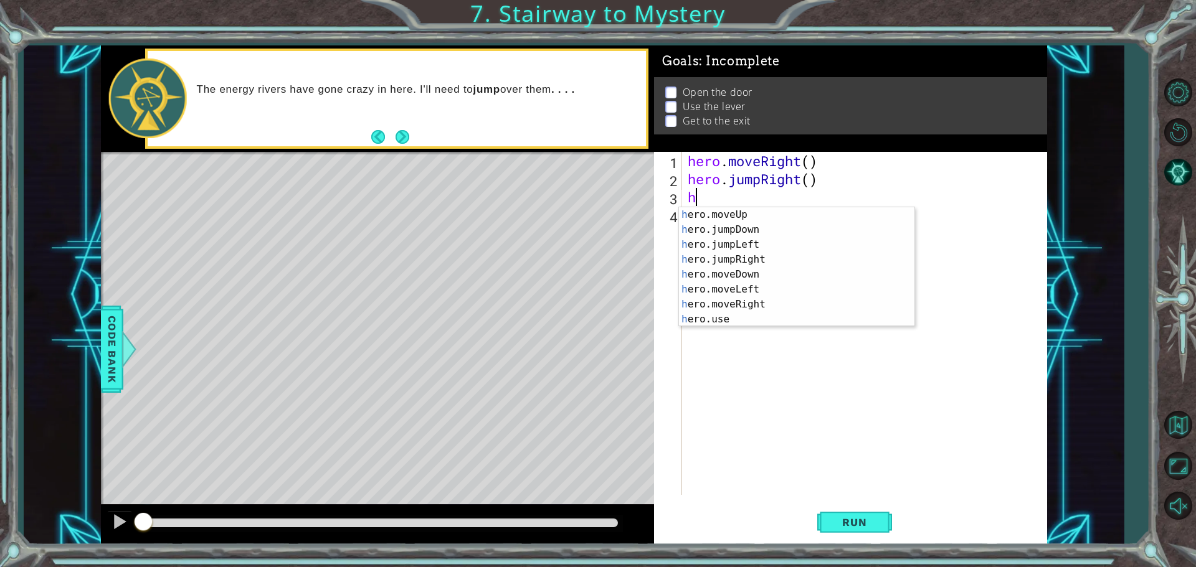
click at [578, 168] on div "hero . moveRight ( ) hero . jumpRight ( ) h" at bounding box center [867, 341] width 364 height 379
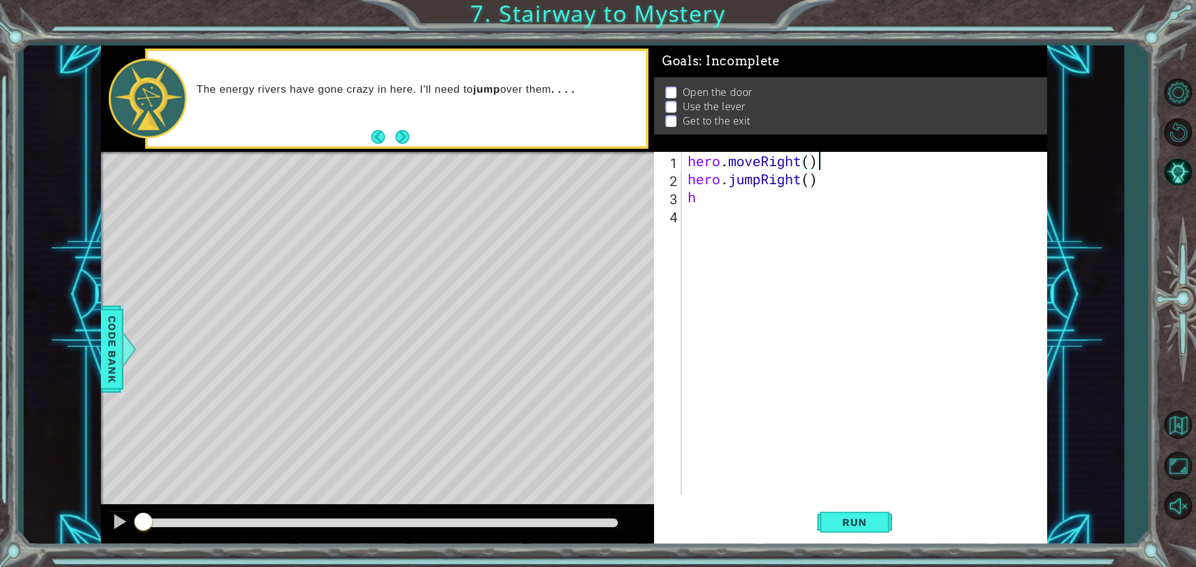
click at [578, 163] on div "hero . moveRight ( ) hero . jumpRight ( ) h" at bounding box center [867, 341] width 364 height 379
click at [578, 181] on div "hero . moveRight ( 1 ) hero . jumpRight ( ) h" at bounding box center [867, 341] width 364 height 379
click at [578, 199] on div "hero . moveRight ( 1 ) hero . jumpRight ( 1 ) h" at bounding box center [867, 341] width 364 height 379
type textarea "h"
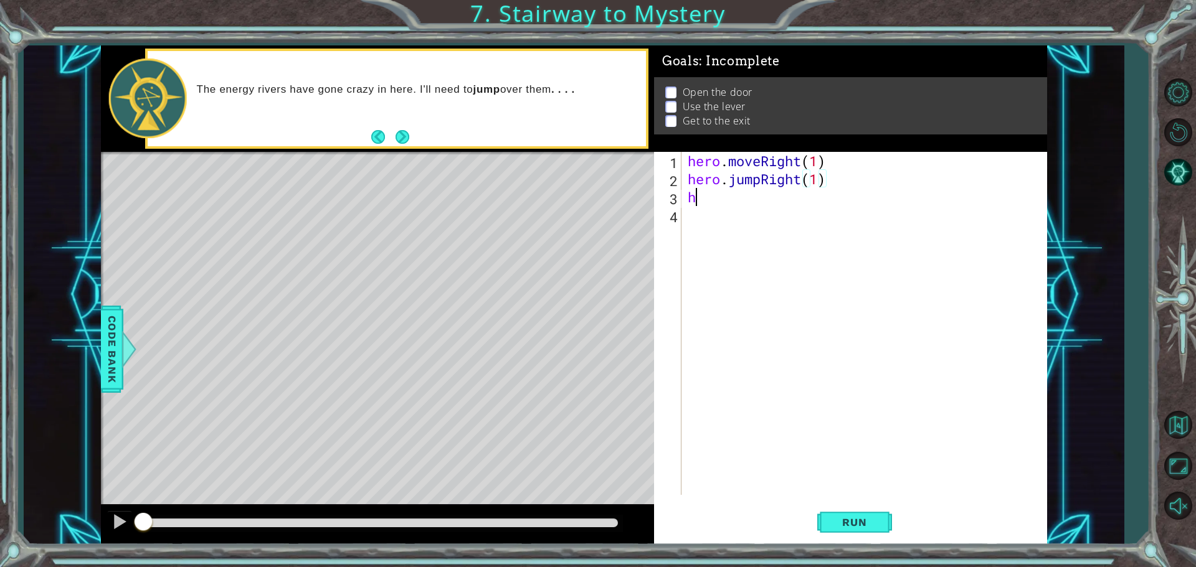
scroll to position [0, 0]
type textarea "h"
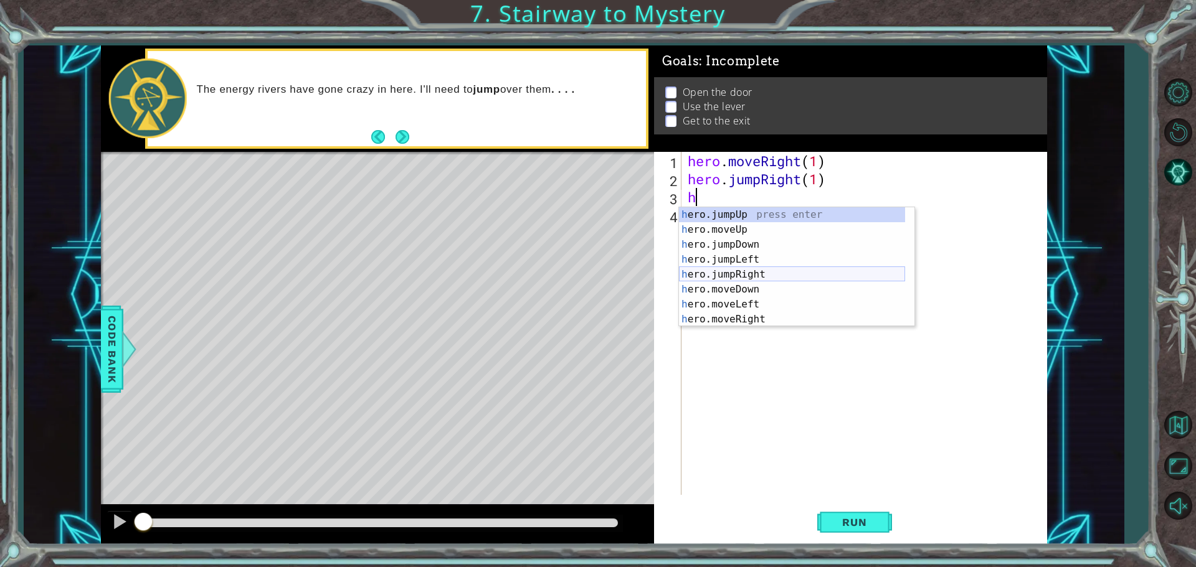
click at [578, 270] on div "h ero.jumpUp press enter h ero.moveUp press enter h ero.jumpDown press enter h …" at bounding box center [792, 281] width 226 height 149
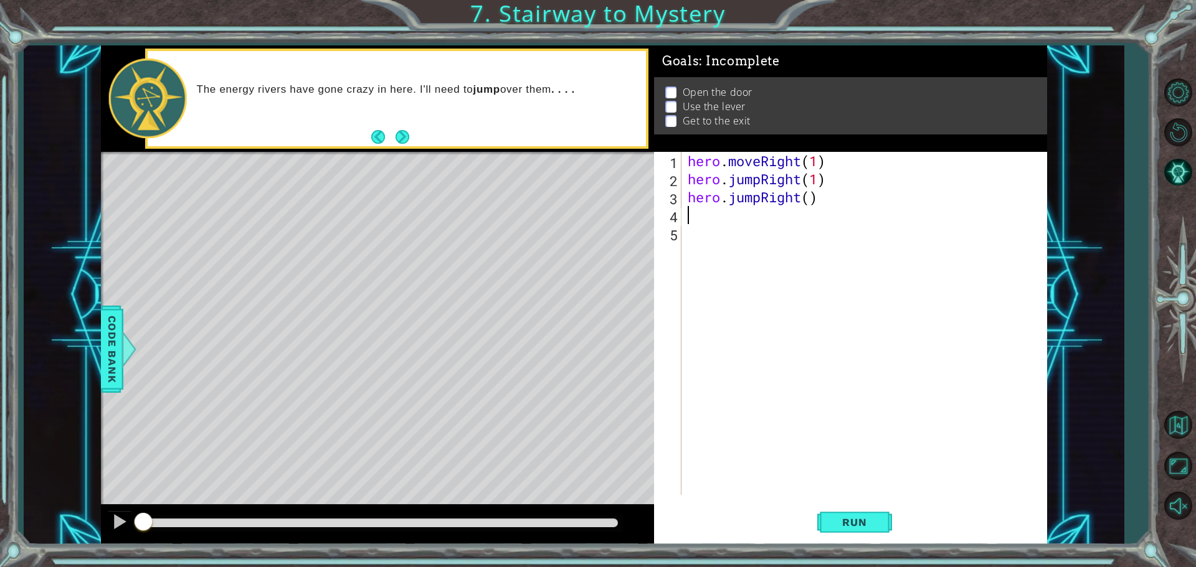
click at [578, 190] on div "hero . moveRight ( 1 ) hero . jumpRight ( 1 ) hero . jumpRight ( )" at bounding box center [867, 341] width 364 height 379
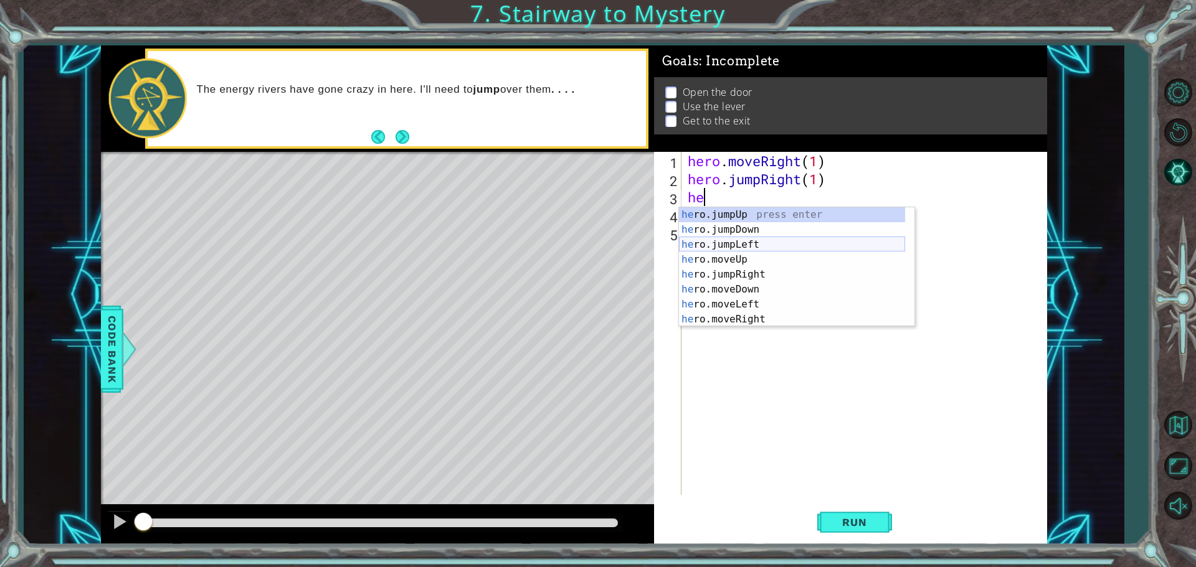
scroll to position [15, 0]
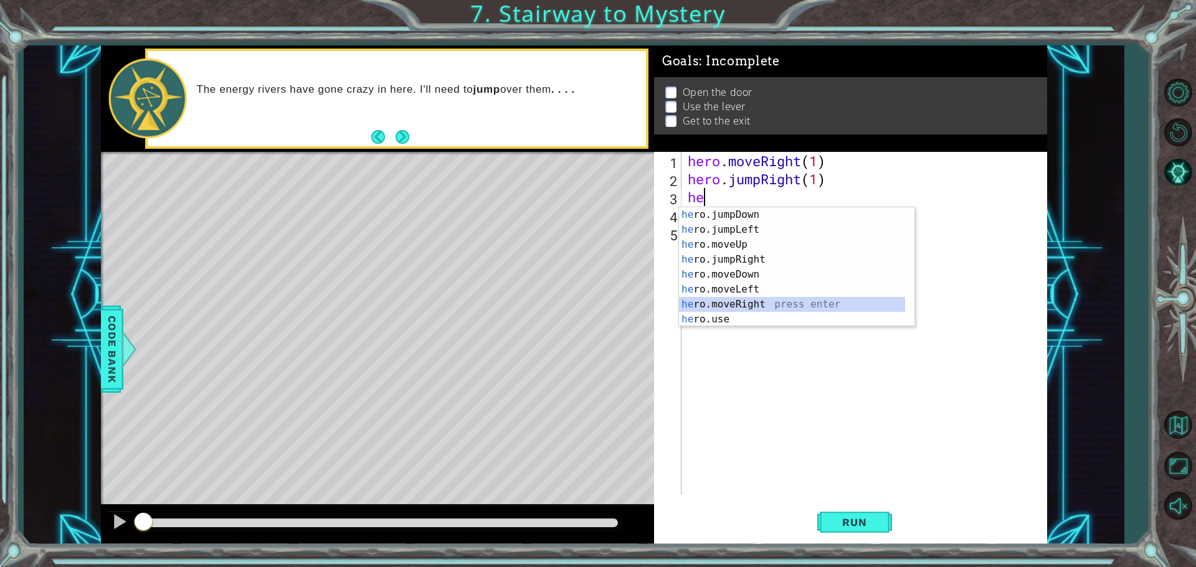
click at [578, 299] on div "he ro.jumpDown press enter he ro.jumpLeft press enter he ro.moveUp press enter …" at bounding box center [792, 281] width 226 height 149
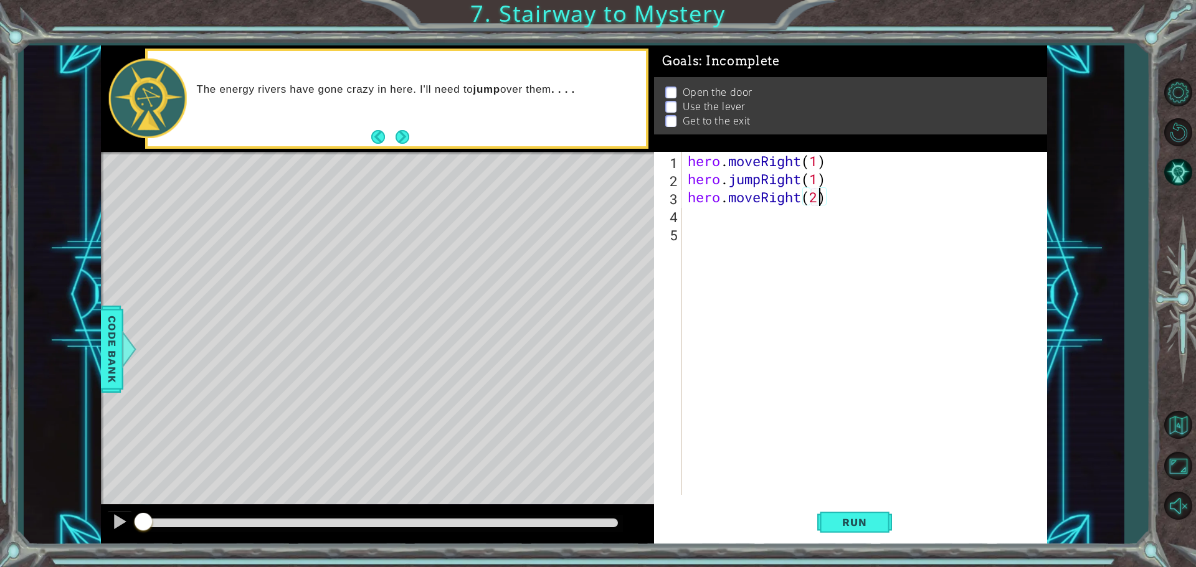
scroll to position [0, 6]
click at [578, 521] on button "Run" at bounding box center [854, 522] width 75 height 39
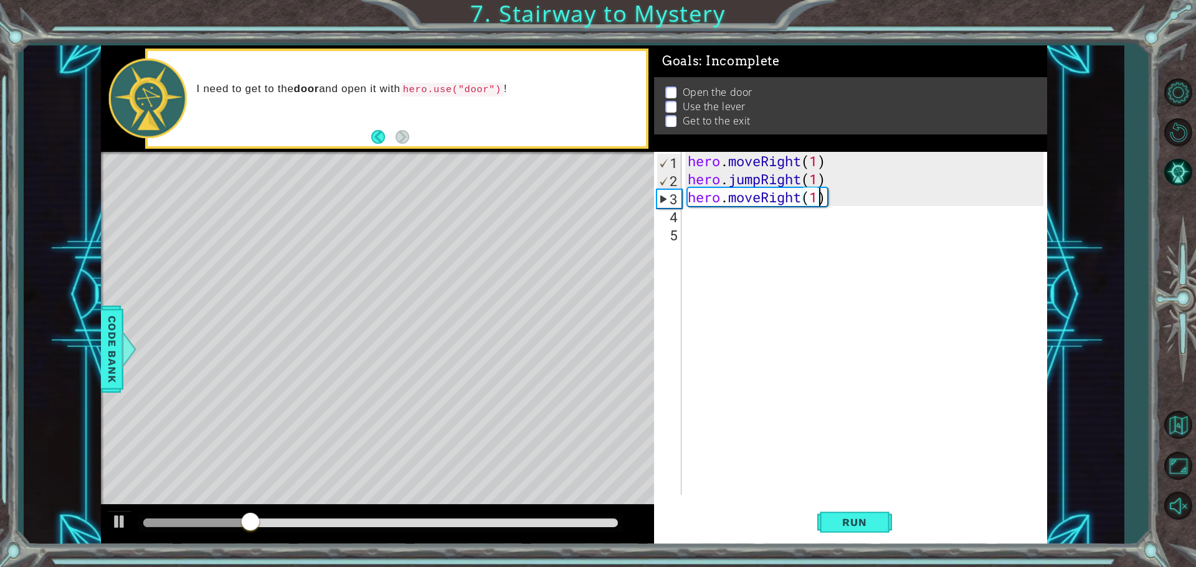
type textarea "hero.moveRight(1)"
click at [578, 240] on div "hero . moveRight ( 1 ) hero . jumpRight ( 1 ) hero . moveRight ( 1 )" at bounding box center [867, 341] width 364 height 379
click at [578, 229] on div "hero . moveRight ( 1 ) hero . jumpRight ( 1 ) hero . moveRight ( 1 )" at bounding box center [867, 341] width 364 height 379
click at [578, 224] on div "hero . moveRight ( 1 ) hero . jumpRight ( 1 ) hero . moveRight ( 1 )" at bounding box center [867, 341] width 364 height 379
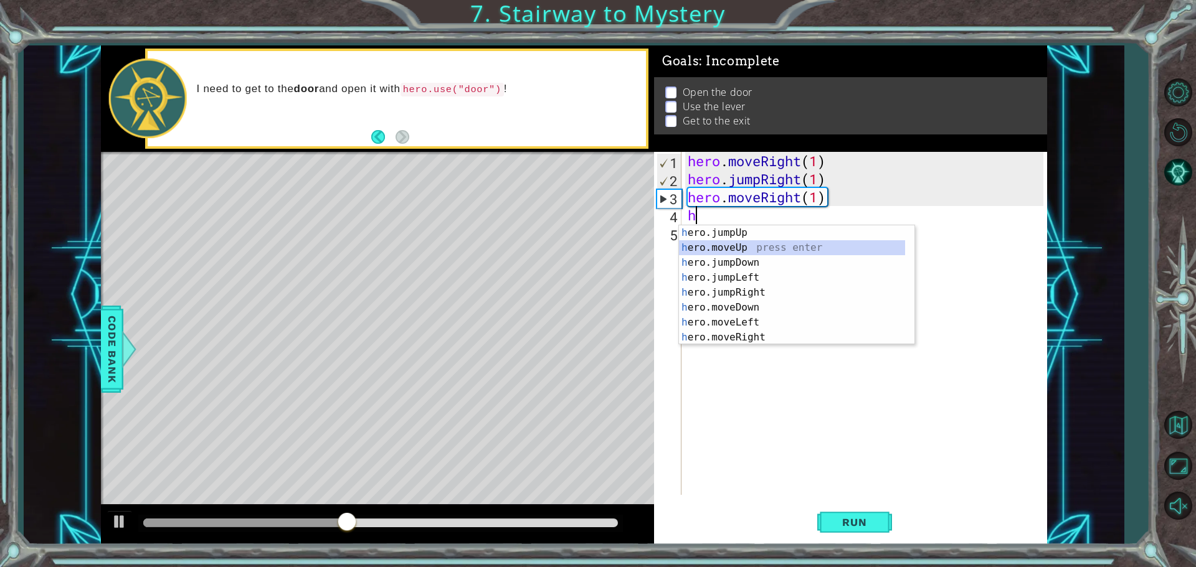
click at [578, 250] on div "h ero.jumpUp press enter h ero.moveUp press enter h ero.jumpDown press enter h …" at bounding box center [792, 299] width 226 height 149
type textarea "hero.moveUp(1)"
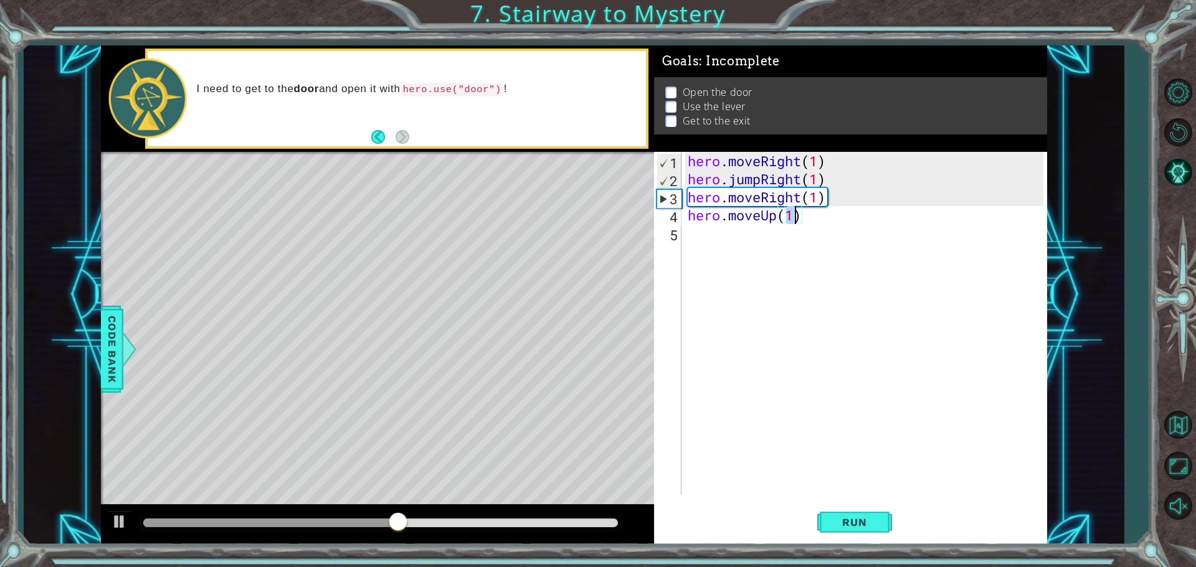
click at [578, 235] on div "hero . moveRight ( 1 ) hero . jumpRight ( 1 ) hero . moveRight ( 1 ) hero . mov…" at bounding box center [867, 341] width 364 height 379
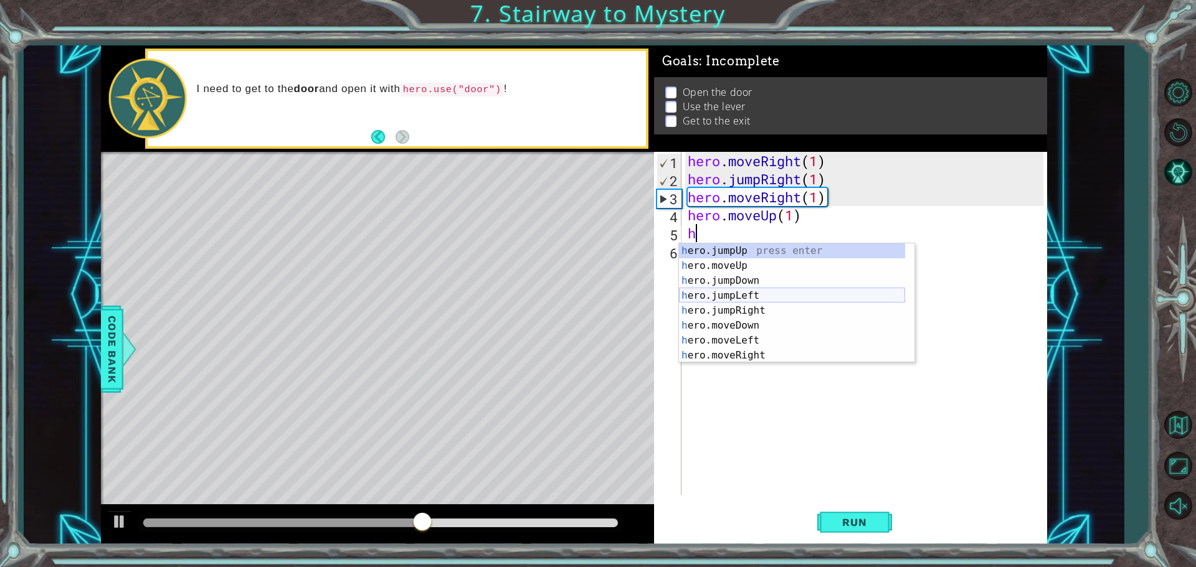
scroll to position [15, 0]
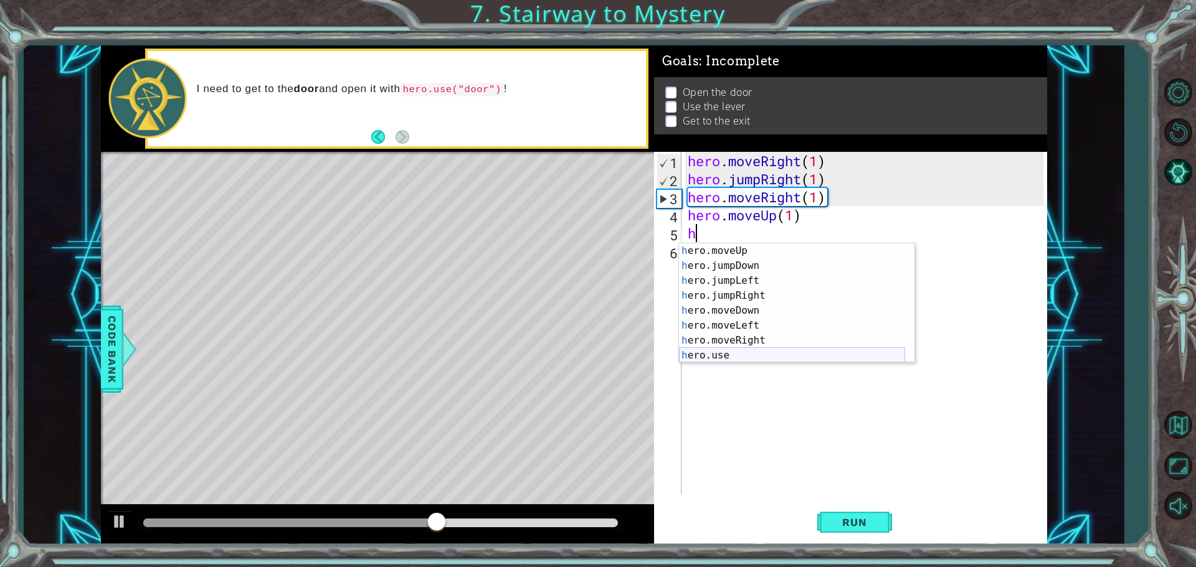
click at [578, 356] on div "h ero.moveUp press enter h ero.jumpDown press enter h ero.jumpLeft press enter …" at bounding box center [792, 317] width 226 height 149
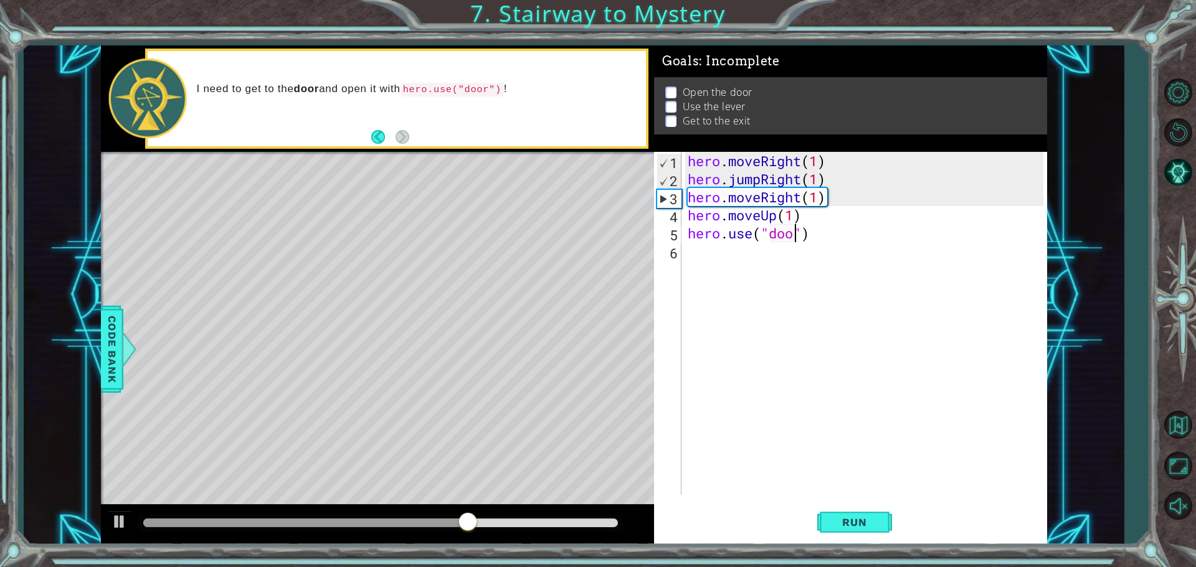
type textarea "hero.use("door")"
click at [578, 242] on div "hero . moveRight ( 1 ) hero . jumpRight ( 1 ) hero . moveRight ( 1 ) hero . mov…" at bounding box center [867, 341] width 364 height 379
click at [578, 259] on div "hero . moveRight ( 1 ) hero . jumpRight ( 1 ) hero . moveRight ( 1 ) hero . mov…" at bounding box center [867, 341] width 364 height 379
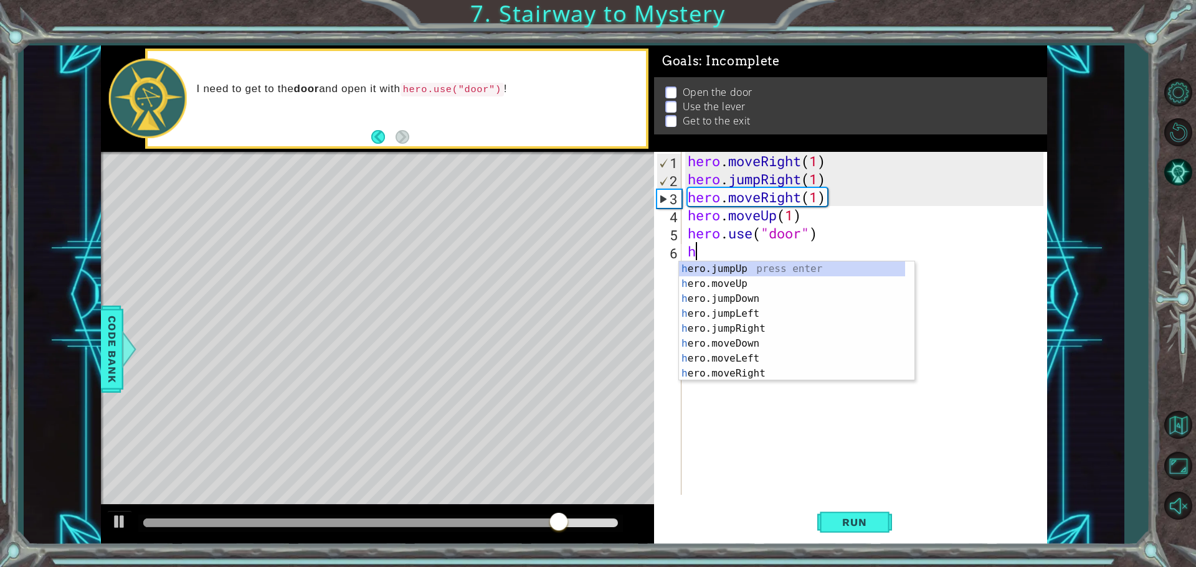
scroll to position [0, 0]
click at [578, 285] on div "h ero.jumpUp press enter h ero.moveUp press enter h ero.jumpDown press enter h …" at bounding box center [792, 336] width 226 height 149
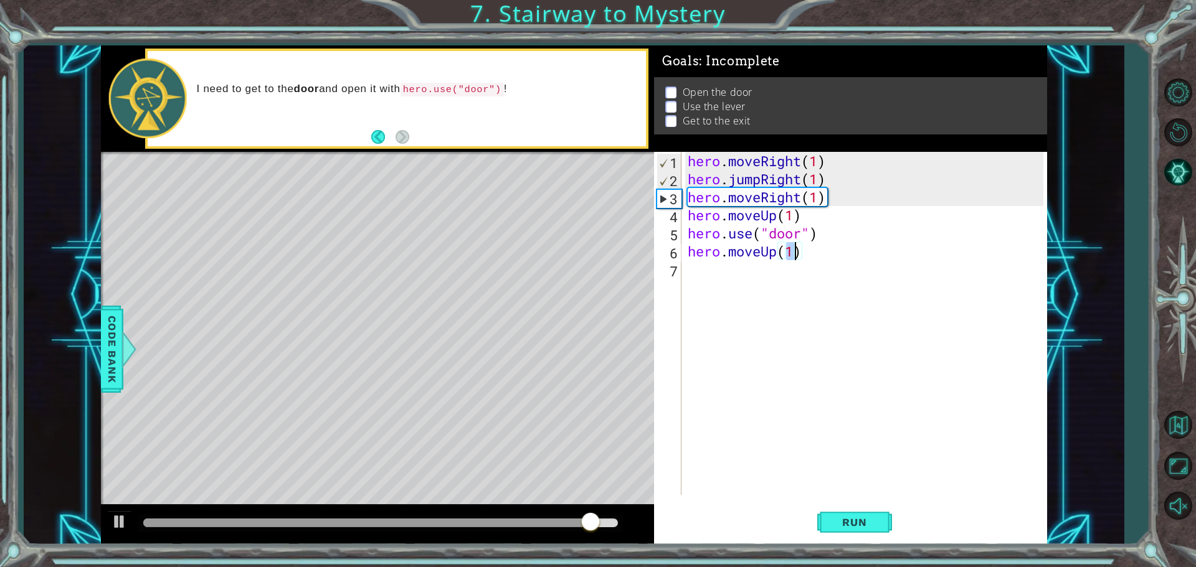
type textarea "hero.moveUp(2)"
click at [578, 280] on div "hero . moveRight ( 1 ) hero . jumpRight ( 1 ) hero . moveRight ( 1 ) hero . mov…" at bounding box center [867, 341] width 364 height 379
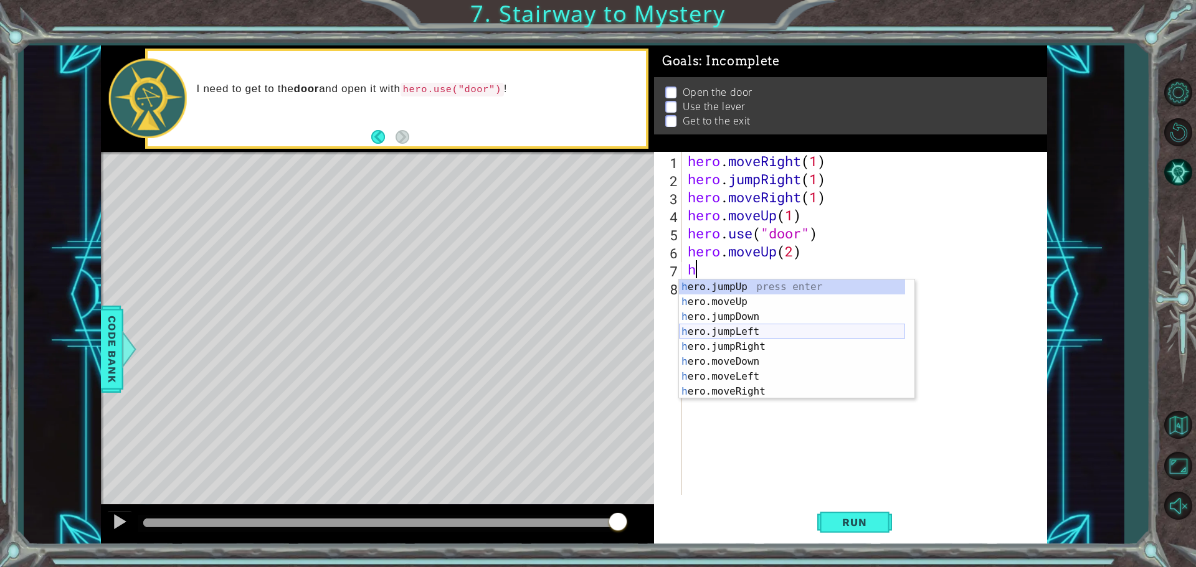
scroll to position [15, 0]
click at [578, 342] on div "h ero.moveUp press enter h ero.jumpDown press enter h ero.jumpLeft press enter …" at bounding box center [792, 354] width 226 height 149
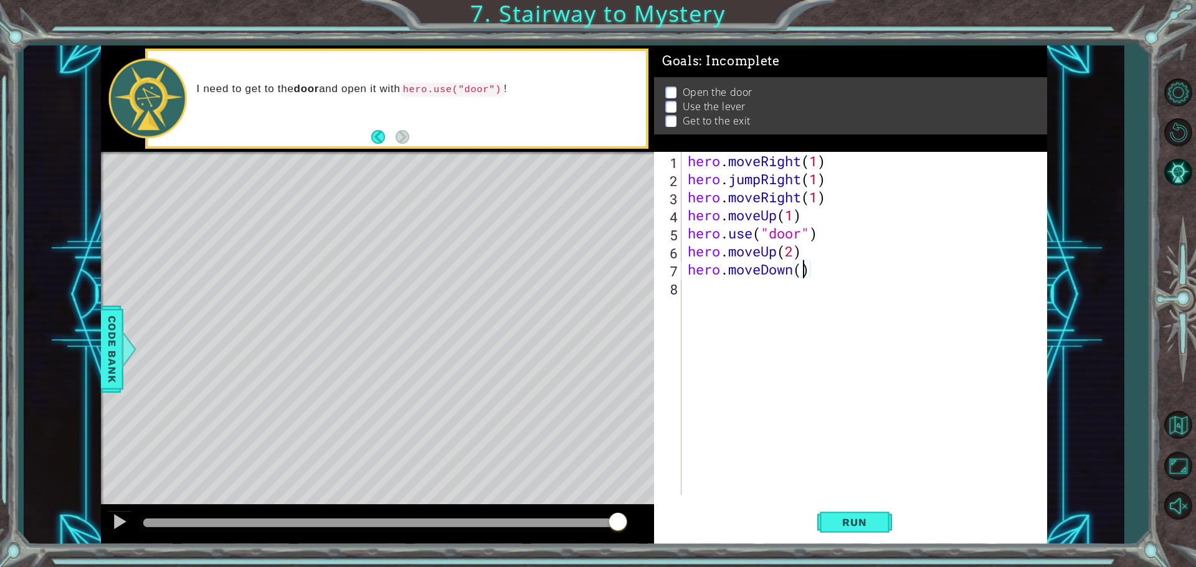
type textarea "hero.moveDown(1)"
click at [578, 303] on div "hero . moveRight ( 1 ) hero . jumpRight ( 1 ) hero . moveRight ( 1 ) hero . mov…" at bounding box center [867, 341] width 364 height 379
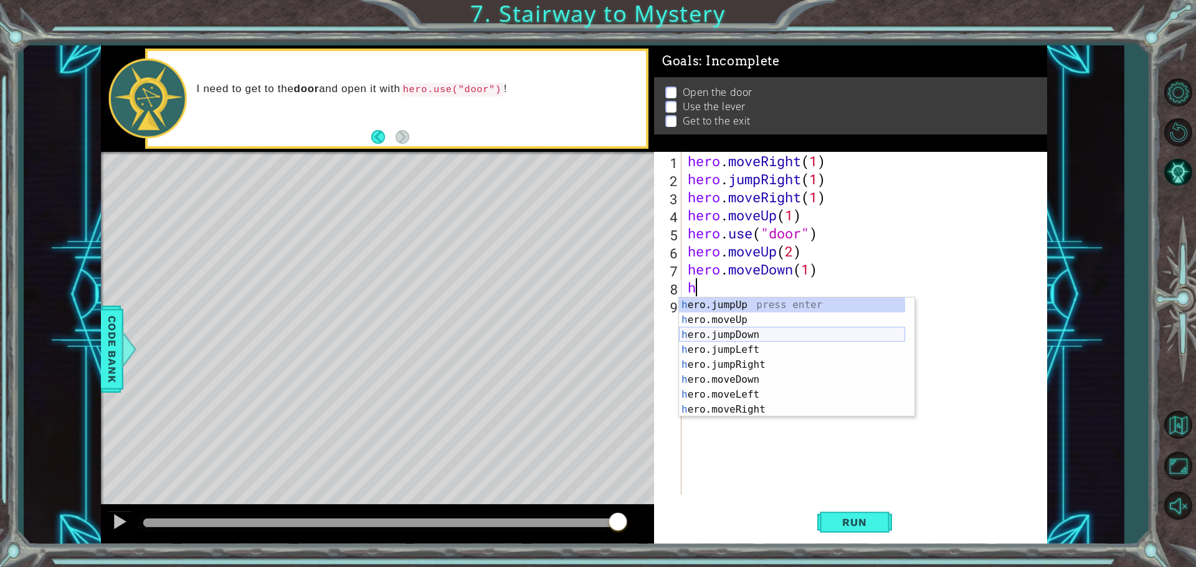
scroll to position [15, 0]
click at [578, 415] on div "h ero.moveUp press enter h ero.jumpDown press enter h ero.jumpLeft press enter …" at bounding box center [792, 372] width 226 height 149
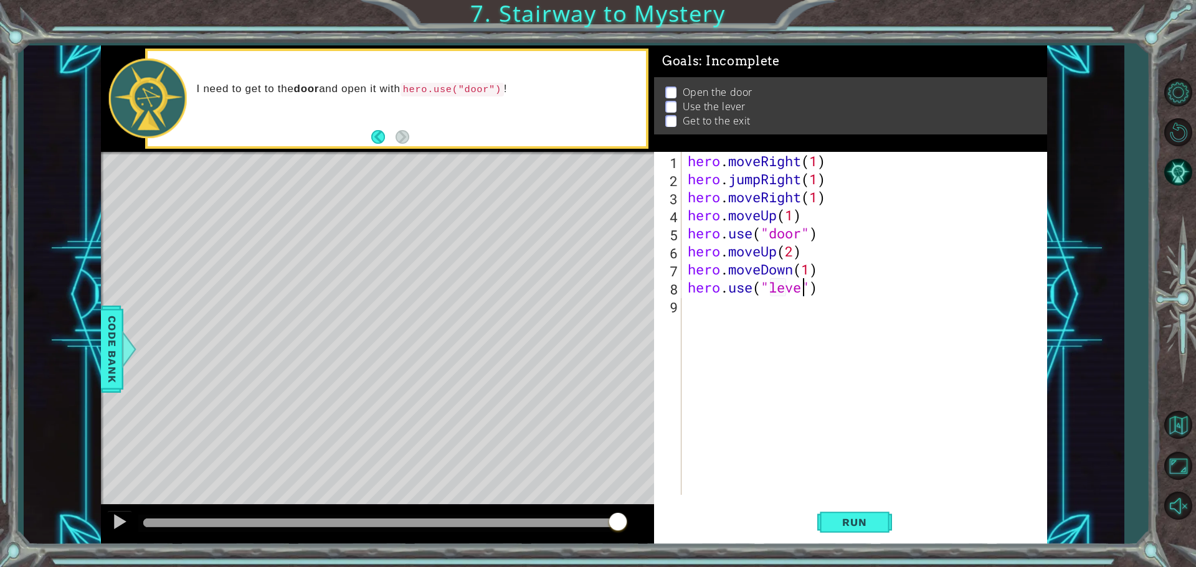
type textarea "hero.use("lever")"
click at [578, 319] on div "hero . moveRight ( 1 ) hero . jumpRight ( 1 ) hero . moveRight ( 1 ) hero . mov…" at bounding box center [867, 341] width 364 height 379
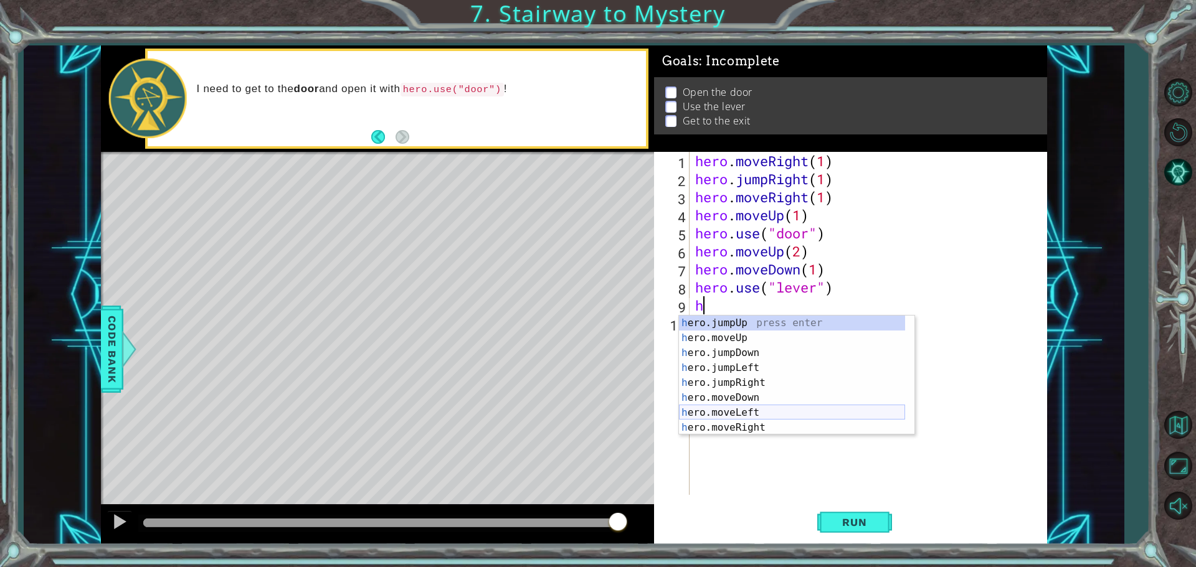
click at [578, 410] on div "h ero.jumpUp press enter h ero.moveUp press enter h ero.jumpDown press enter h …" at bounding box center [792, 390] width 226 height 149
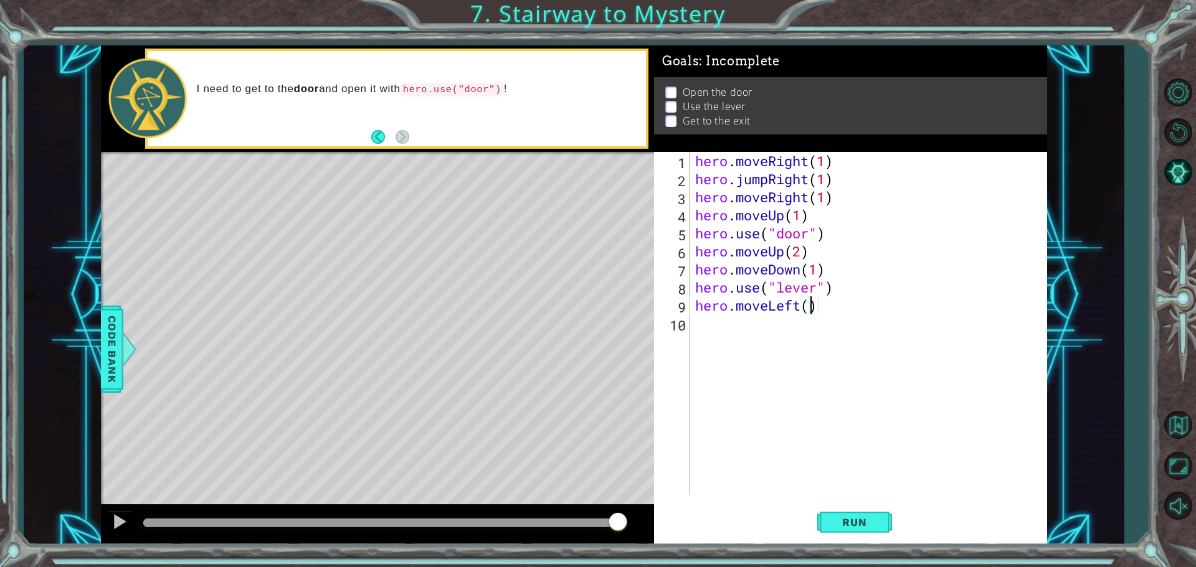
type textarea "hero.moveLeft(2)"
click at [578, 345] on div "hero . moveRight ( 1 ) hero . jumpRight ( 1 ) hero . moveRight ( 1 ) hero . mov…" at bounding box center [870, 341] width 357 height 379
type textarea "h"
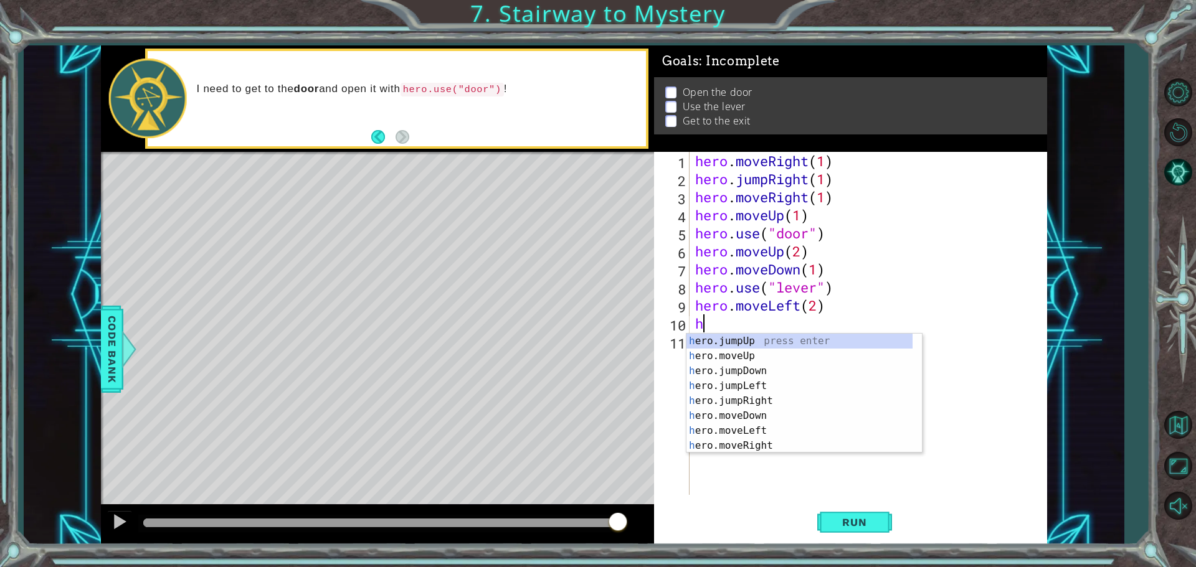
click at [578, 352] on div "hero . moveRight ( 1 ) hero . jumpRight ( 1 ) hero . moveRight ( 1 ) hero . mov…" at bounding box center [870, 341] width 357 height 379
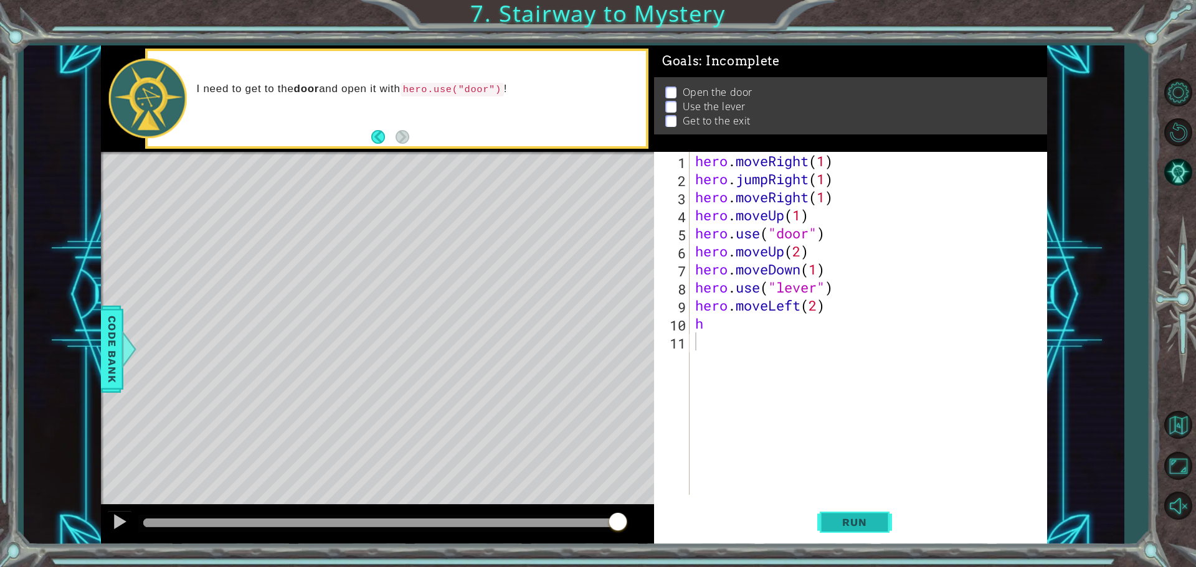
click at [578, 528] on span "Run" at bounding box center [853, 522] width 49 height 12
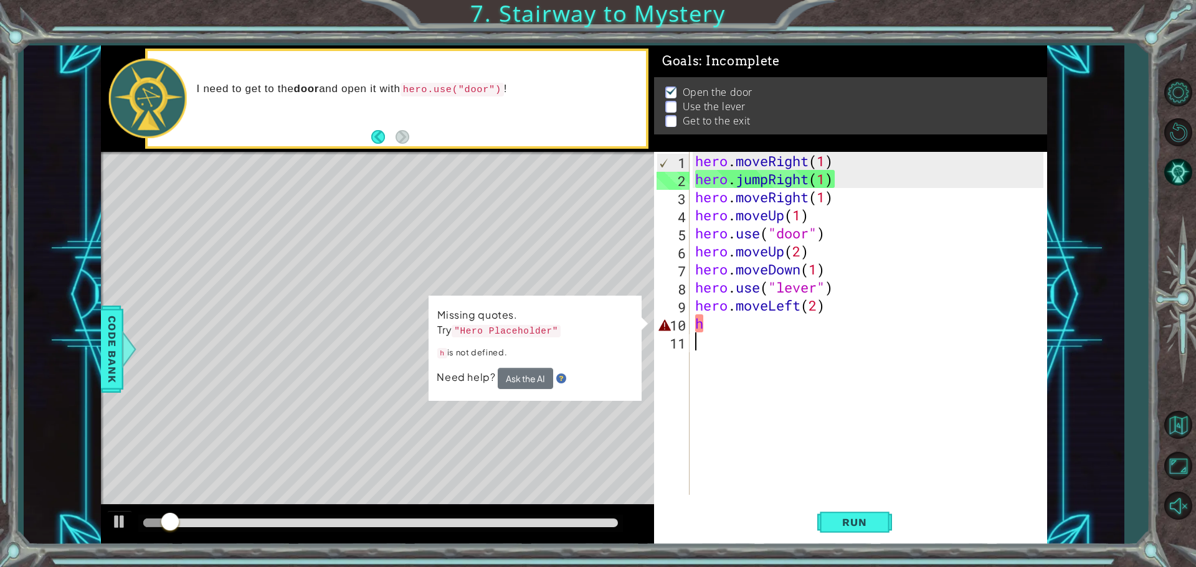
click at [578, 323] on div "hero . moveRight ( 1 ) hero . jumpRight ( 1 ) hero . moveRight ( 1 ) hero . mov…" at bounding box center [870, 341] width 357 height 379
type textarea "h"
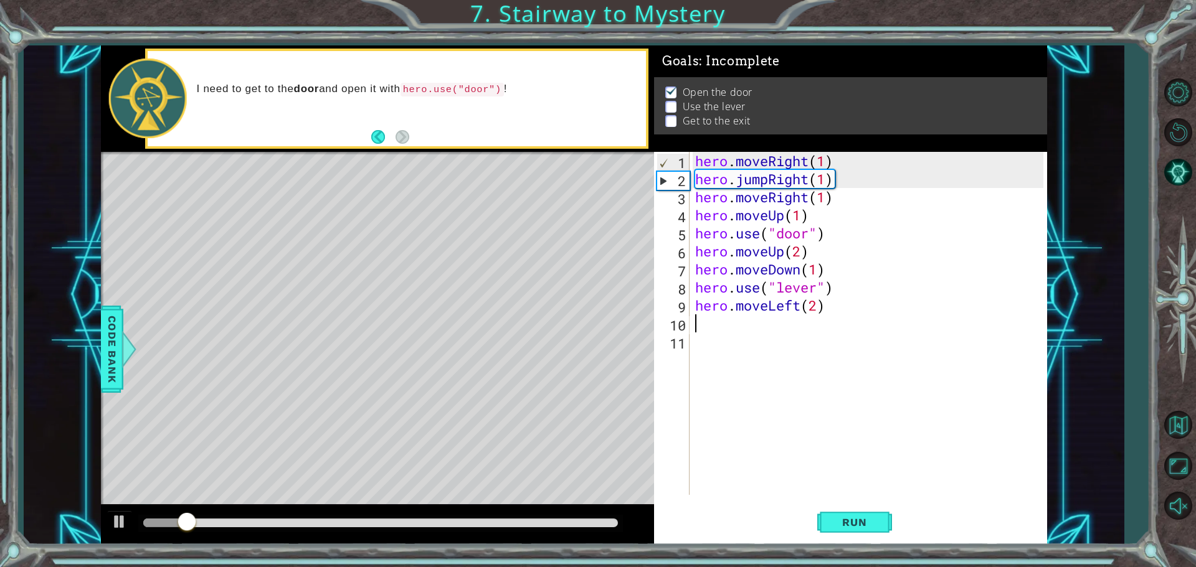
click at [578, 357] on div "hero . moveRight ( 1 ) hero . jumpRight ( 1 ) hero . moveRight ( 1 ) hero . mov…" at bounding box center [870, 341] width 357 height 379
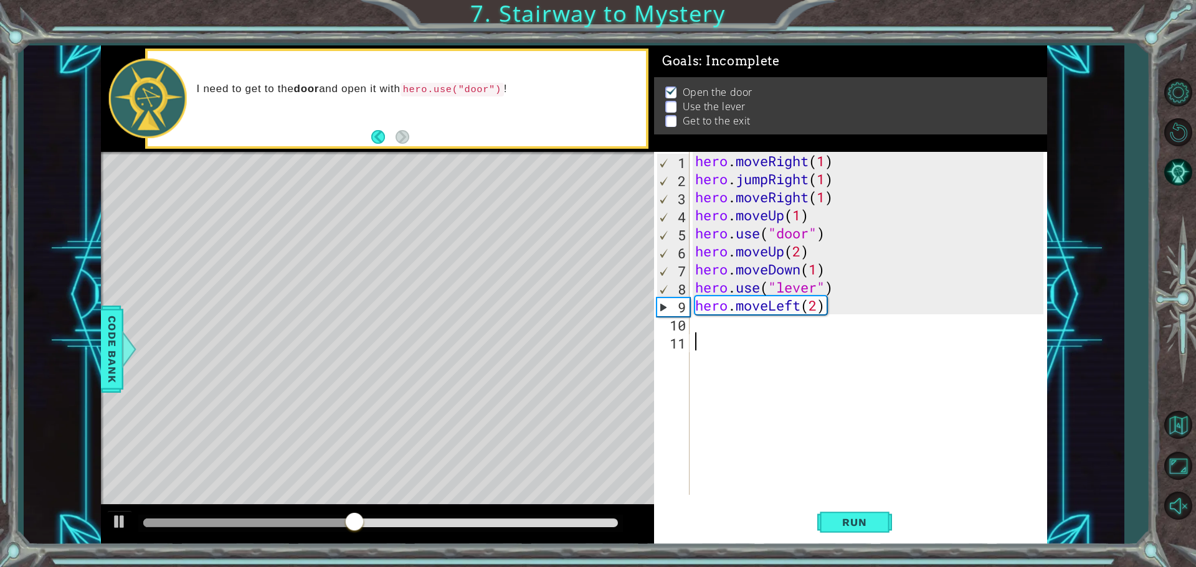
click at [578, 275] on div "hero . moveRight ( 1 ) hero . jumpRight ( 1 ) hero . moveRight ( 1 ) hero . mov…" at bounding box center [870, 341] width 357 height 379
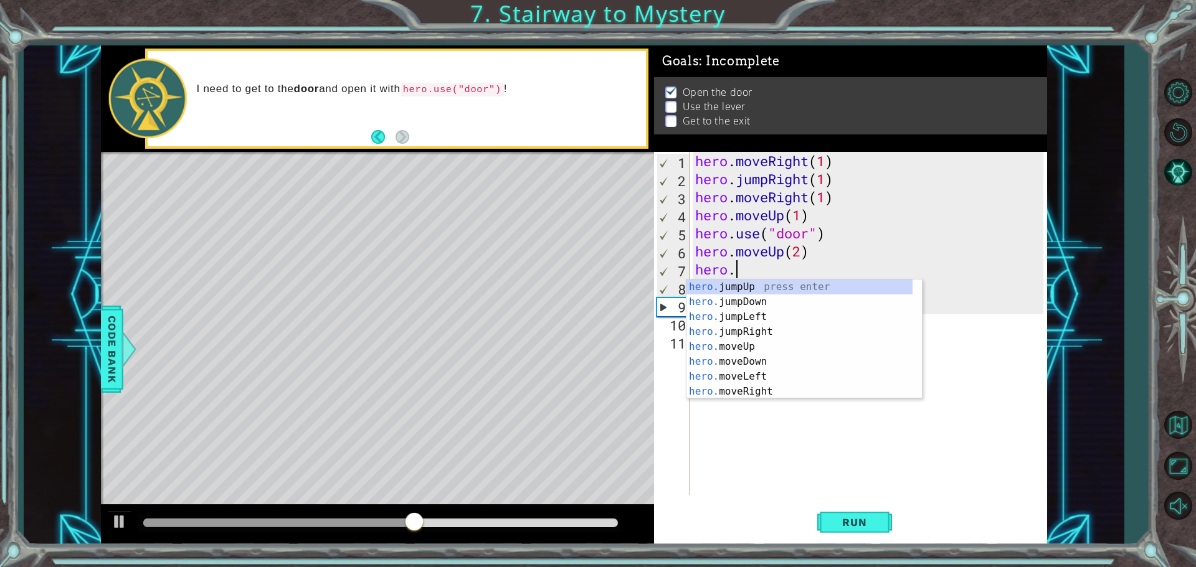
type textarea "hero"
click at [578, 318] on div "hero .jumpUp press enter hero .jumpDown press enter hero .jumpLeft press enter …" at bounding box center [799, 354] width 226 height 149
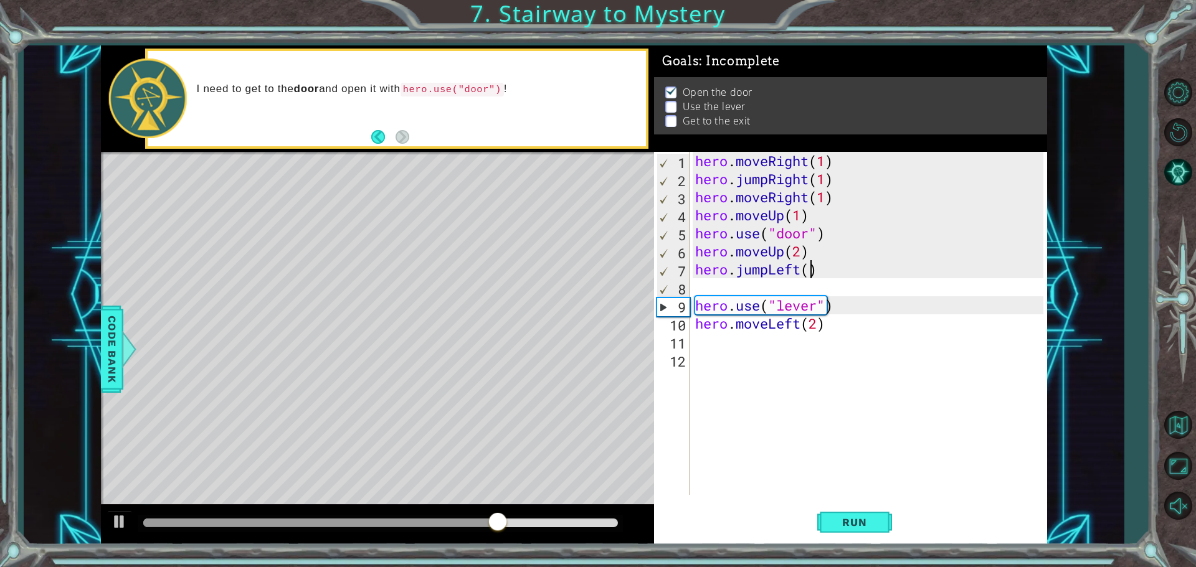
click at [578, 271] on div "hero . moveRight ( 1 ) hero . jumpRight ( 1 ) hero . moveRight ( 1 ) hero . mov…" at bounding box center [870, 341] width 357 height 379
type textarea "hero.jumpLeft(1)"
click at [578, 288] on div "hero . moveRight ( 1 ) hero . jumpRight ( 1 ) hero . moveRight ( 1 ) hero . mov…" at bounding box center [870, 341] width 357 height 379
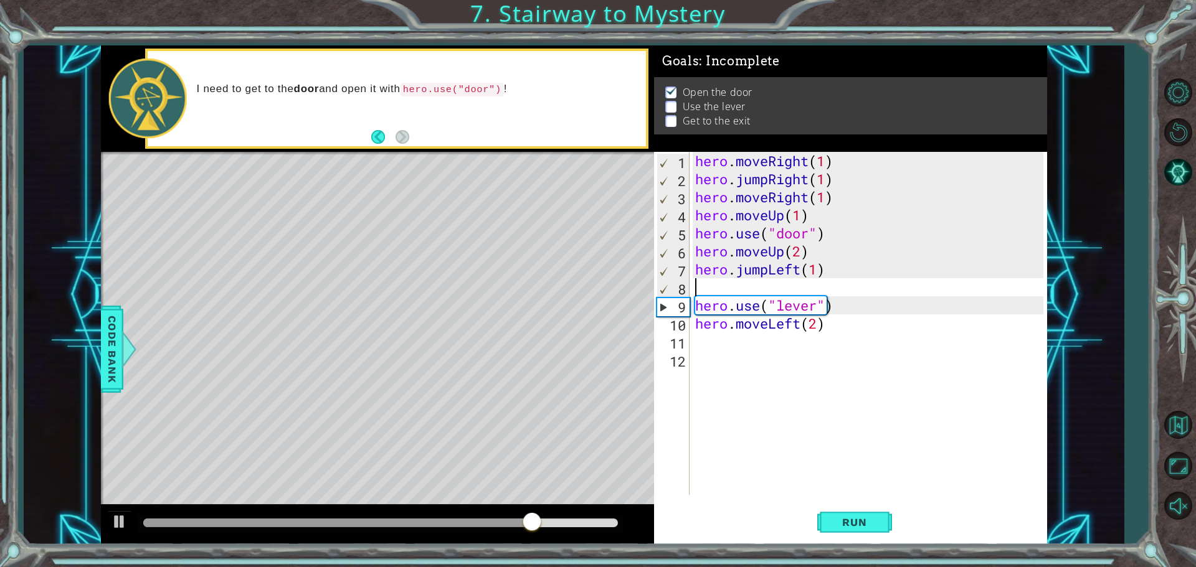
type textarea "hero.jumpLeft(1)"
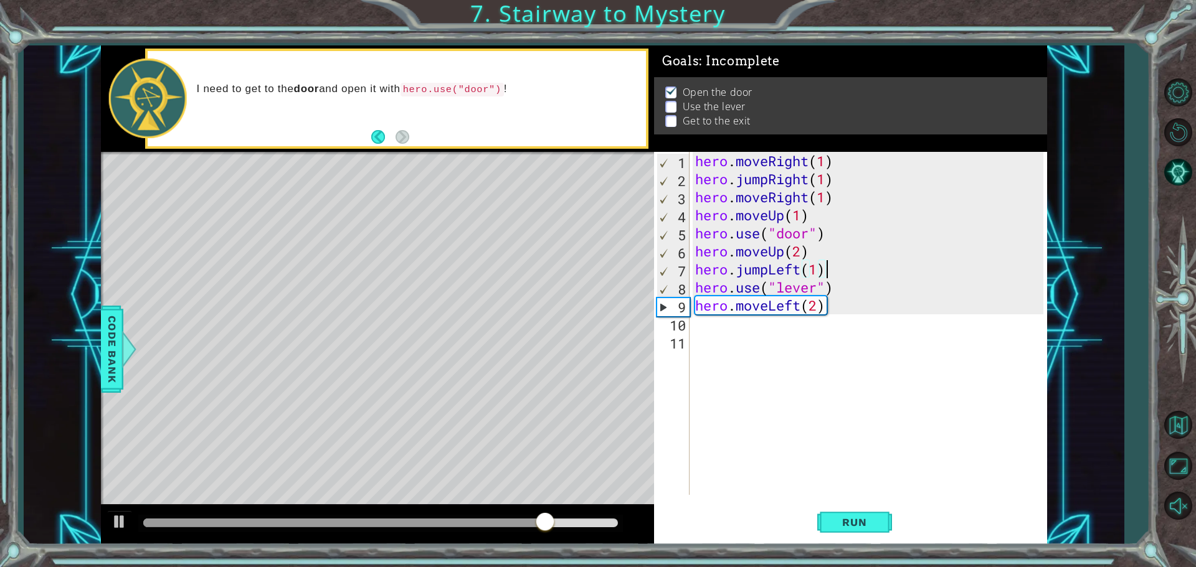
click at [578, 334] on div "hero . moveRight ( 1 ) hero . jumpRight ( 1 ) hero . moveRight ( 1 ) hero . mov…" at bounding box center [870, 341] width 357 height 379
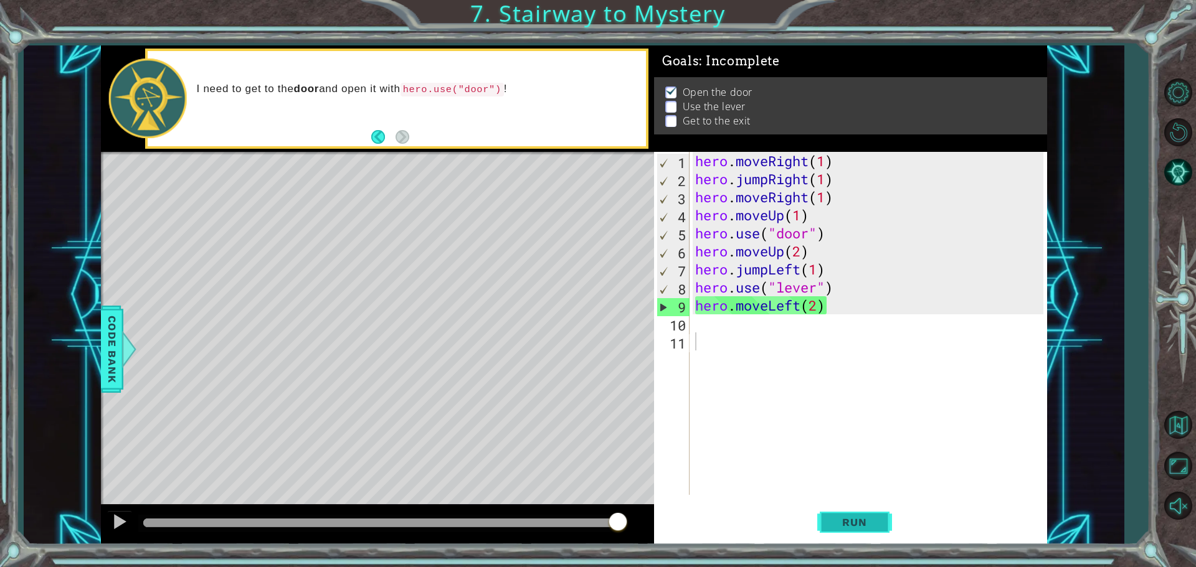
click at [578, 516] on span "Run" at bounding box center [853, 522] width 49 height 12
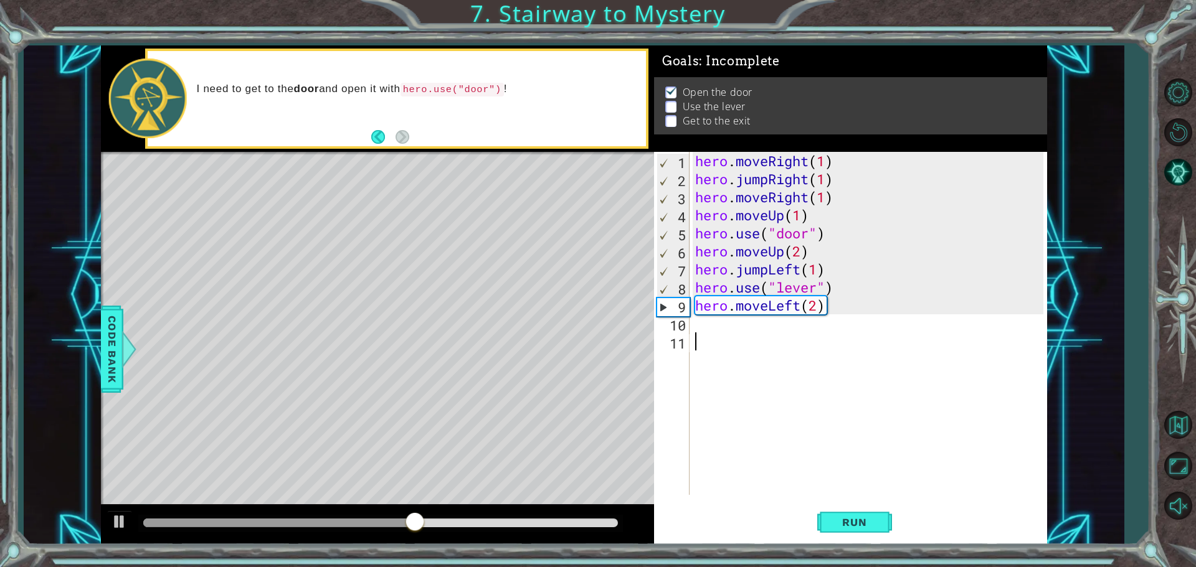
click at [578, 308] on div "hero . moveRight ( 1 ) hero . jumpRight ( 1 ) hero . moveRight ( 1 ) hero . mov…" at bounding box center [870, 341] width 357 height 379
type textarea "h"
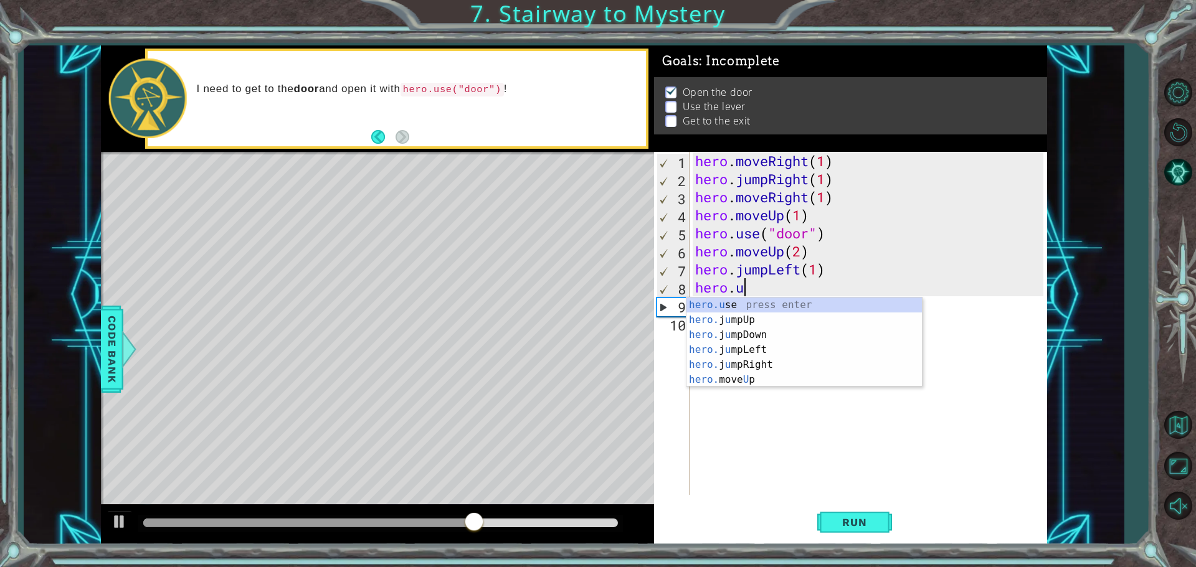
type textarea "h"
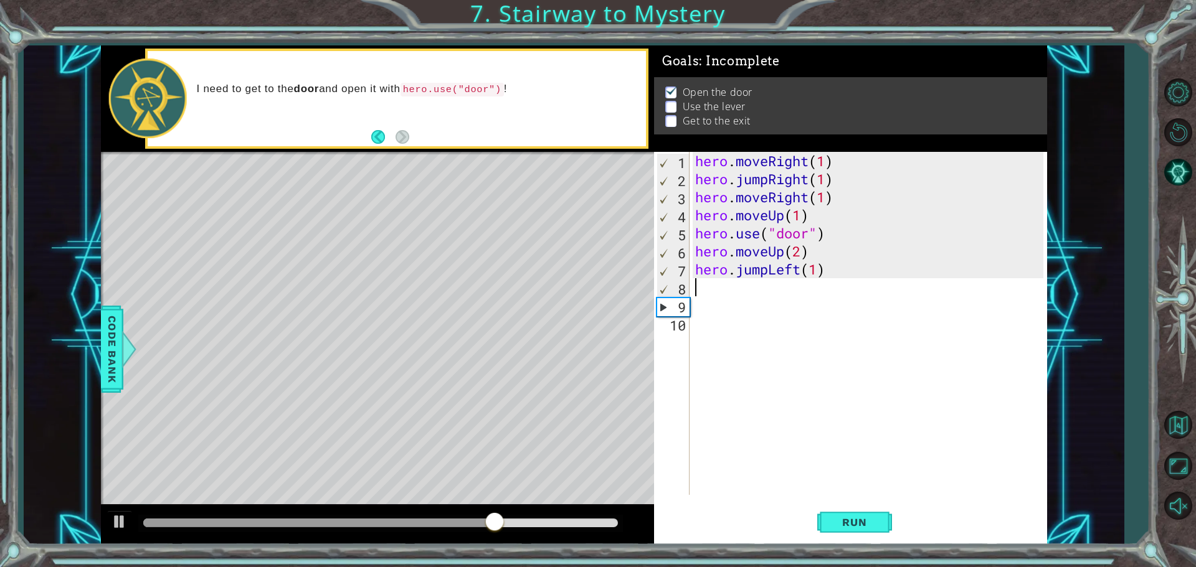
click at [578, 456] on div "hero . moveRight ( 1 ) hero . jumpRight ( 1 ) hero . moveRight ( 1 ) hero . mov…" at bounding box center [870, 341] width 357 height 379
click at [578, 303] on div "hero . moveRight ( 1 ) hero . jumpRight ( 1 ) hero . moveRight ( 1 ) hero . mov…" at bounding box center [870, 341] width 357 height 379
click at [578, 298] on div "hero . moveRight ( 1 ) hero . jumpRight ( 1 ) hero . moveRight ( 1 ) hero . mov…" at bounding box center [870, 341] width 357 height 379
click at [578, 523] on span "Run" at bounding box center [853, 522] width 49 height 12
click at [578, 268] on div "hero . moveRight ( 1 ) hero . jumpRight ( 1 ) hero . moveRight ( 1 ) hero . mov…" at bounding box center [870, 341] width 357 height 379
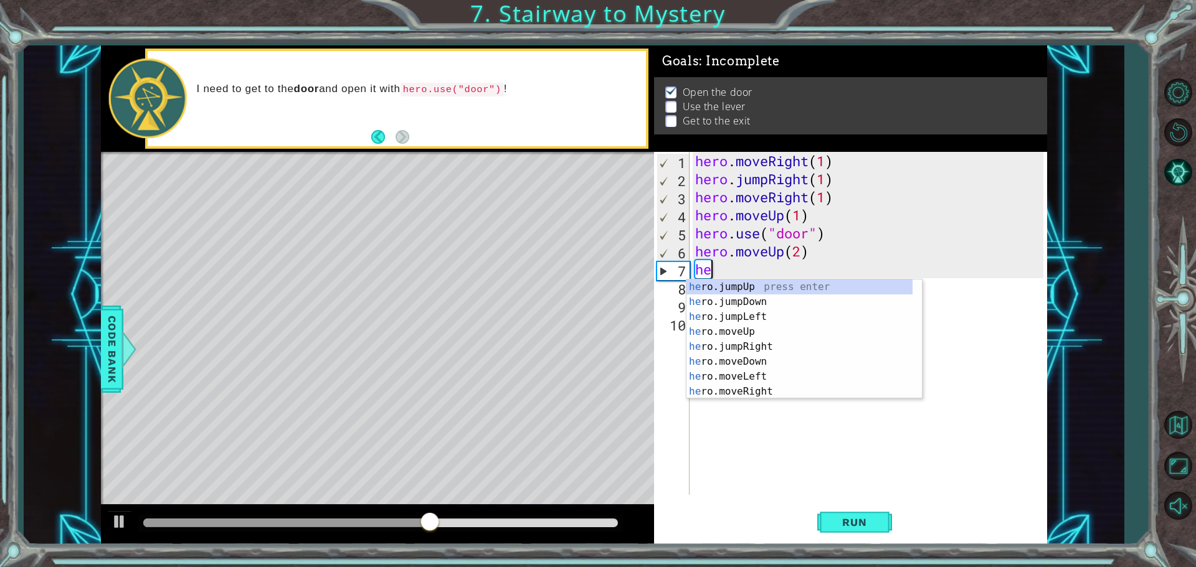
scroll to position [15, 0]
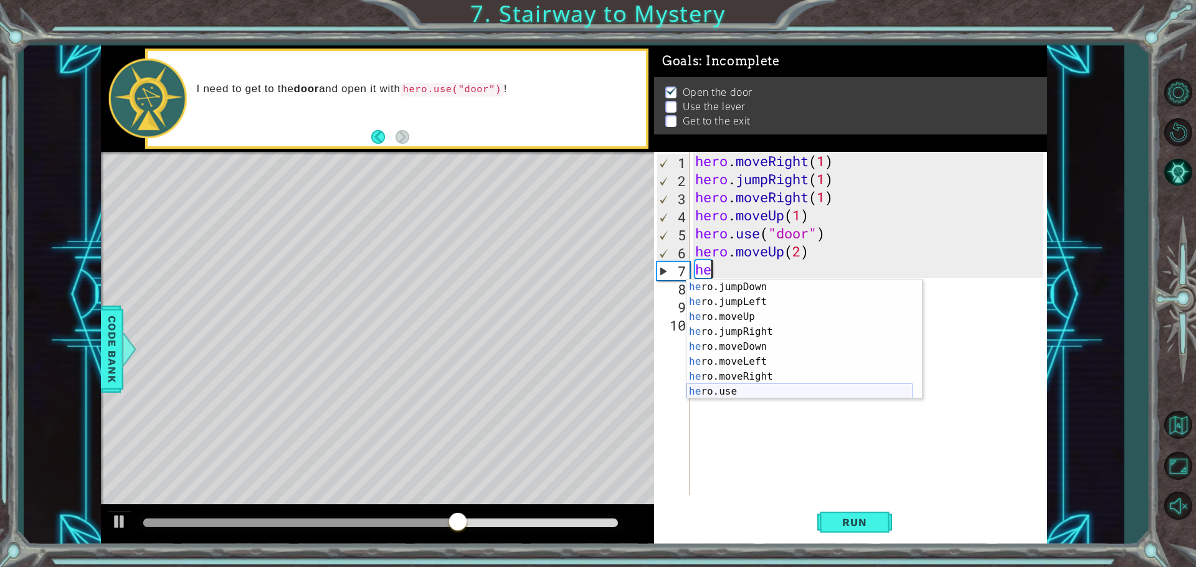
click at [578, 390] on div "he ro.jumpDown press enter he ro.jumpLeft press enter he ro.moveUp press enter …" at bounding box center [799, 354] width 226 height 149
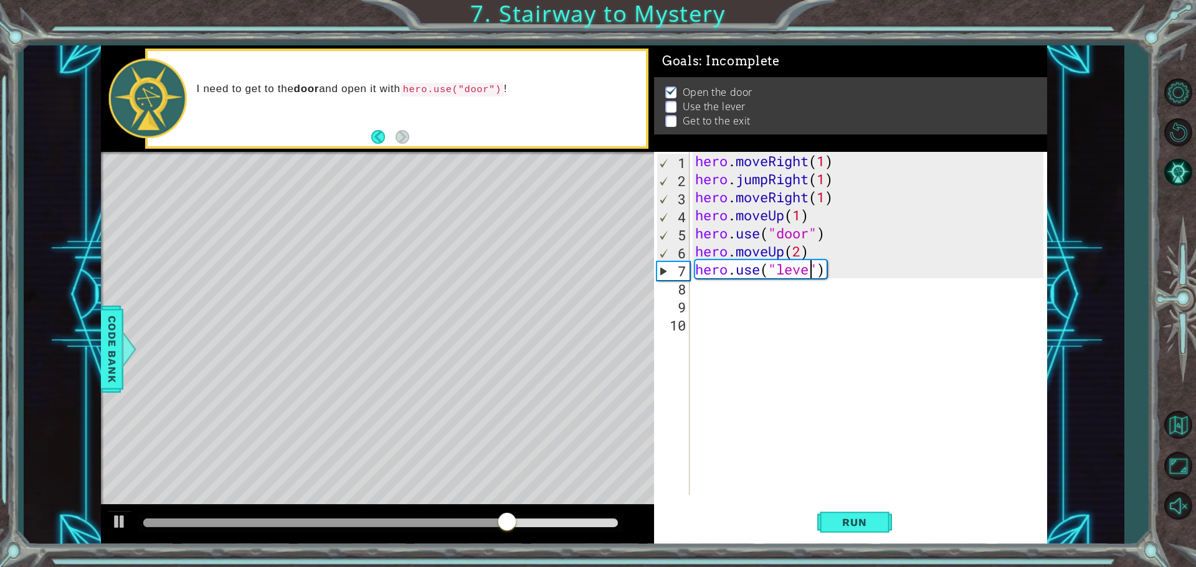
scroll to position [0, 6]
click at [578, 522] on button "Run" at bounding box center [854, 522] width 75 height 39
click at [578, 247] on div "hero . moveRight ( 1 ) hero . jumpRight ( 1 ) hero . moveRight ( 1 ) hero . mov…" at bounding box center [870, 341] width 357 height 379
type textarea "hero.moveUp(2)"
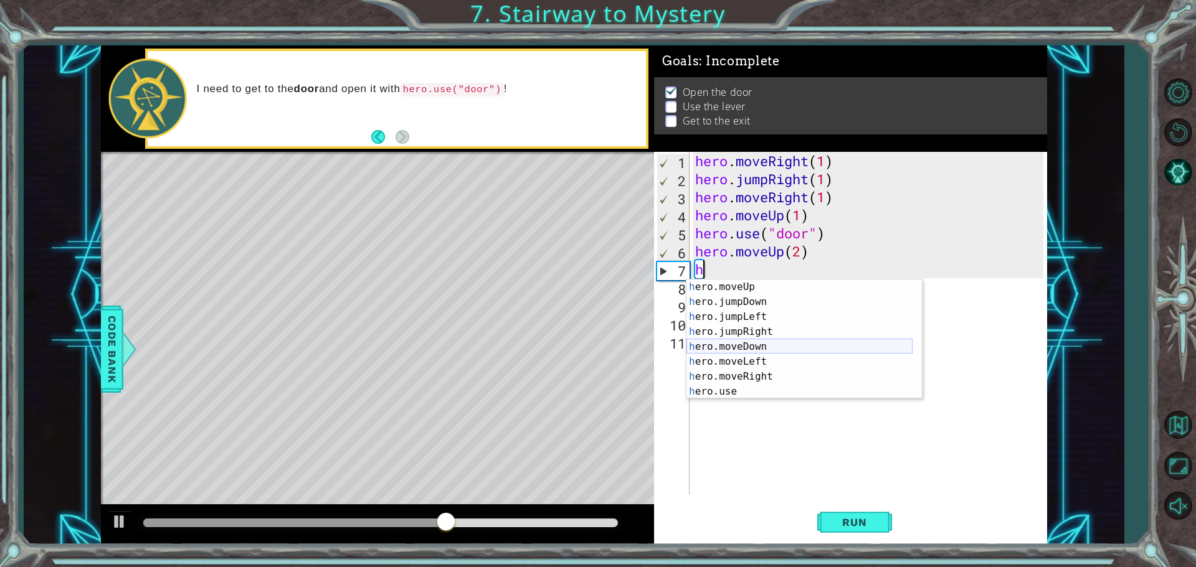
scroll to position [30, 0]
click at [578, 365] on div "h ero.moveUp press enter h ero.jumpDown press enter h ero.jumpLeft press enter …" at bounding box center [799, 354] width 226 height 149
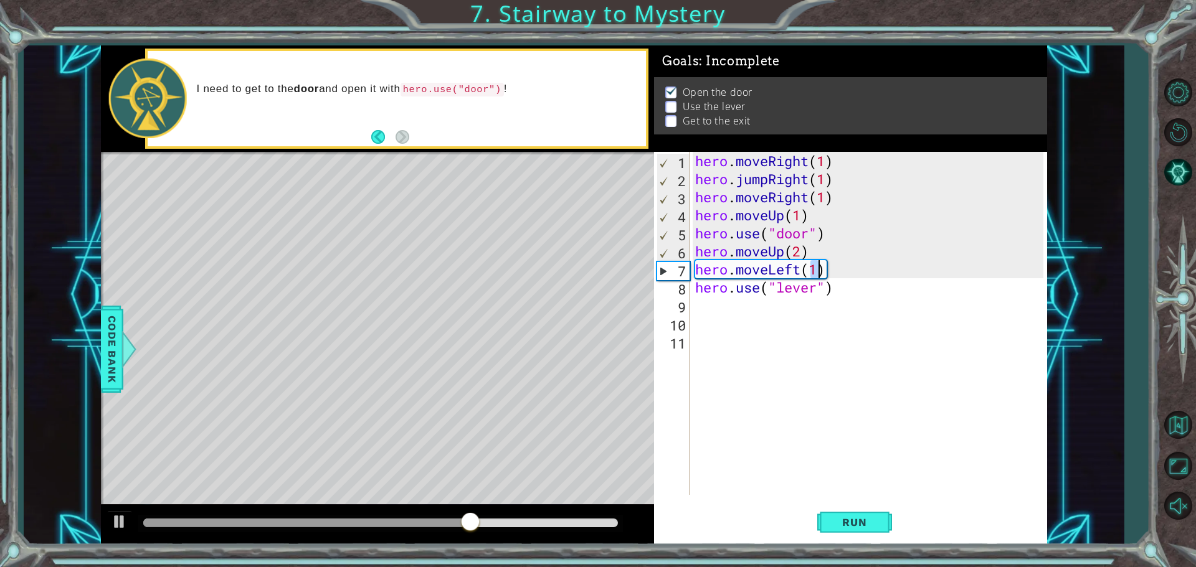
type textarea "hero.moveLeft(1)"
click at [578, 304] on div "hero . moveRight ( 1 ) hero . jumpRight ( 1 ) hero . moveRight ( 1 ) hero . mov…" at bounding box center [870, 341] width 357 height 379
type textarea "h"
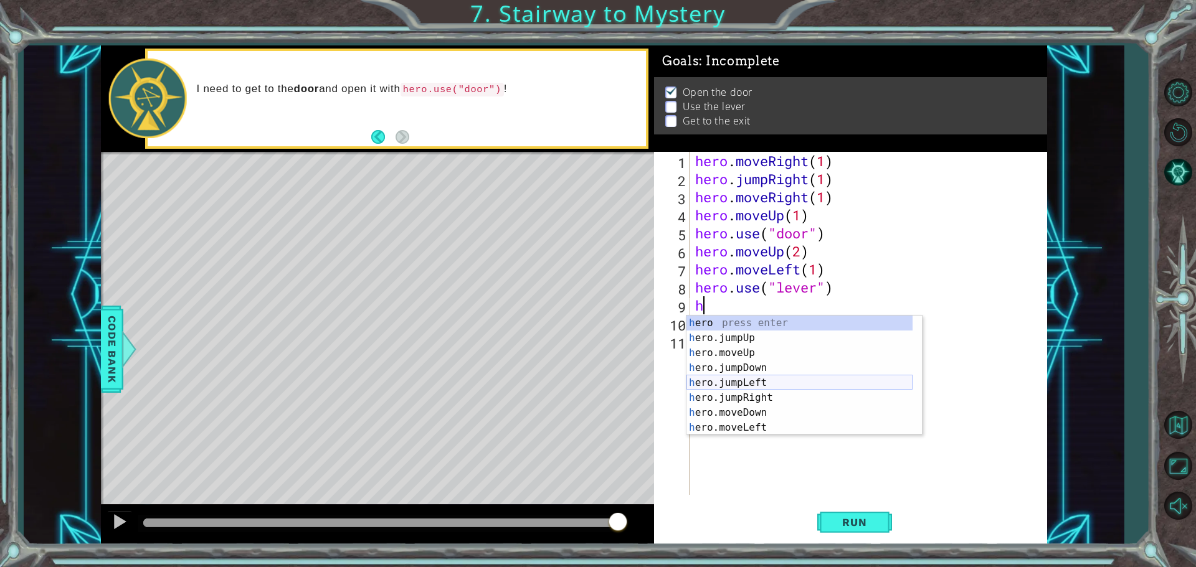
click at [578, 379] on div "h ero press enter h ero.jumpUp press enter h ero.moveUp press enter h ero.jumpD…" at bounding box center [799, 390] width 226 height 149
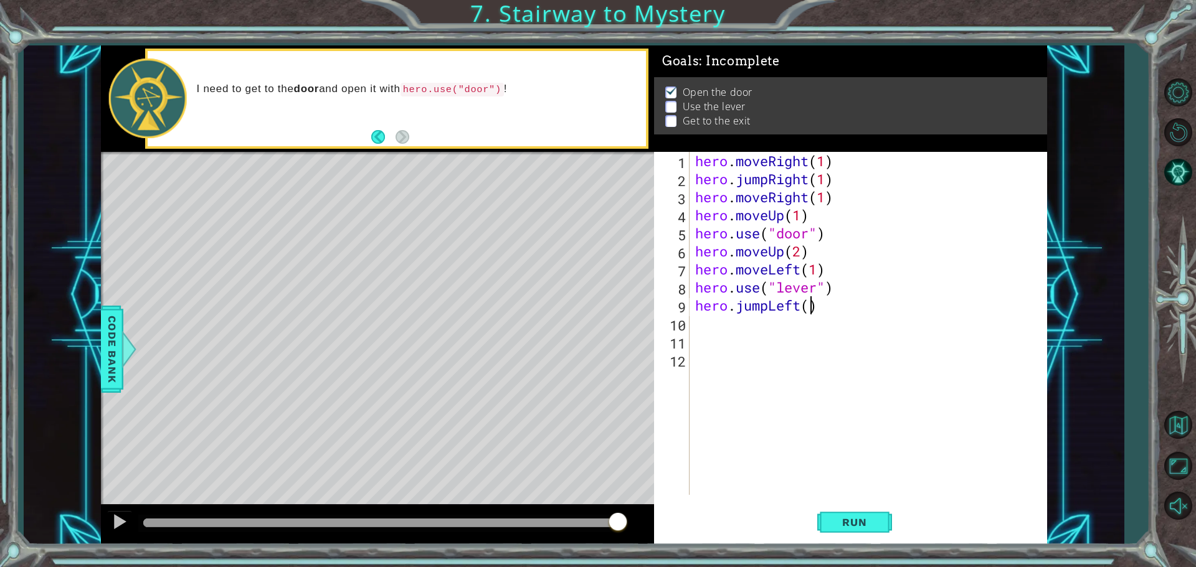
click at [578, 308] on div "hero . moveRight ( 1 ) hero . jumpRight ( 1 ) hero . moveRight ( 1 ) hero . mov…" at bounding box center [870, 341] width 357 height 379
type textarea "hero.jumpLeft(2)"
click at [578, 333] on div "hero . moveRight ( 1 ) hero . jumpRight ( 1 ) hero . moveRight ( 1 ) hero . mov…" at bounding box center [870, 341] width 357 height 379
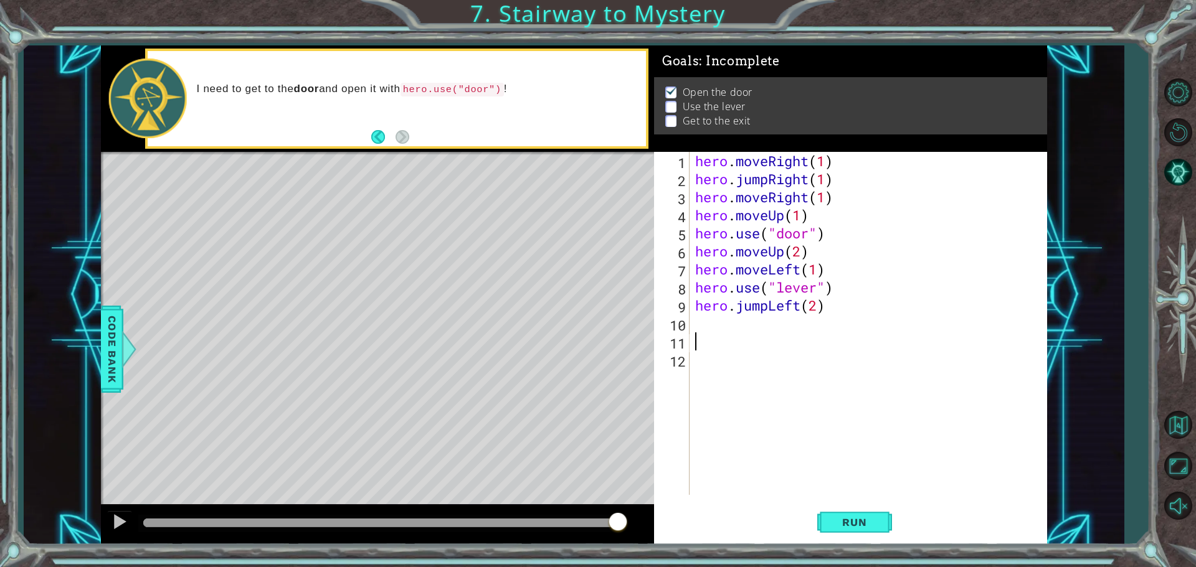
click at [578, 312] on div "hero . moveRight ( 1 ) hero . jumpRight ( 1 ) hero . moveRight ( 1 ) hero . mov…" at bounding box center [870, 341] width 357 height 379
type textarea "hero.jumpLeft(2)"
click at [578, 328] on div "hero . moveRight ( 1 ) hero . jumpRight ( 1 ) hero . moveRight ( 1 ) hero . mov…" at bounding box center [870, 341] width 357 height 379
type textarea "h"
click at [578, 425] on div "hero . moveRight ( 1 ) hero . jumpRight ( 1 ) hero . moveRight ( 1 ) hero . mov…" at bounding box center [870, 341] width 357 height 379
